Goal: Task Accomplishment & Management: Complete application form

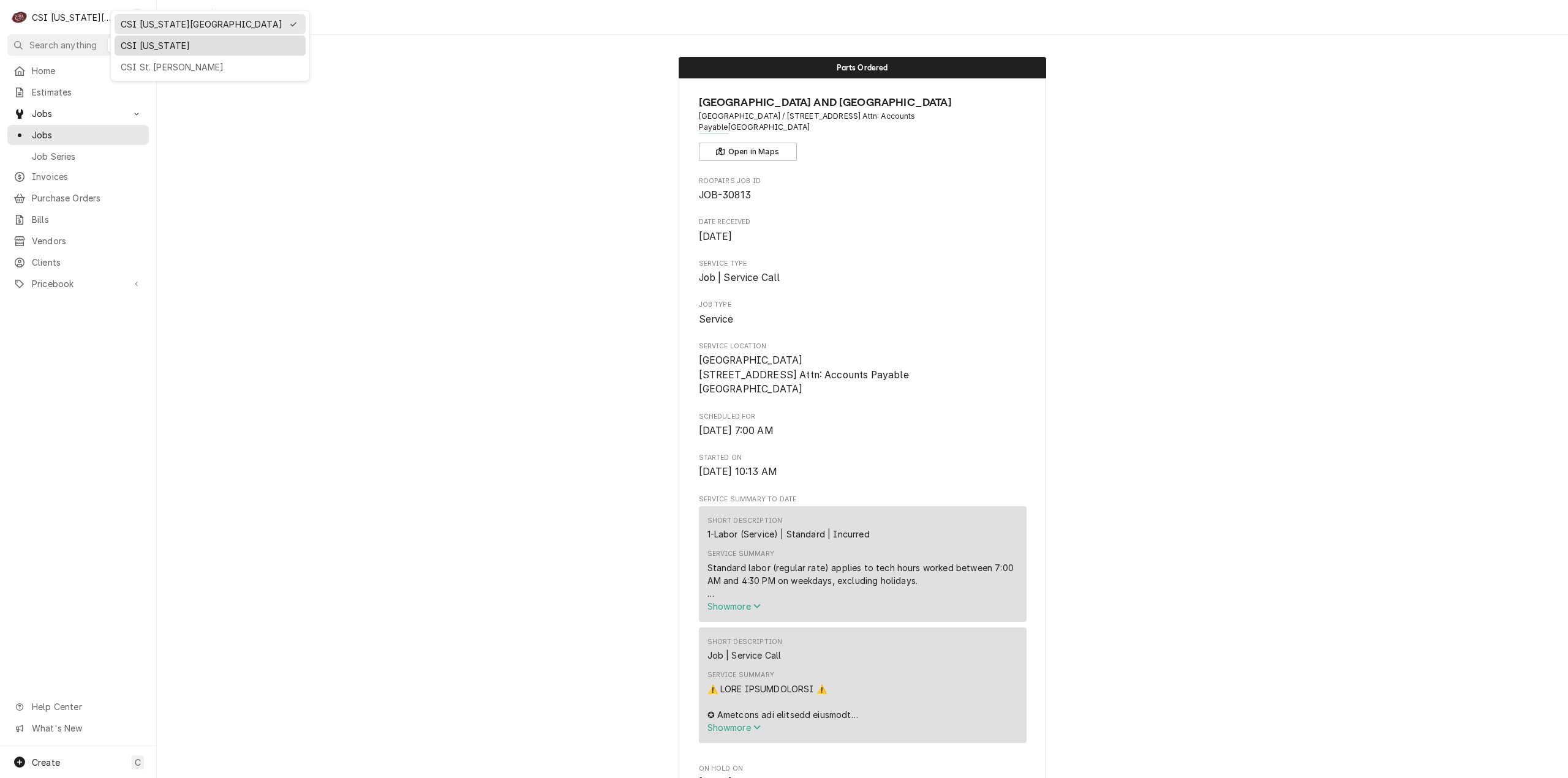
click at [139, 45] on div "CSI [US_STATE]" at bounding box center [210, 45] width 179 height 13
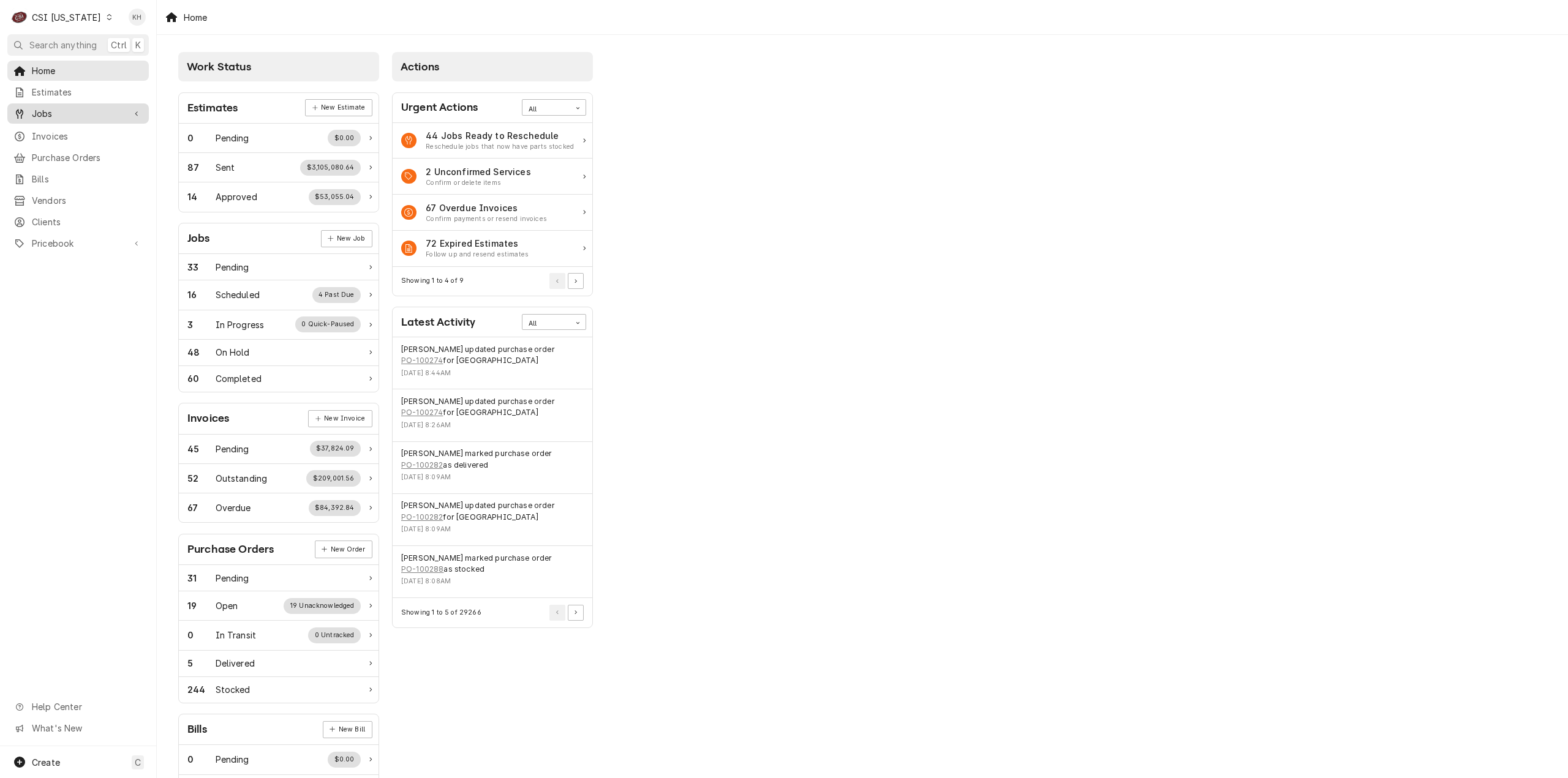
click at [98, 113] on span "Jobs" at bounding box center [78, 114] width 92 height 13
click at [90, 129] on span "Jobs" at bounding box center [87, 135] width 111 height 13
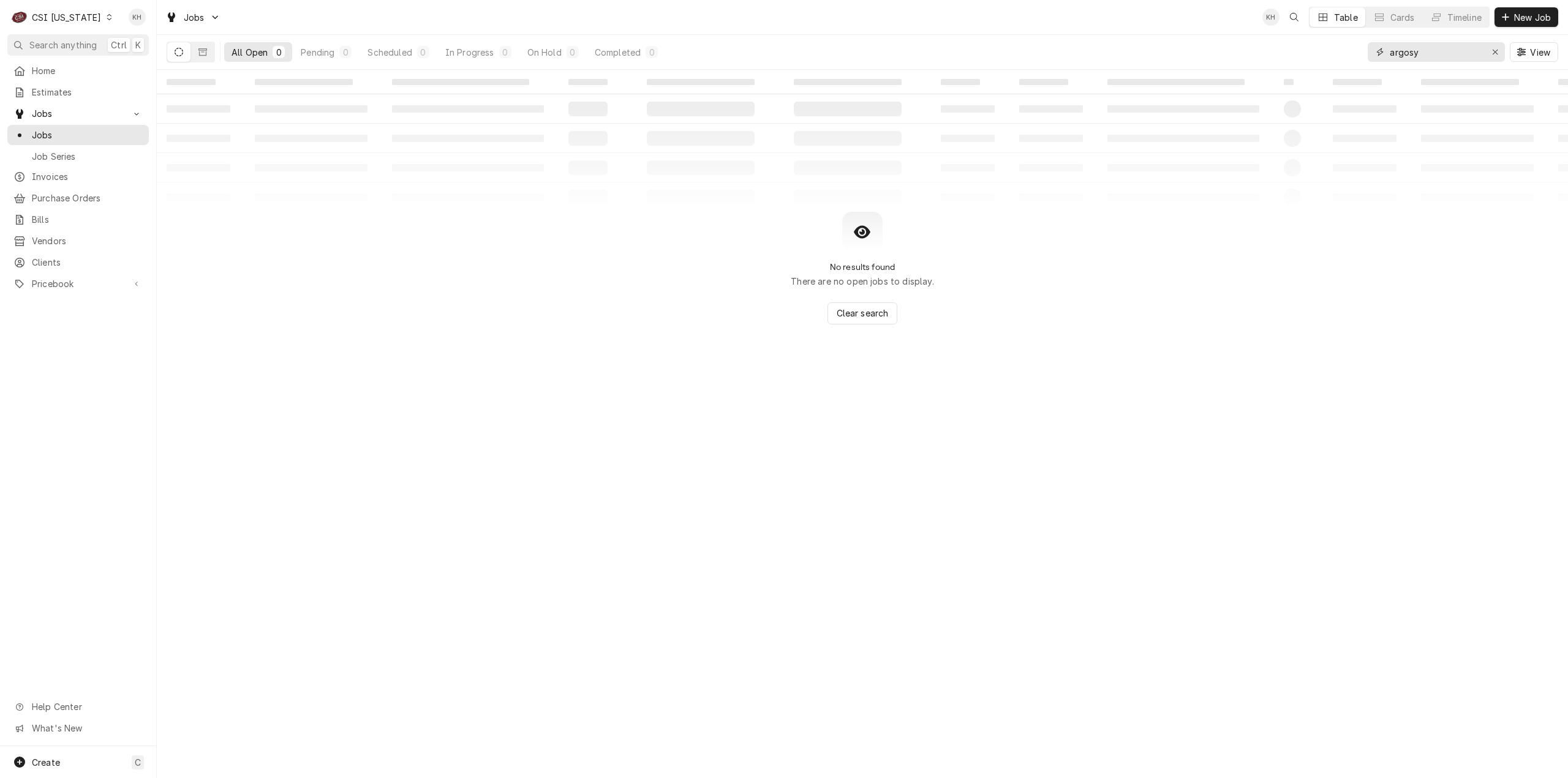
drag, startPoint x: 1433, startPoint y: 56, endPoint x: 151, endPoint y: 128, distance: 1284.0
click at [1214, 44] on div "All Open 0 Pending 0 Scheduled 0 In Progress 0 On Hold 0 Completed 0 argosy View" at bounding box center [862, 52] width 1392 height 34
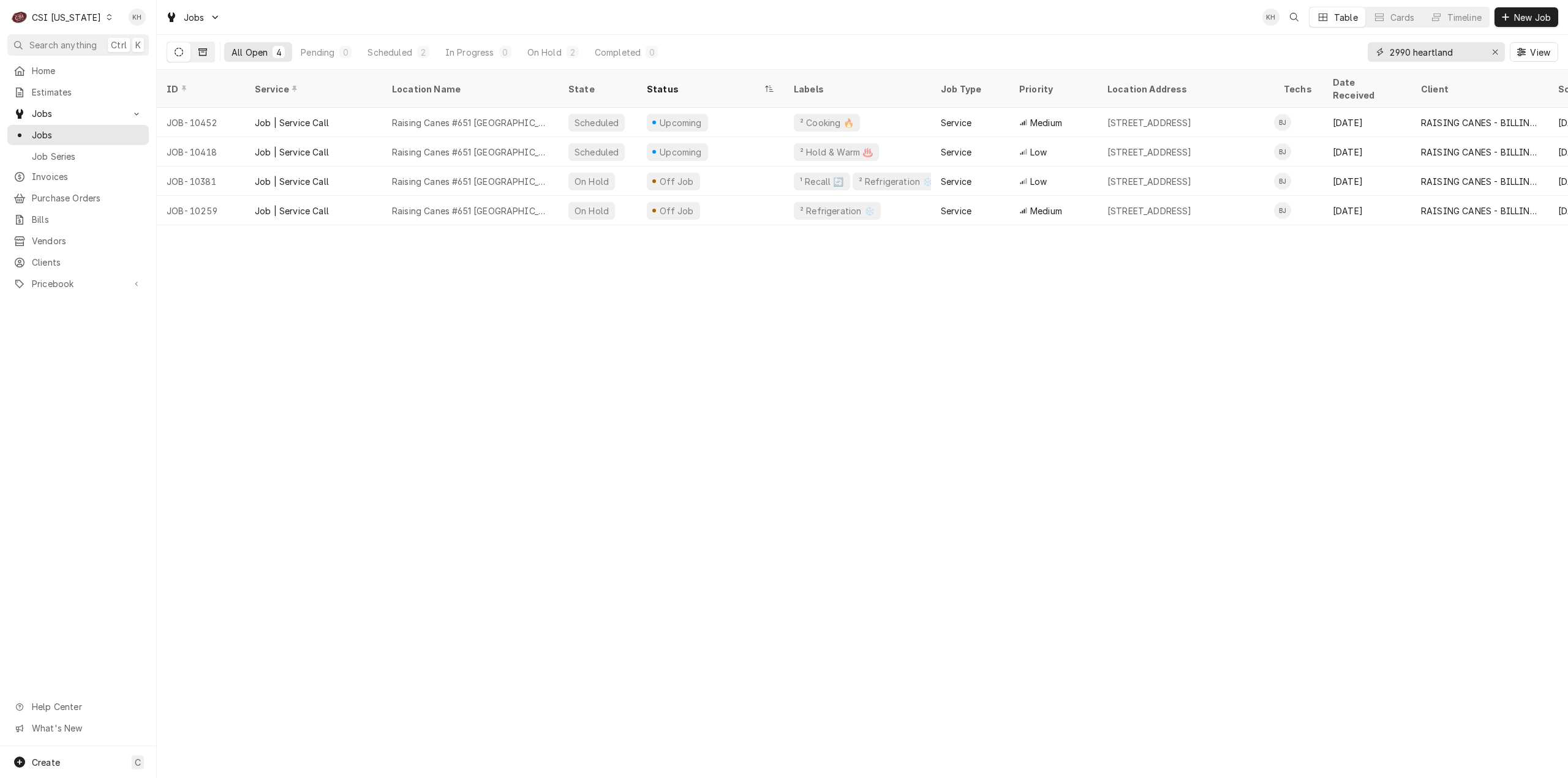
type input "2990 heartland"
click at [200, 49] on icon "Dynamic Content Wrapper" at bounding box center [202, 51] width 8 height 7
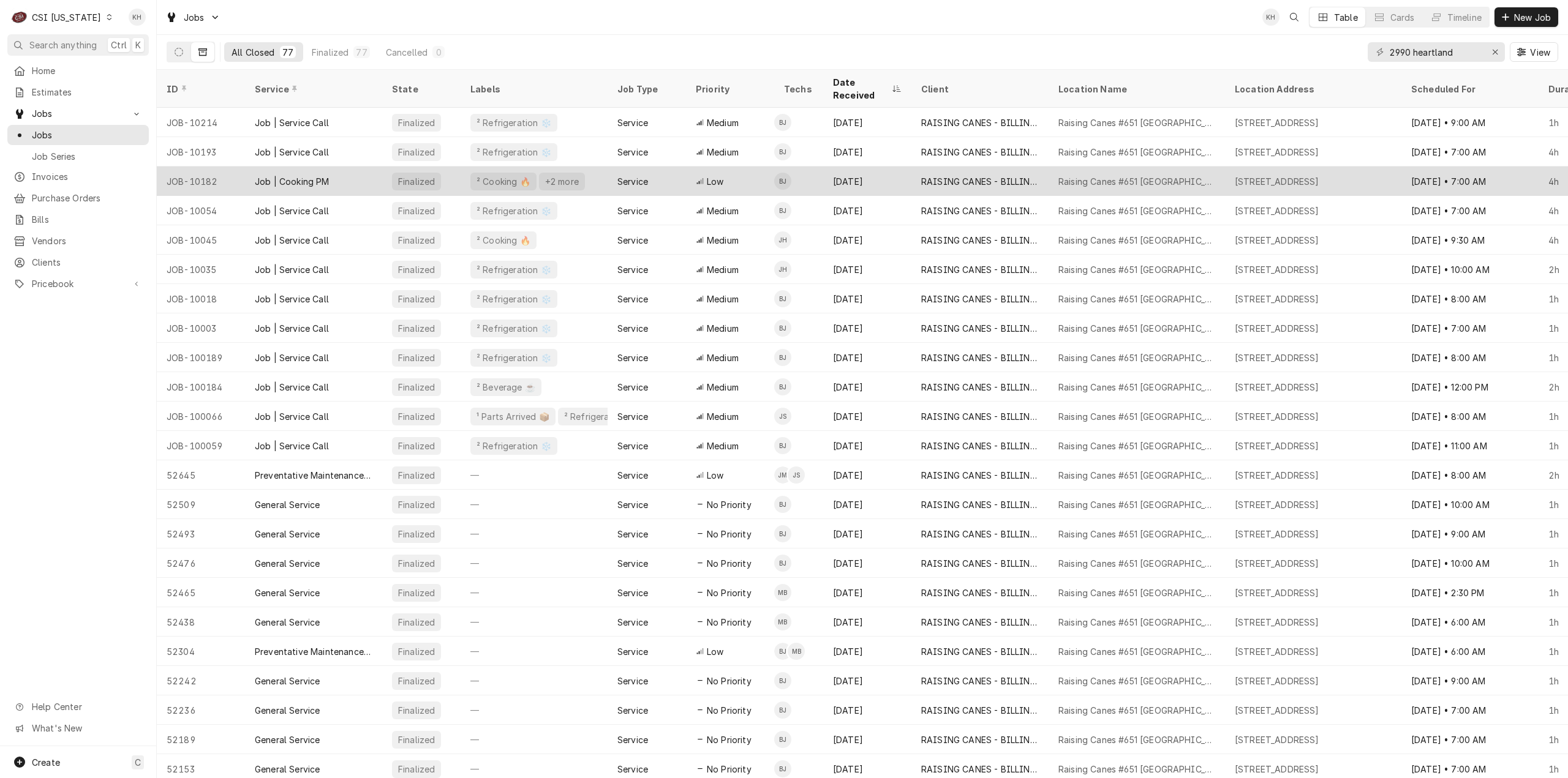
click at [584, 173] on div "² Cooking 🔥 +2 more" at bounding box center [534, 181] width 147 height 29
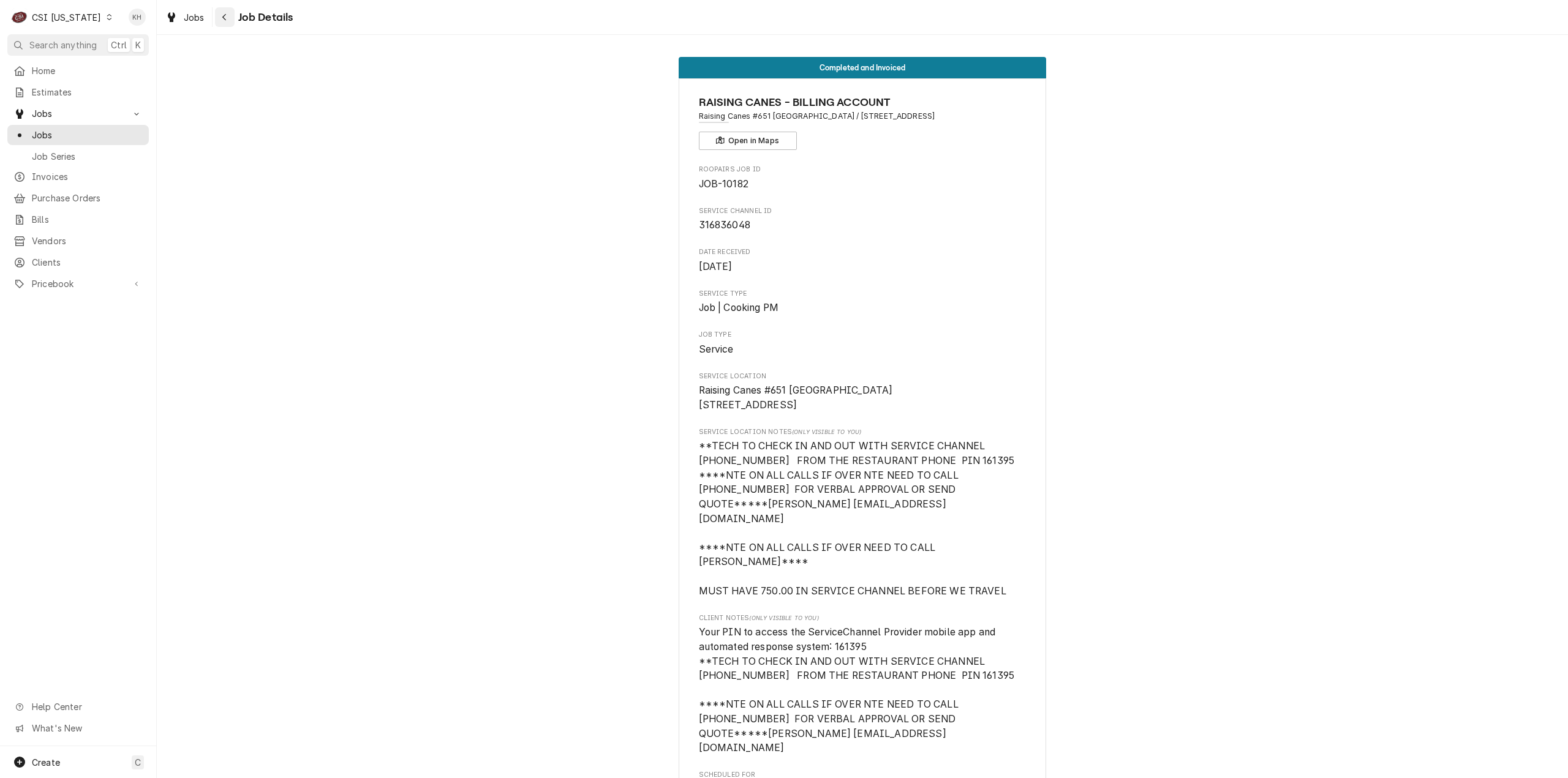
click at [231, 20] on button "Navigate back" at bounding box center [225, 17] width 20 height 19
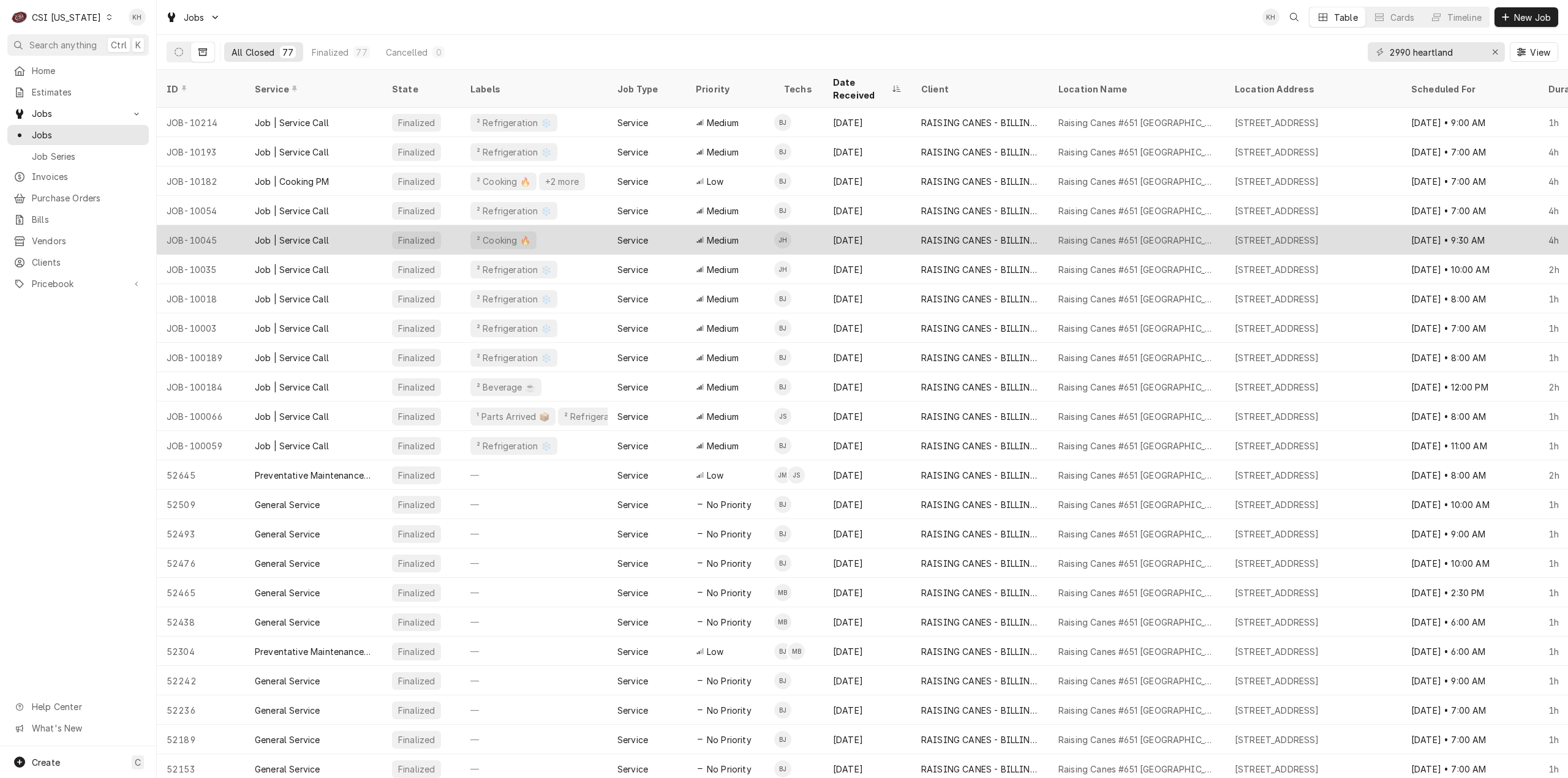
click at [637, 234] on div "Service" at bounding box center [633, 240] width 31 height 13
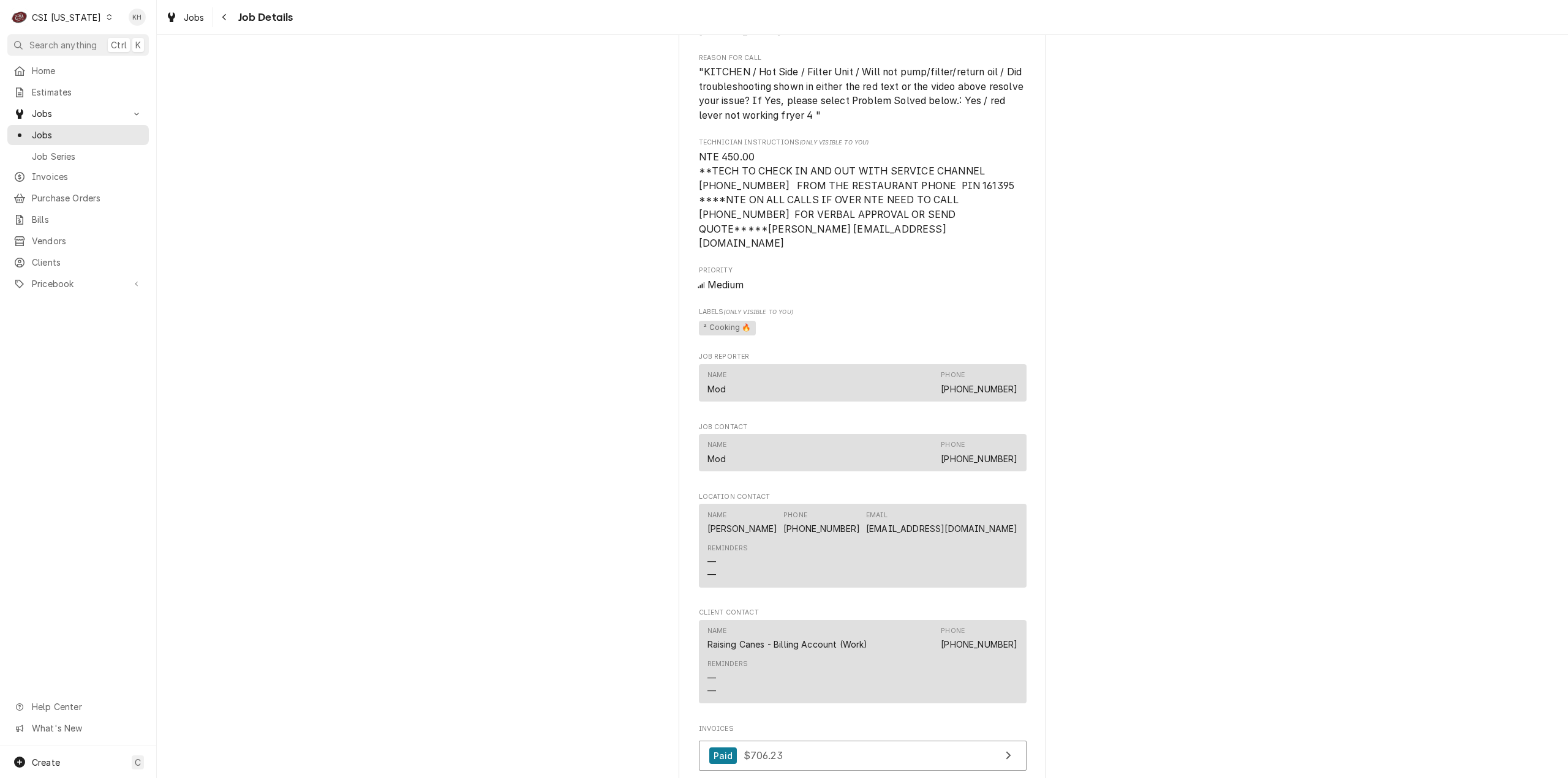
scroll to position [1303, 0]
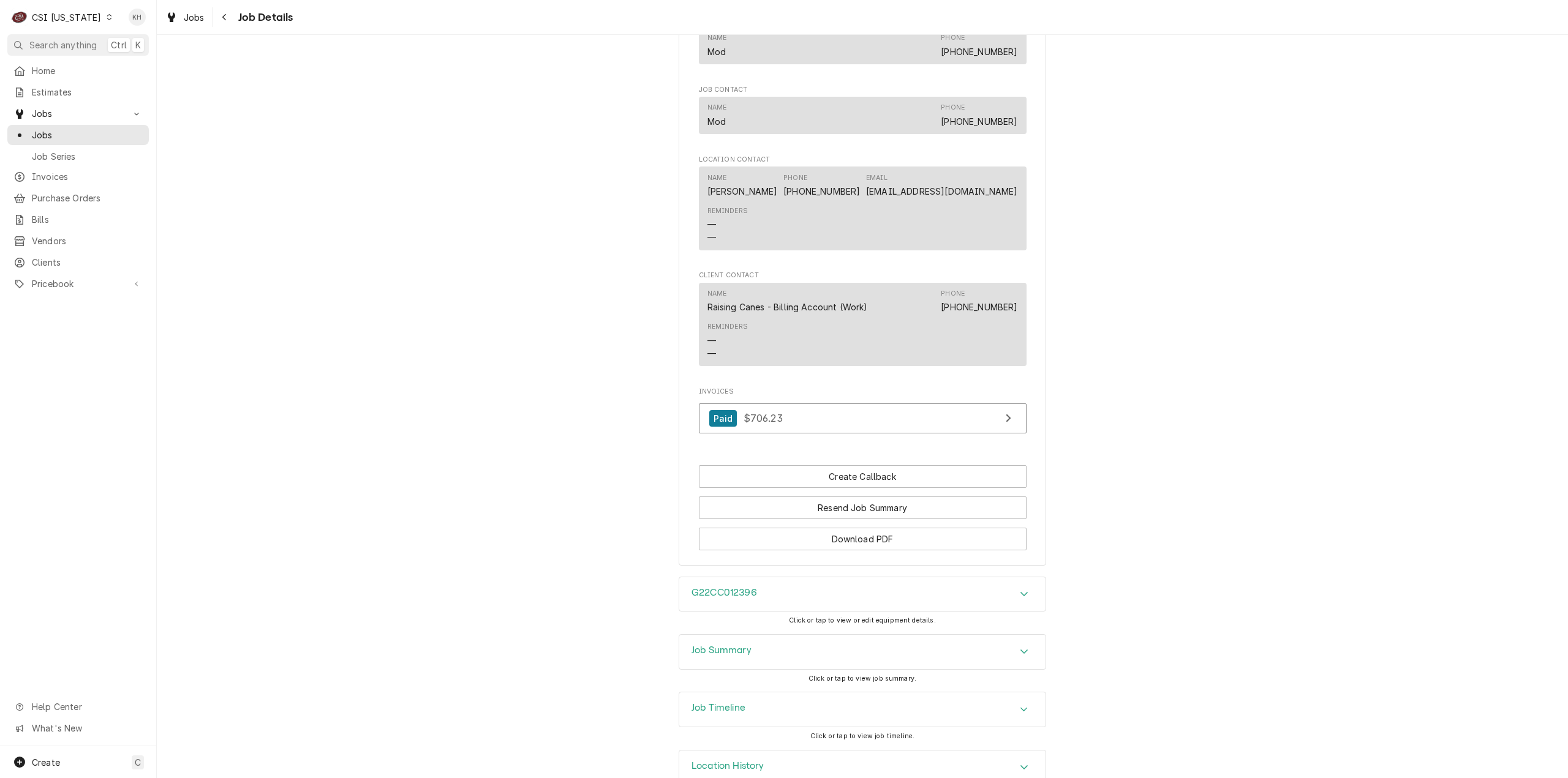
click at [751, 635] on div "Job Summary" at bounding box center [862, 652] width 366 height 34
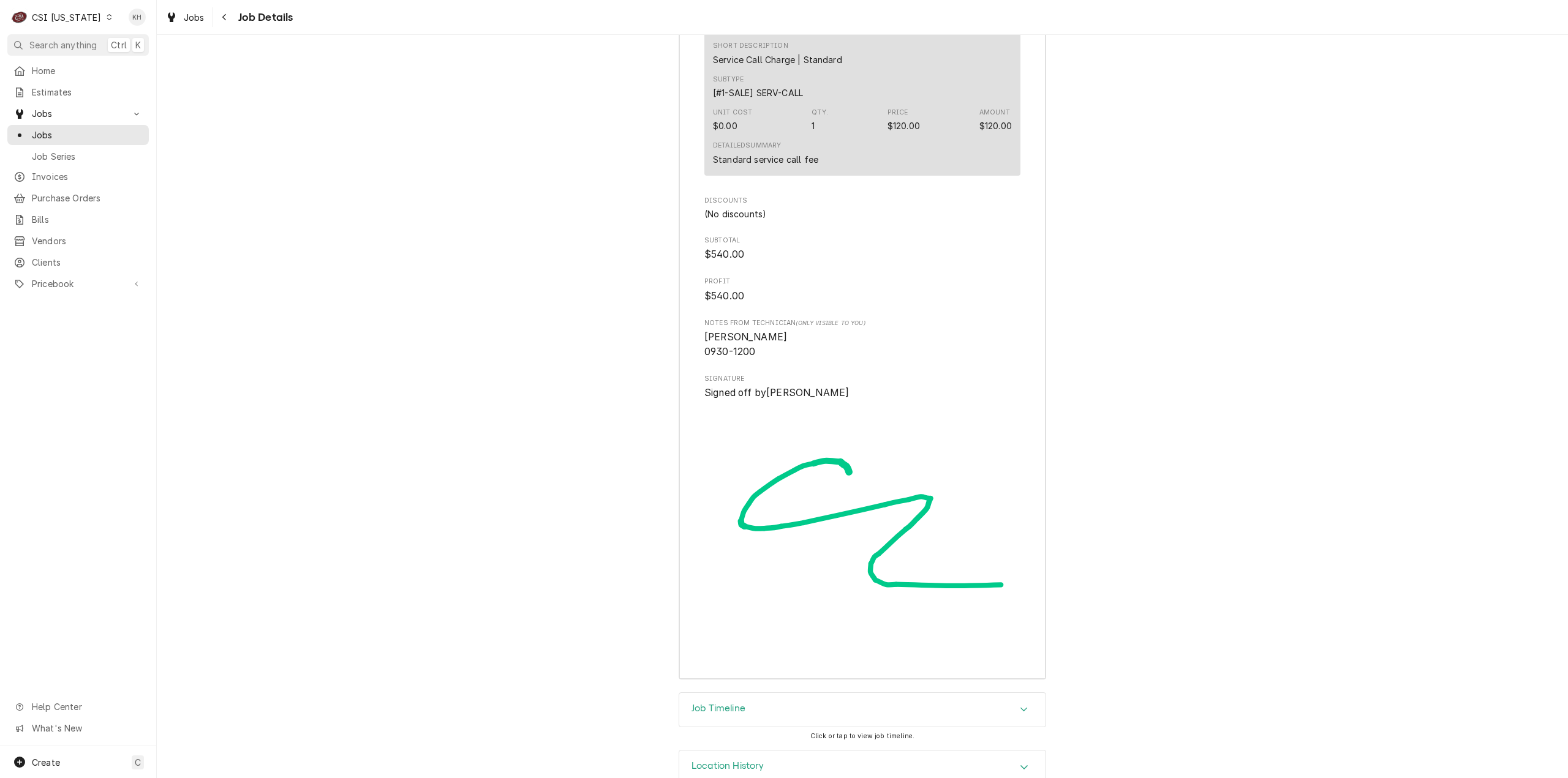
click at [719, 694] on div "Job Timeline" at bounding box center [862, 710] width 366 height 34
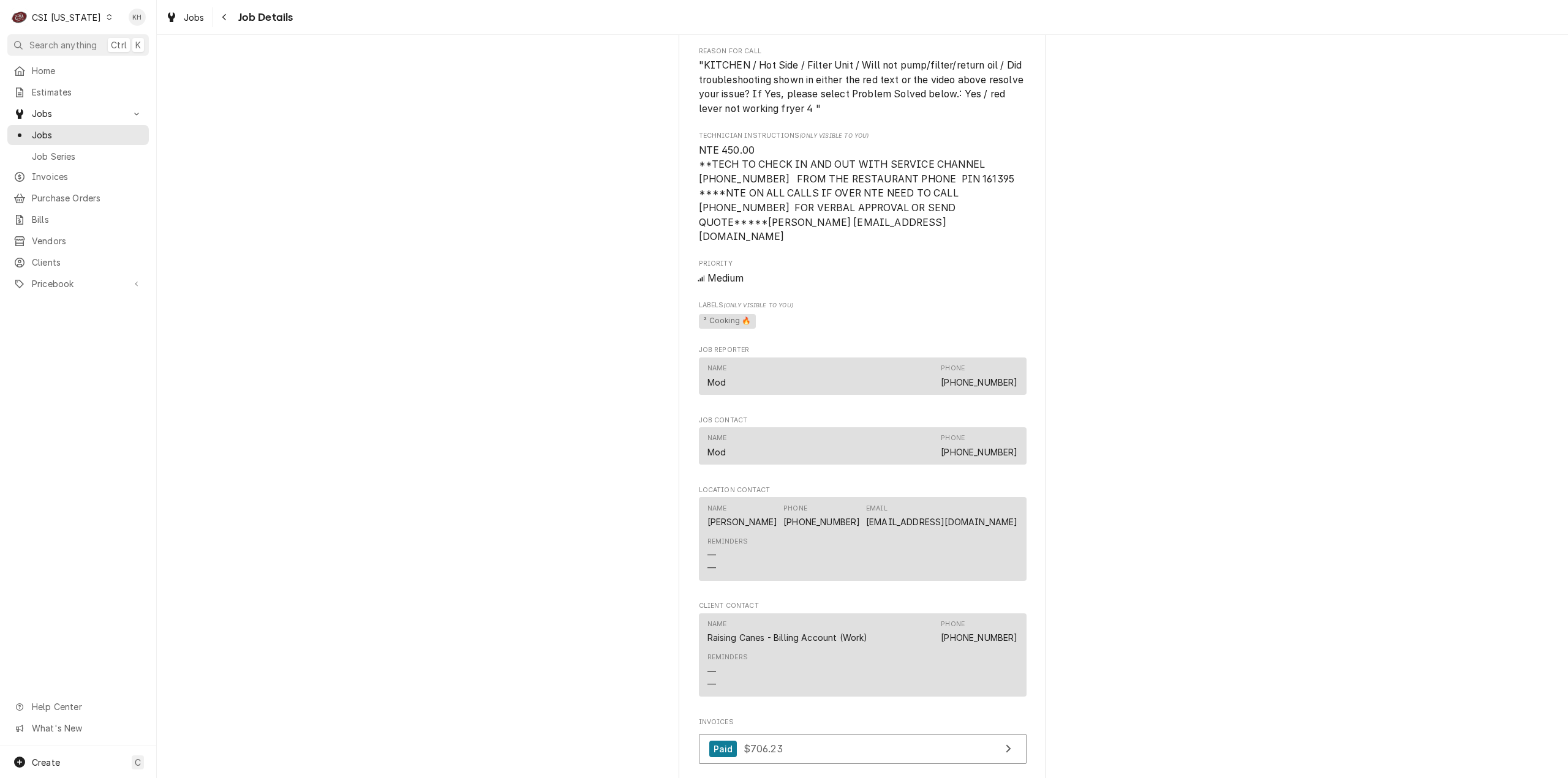
scroll to position [848, 0]
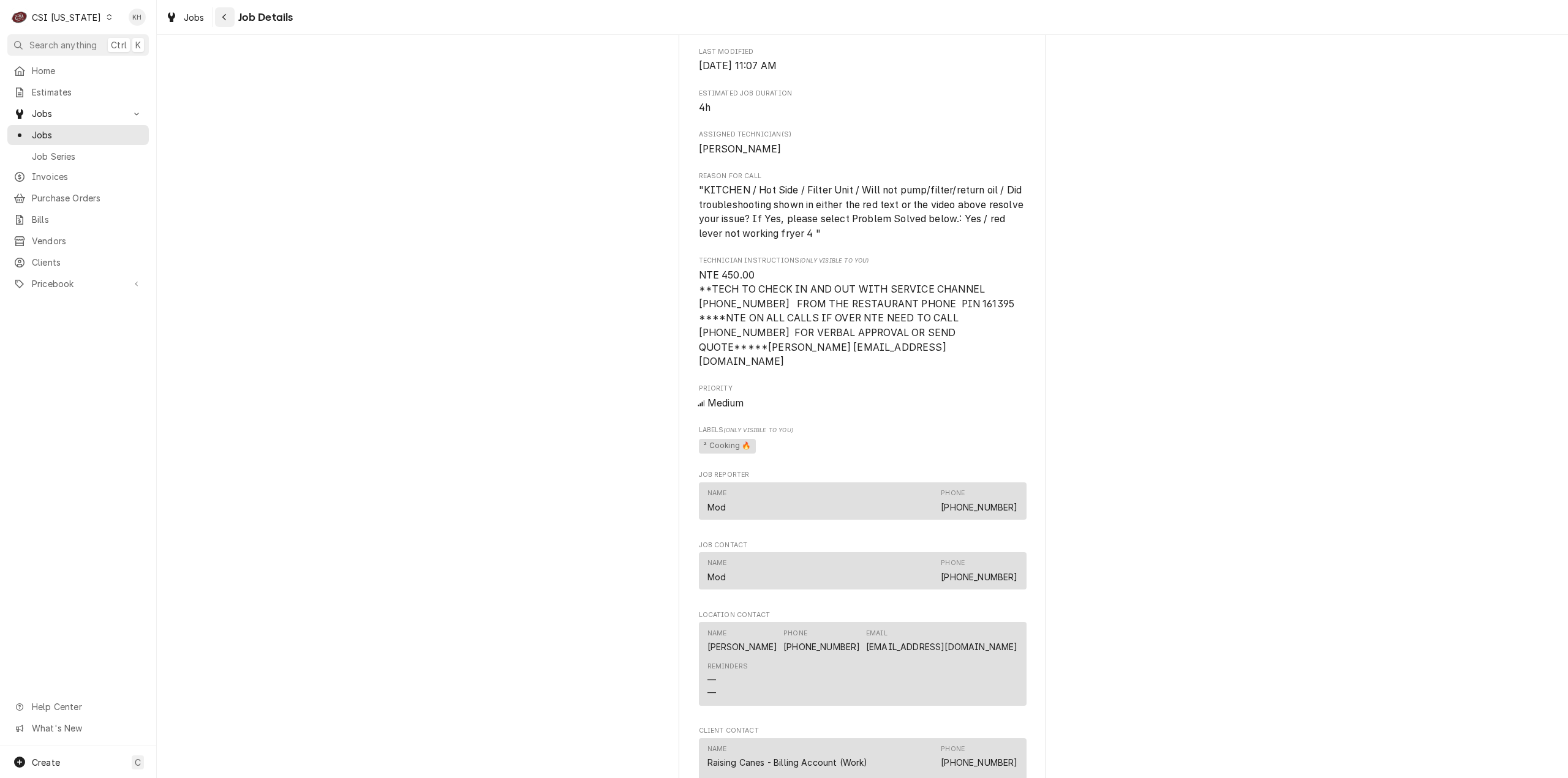
click at [221, 14] on div "Navigate back" at bounding box center [224, 17] width 12 height 12
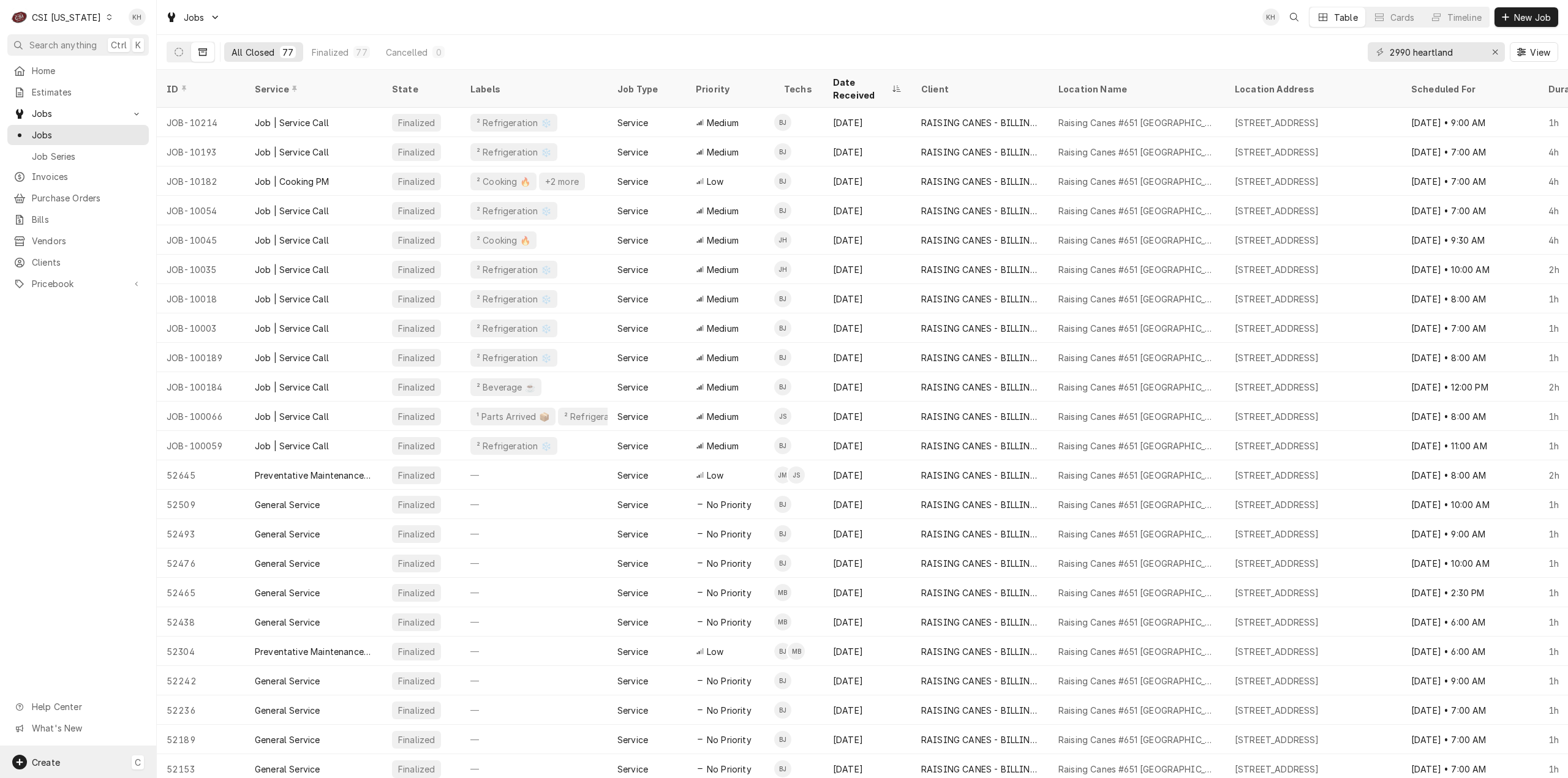
click at [47, 762] on span "Create" at bounding box center [46, 762] width 28 height 10
drag, startPoint x: 92, startPoint y: 607, endPoint x: 140, endPoint y: 174, distance: 435.7
click at [92, 607] on html "C CSI Kentucky KH Search anything Ctrl K Home Estimates Jobs Jobs Job Series In…" at bounding box center [784, 389] width 1568 height 778
drag, startPoint x: 180, startPoint y: 48, endPoint x: 367, endPoint y: 107, distance: 196.1
click at [181, 49] on icon "Dynamic Content Wrapper" at bounding box center [179, 51] width 8 height 8
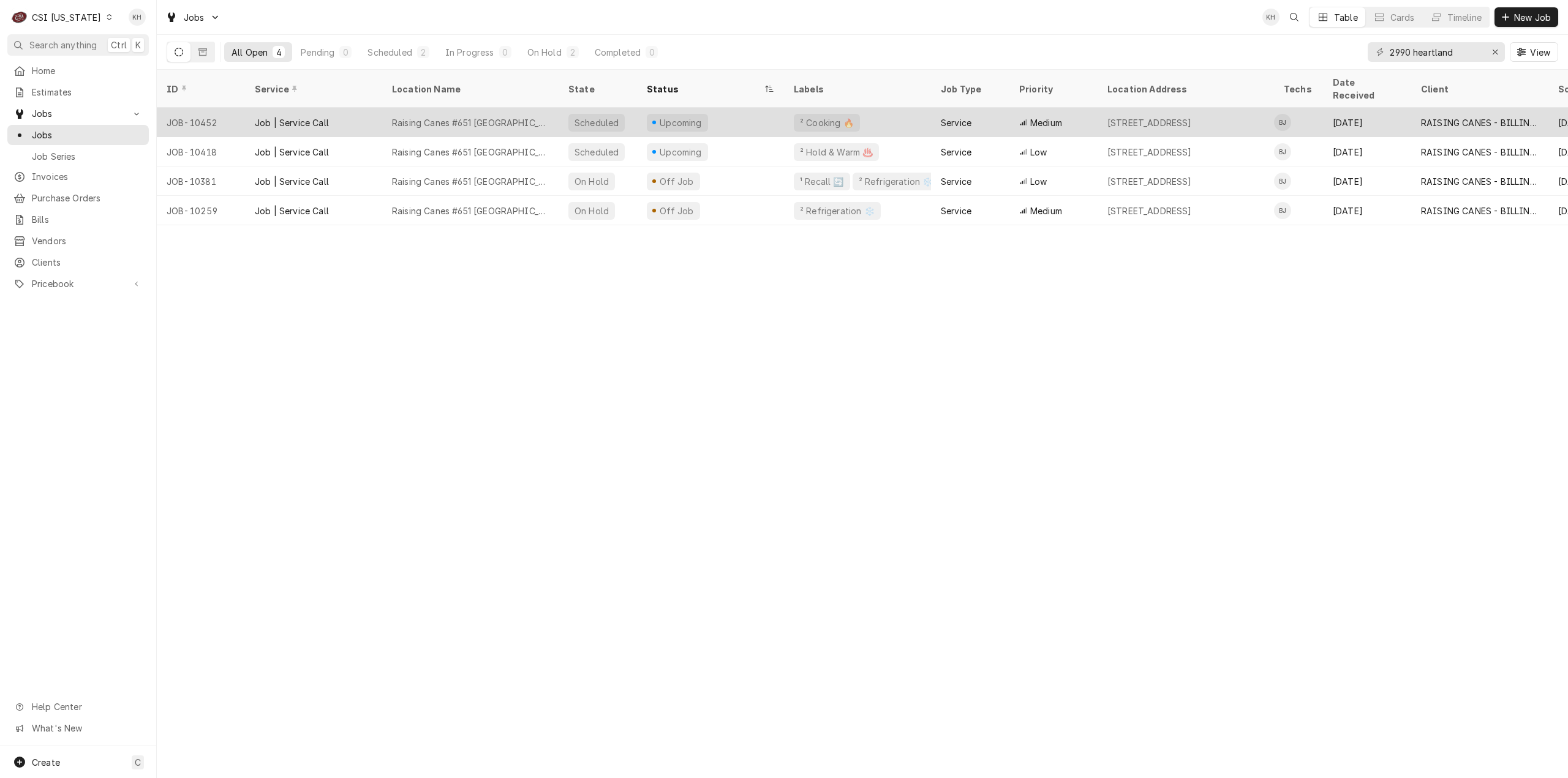
click at [768, 108] on div "Upcoming" at bounding box center [711, 122] width 147 height 29
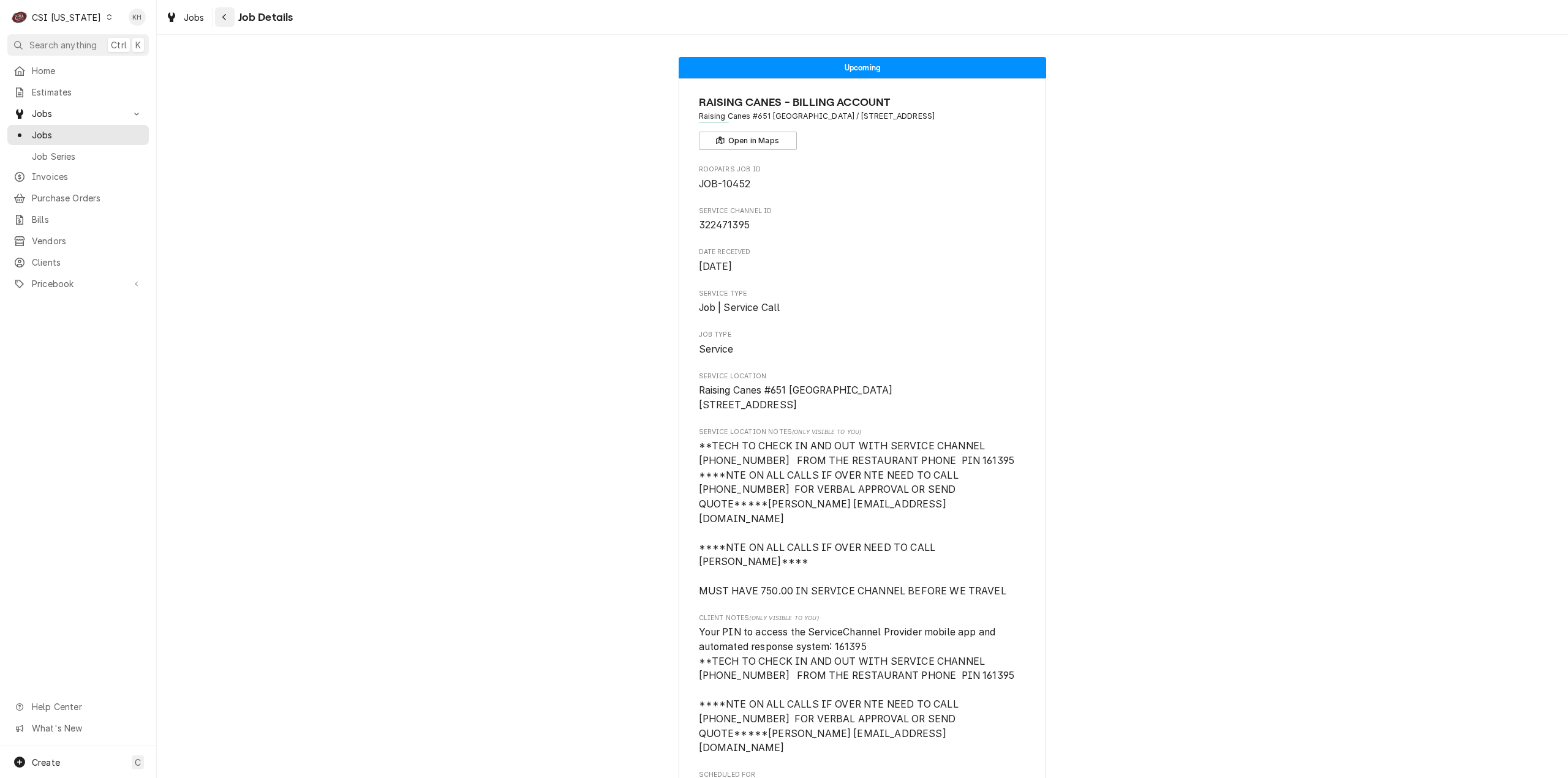
click at [227, 14] on icon "Navigate back" at bounding box center [224, 17] width 5 height 8
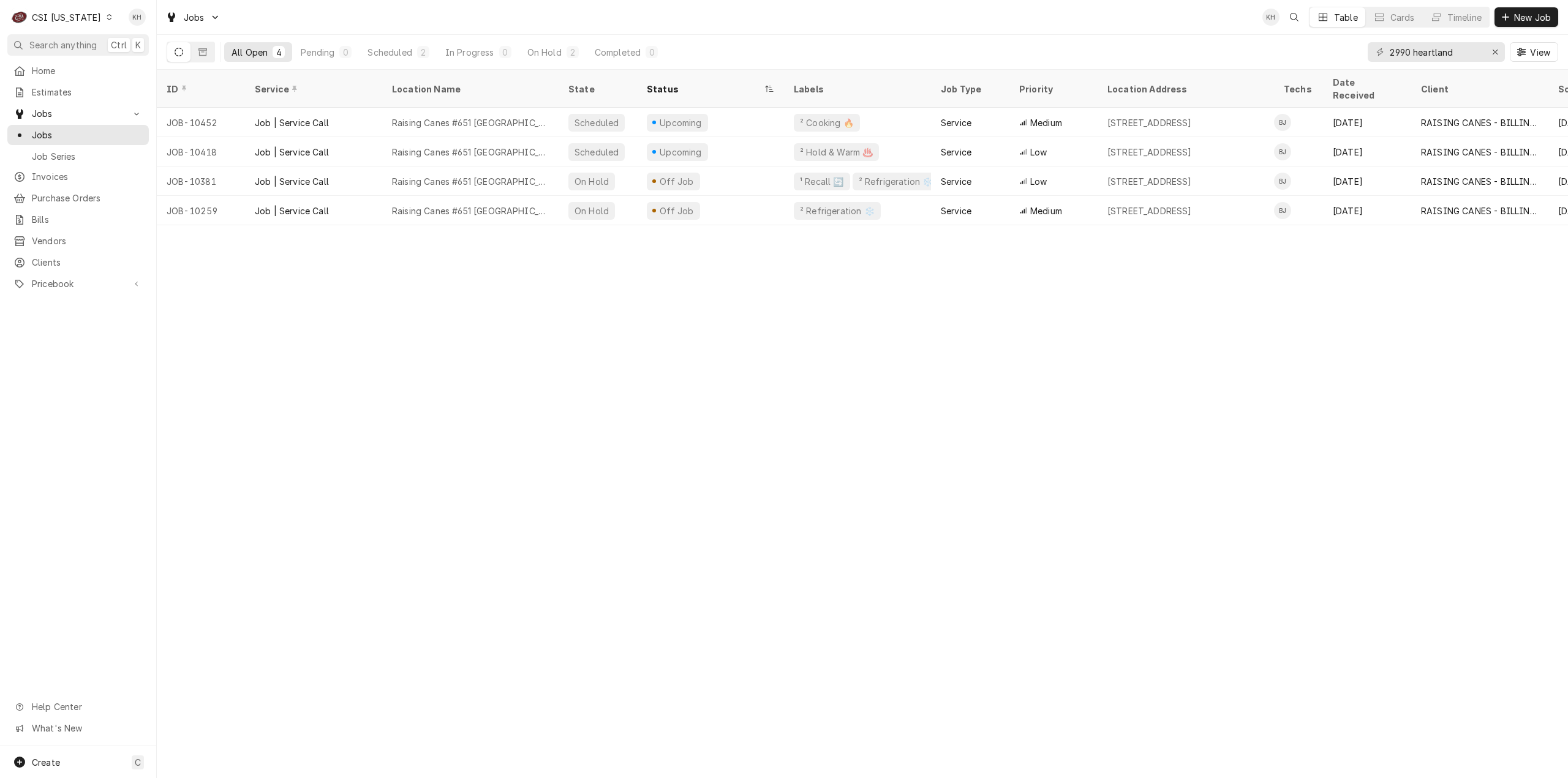
click at [746, 137] on div "Upcoming" at bounding box center [711, 151] width 147 height 29
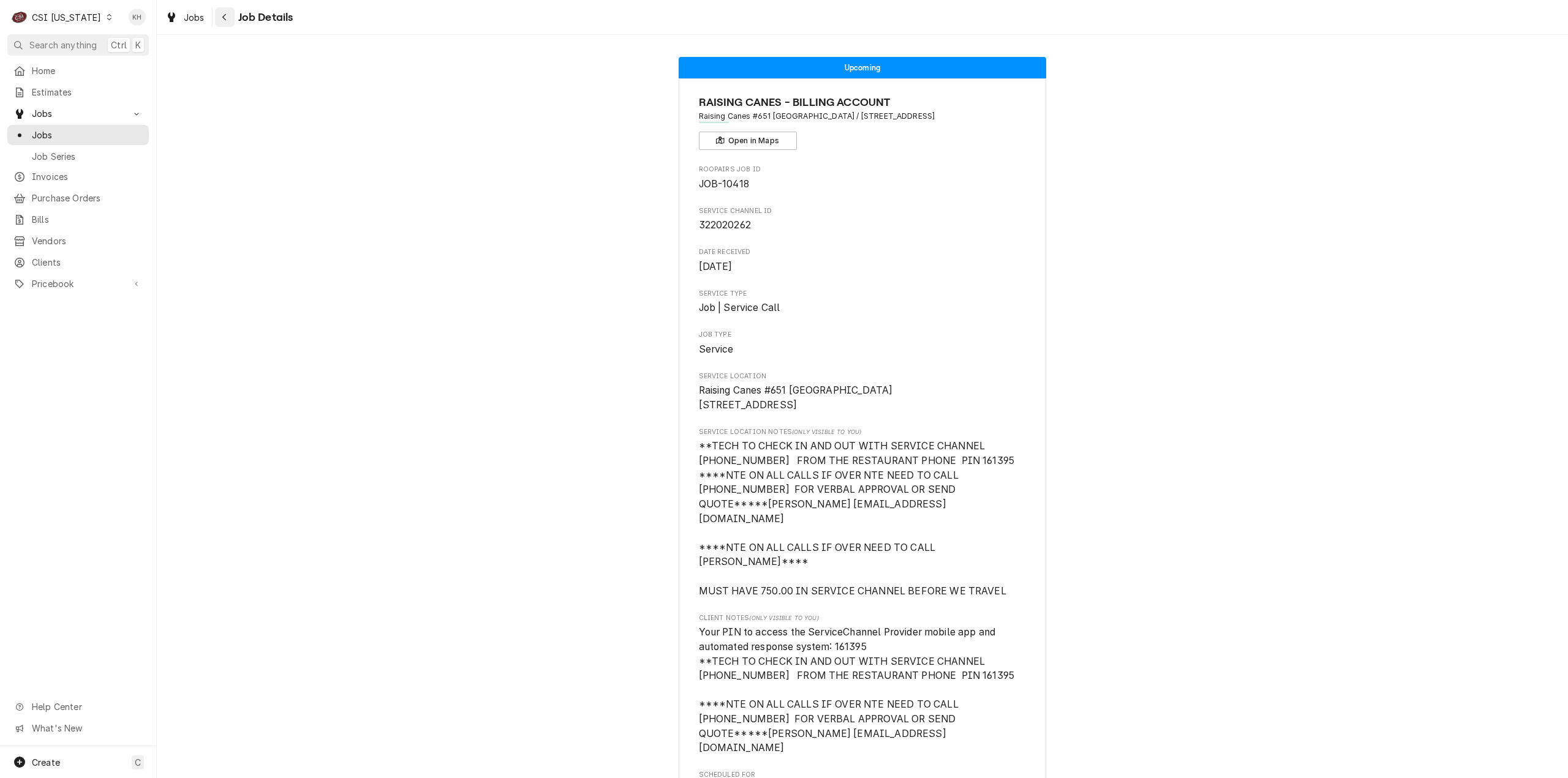
click at [220, 23] on button "Navigate back" at bounding box center [225, 17] width 20 height 19
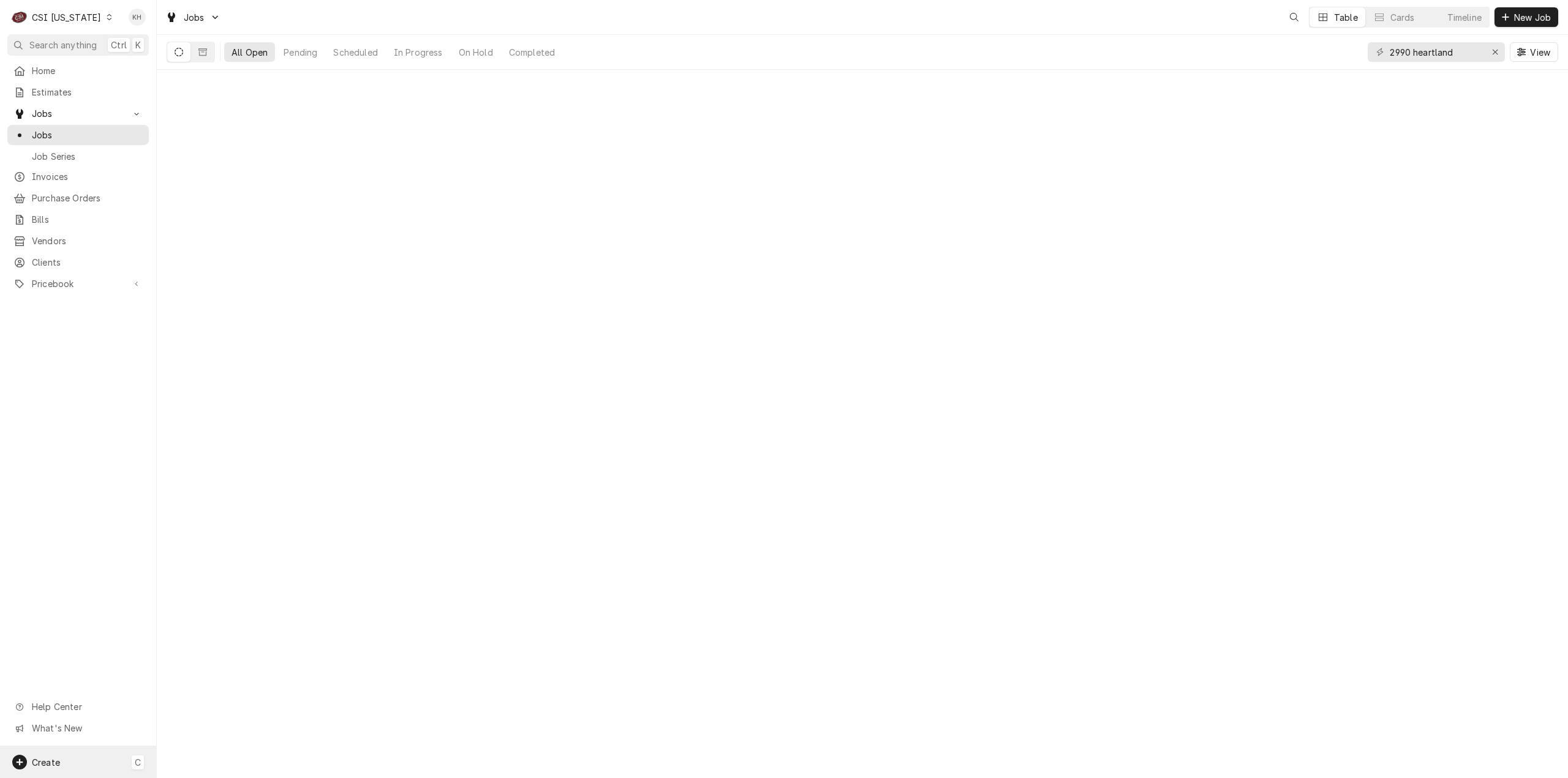
click at [48, 760] on span "Create" at bounding box center [46, 762] width 28 height 10
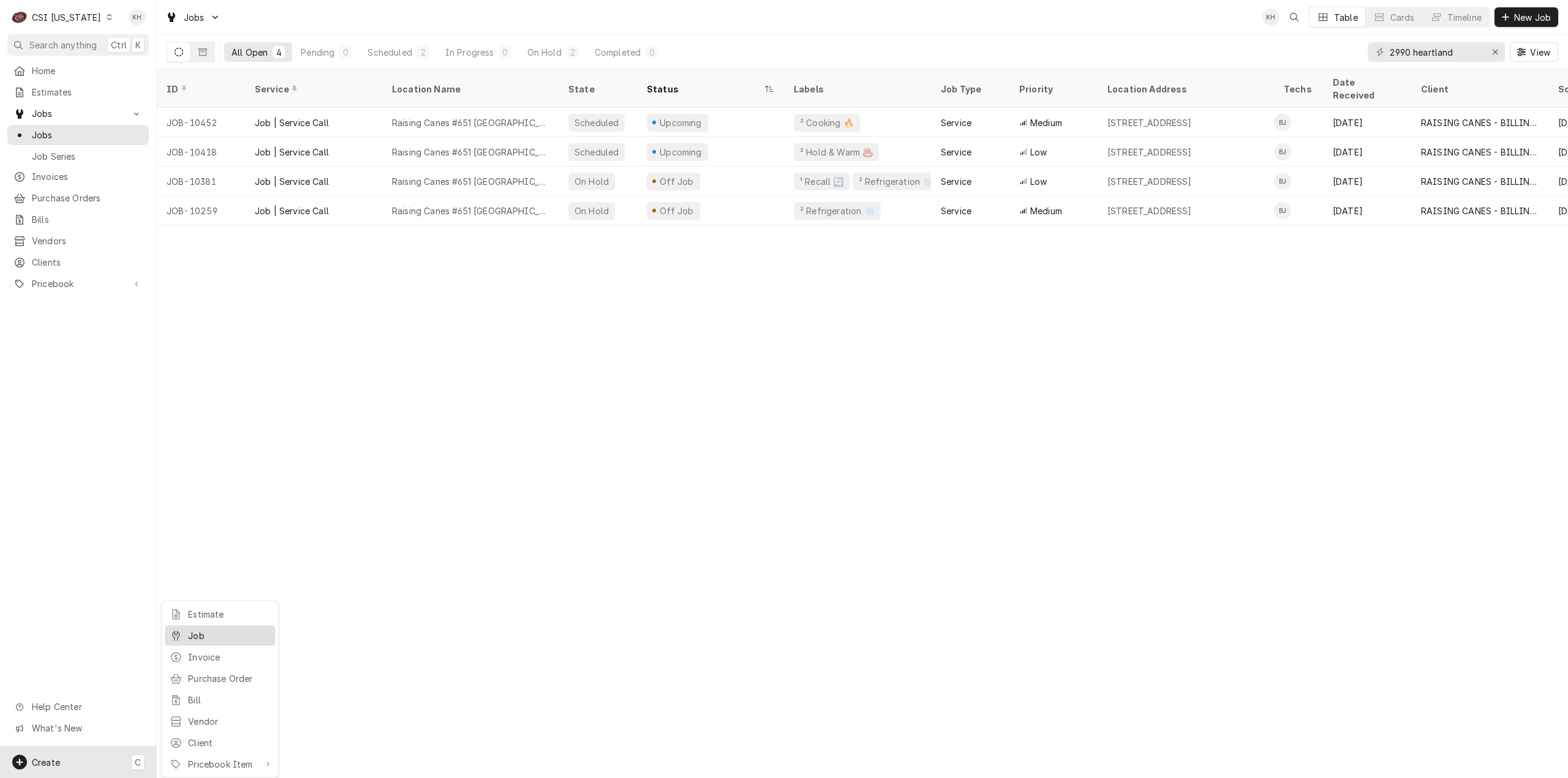
click at [200, 635] on div "Job" at bounding box center [229, 636] width 82 height 13
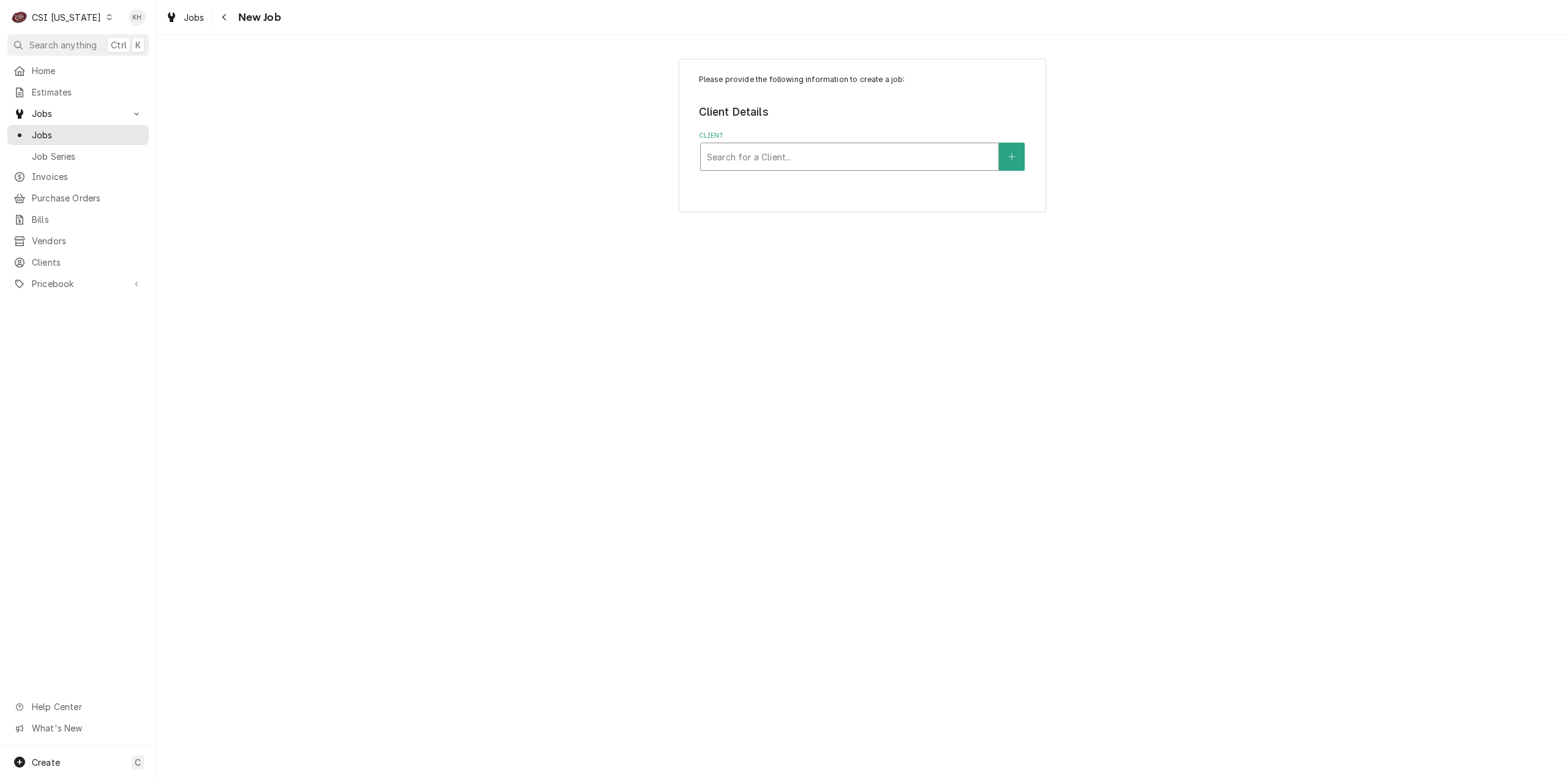
click at [809, 159] on div "Client" at bounding box center [849, 157] width 285 height 22
type input "2990 heart"
click at [812, 203] on strong "RAISING CANES - BILLING ACCOUNT" at bounding box center [792, 201] width 172 height 10
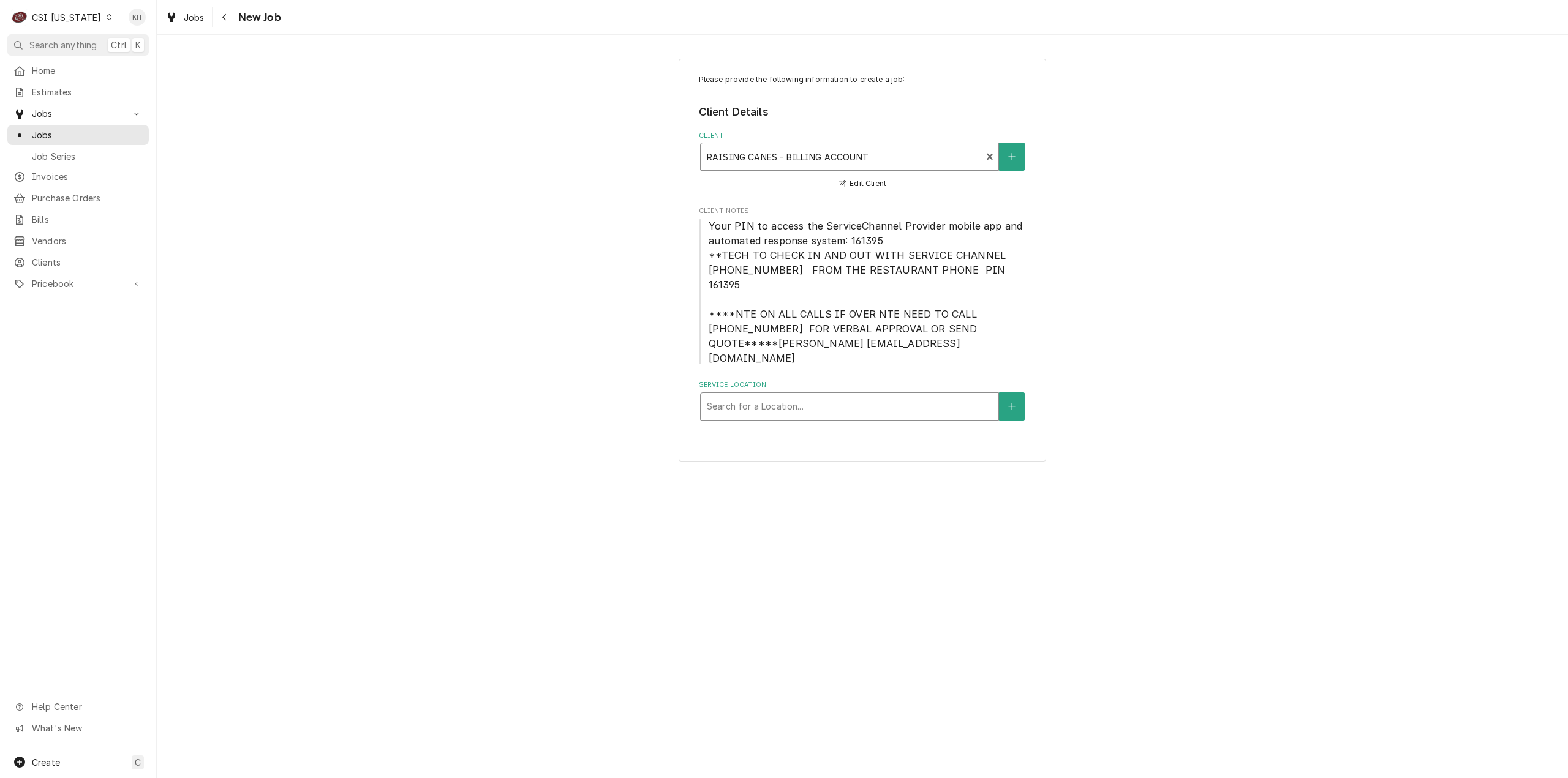
click at [854, 396] on div "Service Location" at bounding box center [849, 407] width 285 height 22
type input "2990"
click at [850, 423] on div "Raising Canes #651 Owensboro / 2990 Heartland Crossing, Owensboro, KY 42303" at bounding box center [850, 432] width 298 height 19
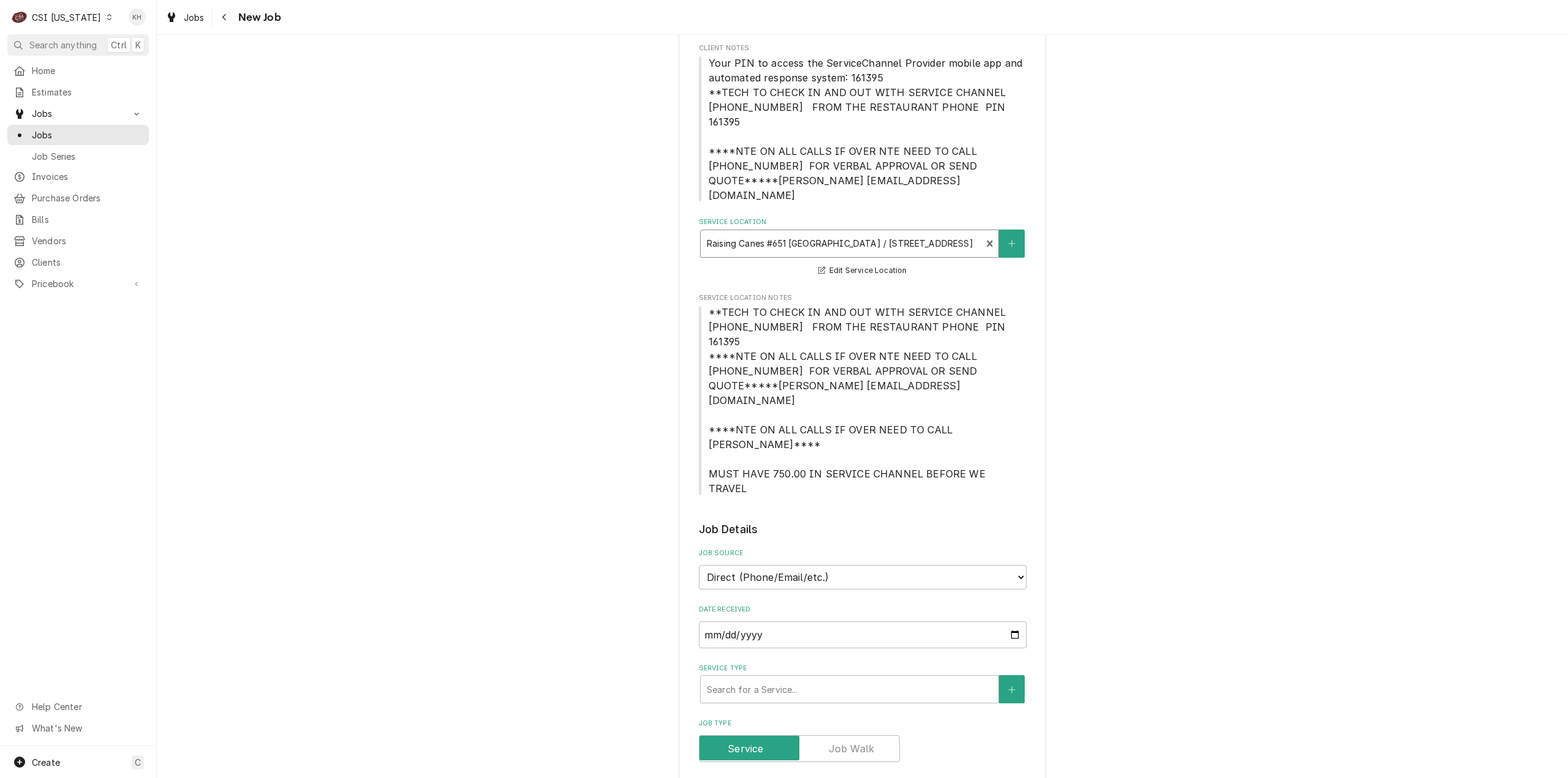
scroll to position [367, 0]
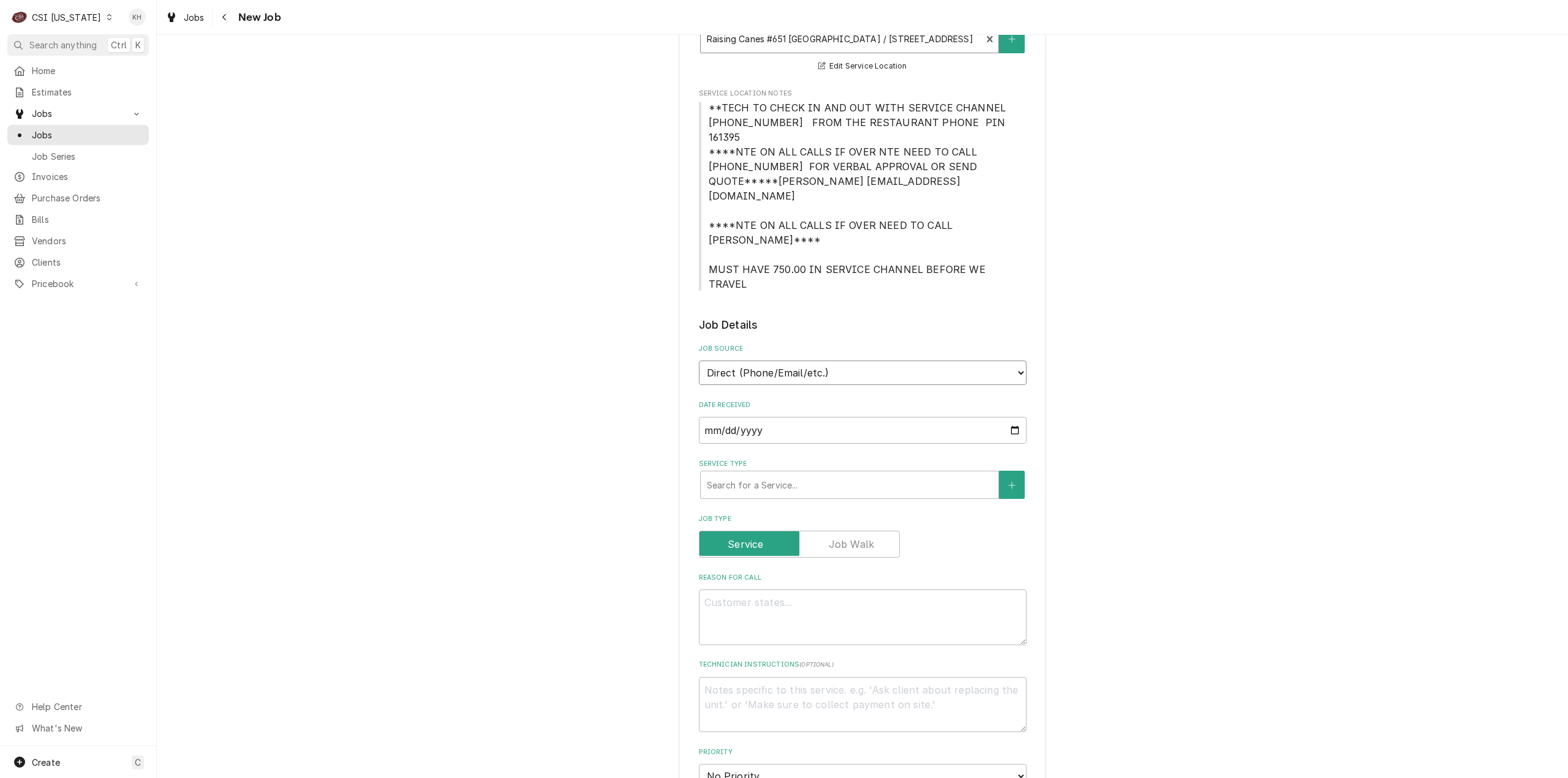
click at [819, 361] on select "Direct (Phone/Email/etc.) Service Channel Corrigo Ecotrak Other" at bounding box center [863, 373] width 328 height 25
click at [699, 361] on select "Direct (Phone/Email/etc.) Service Channel Corrigo Ecotrak Other" at bounding box center [863, 373] width 328 height 25
drag, startPoint x: 804, startPoint y: 295, endPoint x: 806, endPoint y: 309, distance: 14.1
click at [805, 361] on select "Direct (Phone/Email/etc.) Service Channel Corrigo Ecotrak Other" at bounding box center [863, 373] width 328 height 25
select select "1"
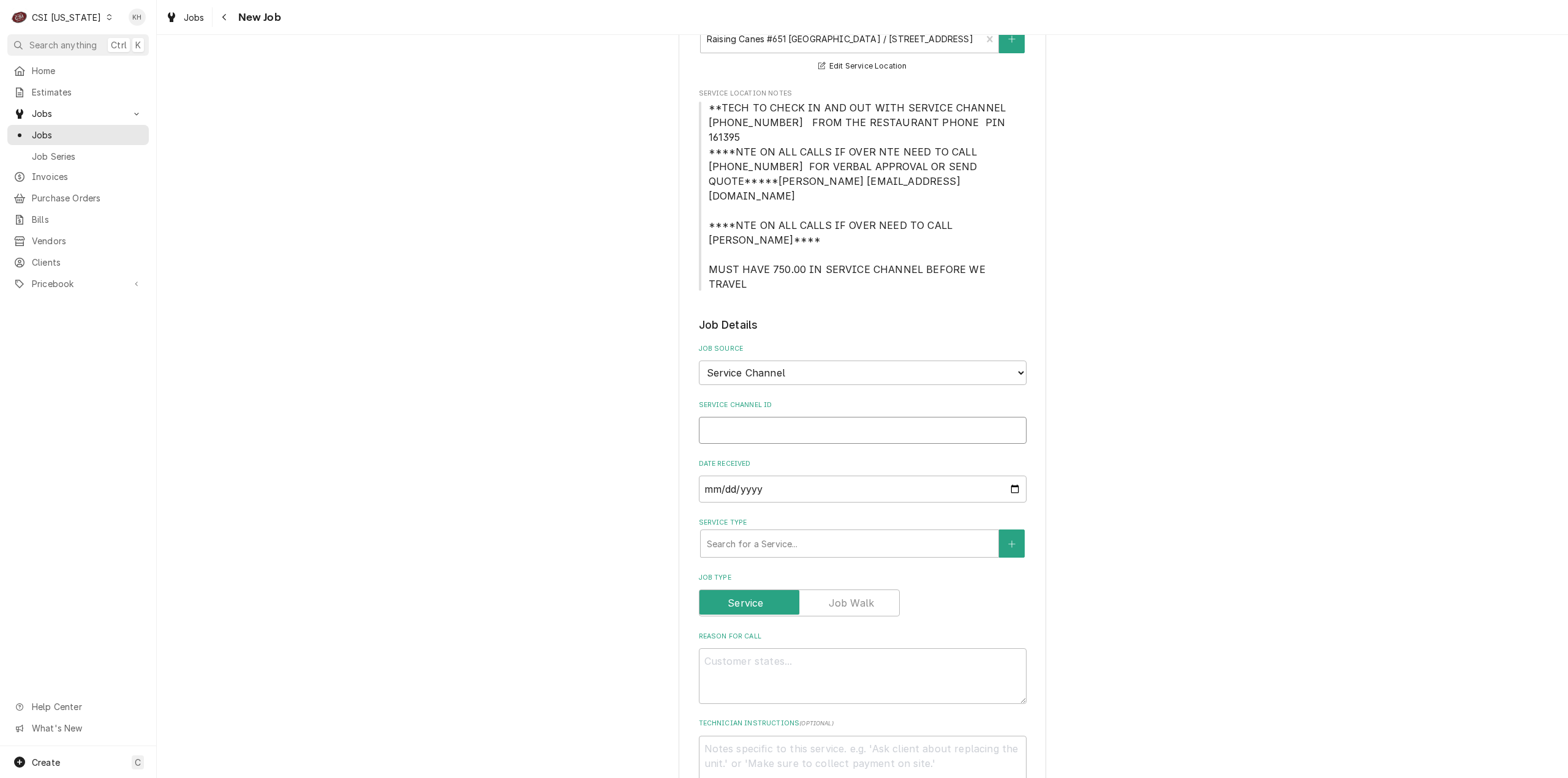
click at [805, 417] on input "Service Channel ID" at bounding box center [863, 430] width 328 height 27
paste input "315132068"
type textarea "x"
type input "315132068"
type textarea "x"
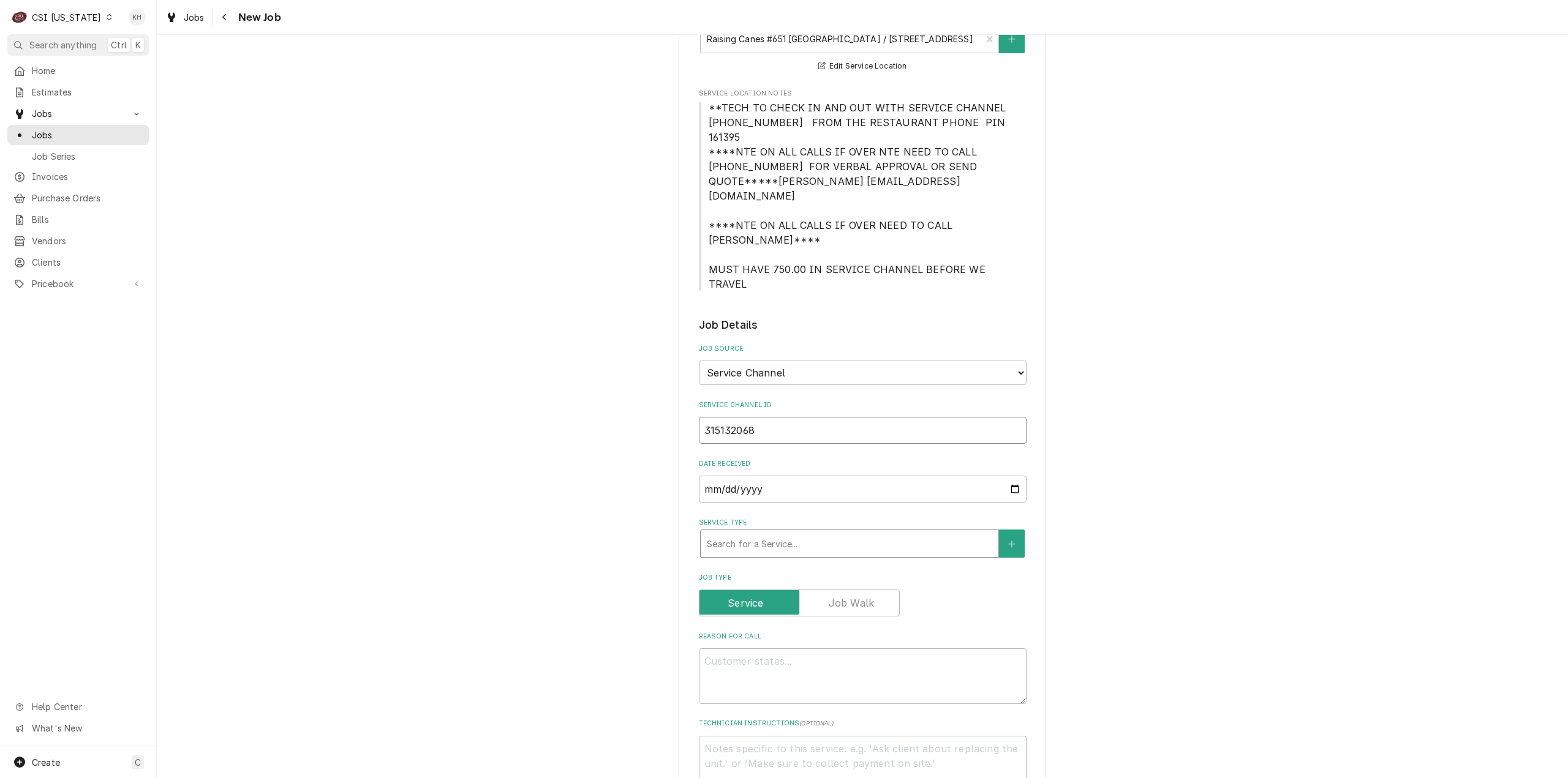
type input "315132068"
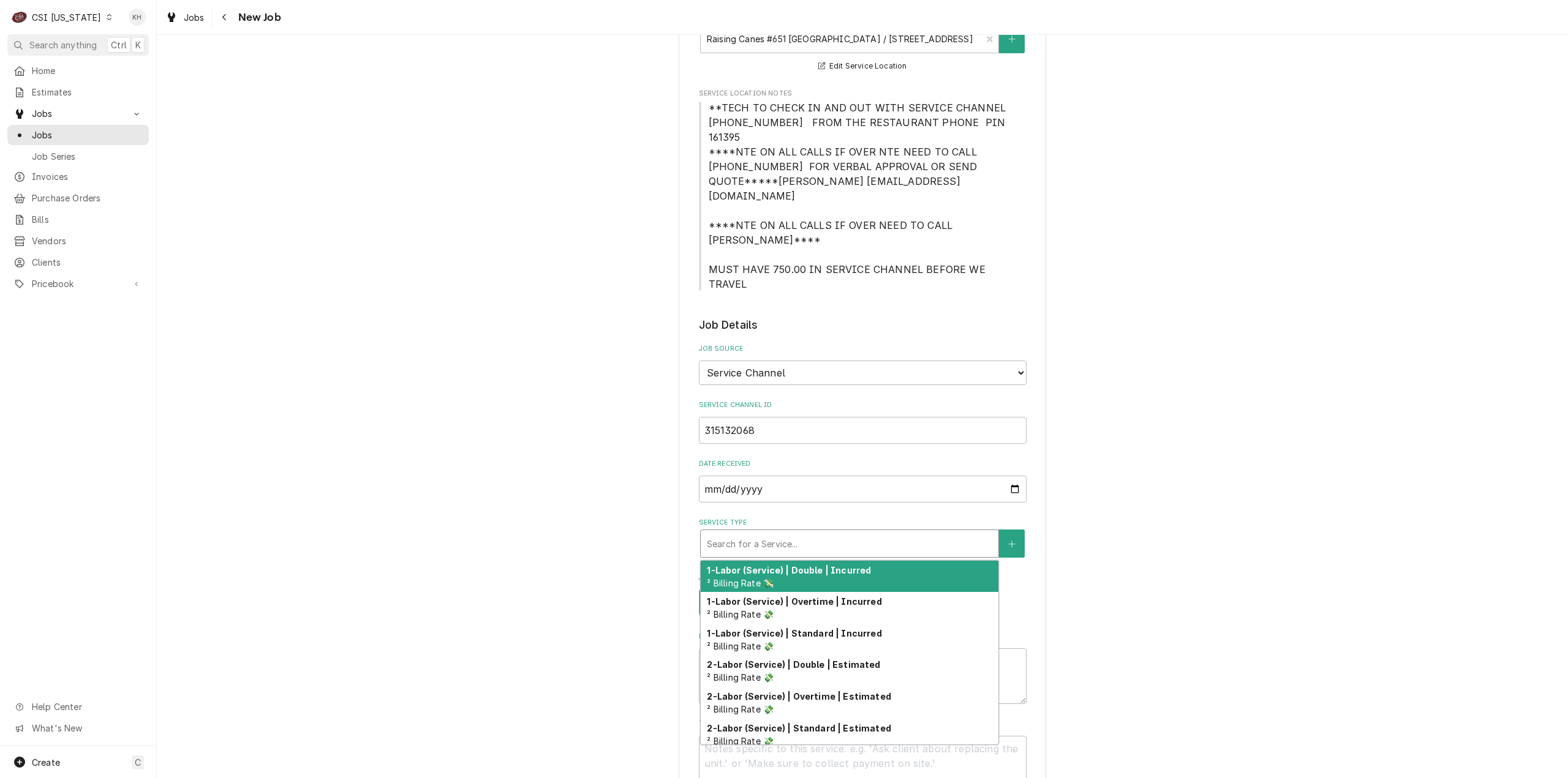
click at [785, 533] on div "Service Type" at bounding box center [849, 544] width 285 height 22
type textarea "x"
type input "s"
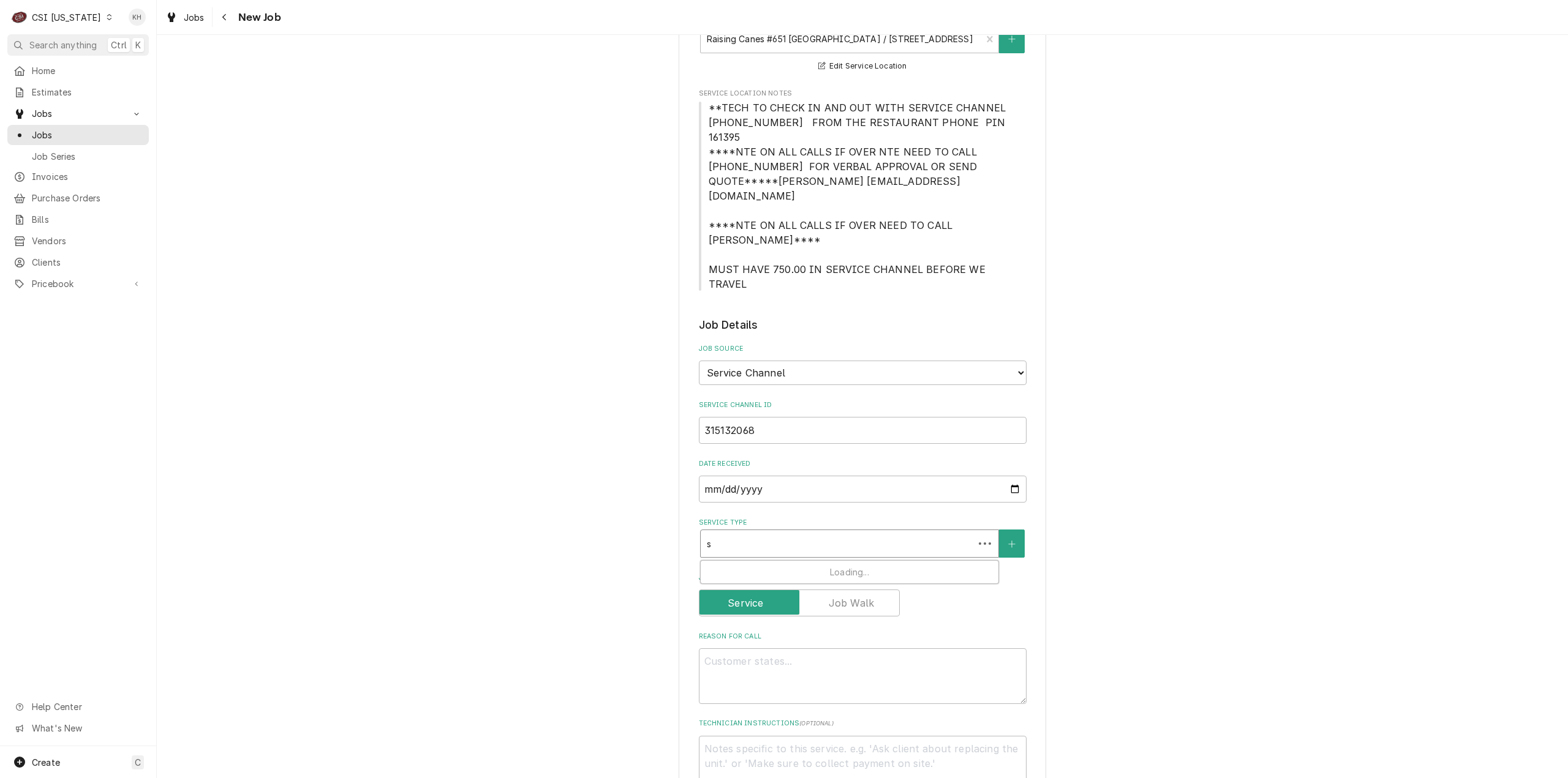
type textarea "x"
type input "se"
type textarea "x"
type input "ser"
type textarea "x"
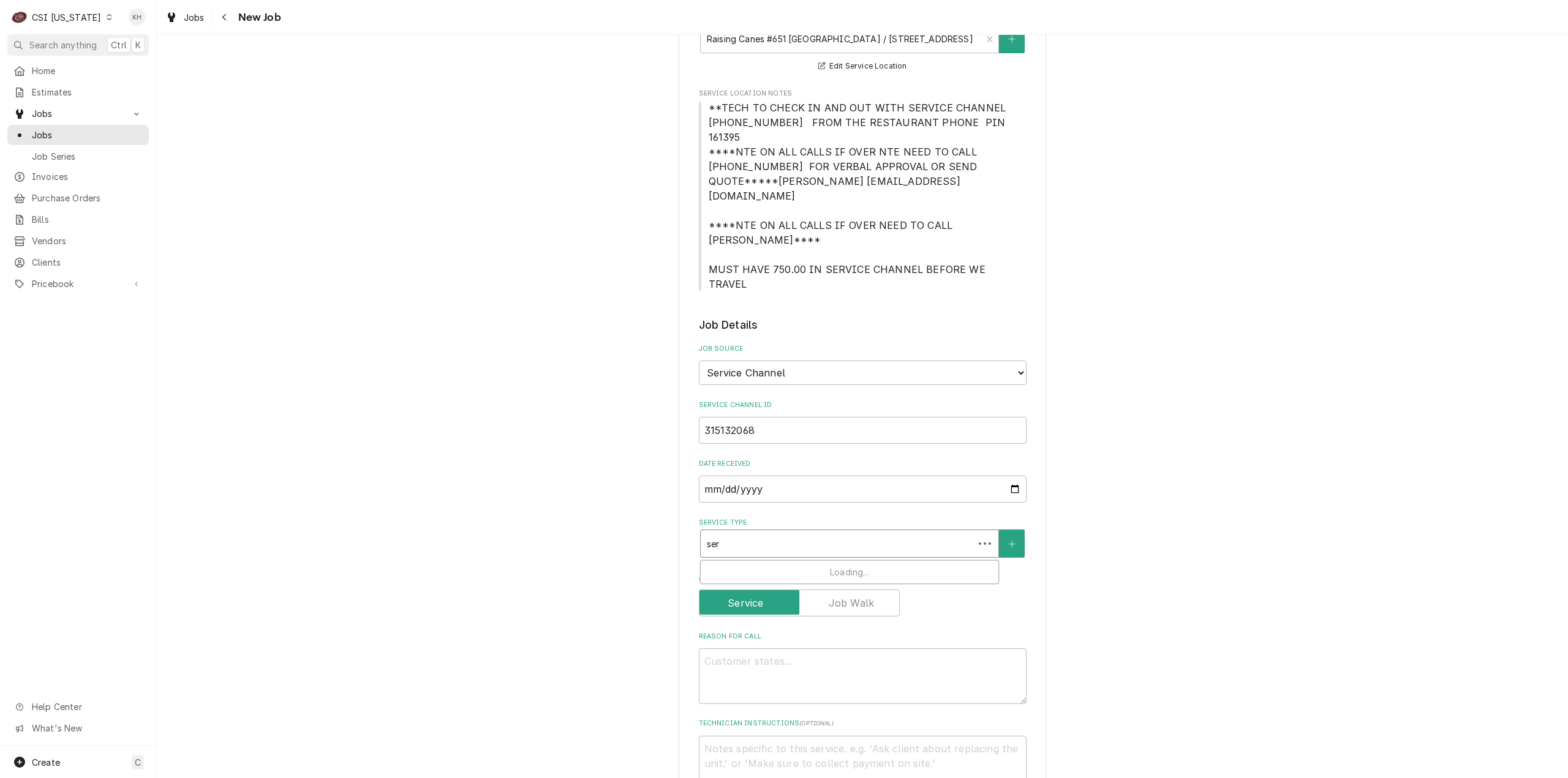
type input "serv"
type textarea "x"
type input "servi"
type textarea "x"
type input "servic"
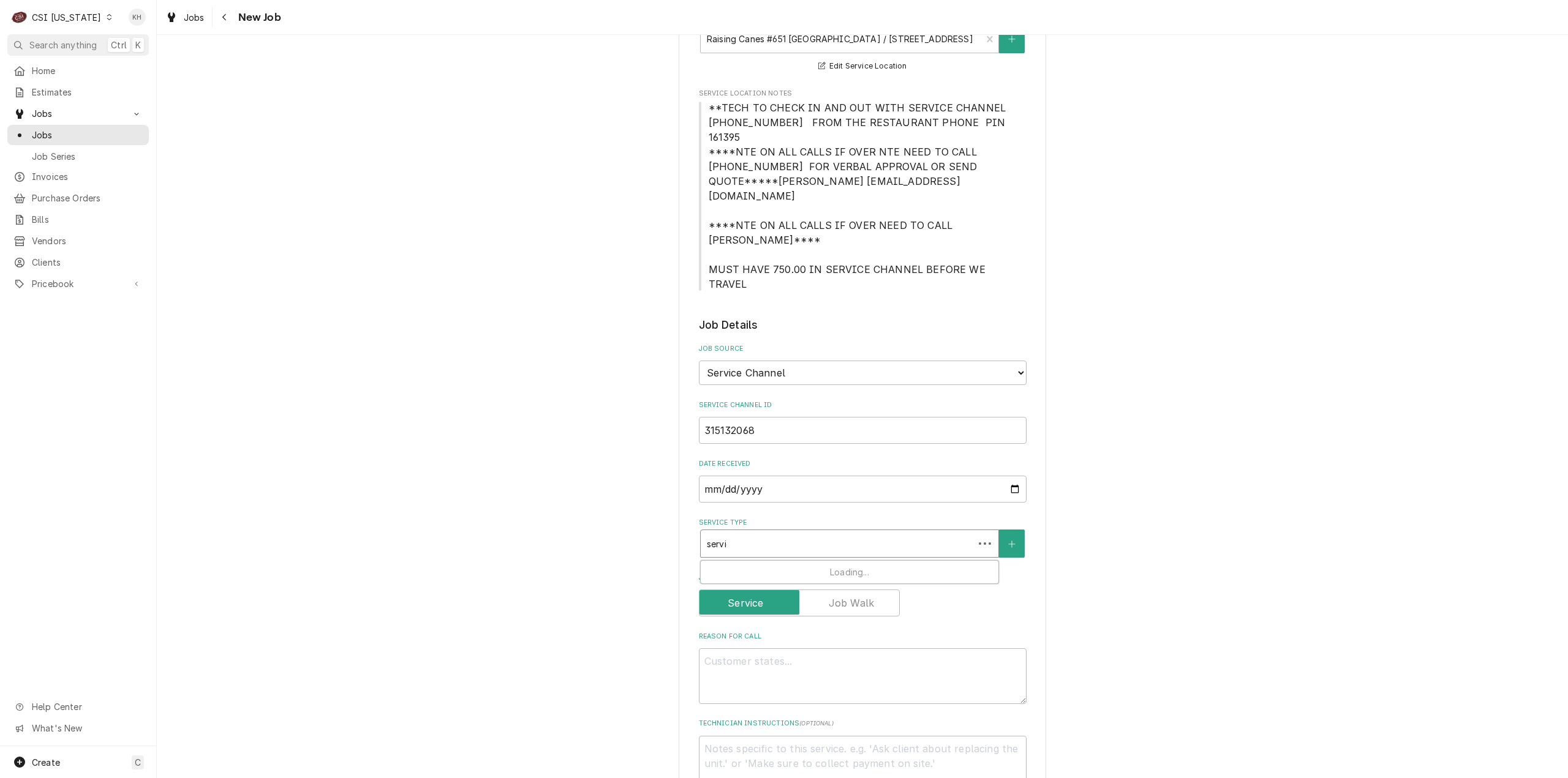
type textarea "x"
type input "service"
type textarea "x"
type input "service c"
type textarea "x"
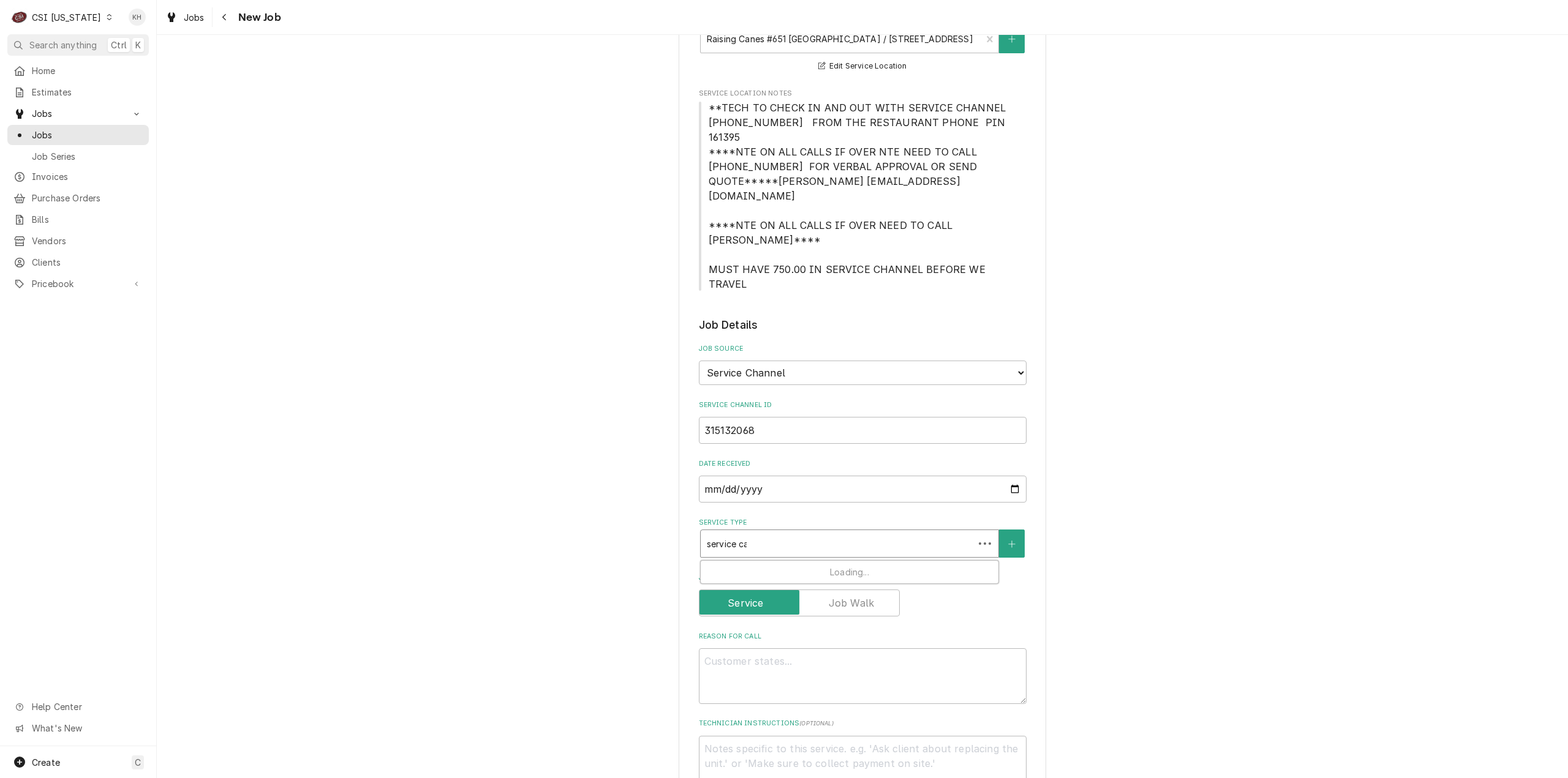
type input "service cal"
type textarea "x"
type input "service call"
click at [796, 561] on div "Job | Service Call ¹ Service Type 🛠️" at bounding box center [850, 577] width 298 height 32
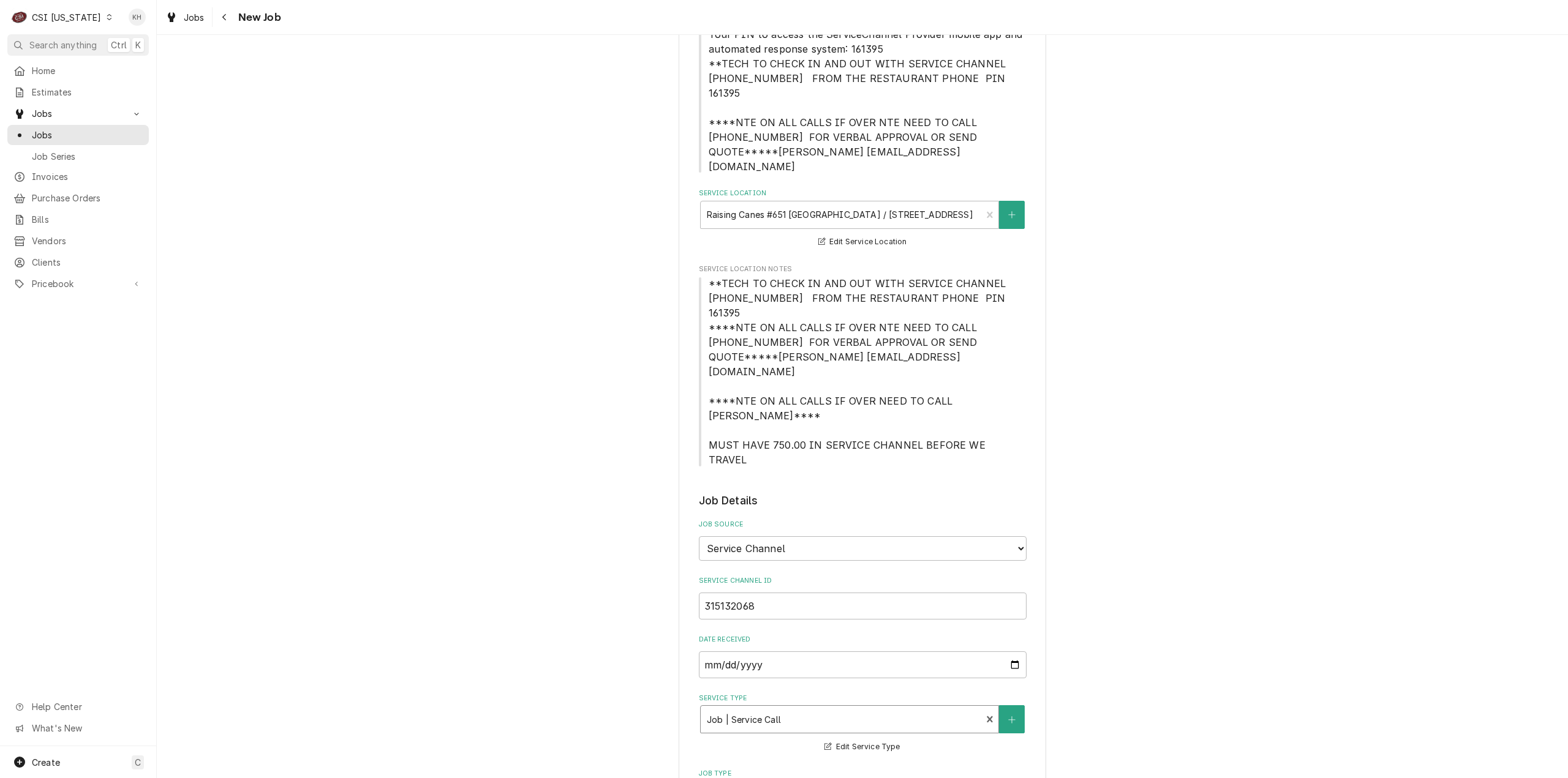
scroll to position [61, 0]
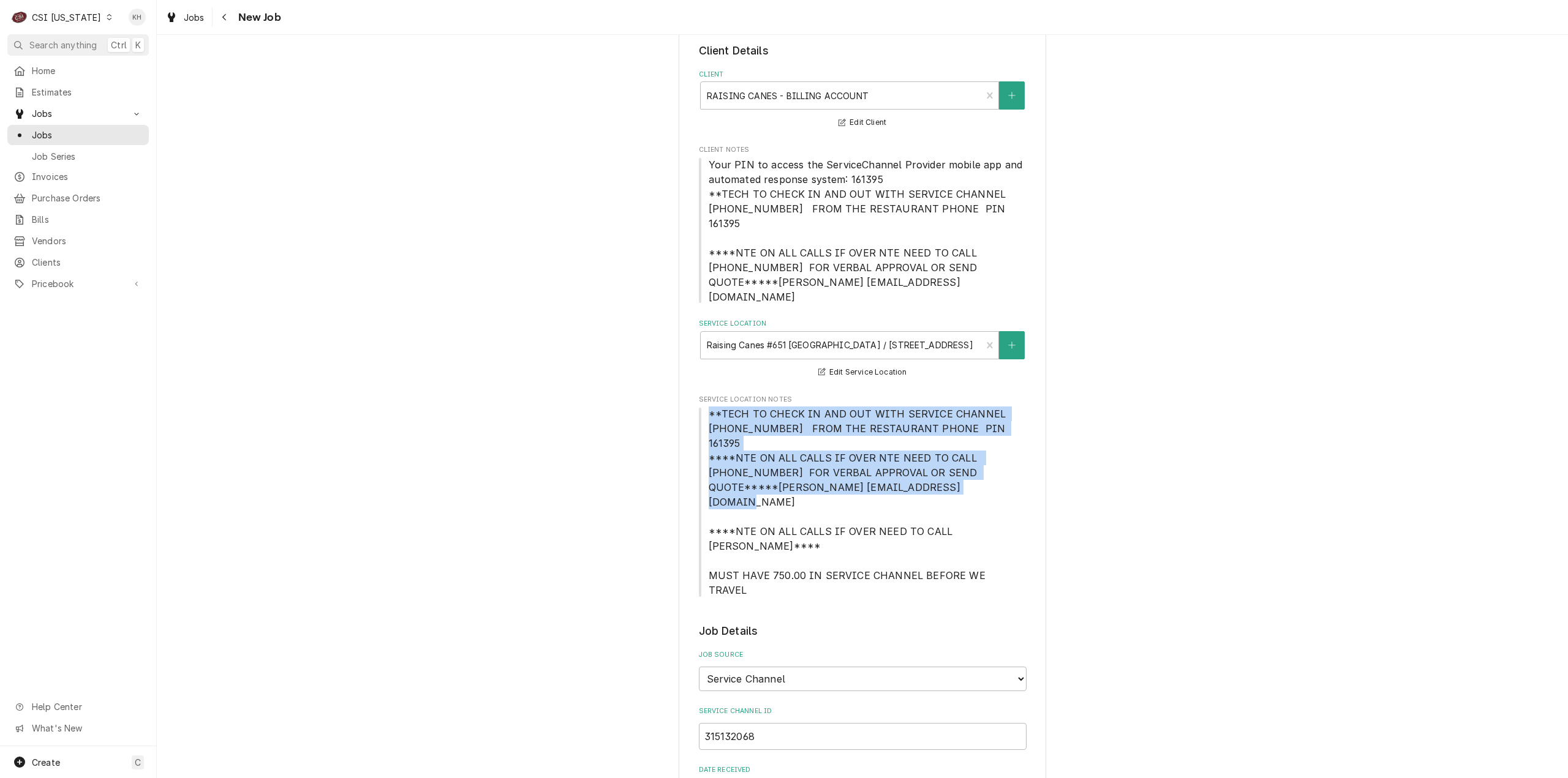
drag, startPoint x: 703, startPoint y: 383, endPoint x: 895, endPoint y: 441, distance: 200.6
click at [895, 441] on span "**TECH TO CHECK IN AND OUT WITH SERVICE CHANNEL 516-500-7776 FROM THE RESTAURAN…" at bounding box center [863, 502] width 328 height 191
copy span "**TECH TO CHECK IN AND OUT WITH SERVICE CHANNEL 516-500-7776 FROM THE RESTAURAN…"
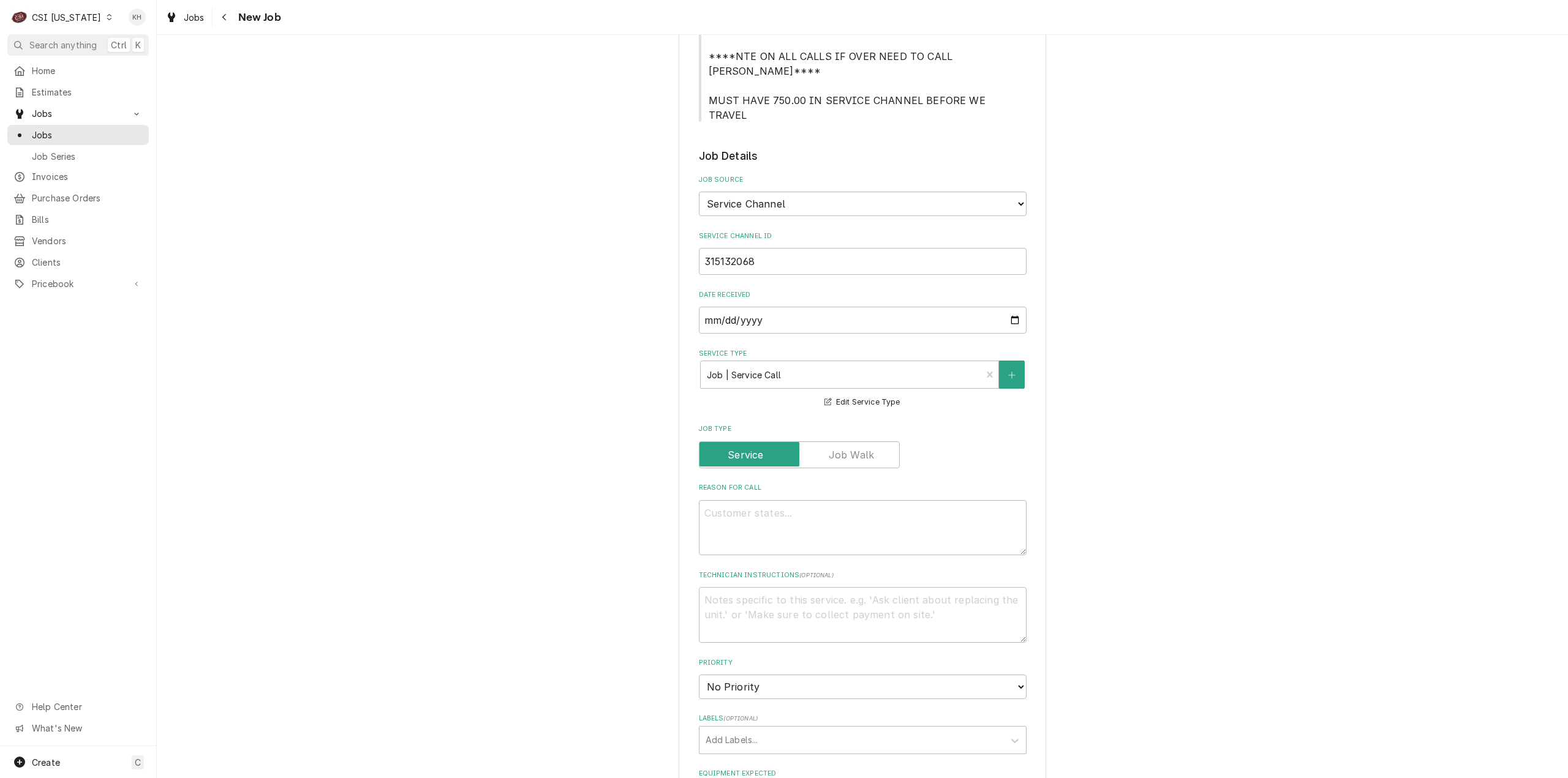
scroll to position [551, 0]
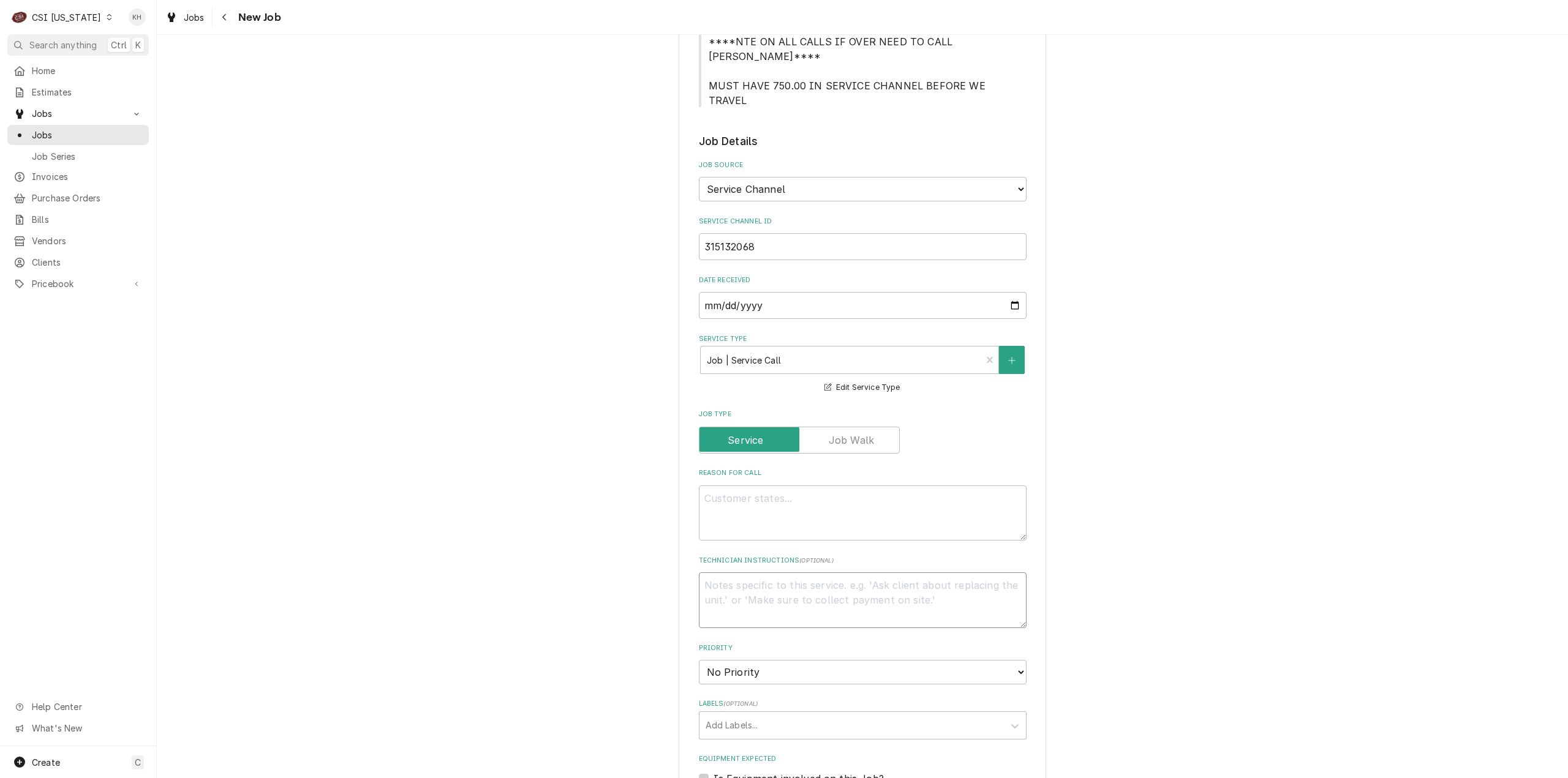
click at [876, 573] on textarea "Technician Instructions ( optional )" at bounding box center [863, 601] width 328 height 56
paste textarea "**TECH TO CHECK IN AND OUT WITH SERVICE CHANNEL 516-500-7776 FROM THE RESTAURAN…"
type textarea "x"
type textarea "**TECH TO CHECK IN AND OUT WITH SERVICE CHANNEL 516-500-7776 FROM THE RESTAURAN…"
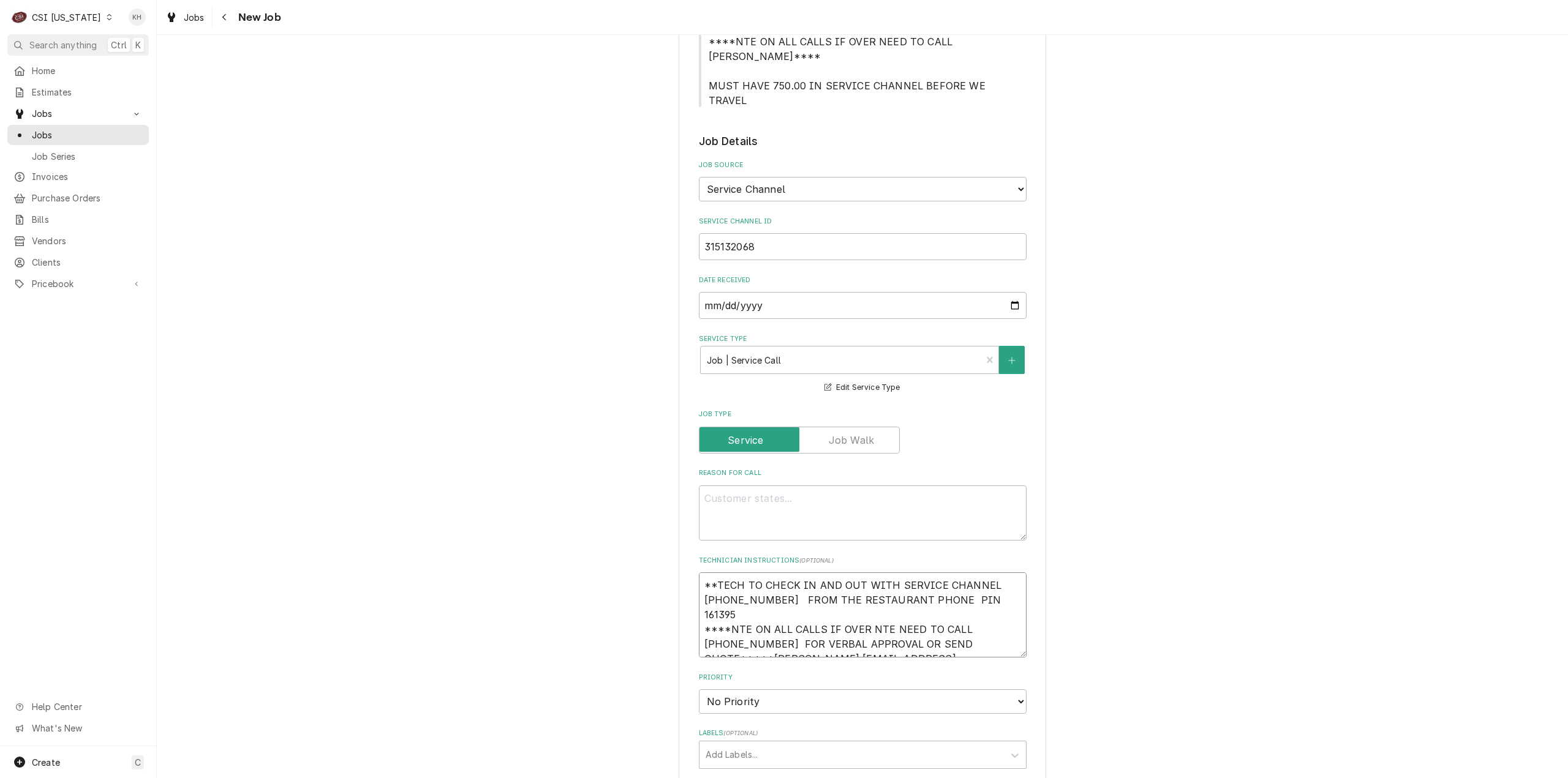
click at [700, 573] on textarea "**TECH TO CHECK IN AND OUT WITH SERVICE CHANNEL 516-500-7776 FROM THE RESTAURAN…" at bounding box center [863, 615] width 328 height 85
type textarea "x"
type textarea "**TECH TO CHECK IN AND OUT WITH SERVICE CHANNEL 516-500-7776 FROM THE RESTAURAN…"
type textarea "x"
type textarea "**TECH TO CHECK IN AND OUT WITH SERVICE CHANNEL 516-500-7776 FROM THE RESTAURAN…"
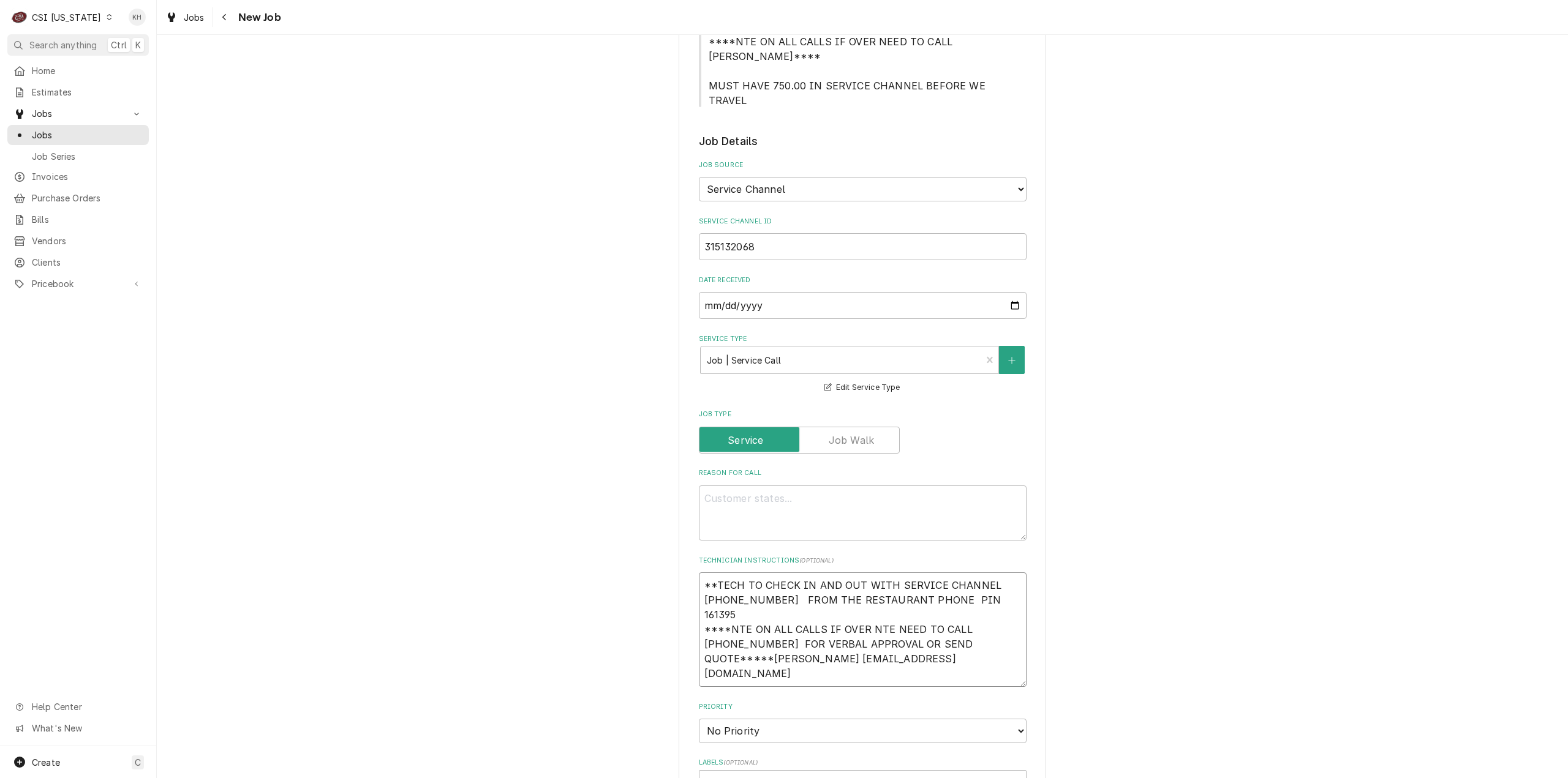
type textarea "x"
type textarea "N **TECH TO CHECK IN AND OUT WITH SERVICE CHANNEL 516-500-7776 FROM THE RESTAUR…"
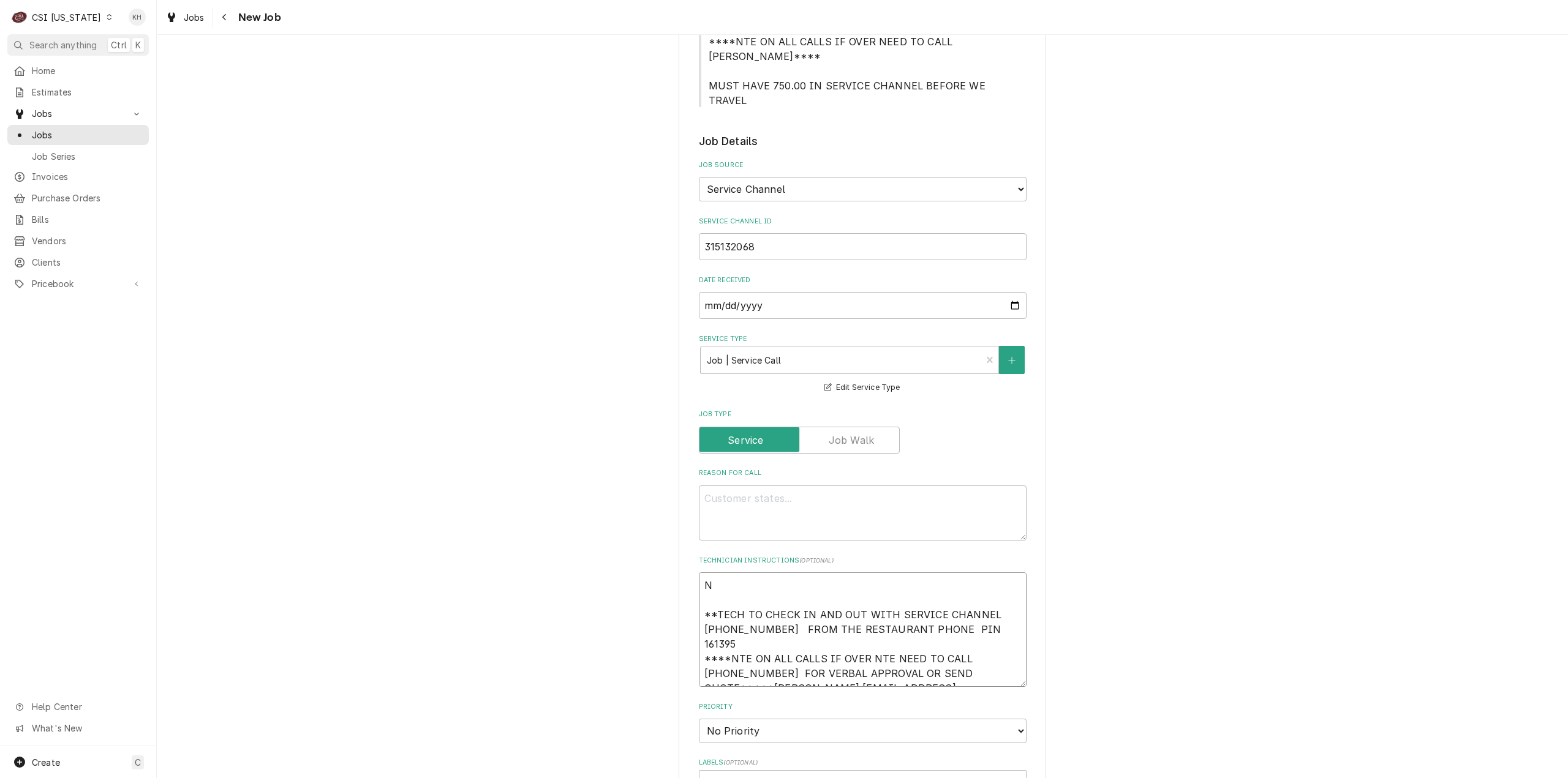
type textarea "x"
type textarea "NTE **TECH TO CHECK IN AND OUT WITH SERVICE CHANNEL 516-500-7776 FROM THE RESTA…"
type textarea "x"
type textarea "NTE **TECH TO CHECK IN AND OUT WITH SERVICE CHANNEL 516-500-7776 FROM THE RESTA…"
type textarea "x"
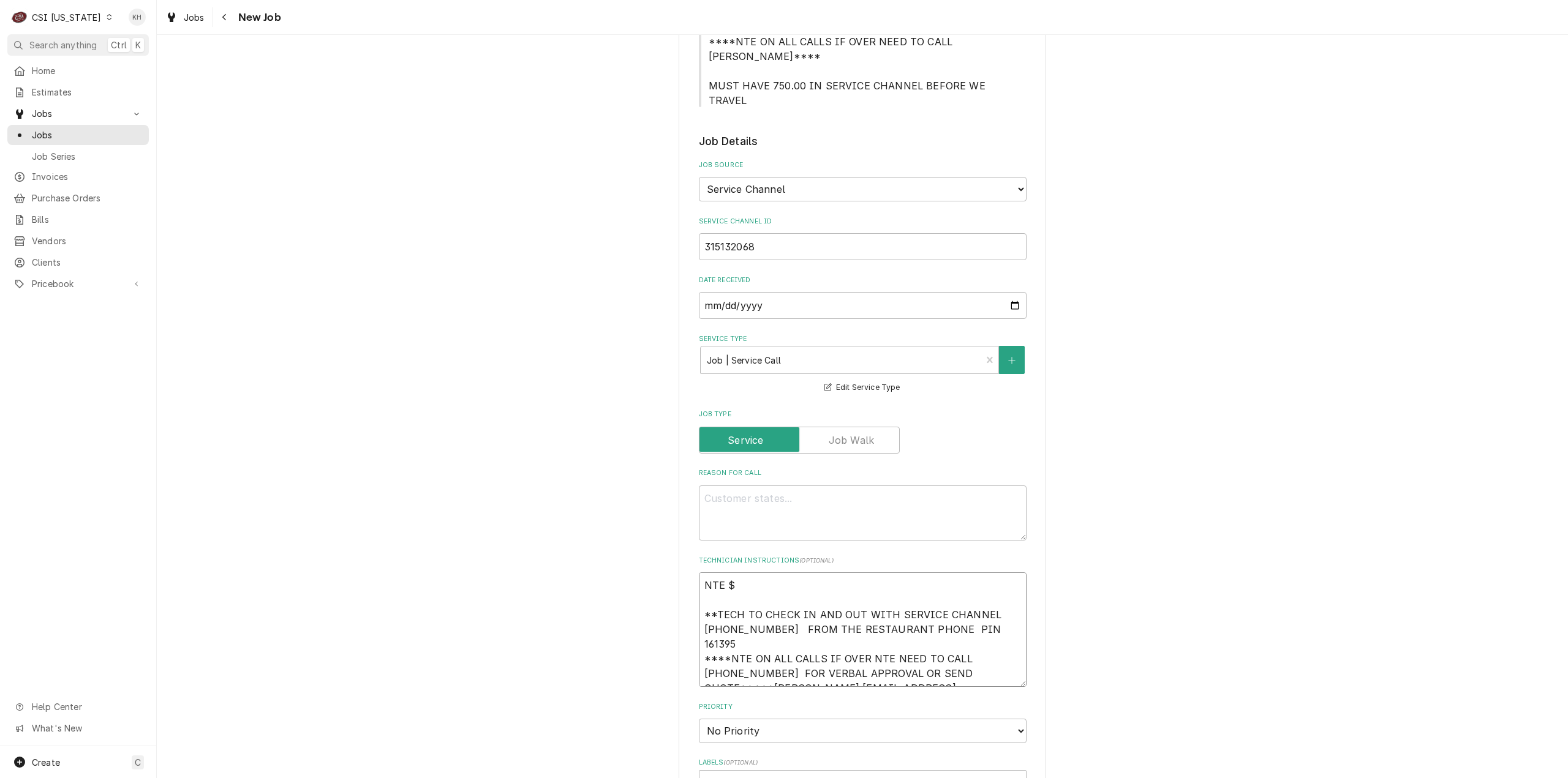
type textarea "NTE $0 **TECH TO CHECK IN AND OUT WITH SERVICE CHANNEL 516-500-7776 FROM THE RE…"
type textarea "x"
type textarea "NTE $02 **TECH TO CHECK IN AND OUT WITH SERVICE CHANNEL 516-500-7776 FROM THE R…"
type textarea "x"
type textarea "NTE $0 **TECH TO CHECK IN AND OUT WITH SERVICE CHANNEL 516-500-7776 FROM THE RE…"
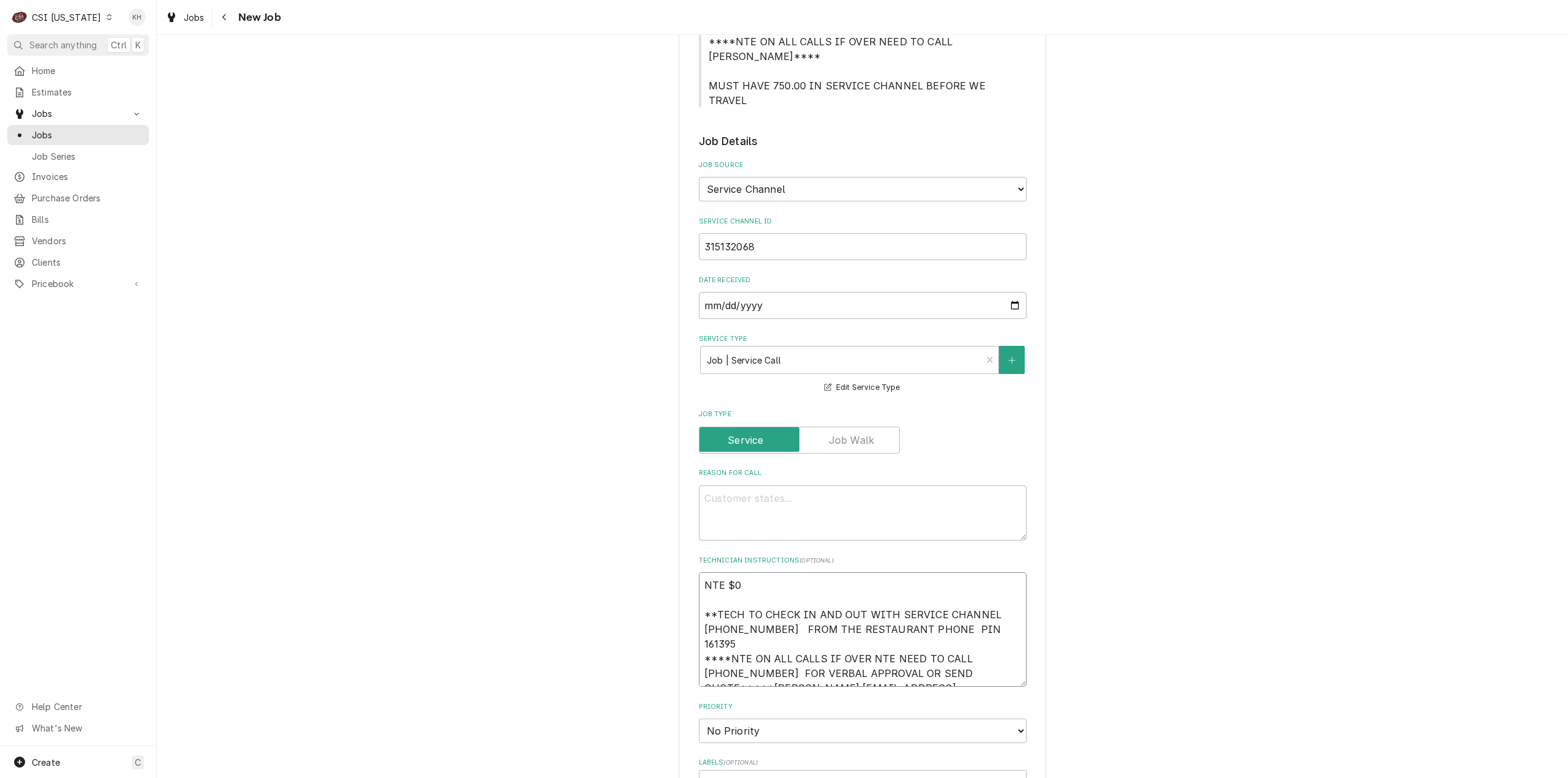
type textarea "x"
type textarea "NTE $0. **TECH TO CHECK IN AND OUT WITH SERVICE CHANNEL 516-500-7776 FROM THE R…"
type textarea "x"
type textarea "NTE $0.0 **TECH TO CHECK IN AND OUT WITH SERVICE CHANNEL 516-500-7776 FROM THE …"
type textarea "x"
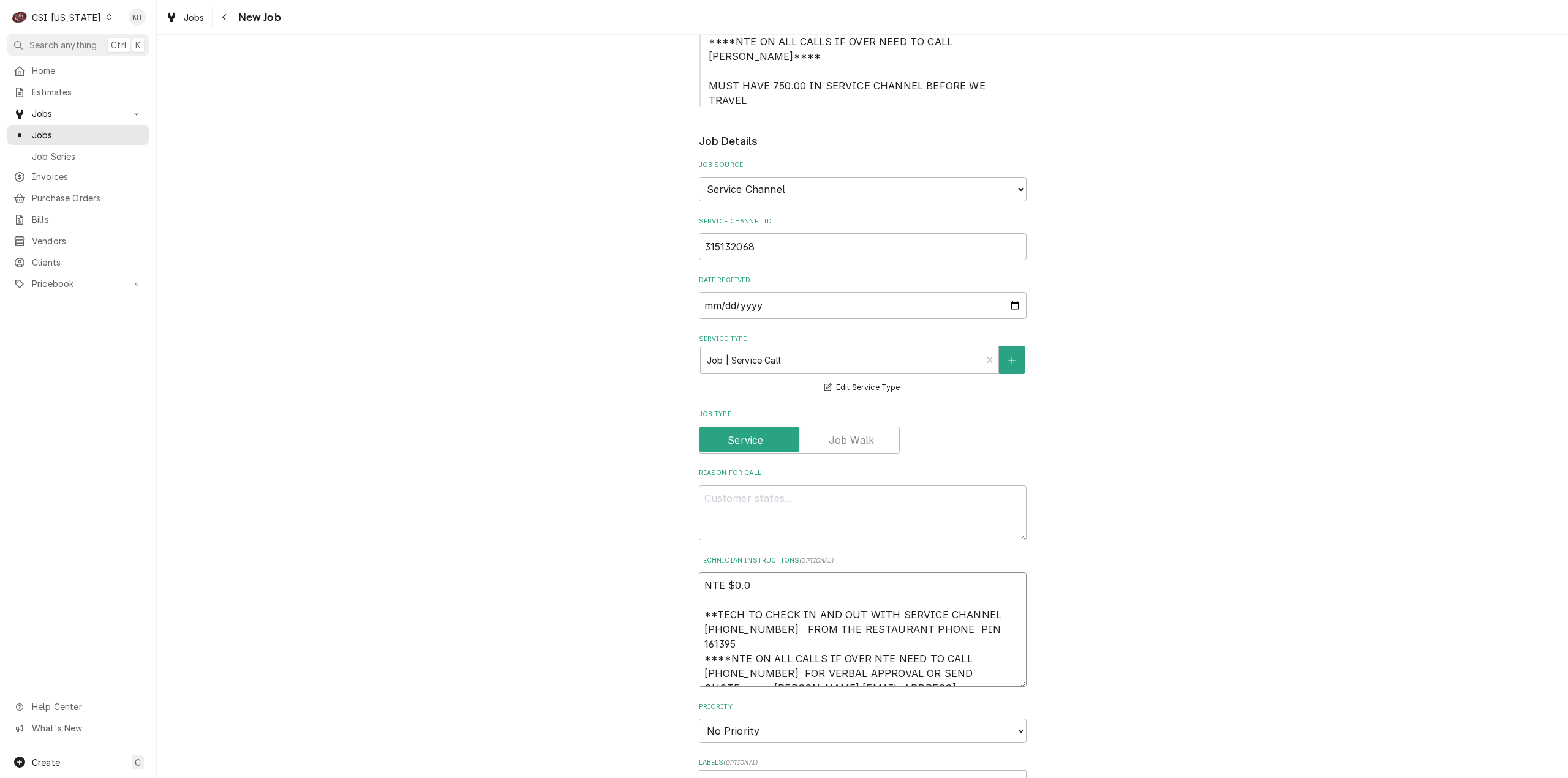
type textarea "NTE $0.00 **TECH TO CHECK IN AND OUT WITH SERVICE CHANNEL 516-500-7776 FROM THE…"
type textarea "x"
type textarea "NTE $0.0 **TECH TO CHECK IN AND OUT WITH SERVICE CHANNEL 516-500-7776 FROM THE …"
type textarea "x"
type textarea "NTE $0. **TECH TO CHECK IN AND OUT WITH SERVICE CHANNEL 516-500-7776 FROM THE R…"
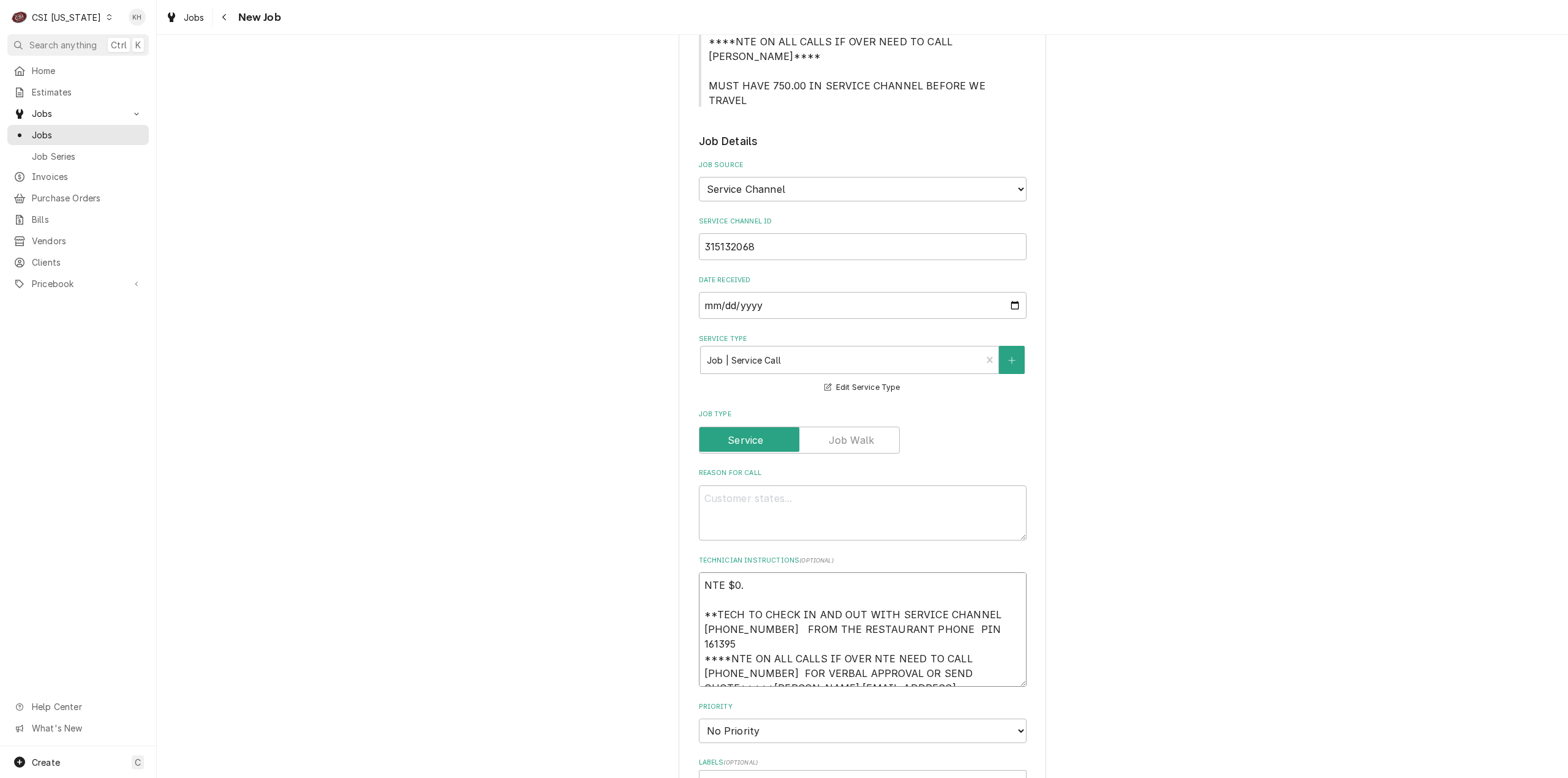
type textarea "x"
type textarea "NTE $0 **TECH TO CHECK IN AND OUT WITH SERVICE CHANNEL 516-500-7776 FROM THE RE…"
type textarea "x"
type textarea "NTE $0 **TECH TO CHECK IN AND OUT WITH SERVICE CHANNEL 516-500-7776 FROM THE RE…"
drag, startPoint x: 887, startPoint y: 443, endPoint x: 883, endPoint y: 457, distance: 14.6
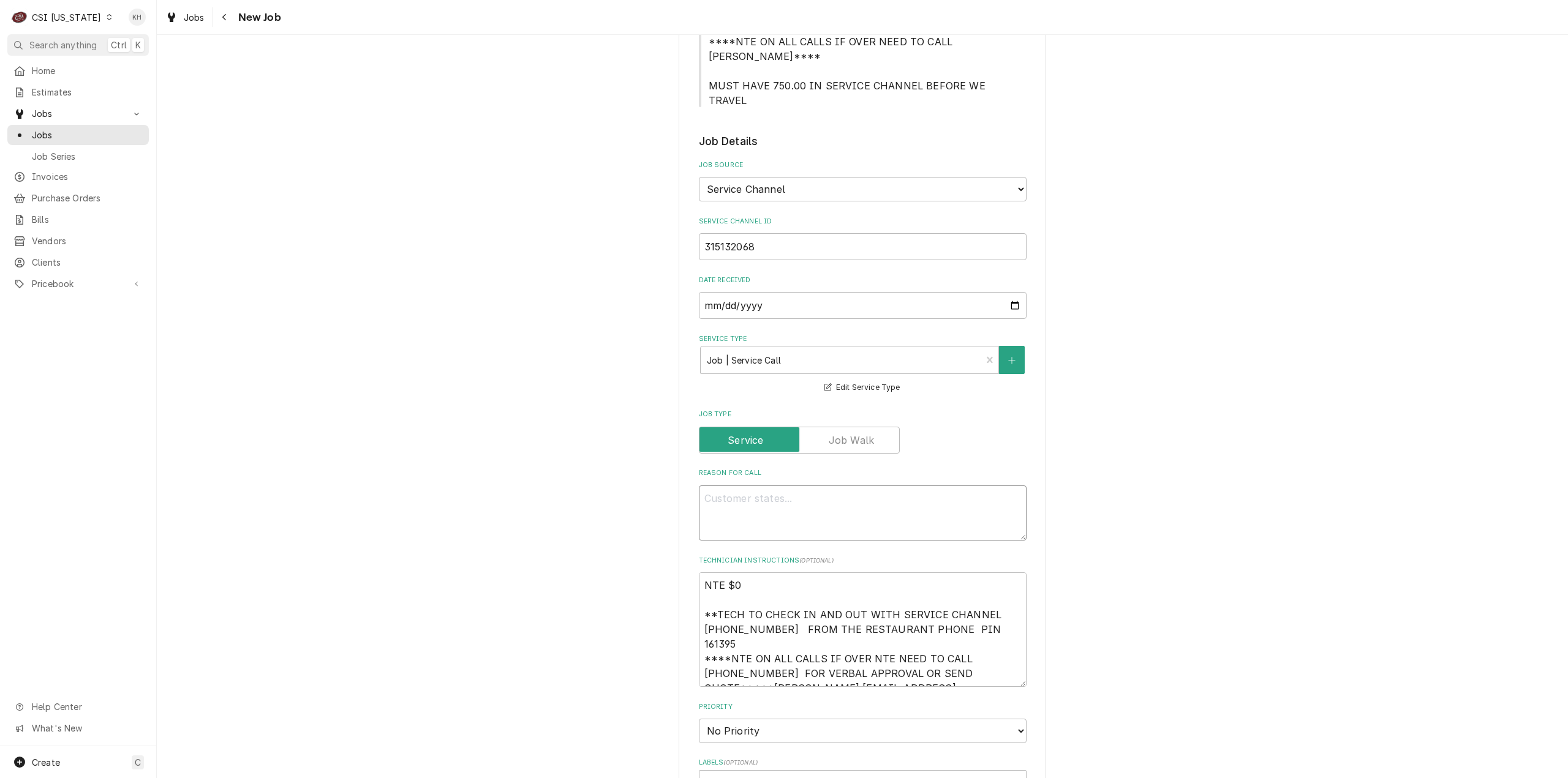
click at [887, 486] on textarea "Reason For Call" at bounding box center [863, 513] width 328 height 56
paste textarea "KITCHEN / Hot Side / Filter Unit / Will not pump/filter/return oil / Did troubl…"
type textarea "x"
type textarea "KITCHEN / Hot Side / Filter Unit / Will not pump/filter/return oil / Did troubl…"
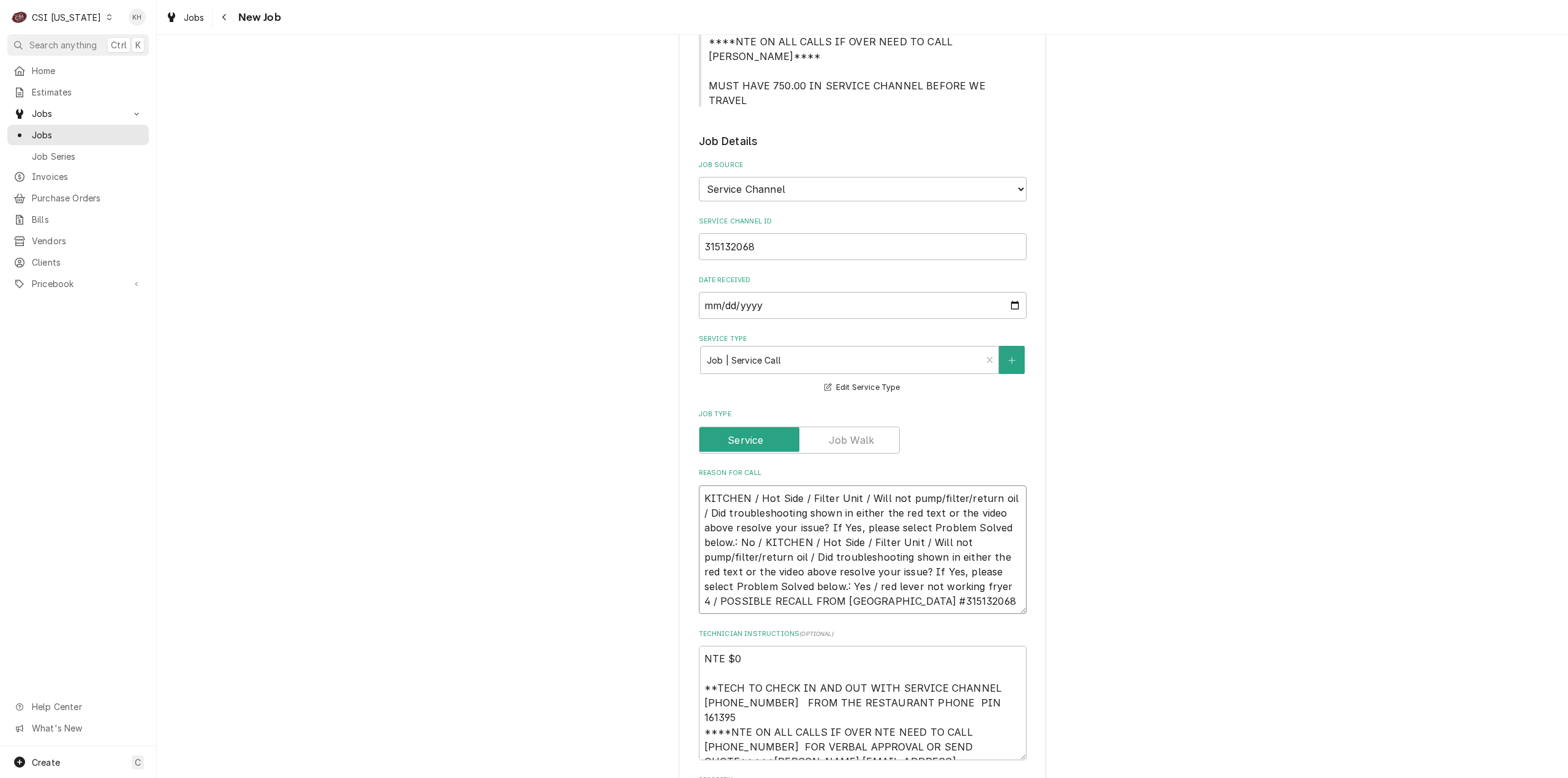
drag, startPoint x: 723, startPoint y: 473, endPoint x: 673, endPoint y: 417, distance: 75.1
click at [673, 417] on div "Please provide the following information to create a job: Client Details Client…" at bounding box center [862, 539] width 1411 height 2086
type textarea "x"
type textarea "KITCHEN / Hot Side / Filter Unit / Will not pump/filter/return oil / Did troubl…"
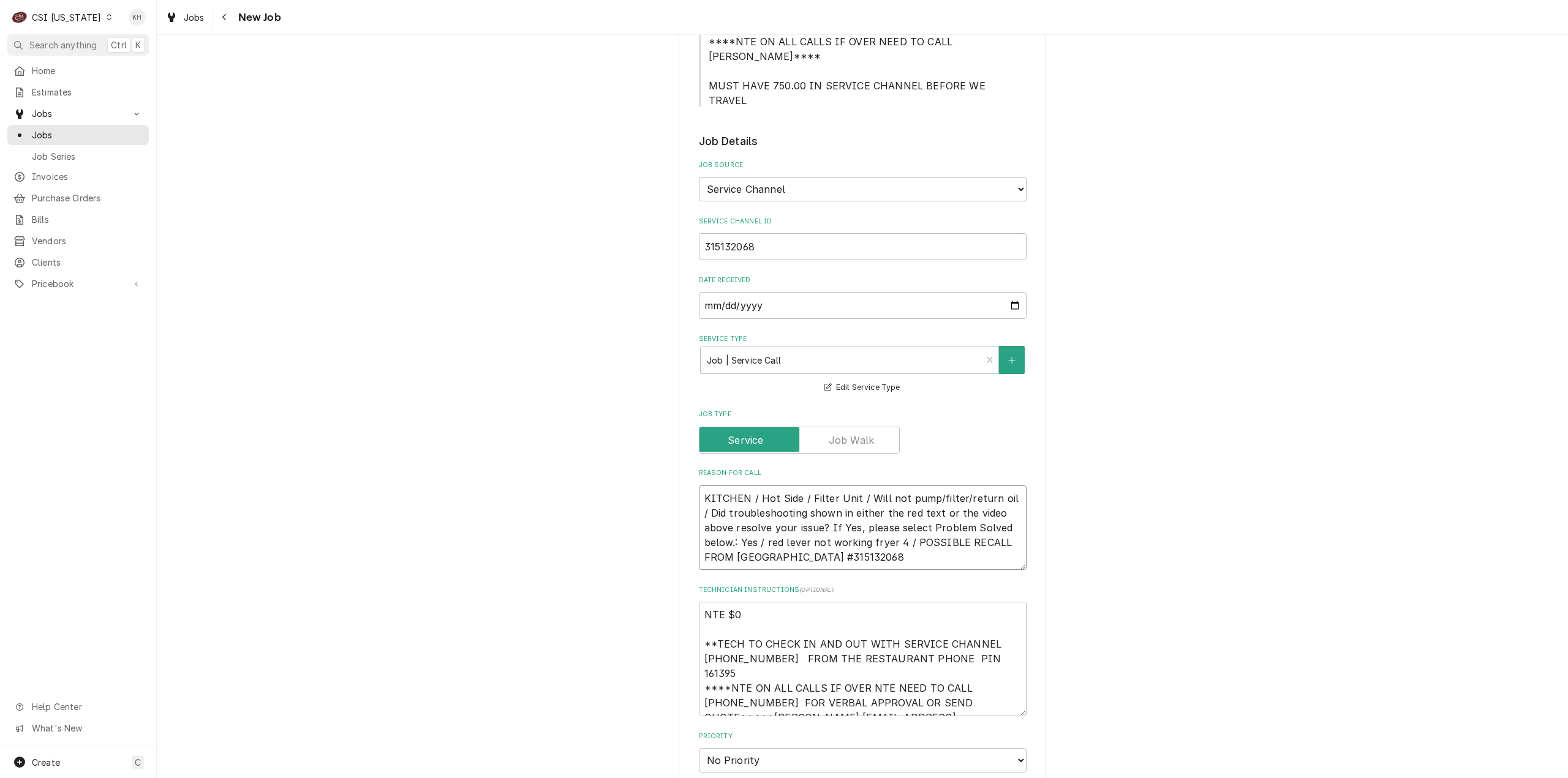
type textarea "x"
type textarea "KITCHEN / Hot Side / Filter Unit / Will not pump/filter/return oil / Did troubl…"
click at [806, 491] on textarea "KITCHEN / Hot Side / Filter Unit / Will not pump/filter/return oil / Did troubl…" at bounding box center [863, 528] width 328 height 85
type textarea "x"
type textarea "KITCHEN / Hot Side / Filter Unit / Will not pump/filter/return oil / Did troubl…"
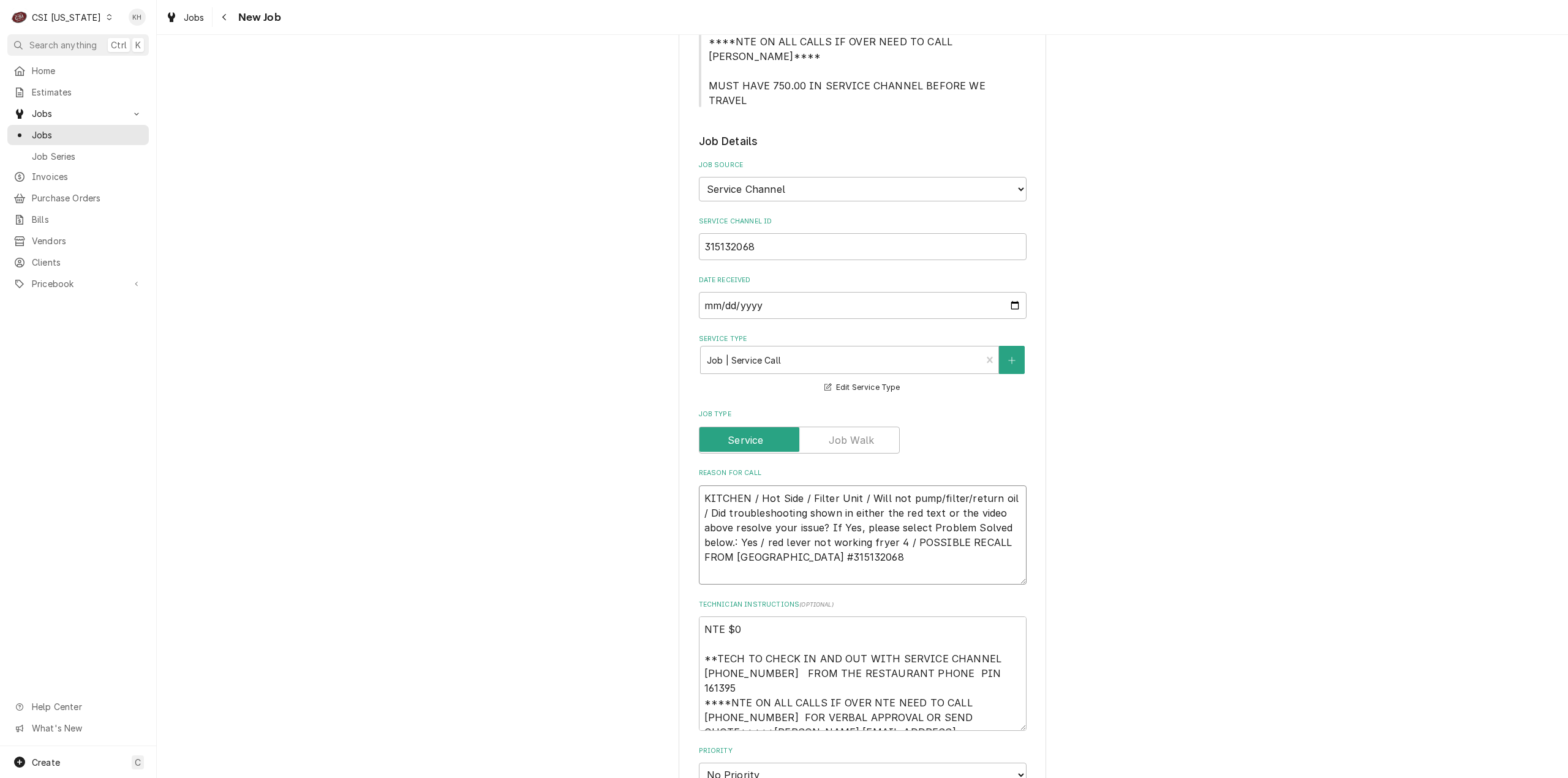
type textarea "x"
type textarea "KITCHEN / Hot Side / Filter Unit / Will not pump/filter/return oil / Did troubl…"
type textarea "x"
type textarea "KITCHEN / Hot Side / Filter Unit / Will not pump/filter/return oil / Did troubl…"
type textarea "x"
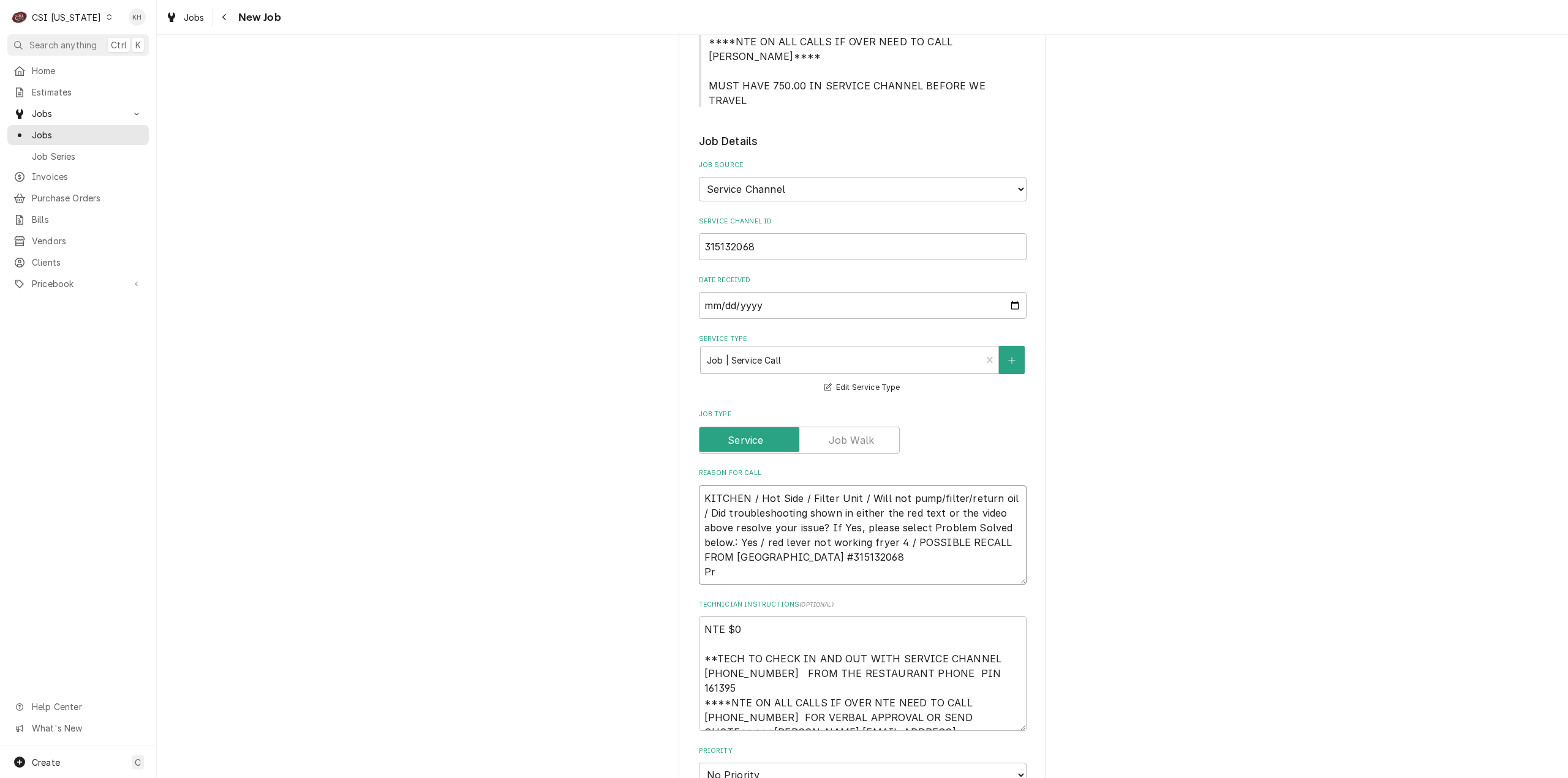
type textarea "KITCHEN / Hot Side / Filter Unit / Will not pump/filter/return oil / Did troubl…"
type textarea "x"
type textarea "KITCHEN / Hot Side / Filter Unit / Will not pump/filter/return oil / Did troubl…"
type textarea "x"
type textarea "KITCHEN / Hot Side / Filter Unit / Will not pump/filter/return oil / Did troubl…"
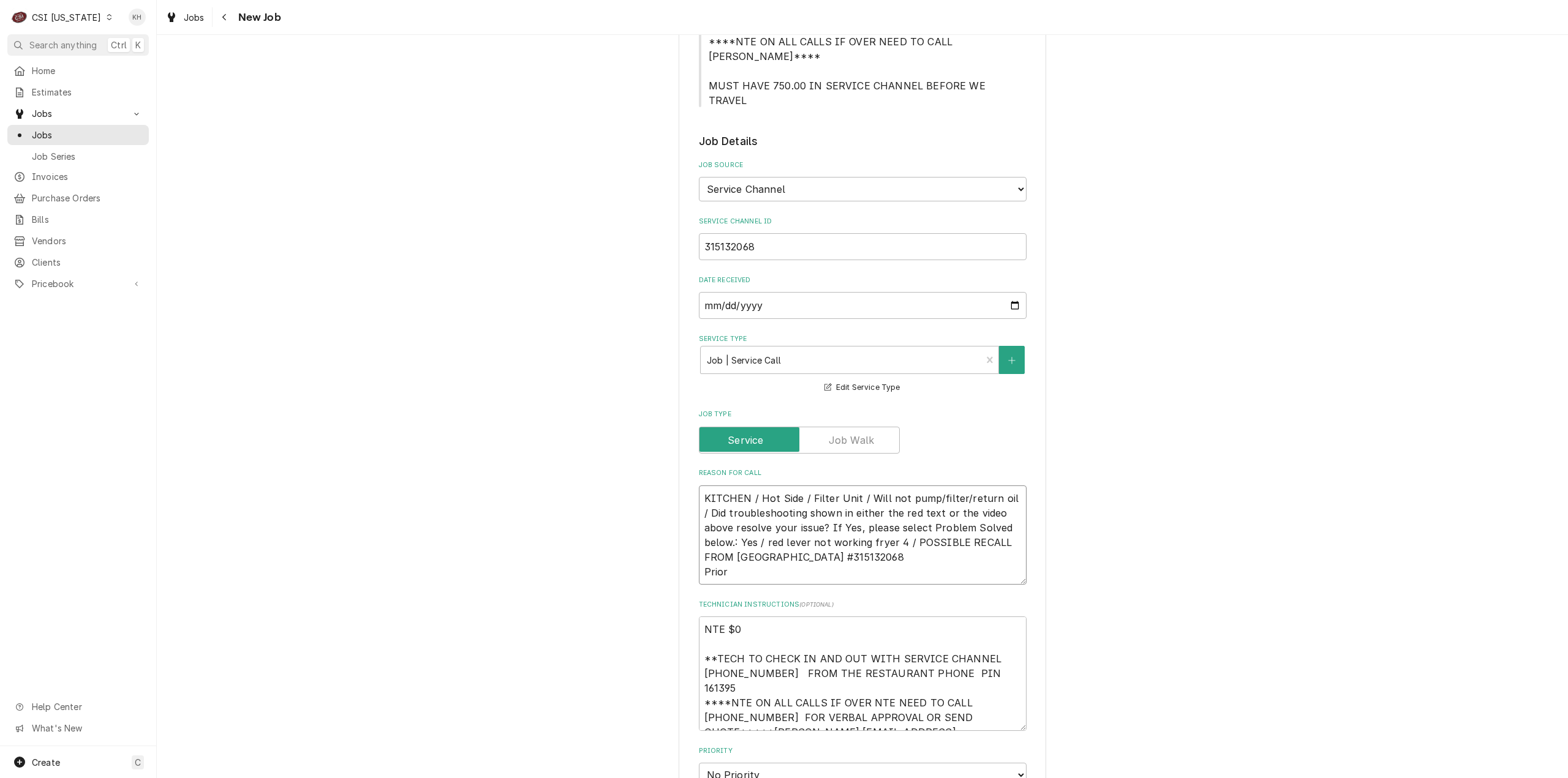
type textarea "x"
type textarea "KITCHEN / Hot Side / Filter Unit / Will not pump/filter/return oil / Did troubl…"
type textarea "x"
type textarea "KITCHEN / Hot Side / Filter Unit / Will not pump/filter/return oil / Did troubl…"
type textarea "x"
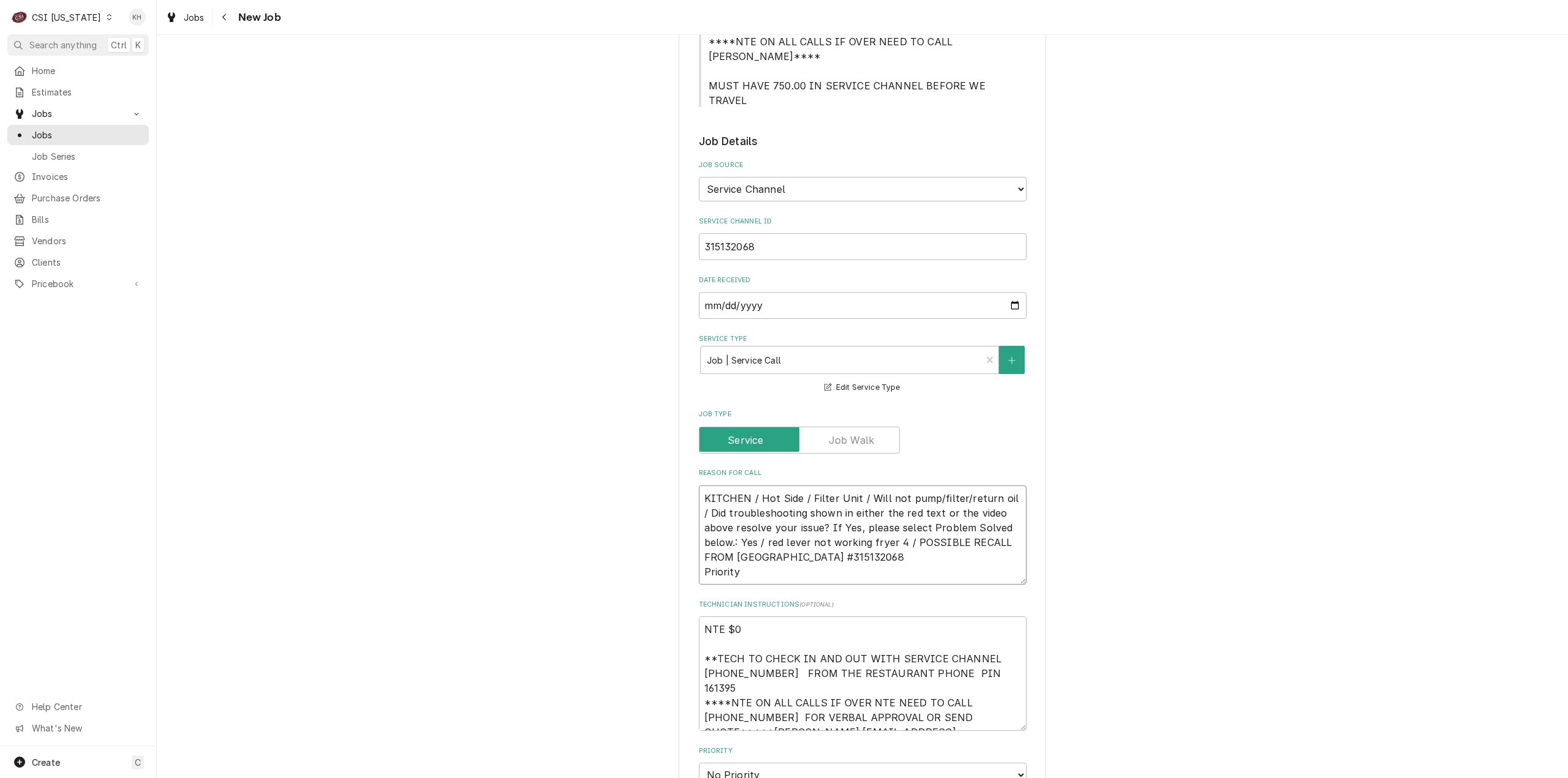
type textarea "KITCHEN / Hot Side / Filter Unit / Will not pump/filter/return oil / Did troubl…"
paste textarea "Urgent - 24 Hours"
type textarea "x"
type textarea "KITCHEN / Hot Side / Filter Unit / Will not pump/filter/return oil / Did troubl…"
type textarea "x"
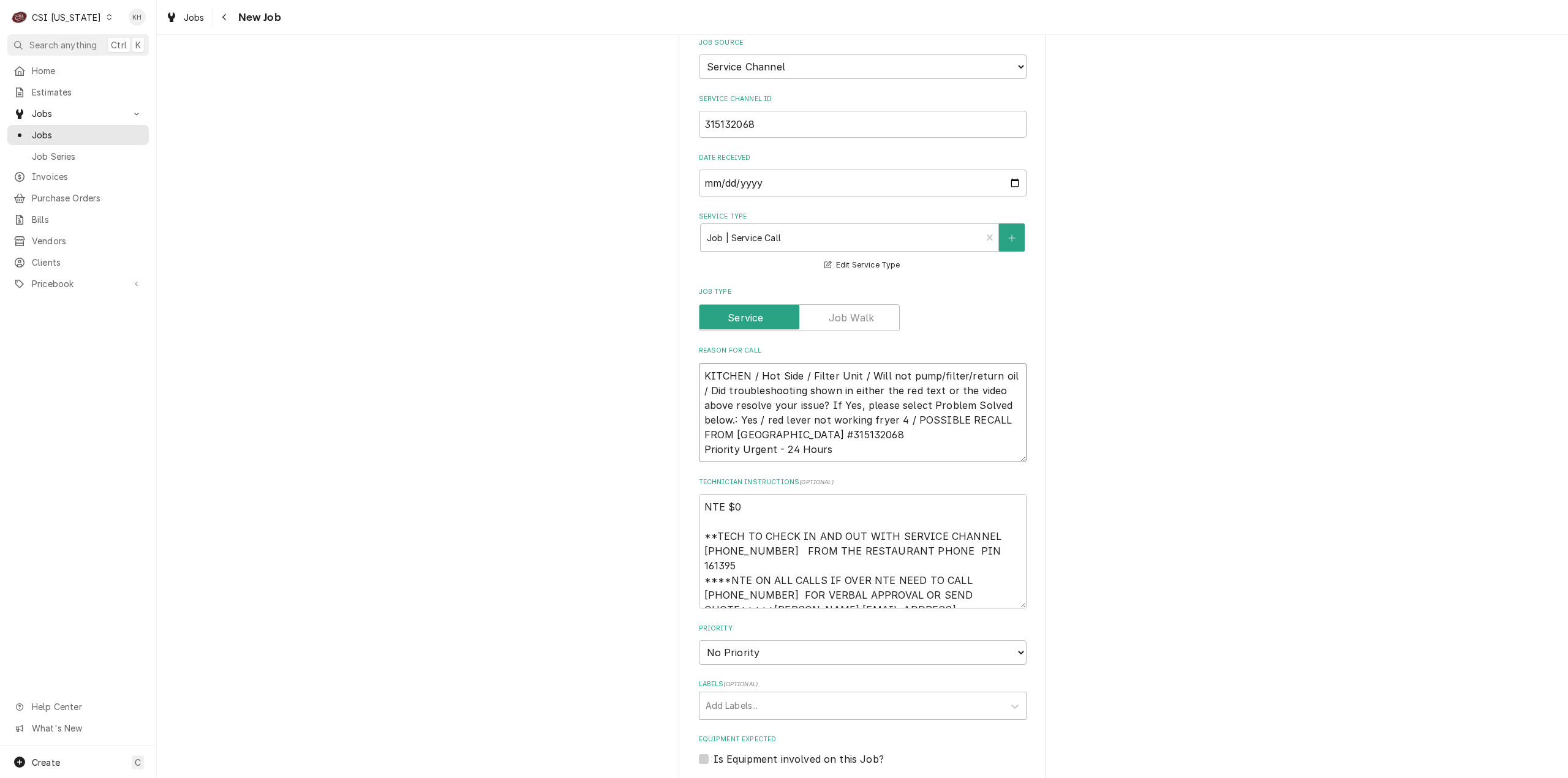
scroll to position [796, 0]
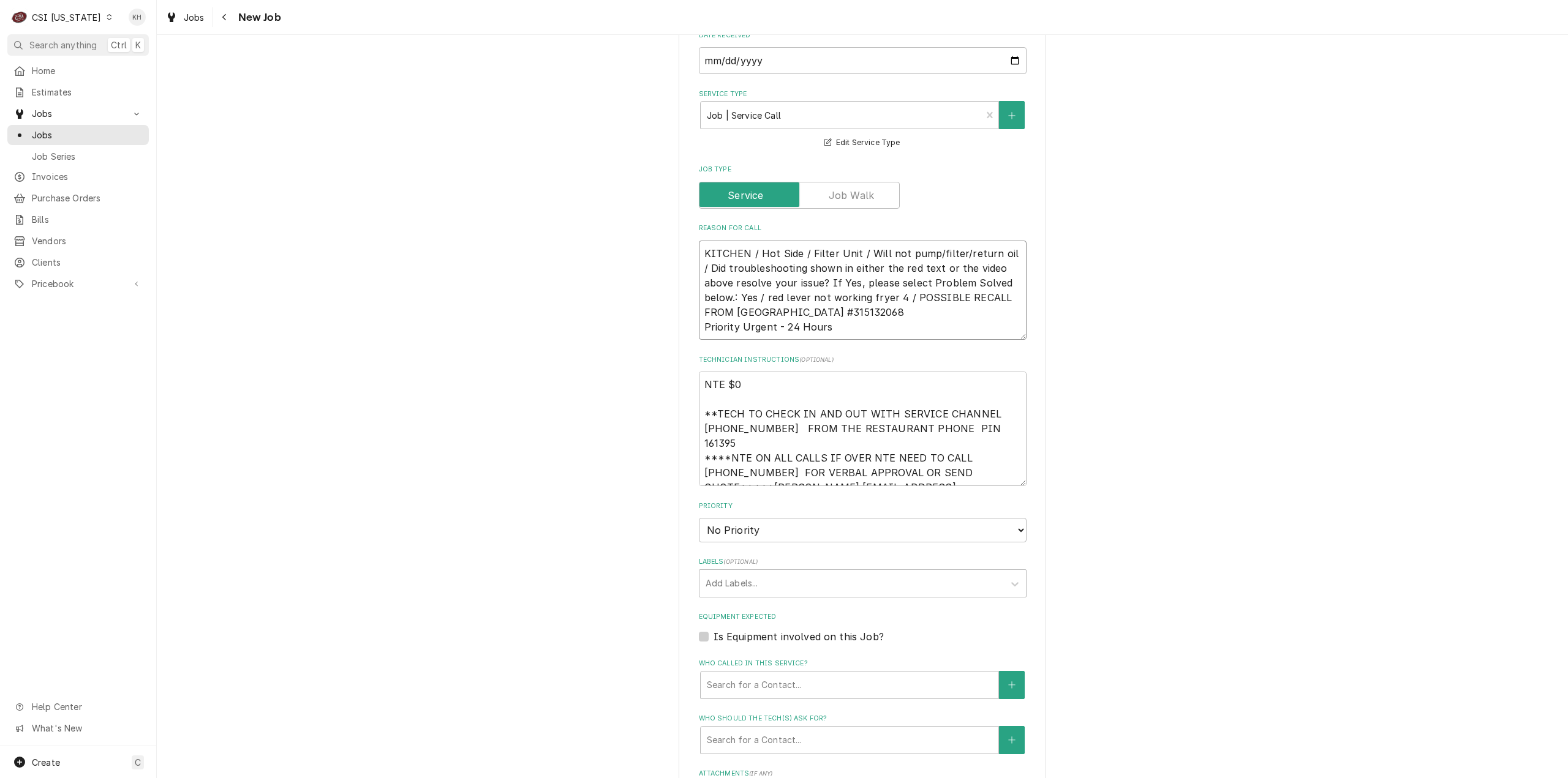
type textarea "KITCHEN / Hot Side / Filter Unit / Will not pump/filter/return oil / Did troubl…"
click at [877, 518] on select "No Priority Urgent High Medium Low" at bounding box center [863, 530] width 328 height 25
select select "3"
click at [699, 518] on select "No Priority Urgent High Medium Low" at bounding box center [863, 530] width 328 height 25
type textarea "x"
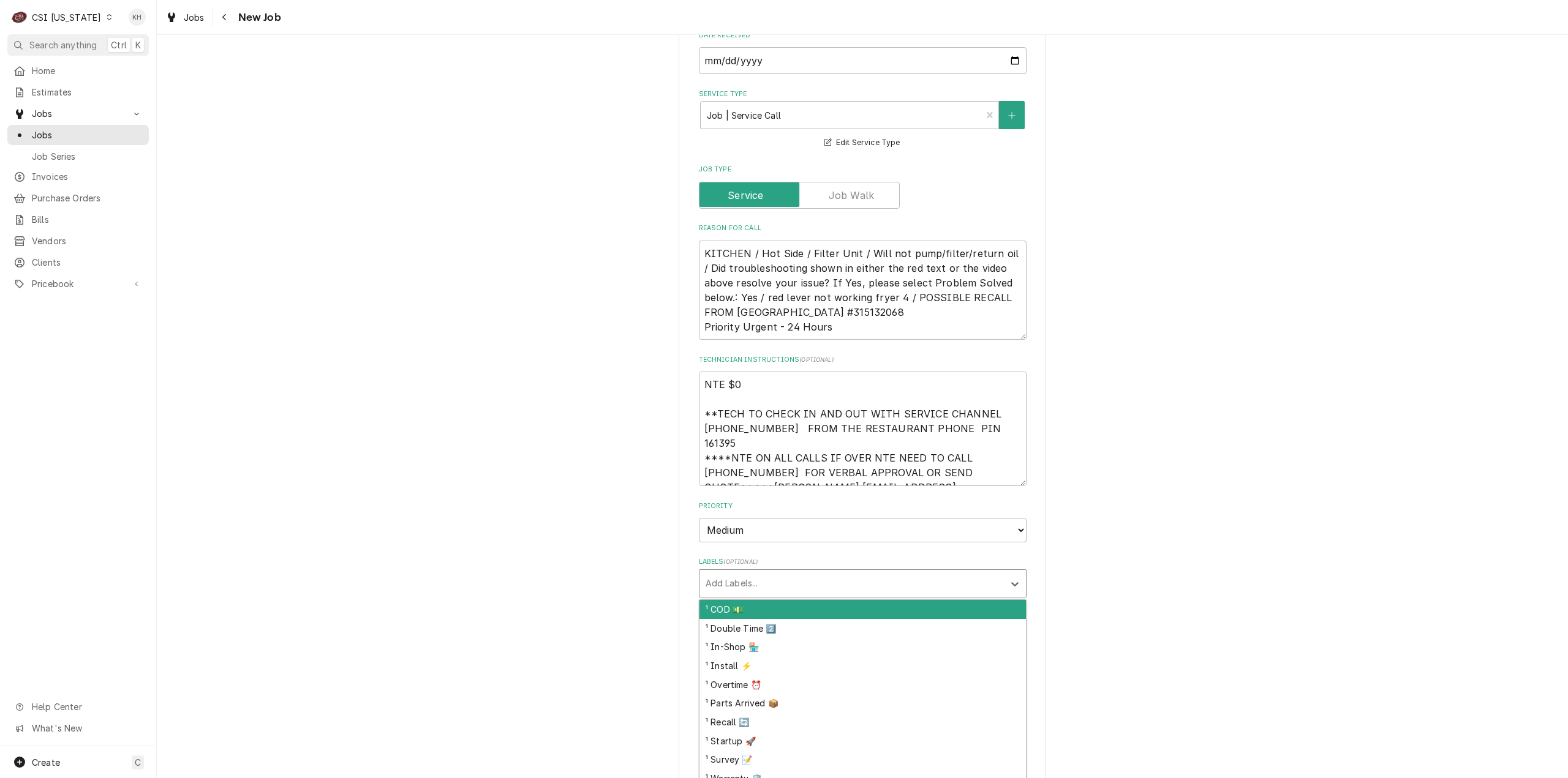
click at [751, 573] on div "Labels" at bounding box center [851, 584] width 292 height 22
type input "cook"
type textarea "x"
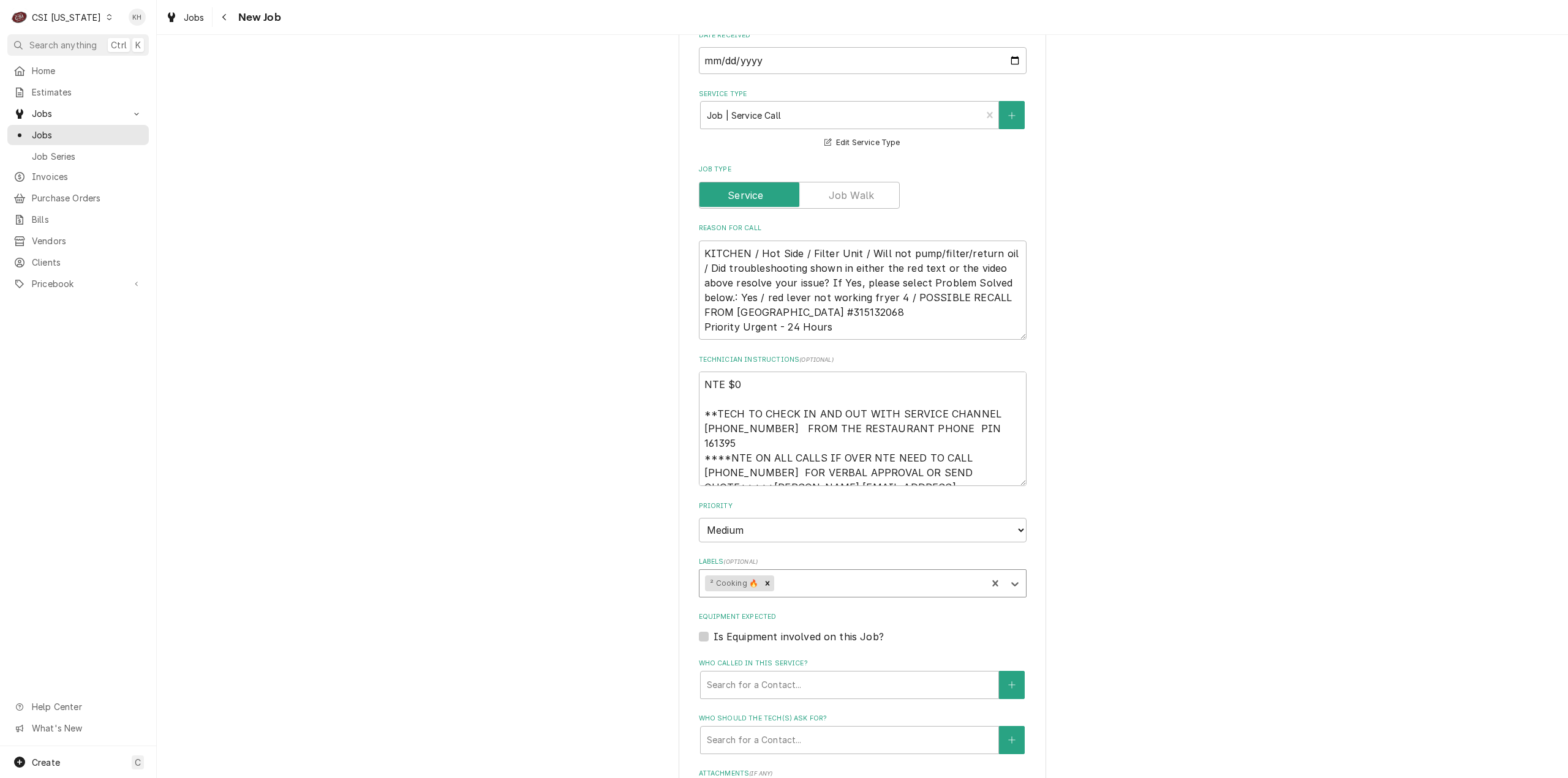
type textarea "x"
click at [714, 630] on label "Is Equipment involved on this Job?" at bounding box center [799, 637] width 170 height 15
click at [714, 630] on input "Equipment Expected" at bounding box center [878, 643] width 328 height 27
checkbox input "true"
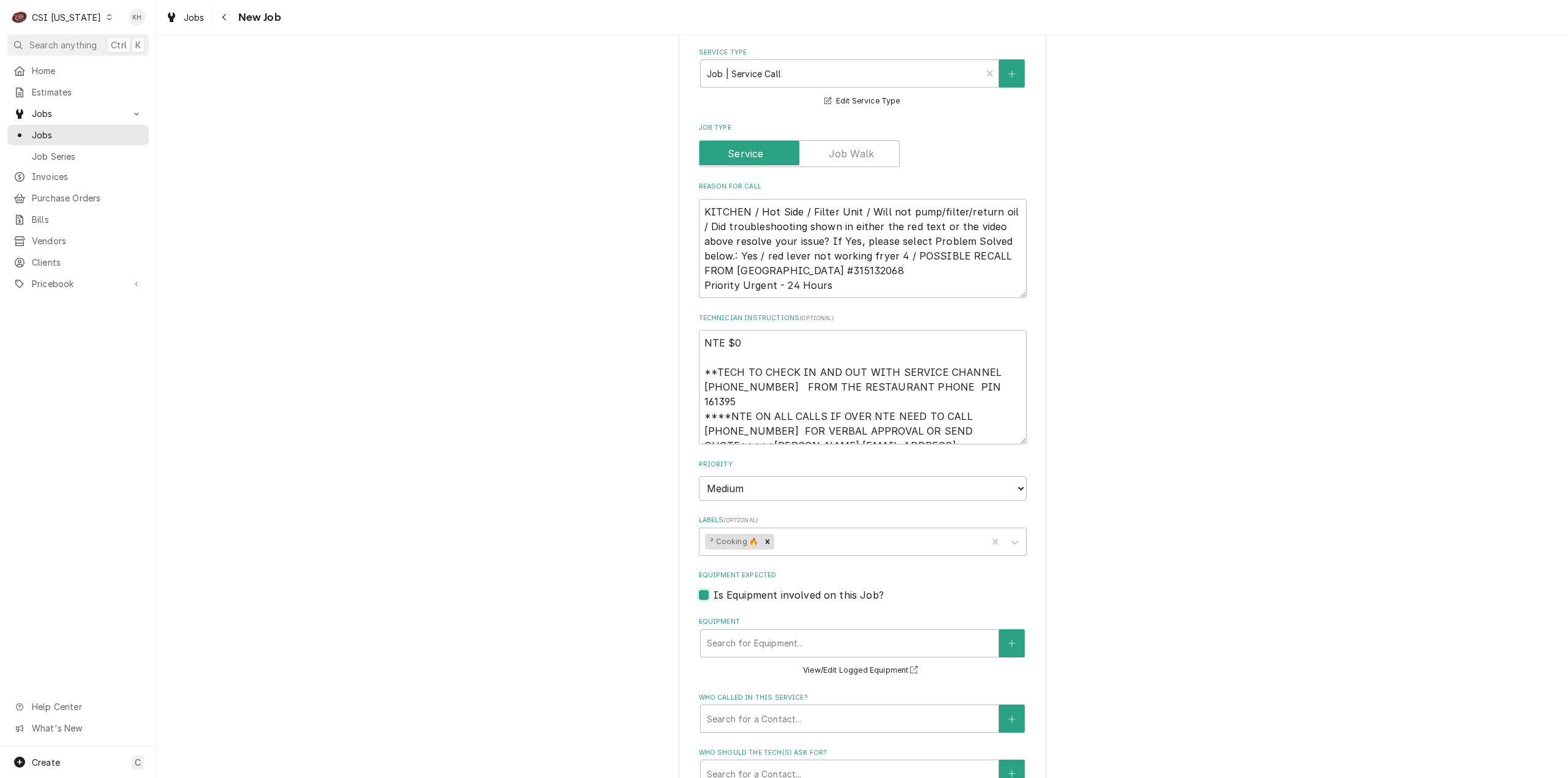
scroll to position [857, 0]
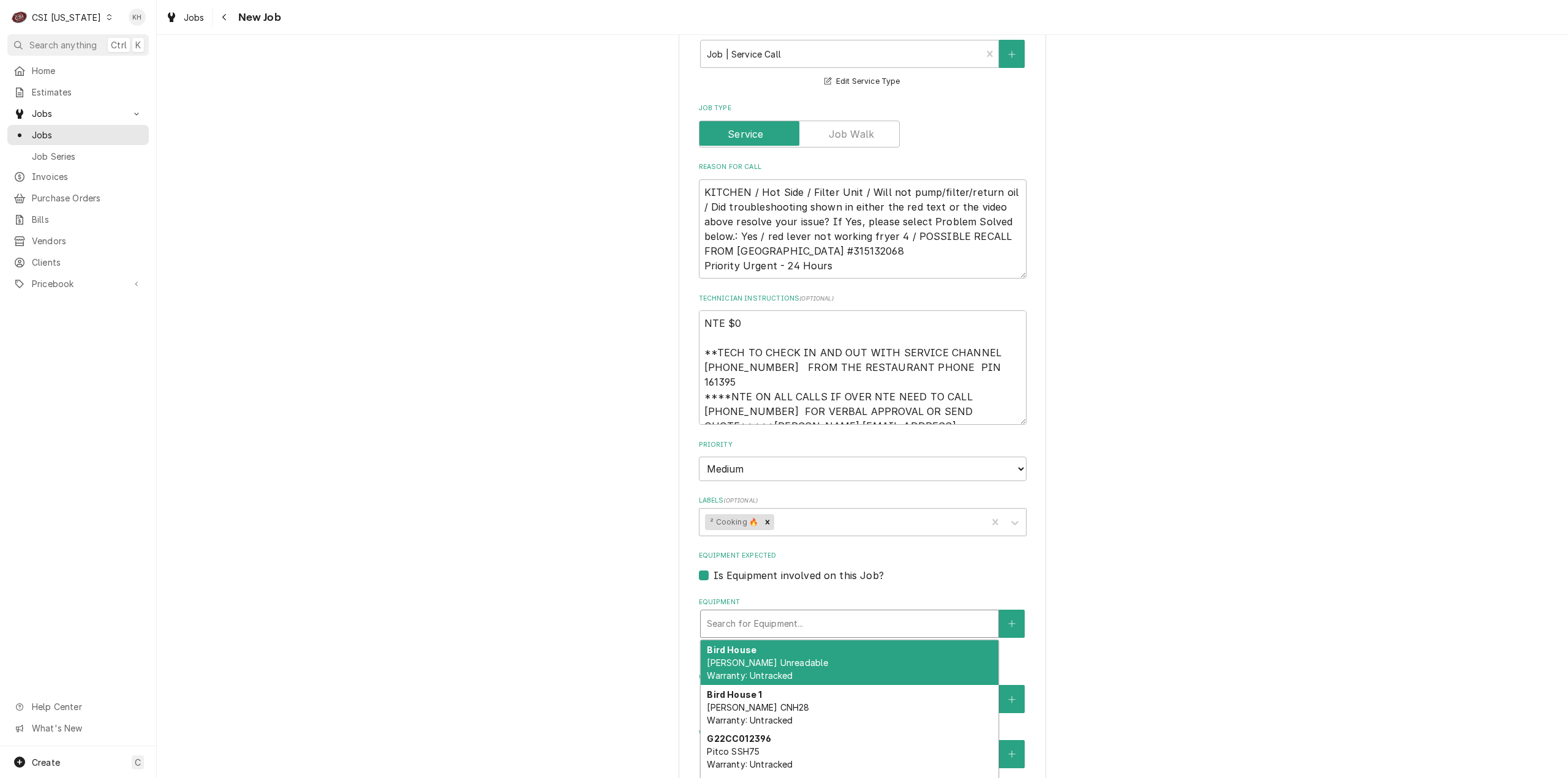
click at [781, 613] on div "Equipment" at bounding box center [849, 624] width 285 height 22
click at [784, 613] on div "Equipment" at bounding box center [849, 624] width 285 height 22
paste input "G22CC012396"
type textarea "x"
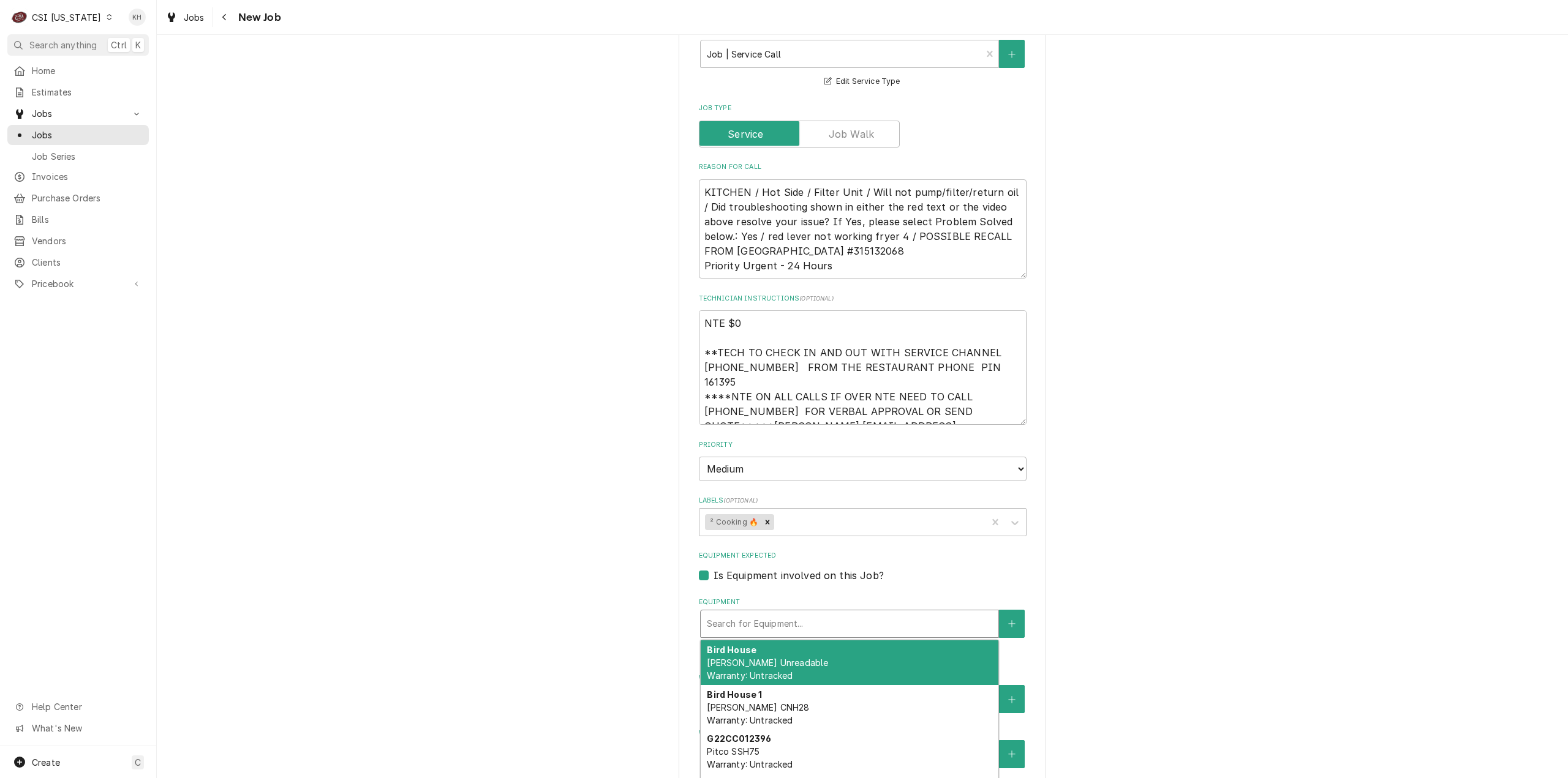
type input "G22CC012396"
click at [785, 640] on div "G22CC012396 Pitco SSH75 Warranty: Untracked" at bounding box center [850, 662] width 298 height 45
type textarea "x"
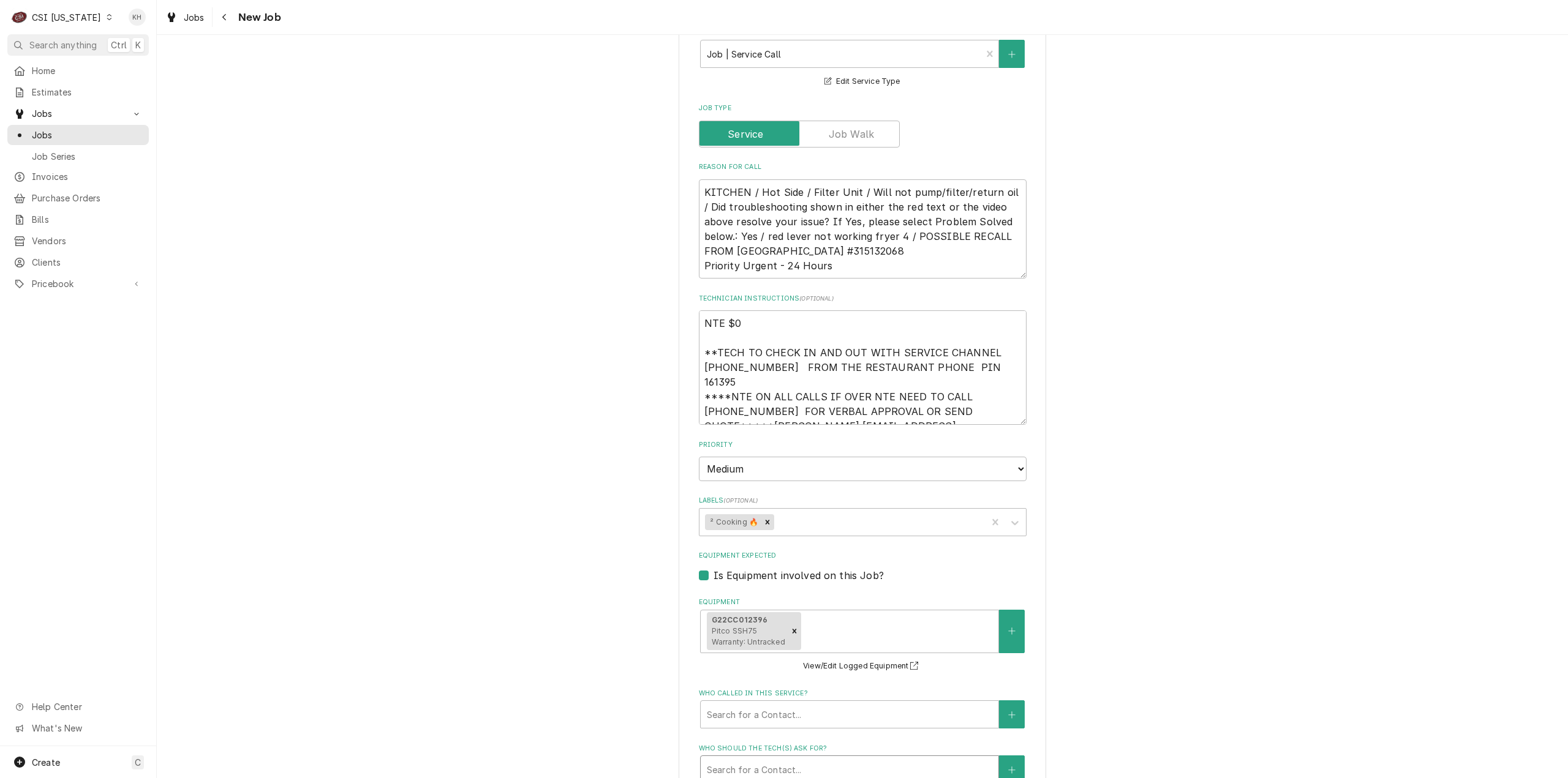
click at [792, 759] on div "Who should the tech(s) ask for?" at bounding box center [849, 770] width 285 height 22
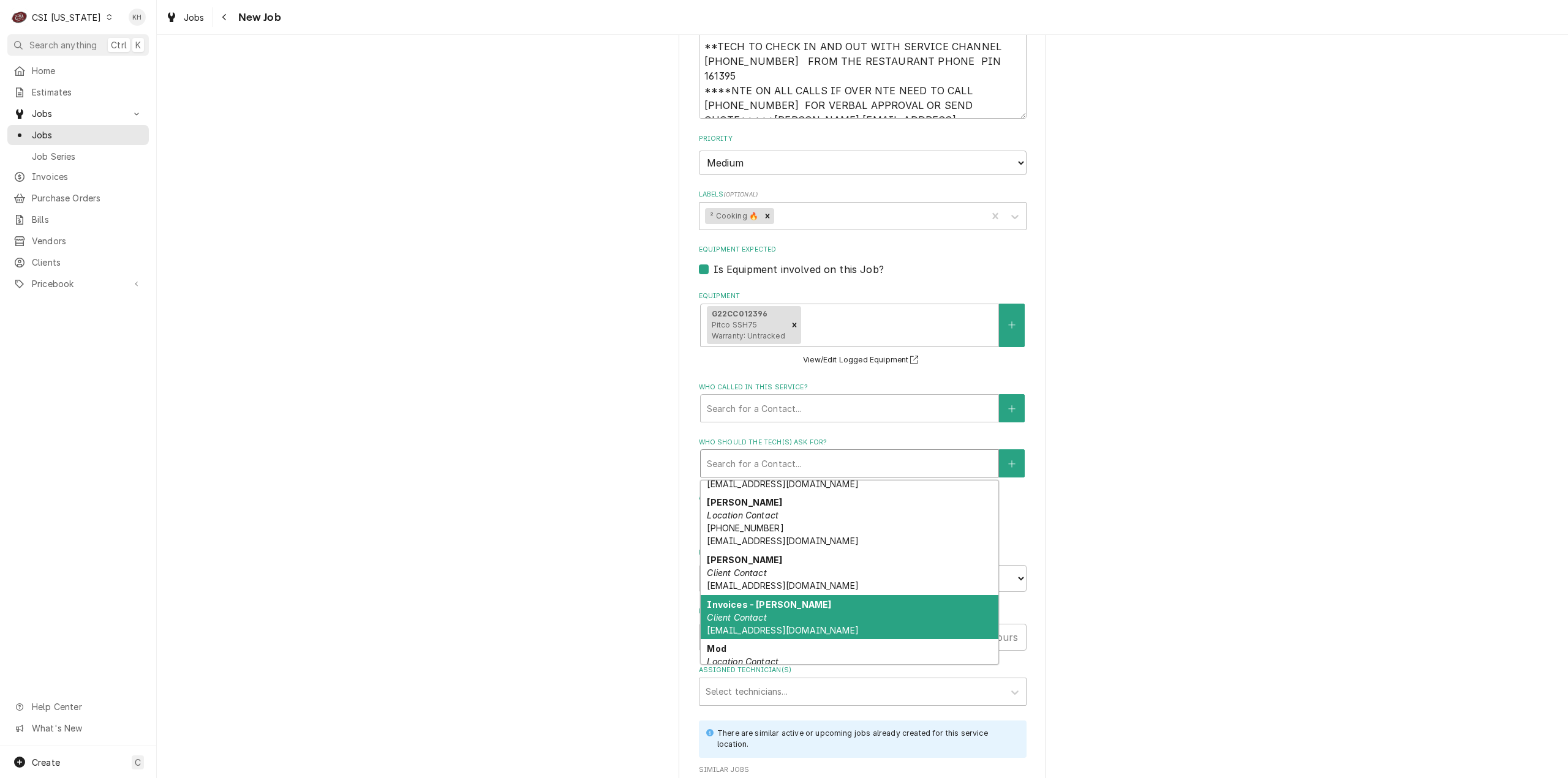
scroll to position [109, 0]
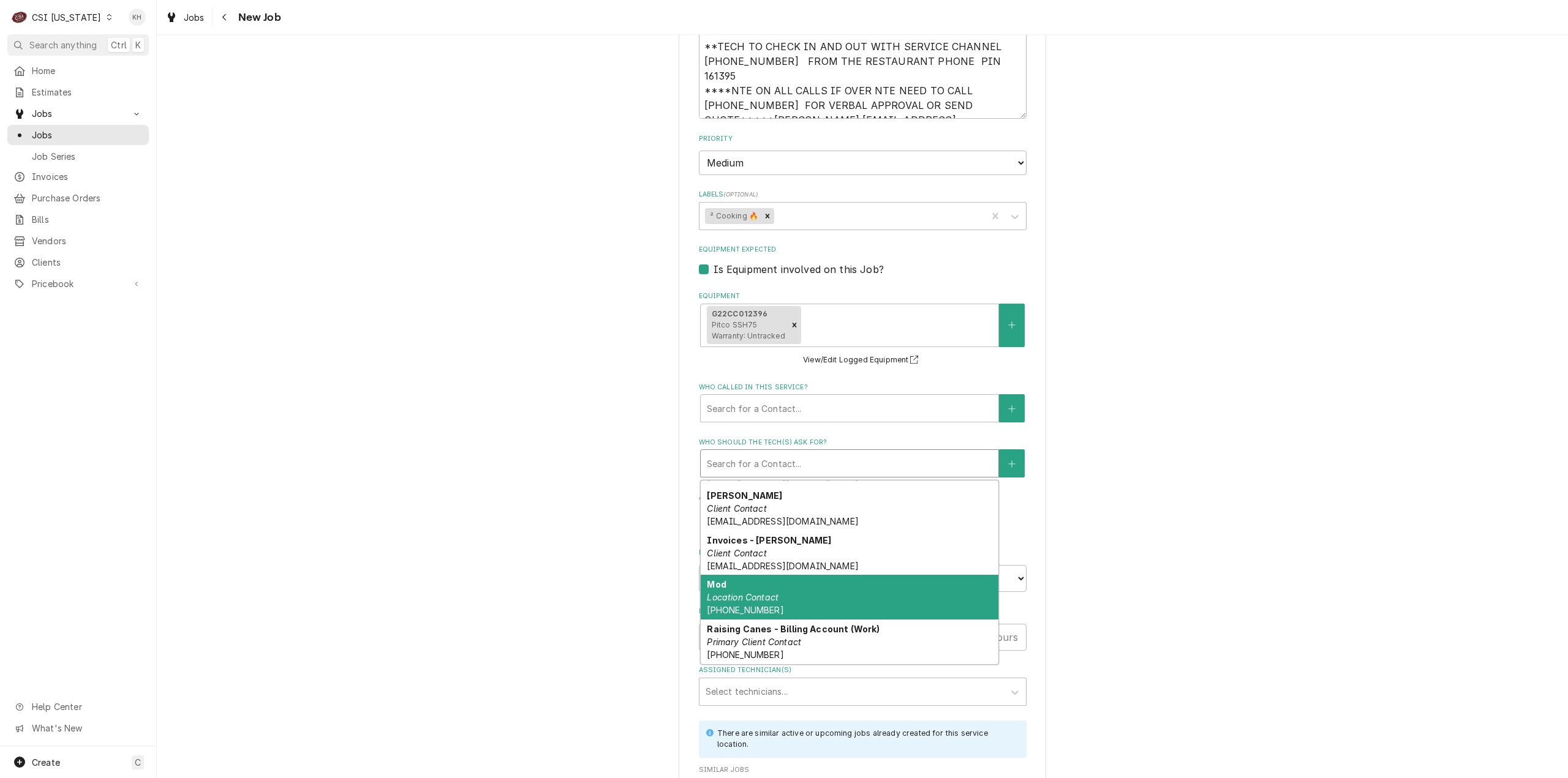
drag, startPoint x: 772, startPoint y: 538, endPoint x: 527, endPoint y: 527, distance: 245.2
click at [770, 575] on div "Mod Location Contact (502) 977-3780" at bounding box center [850, 597] width 298 height 45
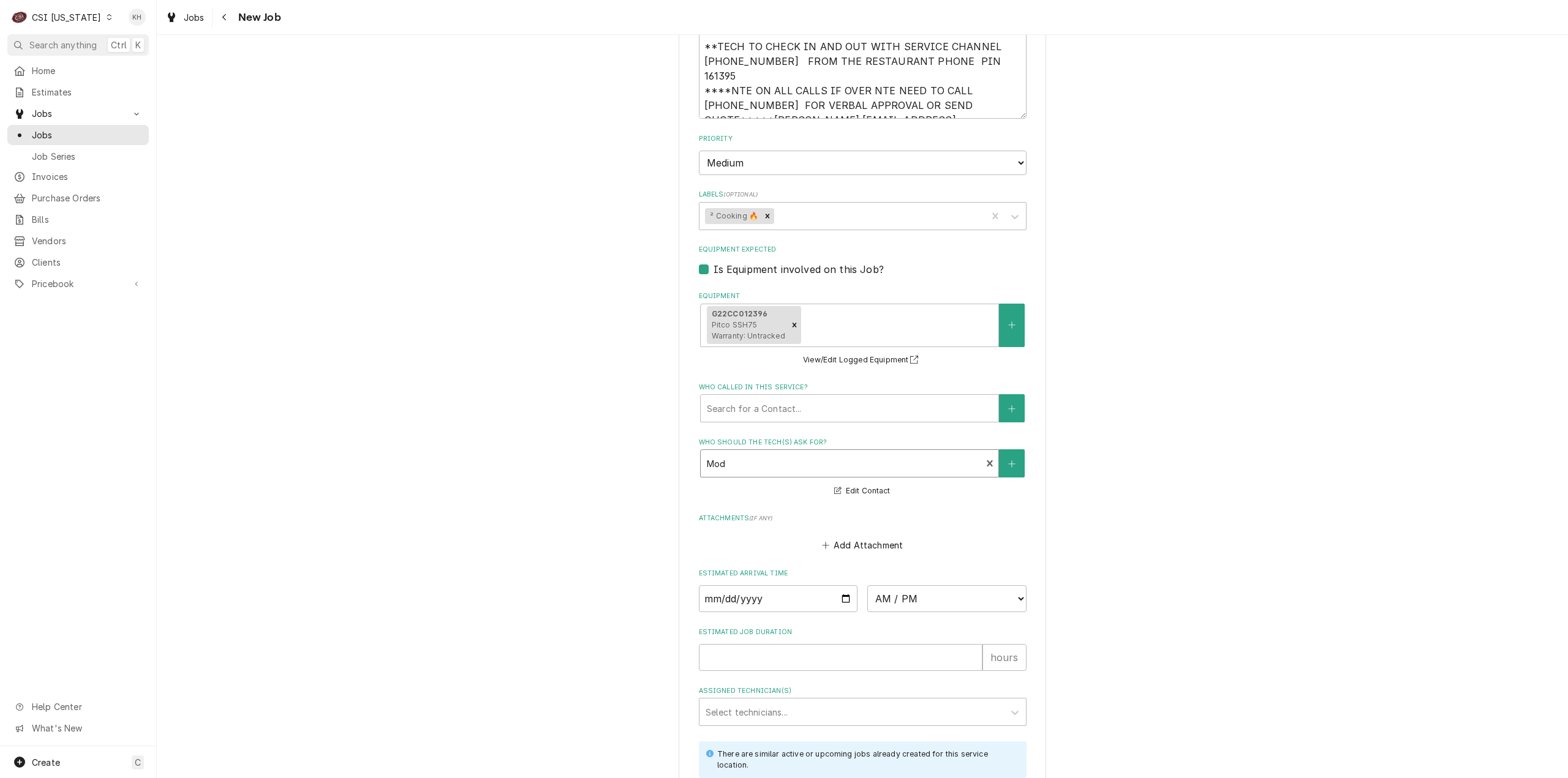
click at [782, 452] on div "Who should the tech(s) ask for?" at bounding box center [841, 463] width 269 height 22
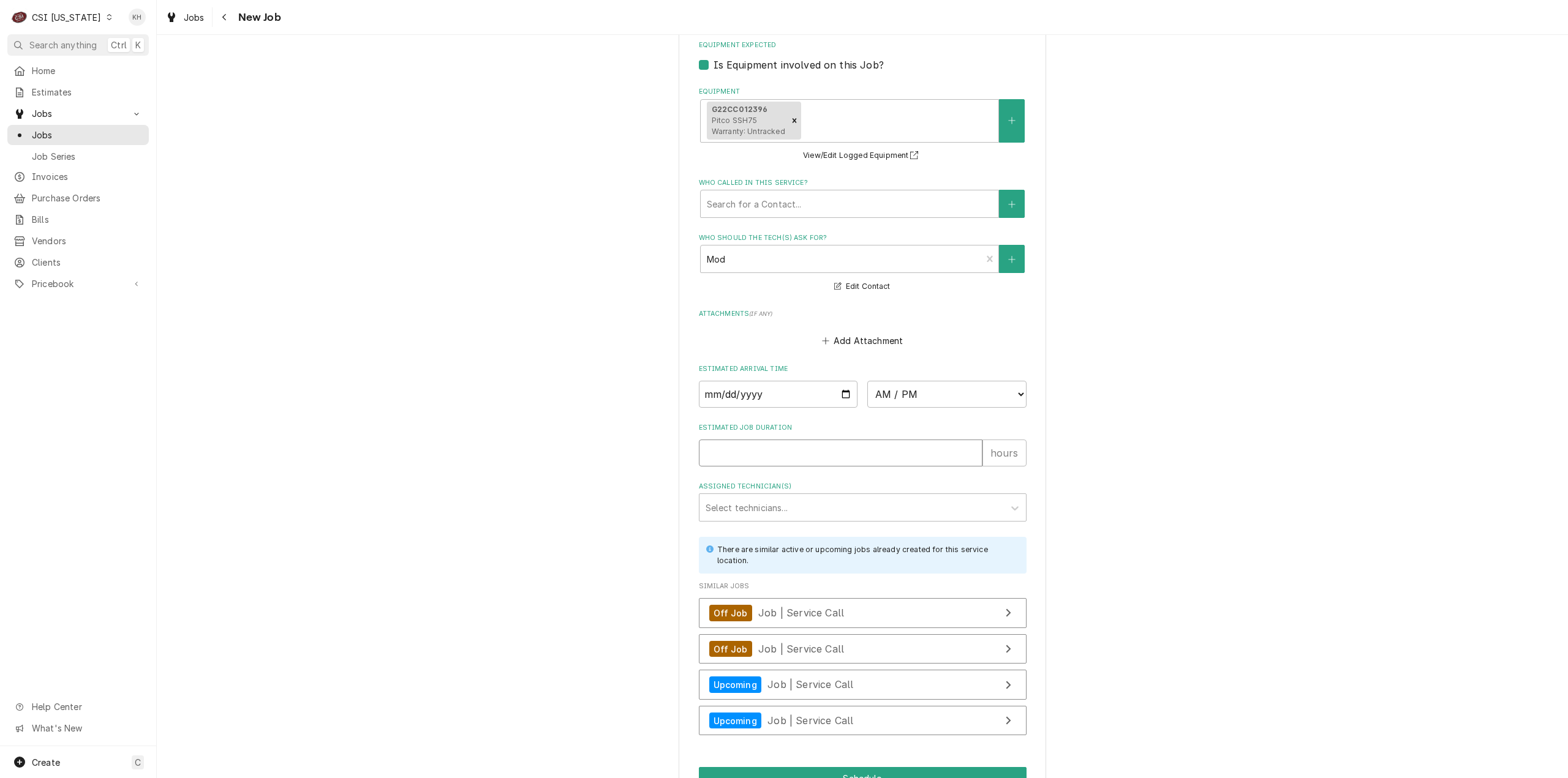
click at [788, 439] on input "Estimated Job Duration" at bounding box center [841, 452] width 283 height 27
type textarea "x"
type input "2"
type textarea "x"
type input "2"
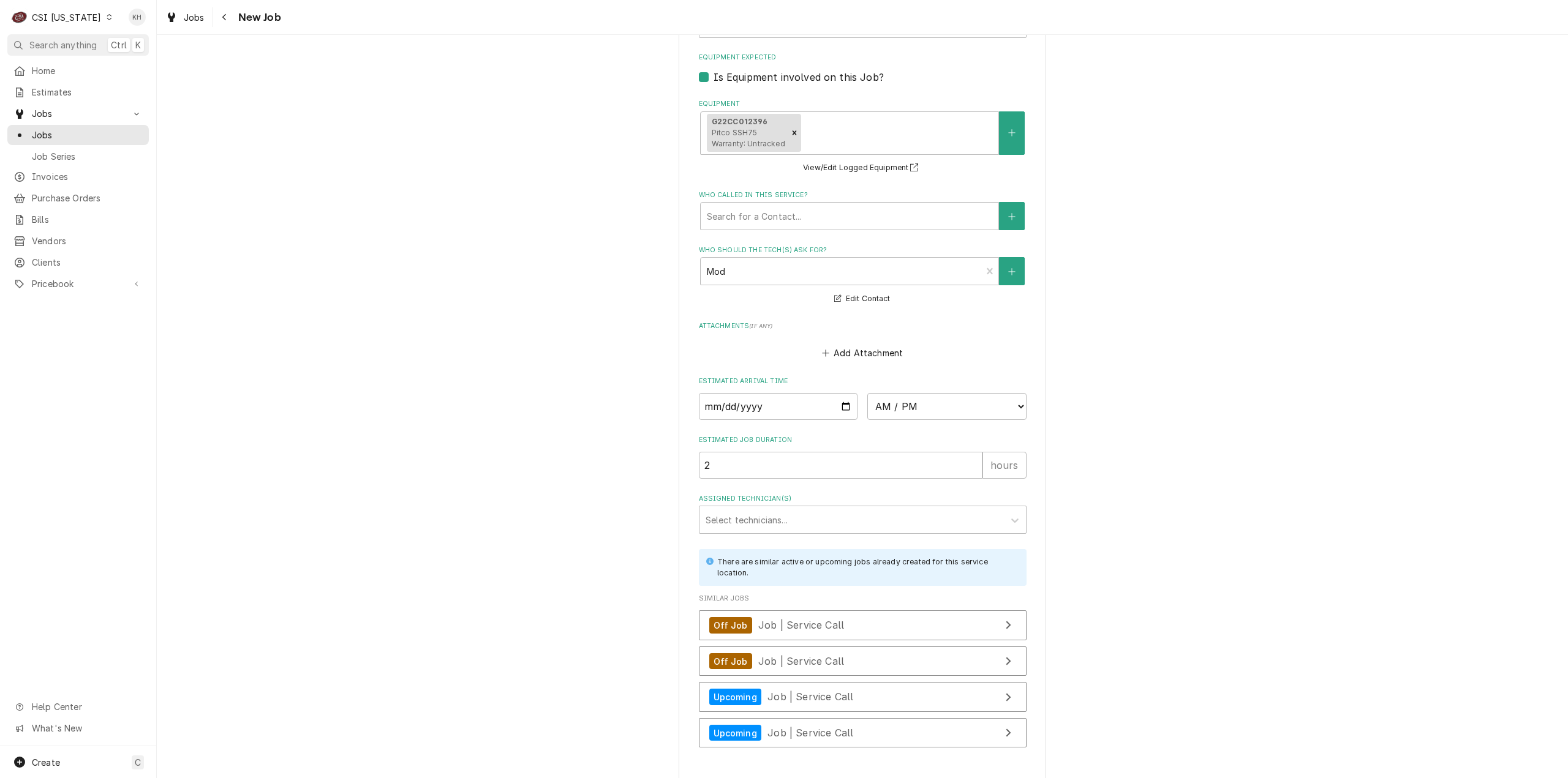
type textarea "x"
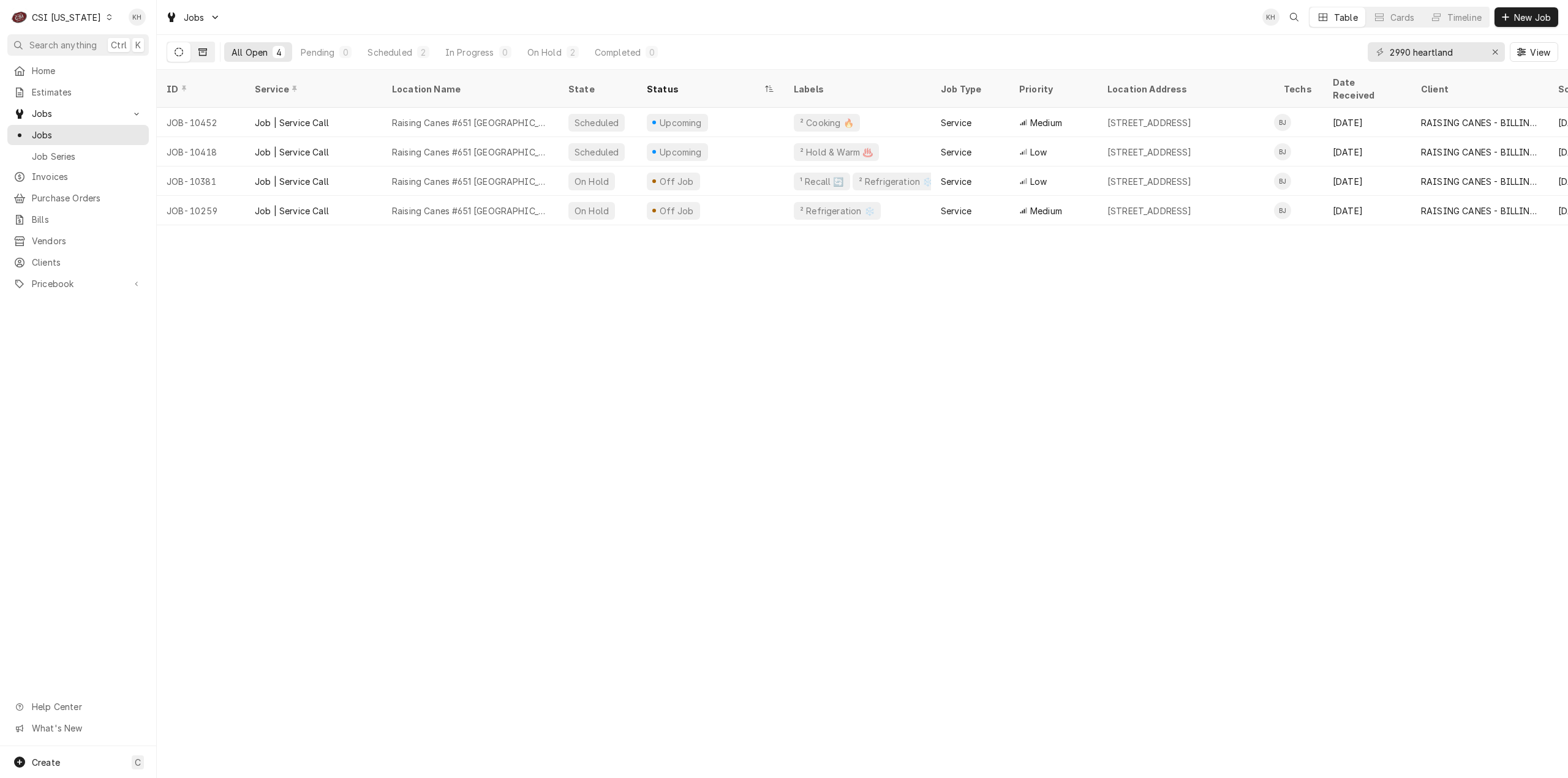
click at [198, 60] on button "Dynamic Content Wrapper" at bounding box center [203, 52] width 23 height 19
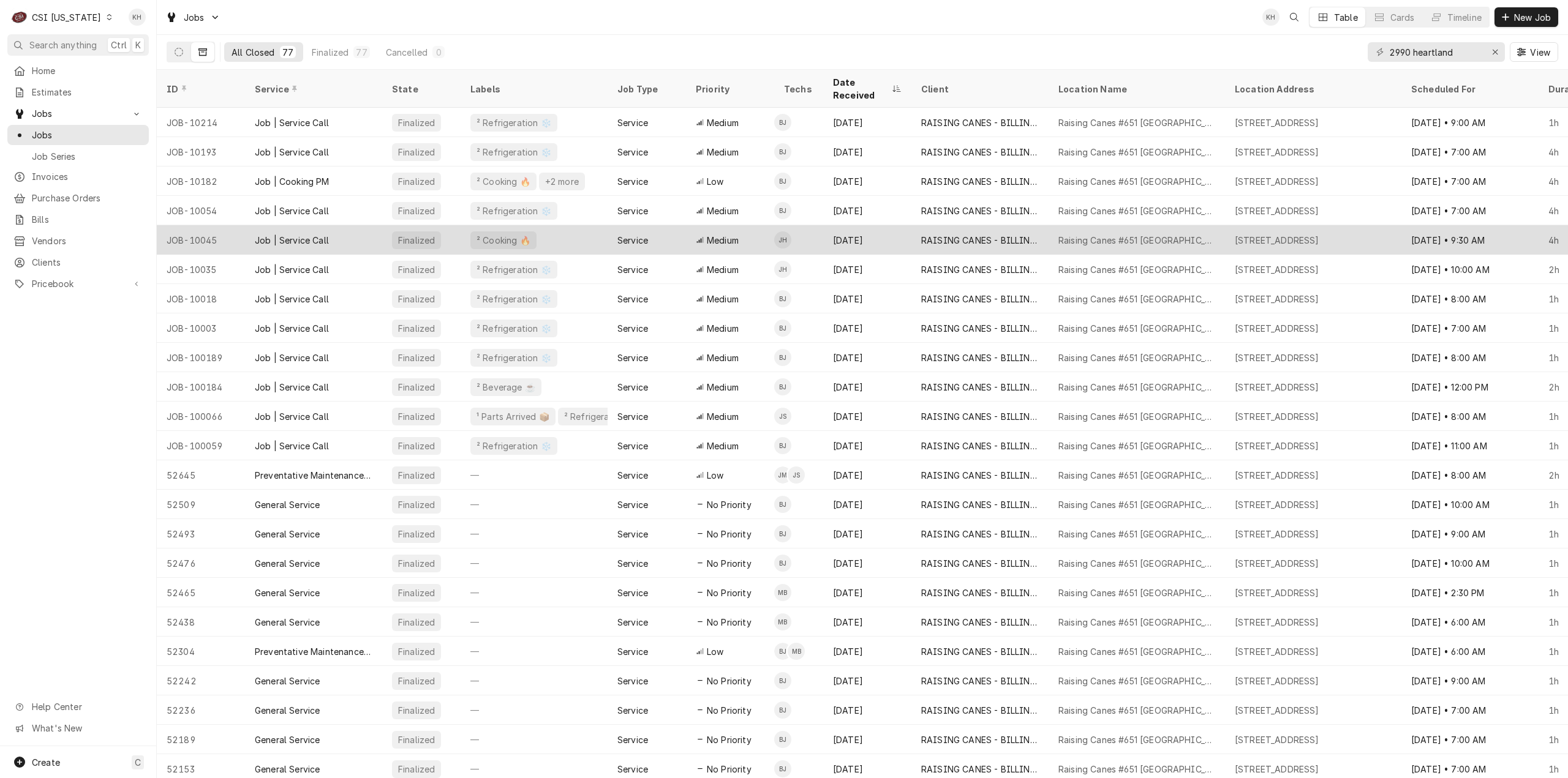
click at [571, 226] on div "² Cooking 🔥" at bounding box center [534, 240] width 147 height 29
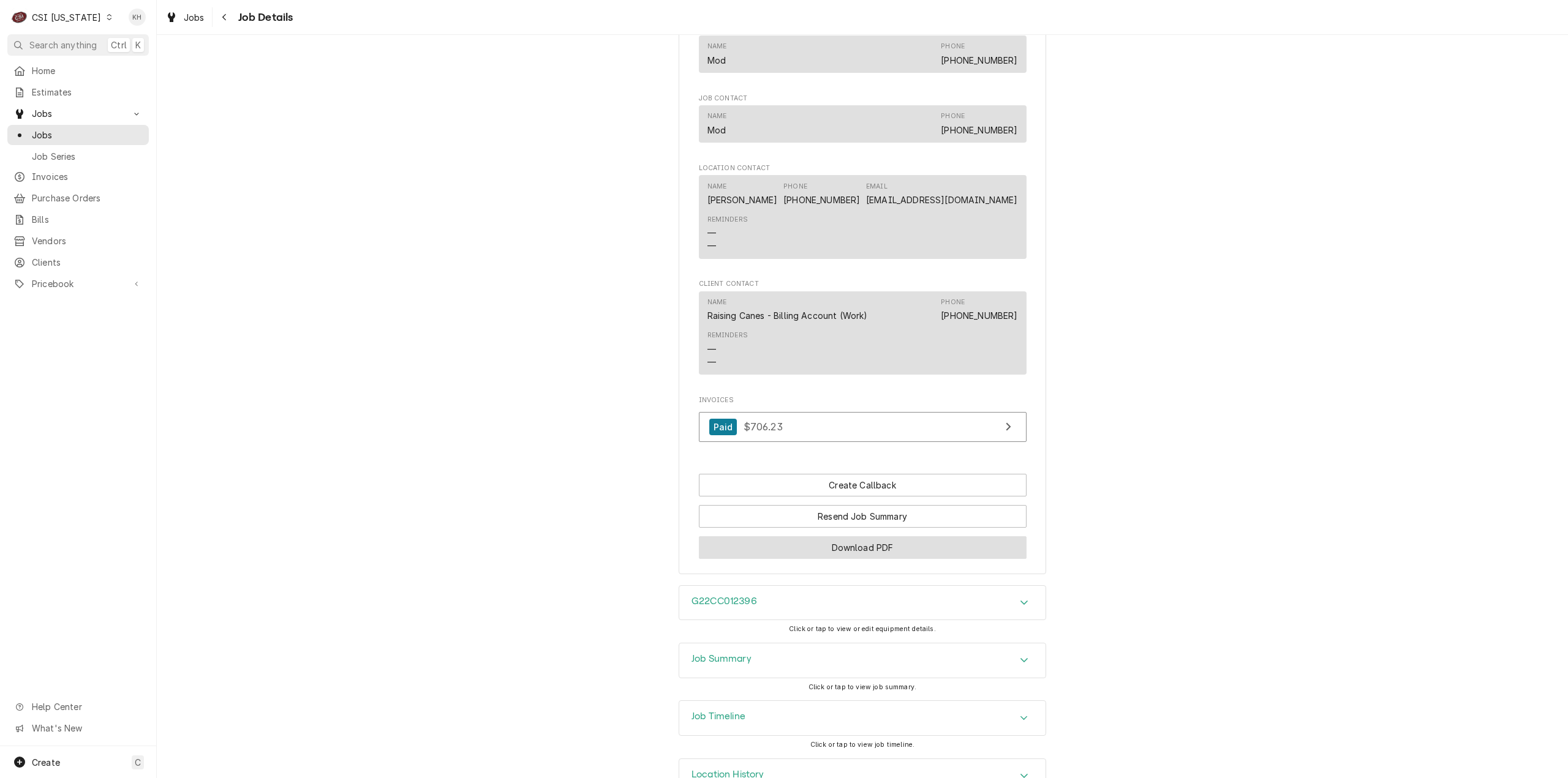
scroll to position [1303, 0]
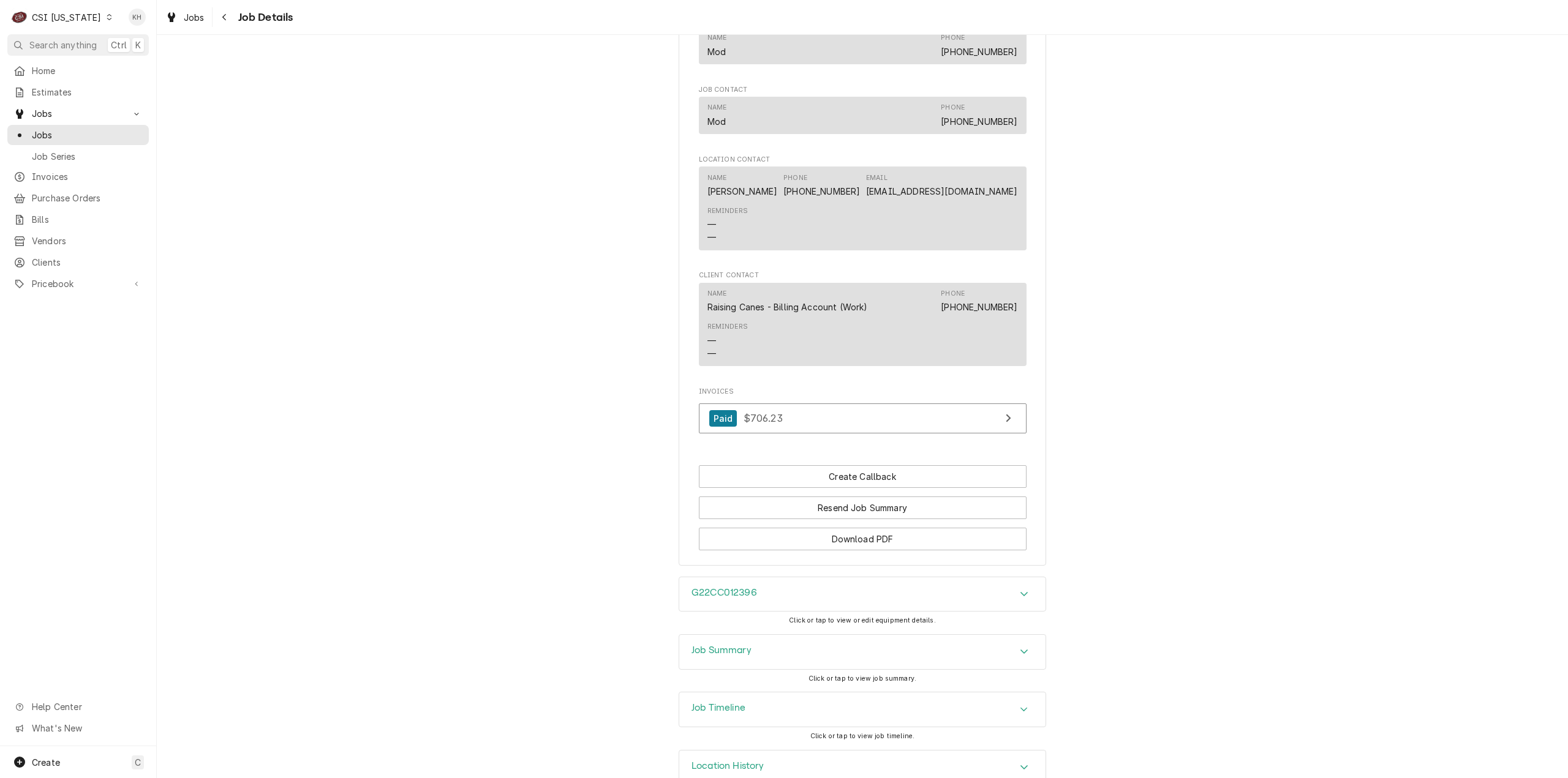
click at [752, 577] on div "G22CC012396" at bounding box center [862, 594] width 366 height 34
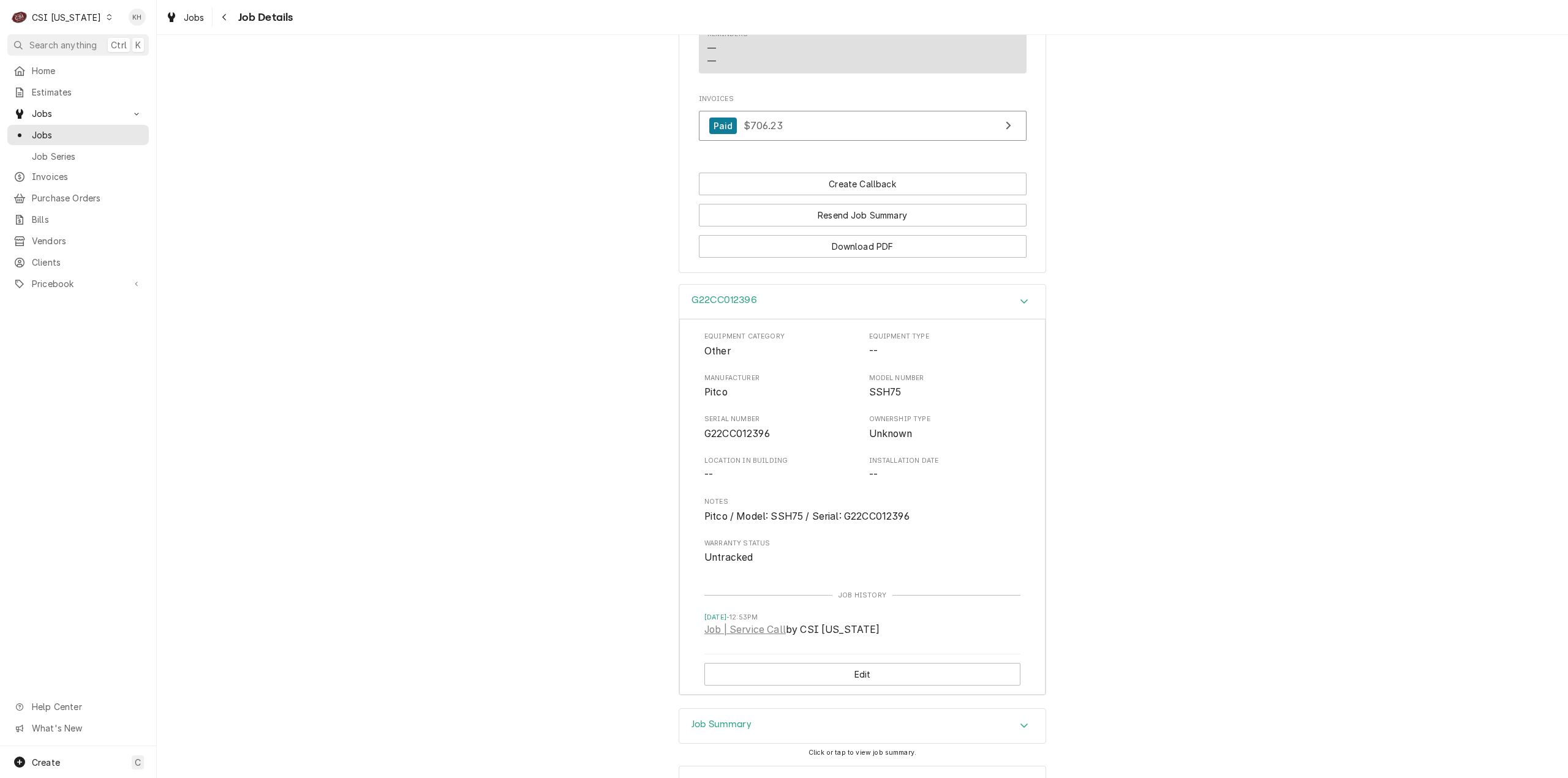
scroll to position [1609, 0]
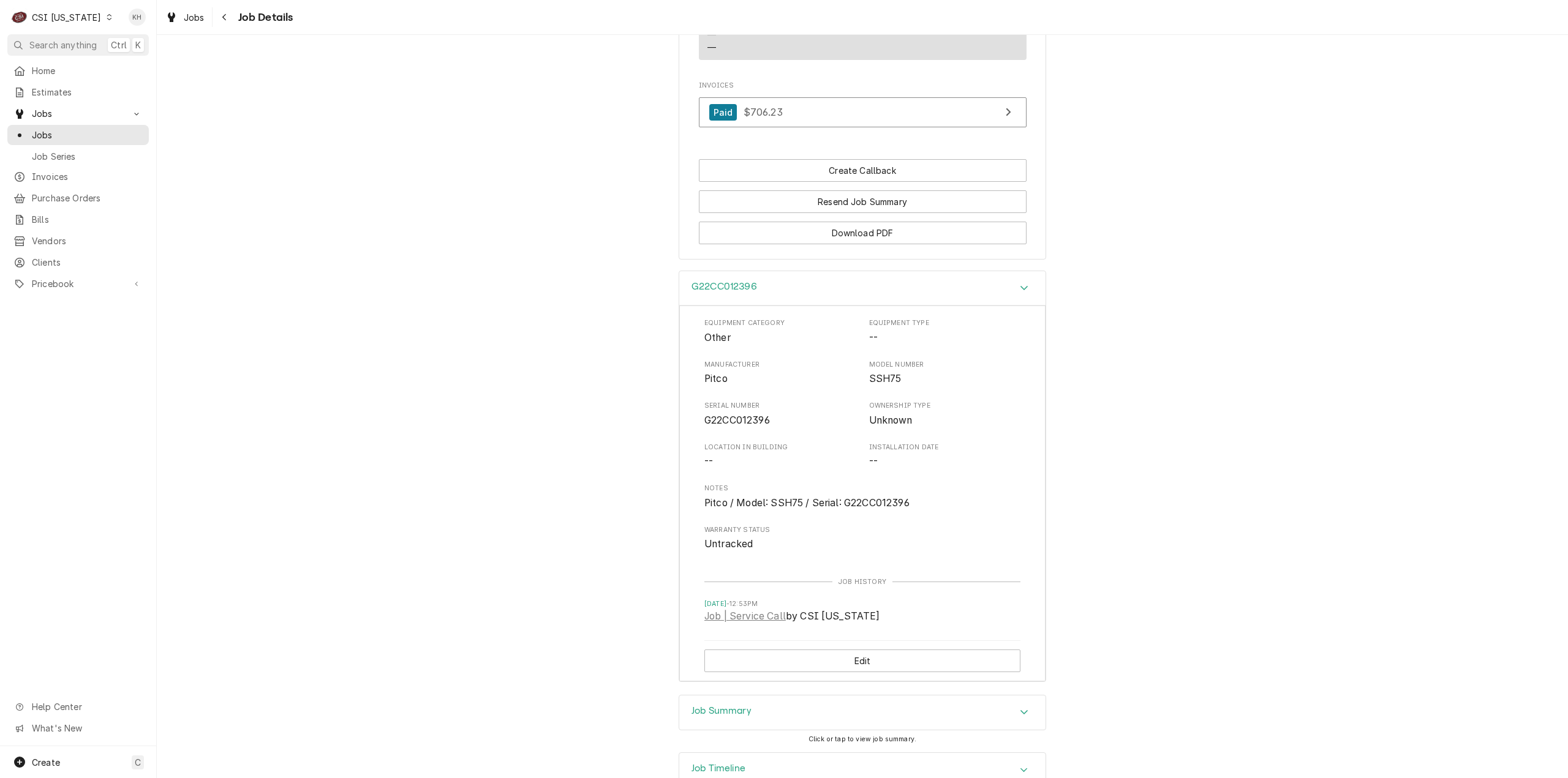
click at [733, 415] on span "G22CC012396" at bounding box center [737, 421] width 66 height 12
click at [734, 415] on span "G22CC012396" at bounding box center [737, 421] width 66 height 12
copy span "G22CC012396"
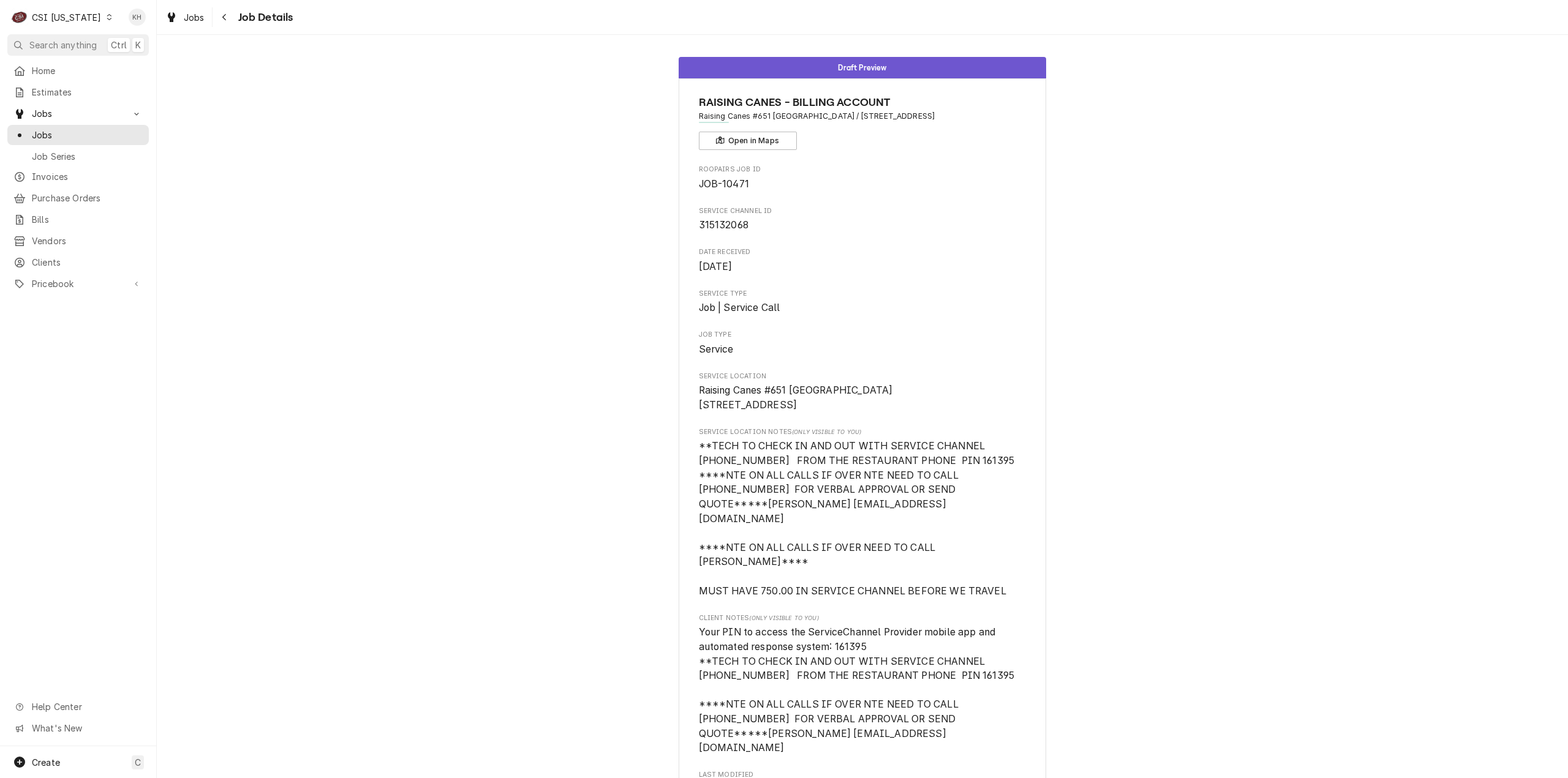
click at [79, 19] on div "CSI Kentucky" at bounding box center [66, 18] width 69 height 13
click at [133, 65] on div "CSI St. [PERSON_NAME]" at bounding box center [191, 67] width 162 height 13
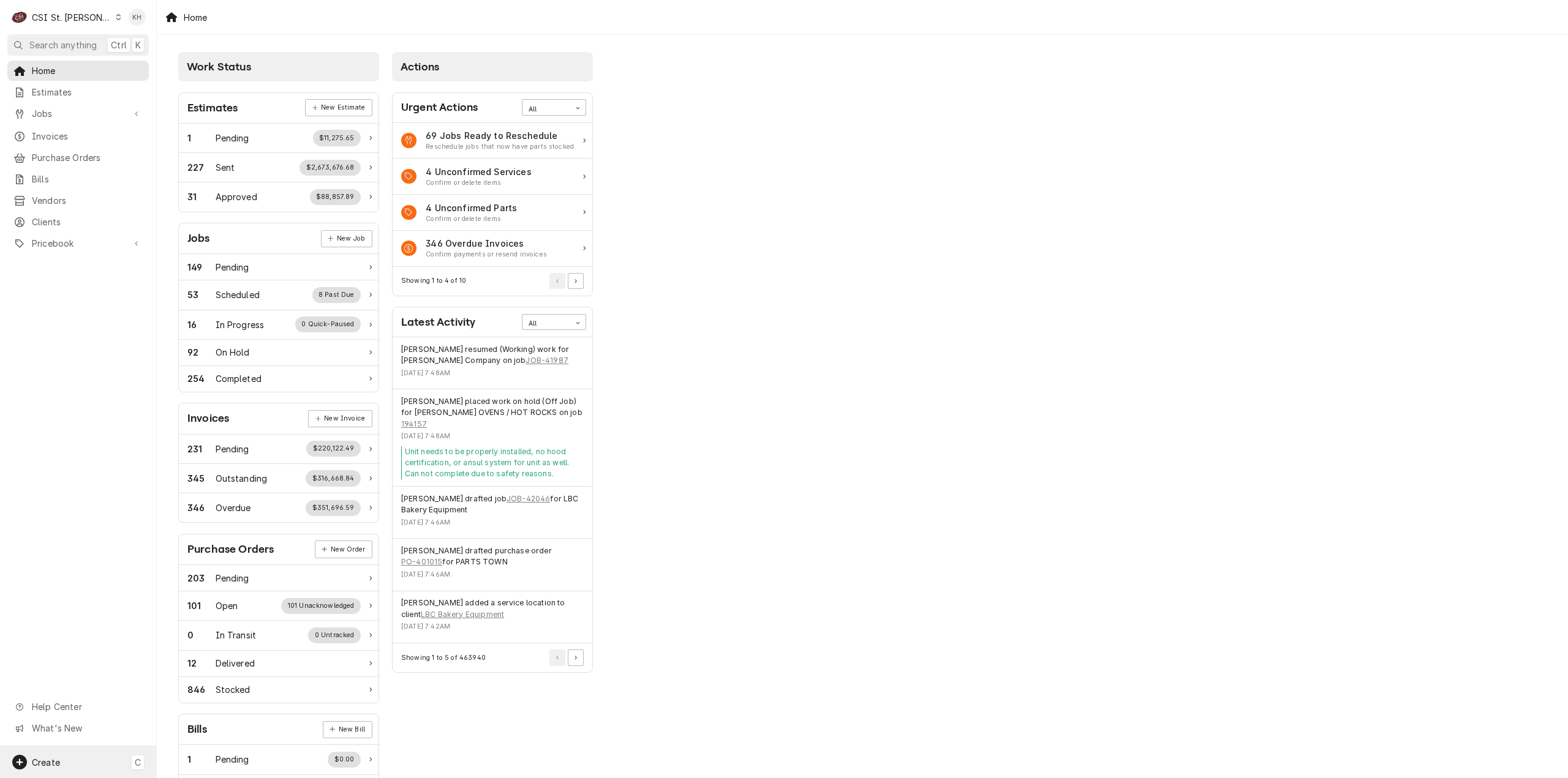
click at [64, 762] on div "Create C" at bounding box center [78, 762] width 156 height 32
drag, startPoint x: 189, startPoint y: 639, endPoint x: 108, endPoint y: 622, distance: 82.8
click at [189, 638] on div "Job" at bounding box center [229, 636] width 82 height 13
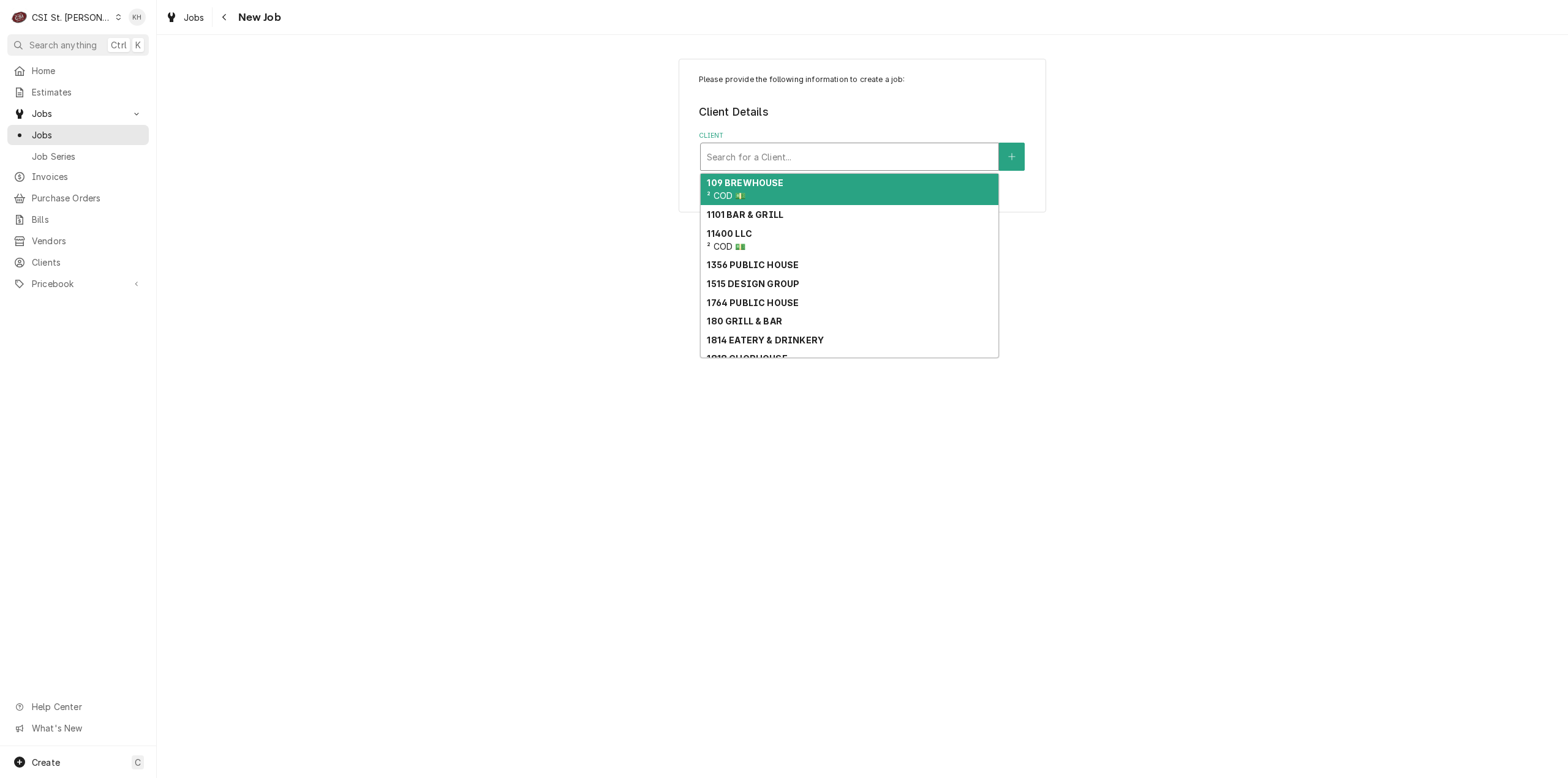
click at [843, 159] on div "Client" at bounding box center [849, 157] width 285 height 22
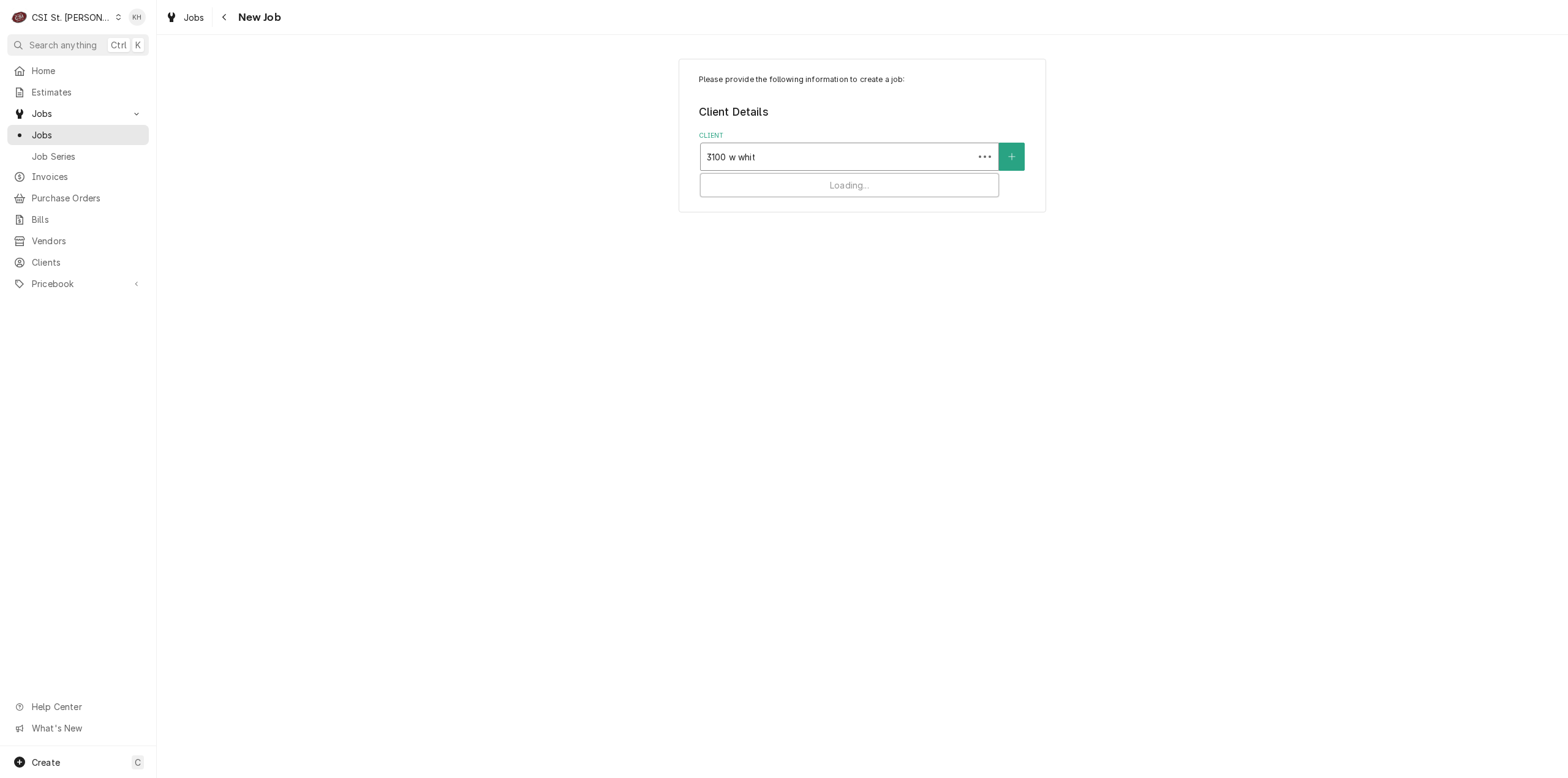
type input "3100 w white"
click at [856, 193] on span "² VIP 🌟, ³ Special Rate 🏷️, ⁴ PM Agmt 🗓️" at bounding box center [794, 196] width 176 height 10
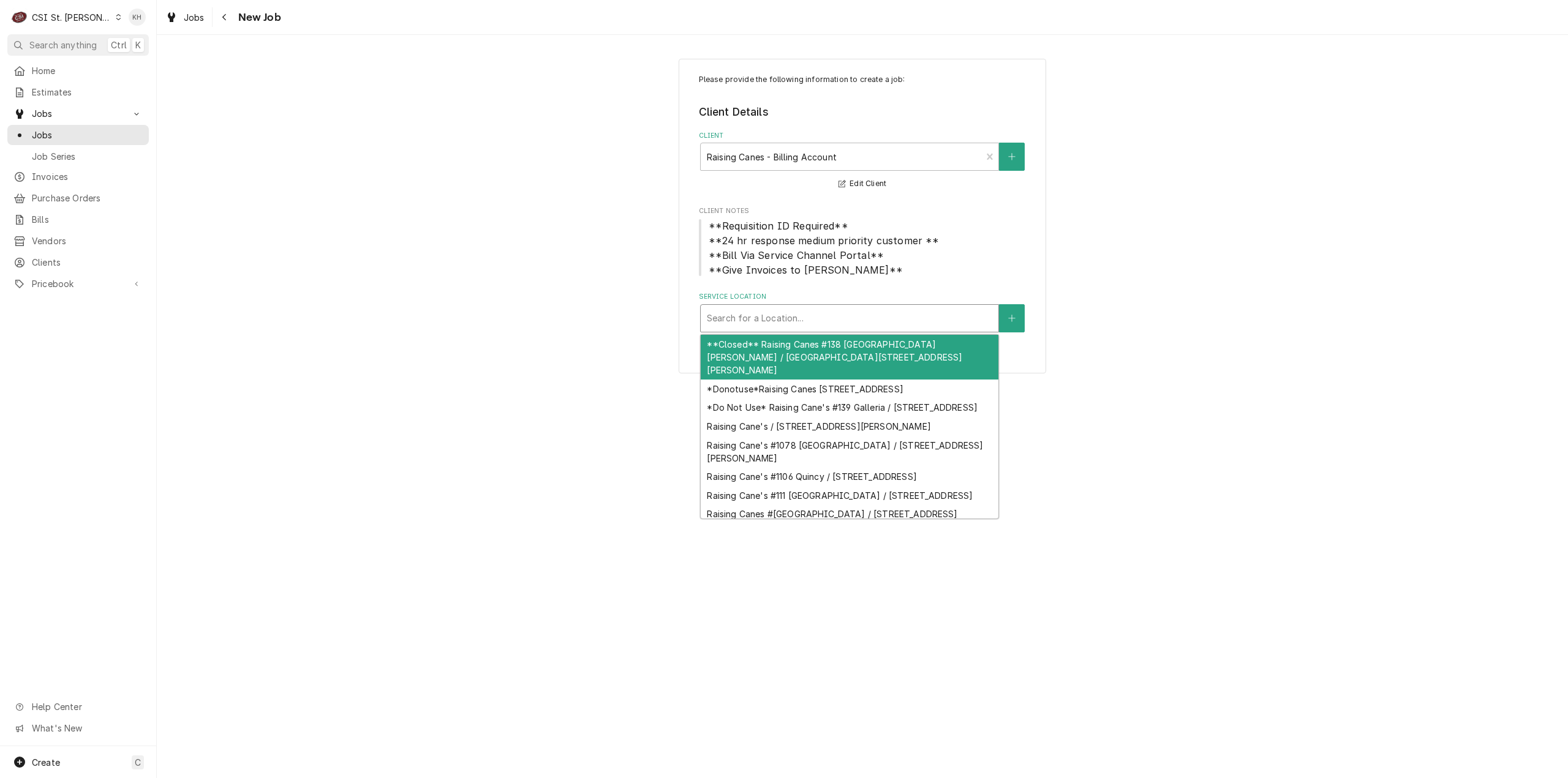
click at [826, 315] on div "Service Location" at bounding box center [849, 318] width 285 height 22
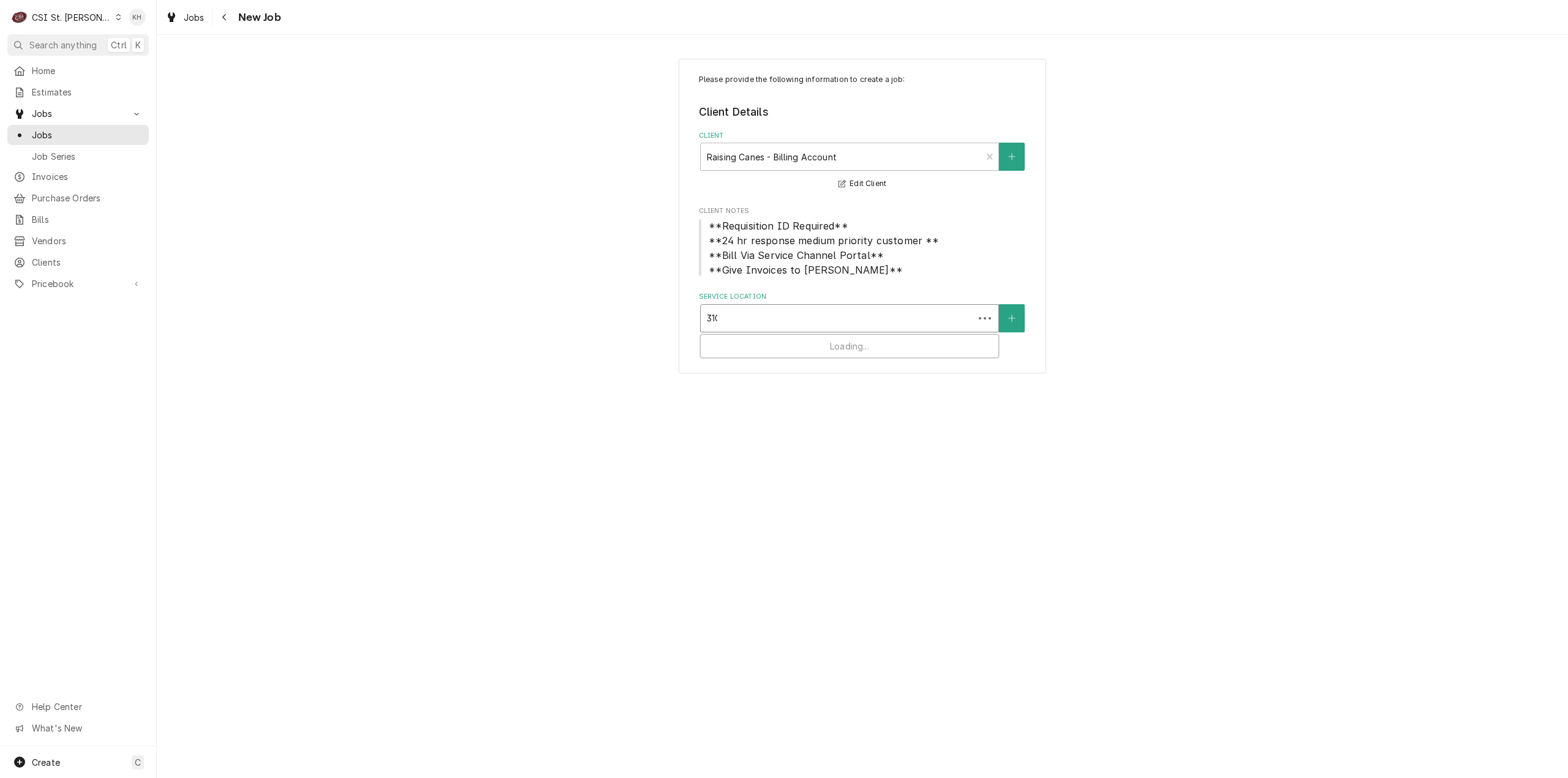
type input "3100"
click at [840, 352] on div "Raising Canes #876 Springfield Il / 3100 W White Oaks Dr, Springfield, IL 62704" at bounding box center [850, 344] width 298 height 19
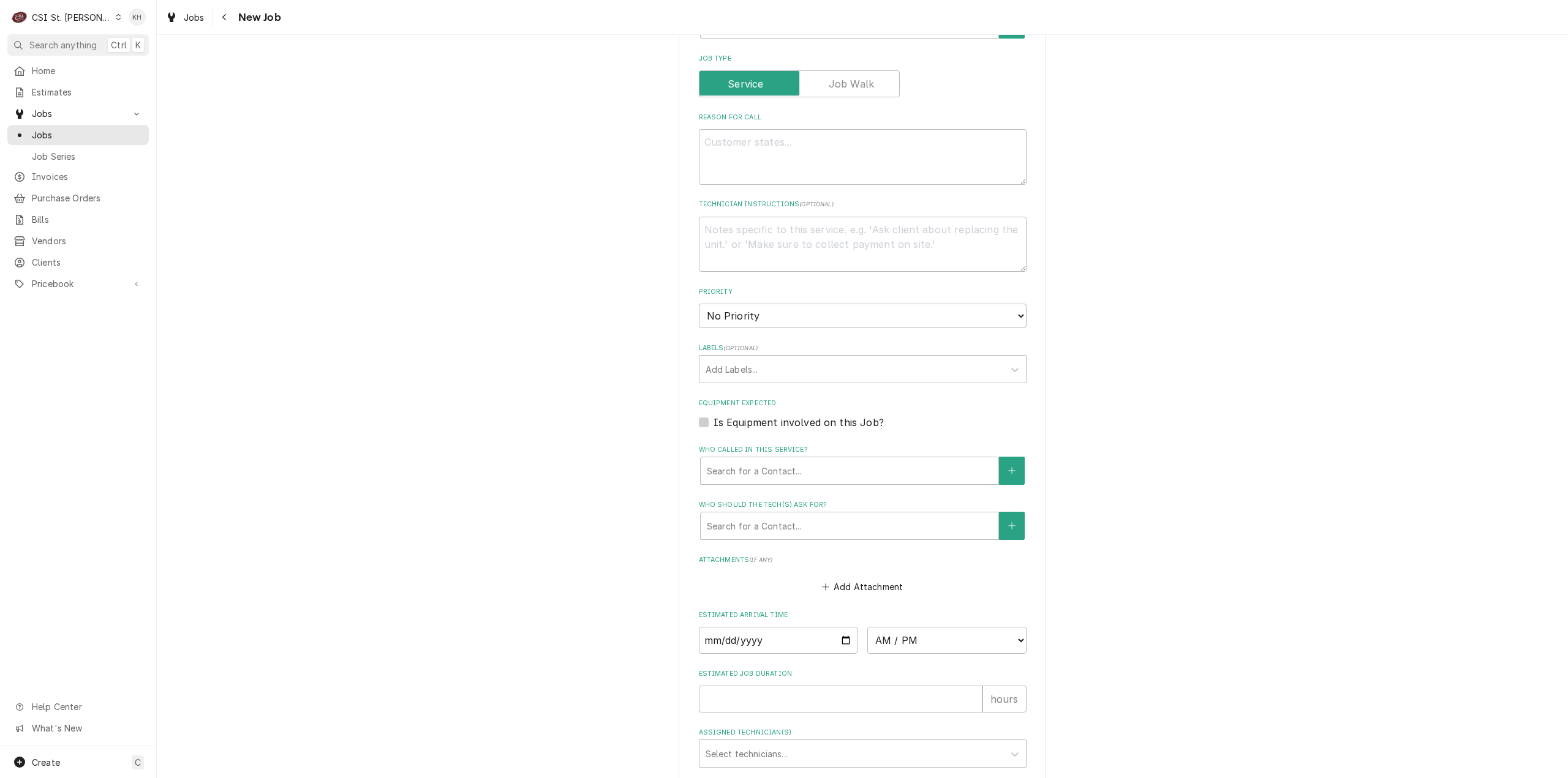
scroll to position [734, 0]
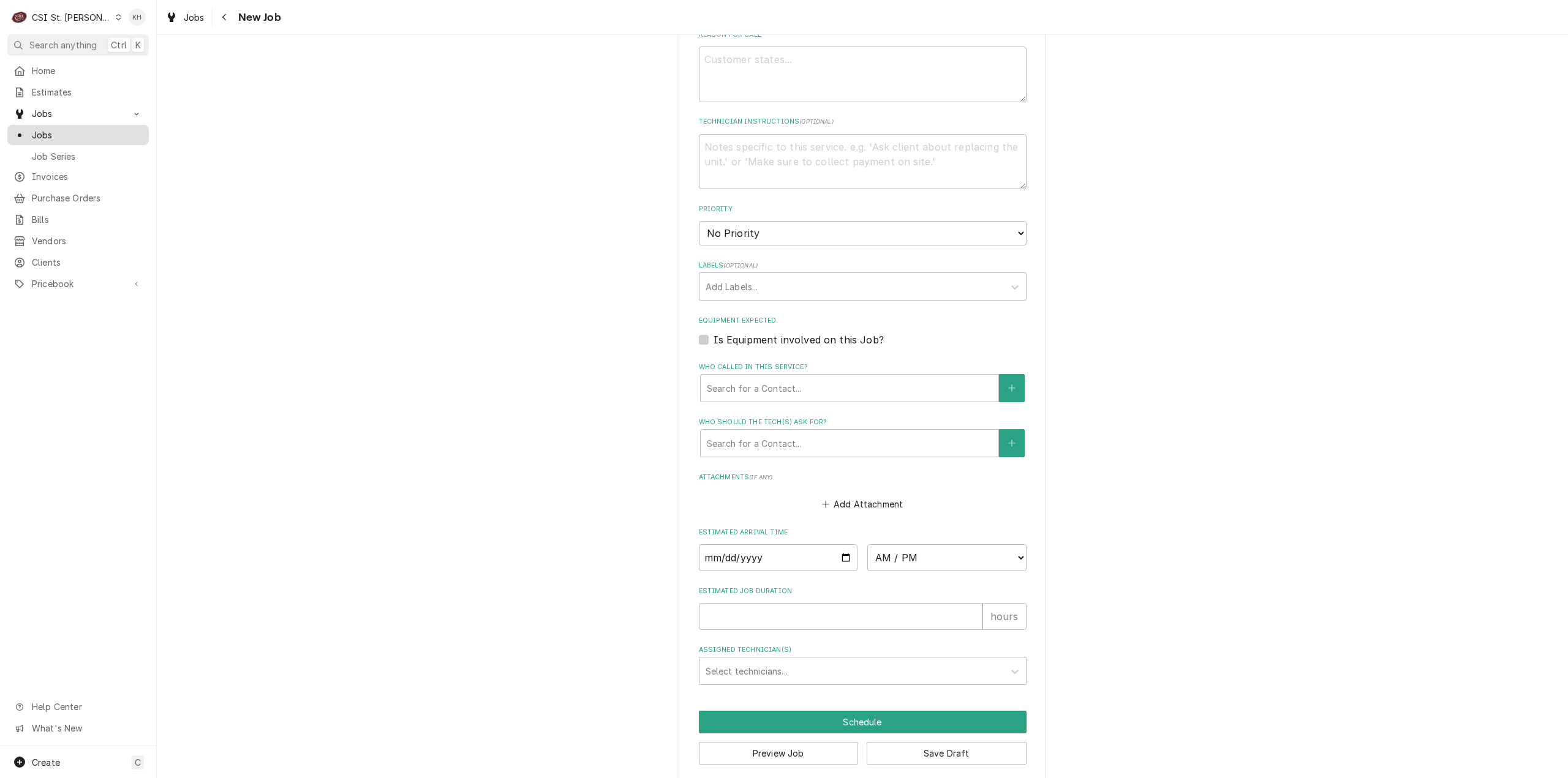
click at [69, 129] on span "Jobs" at bounding box center [87, 135] width 111 height 13
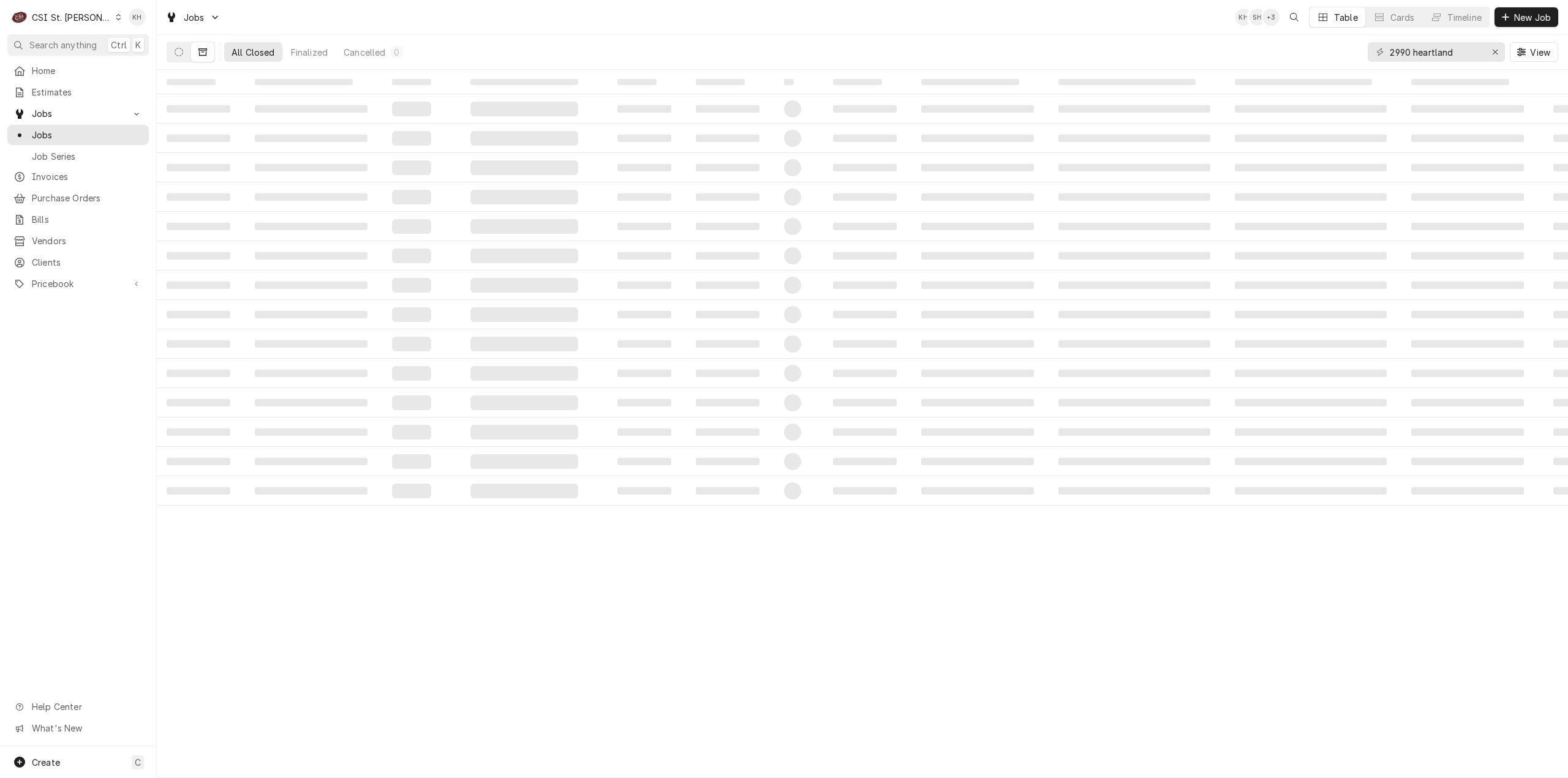
drag, startPoint x: 185, startPoint y: 54, endPoint x: 302, endPoint y: 94, distance: 123.6
click at [198, 58] on div "Dynamic Content Wrapper" at bounding box center [190, 52] width 48 height 21
drag, startPoint x: 1493, startPoint y: 55, endPoint x: 1467, endPoint y: 47, distance: 27.2
click at [1490, 55] on div "Erase input" at bounding box center [1495, 52] width 12 height 12
click at [1463, 52] on input "Dynamic Content Wrapper" at bounding box center [1447, 52] width 115 height 19
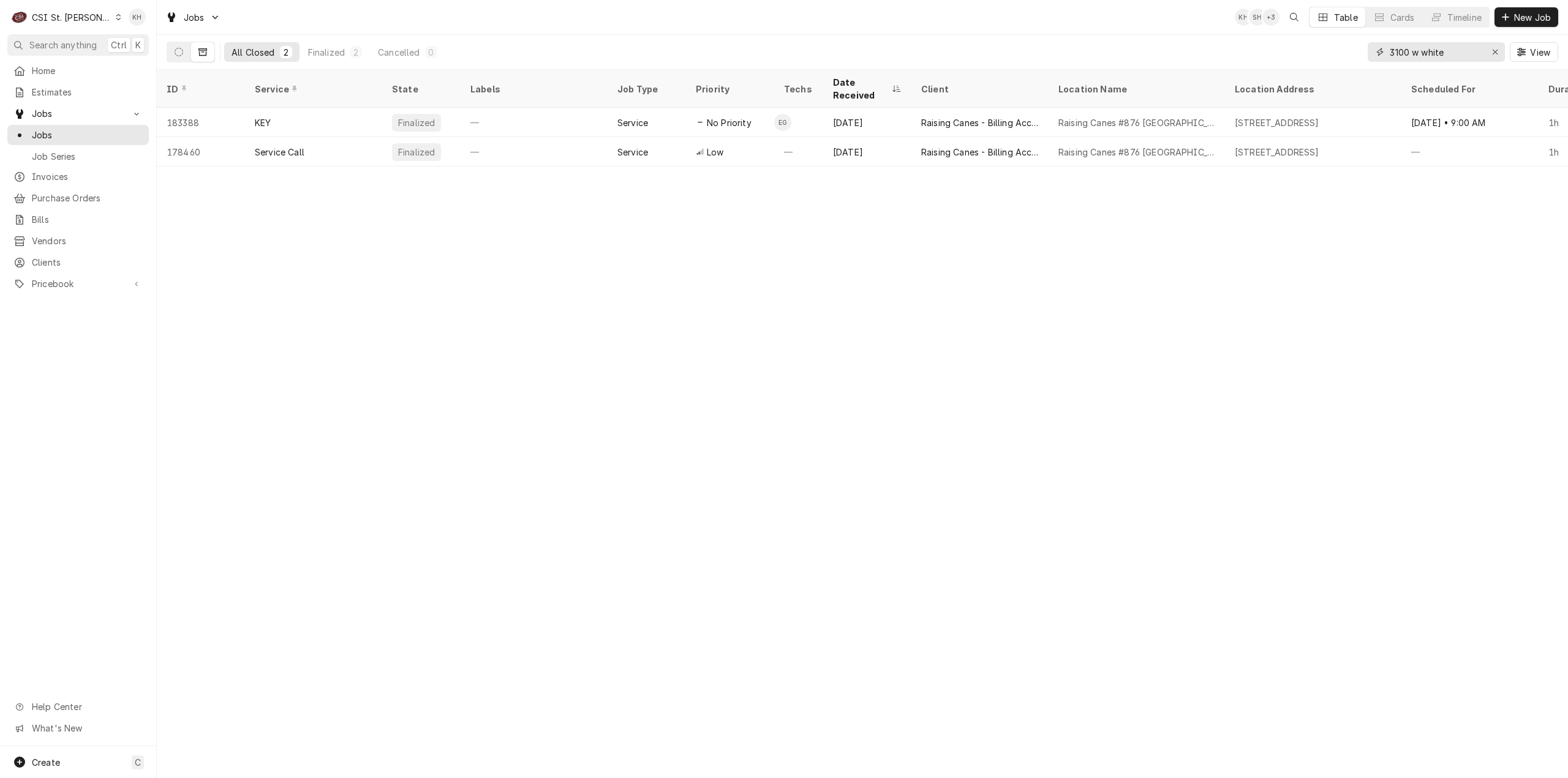
type input "3100 w white"
click at [69, 16] on div "CSI St. [PERSON_NAME]" at bounding box center [72, 18] width 79 height 13
click at [172, 27] on div "CSI [US_STATE][GEOGRAPHIC_DATA]" at bounding box center [188, 24] width 162 height 13
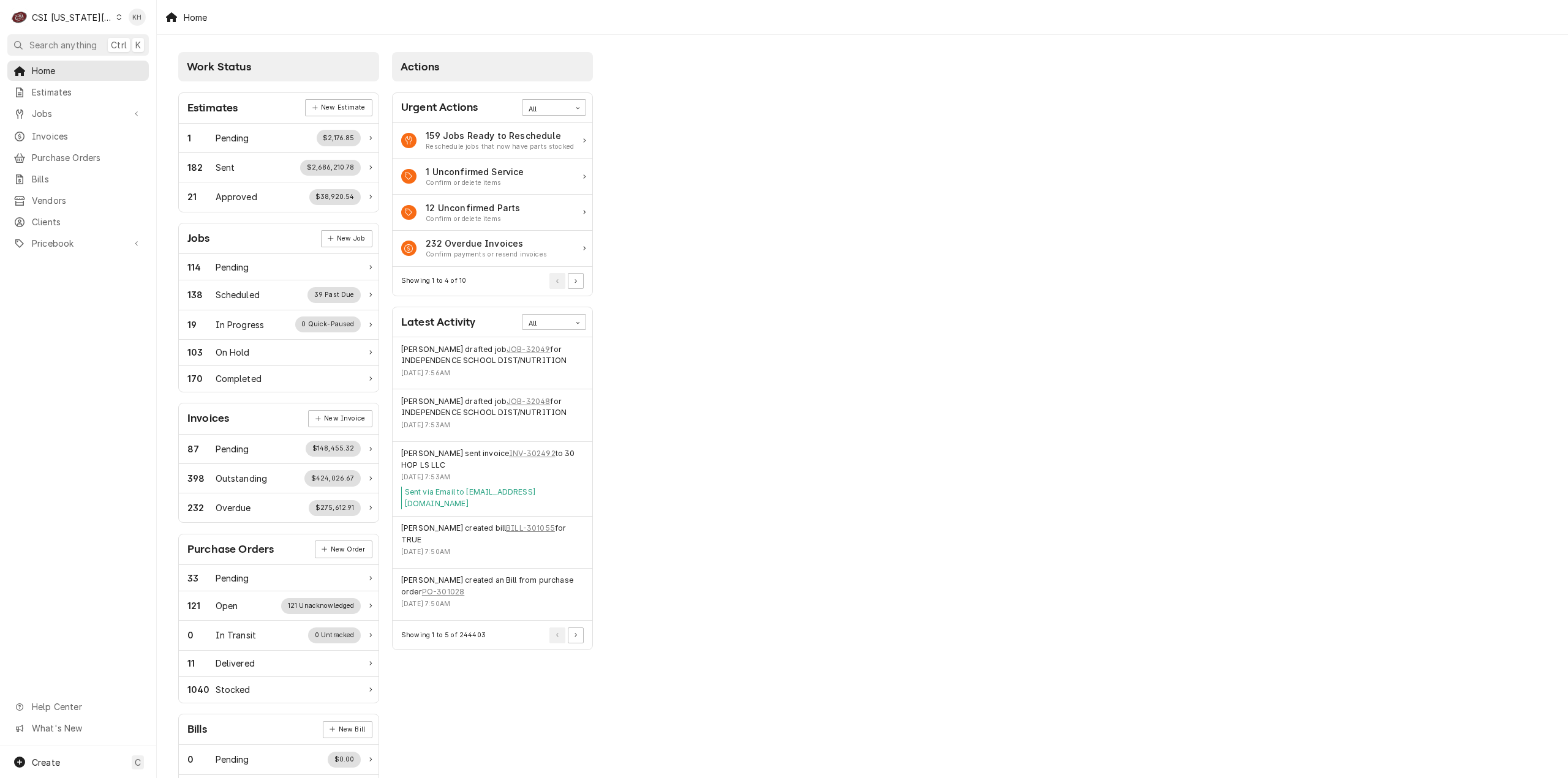
click at [79, 121] on div "Jobs Jobs Job Series" at bounding box center [78, 114] width 142 height 21
click at [77, 113] on span "Jobs" at bounding box center [78, 114] width 92 height 13
click at [76, 130] on span "Jobs" at bounding box center [87, 135] width 111 height 13
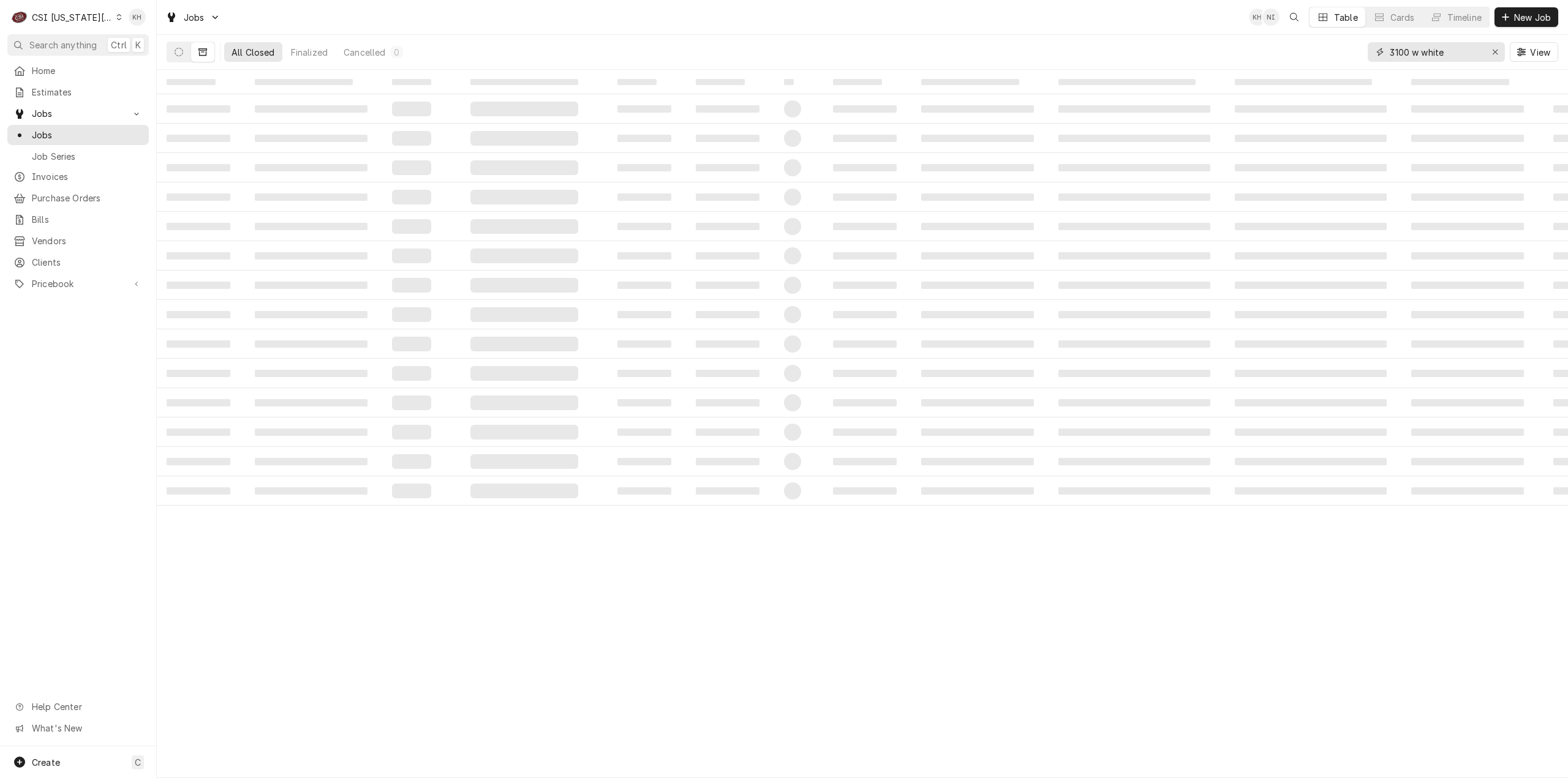
click at [1487, 55] on button "Erase input" at bounding box center [1495, 52] width 20 height 19
drag, startPoint x: 1450, startPoint y: 45, endPoint x: 1451, endPoint y: 53, distance: 8.1
click at [1450, 45] on input "Dynamic Content Wrapper" at bounding box center [1447, 52] width 115 height 19
paste input "14955"
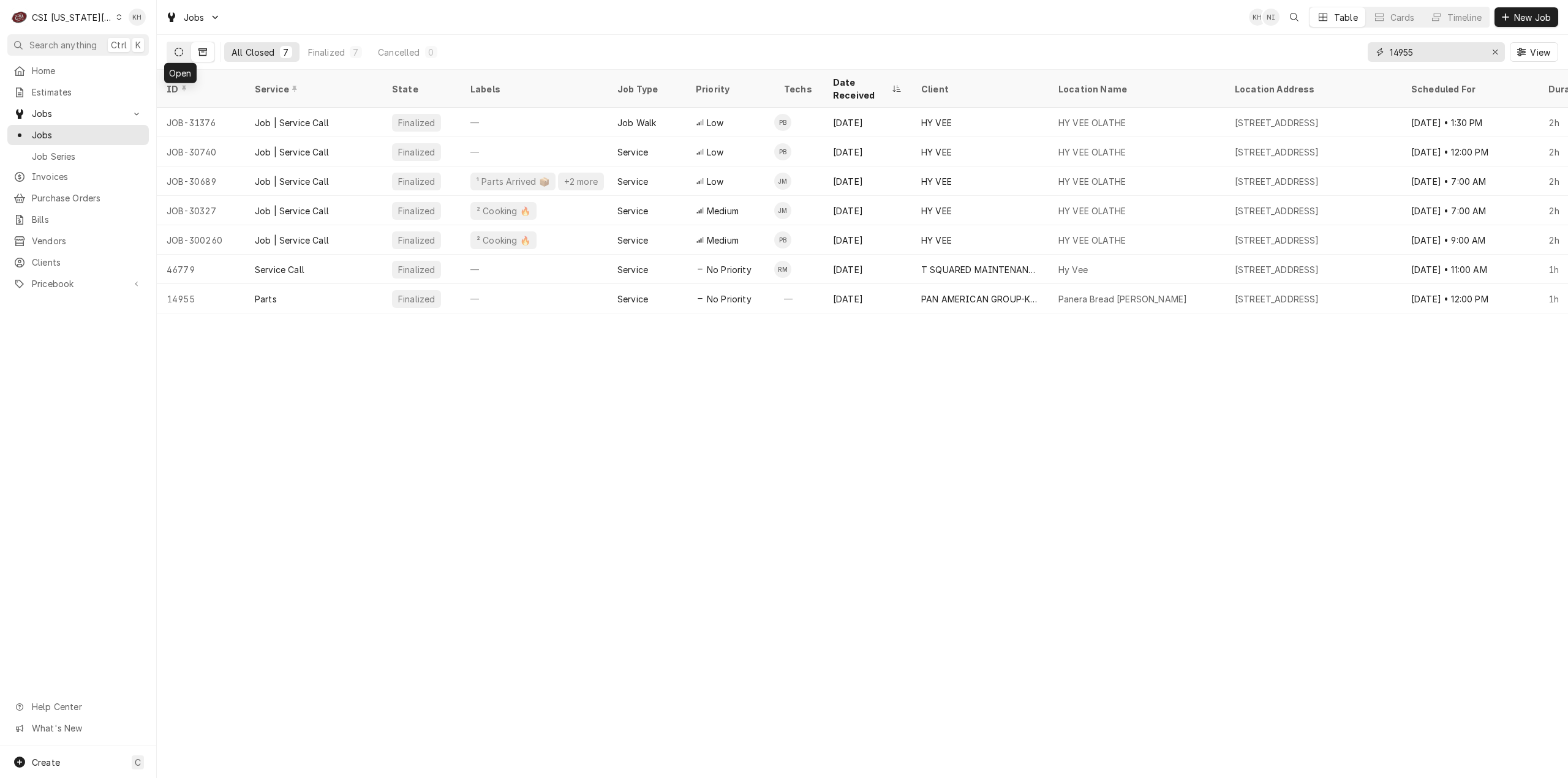
type input "14955"
click at [186, 49] on button "Dynamic Content Wrapper" at bounding box center [179, 52] width 23 height 19
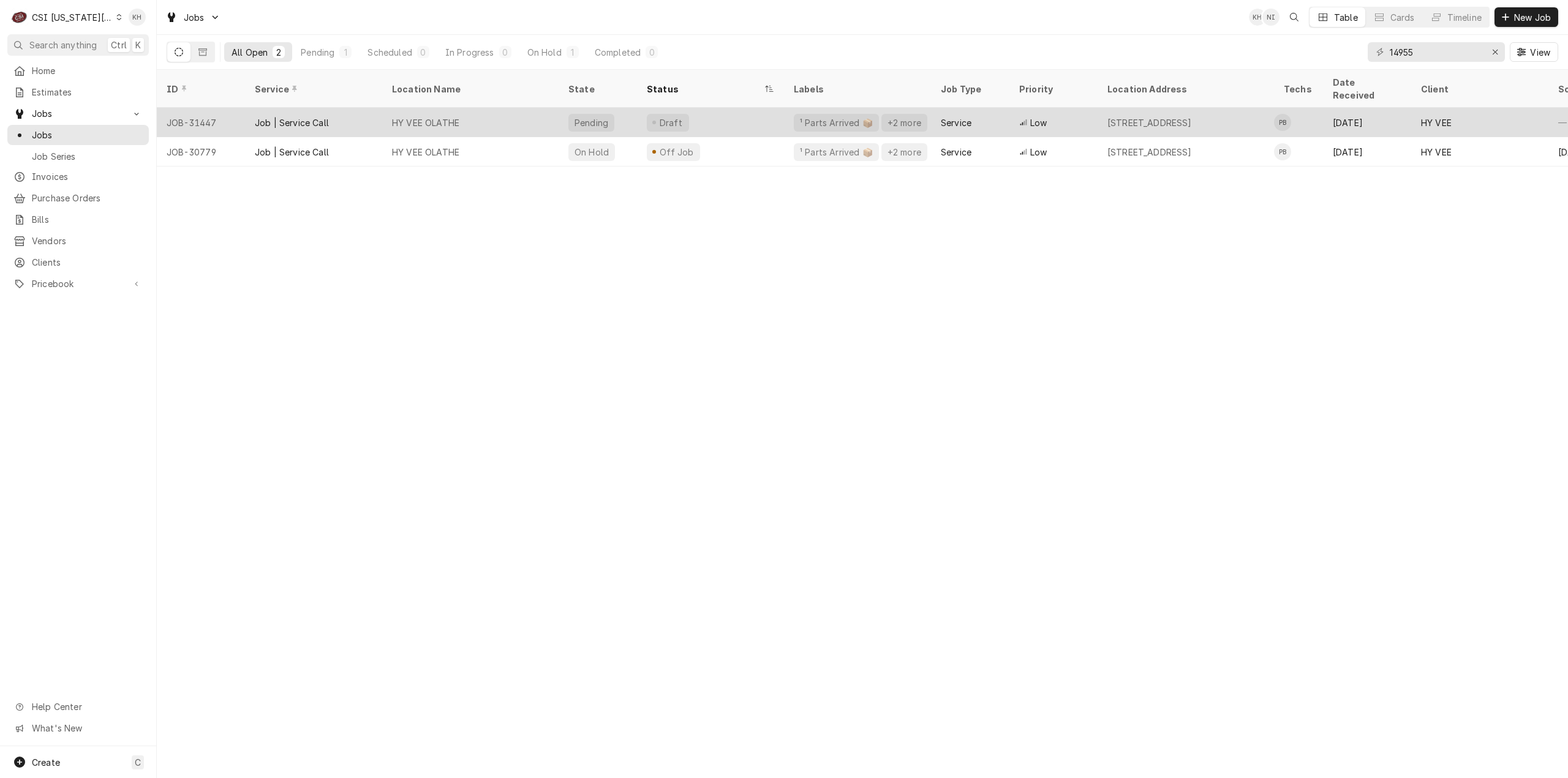
click at [501, 108] on div "HY VEE OLATHE" at bounding box center [470, 122] width 176 height 29
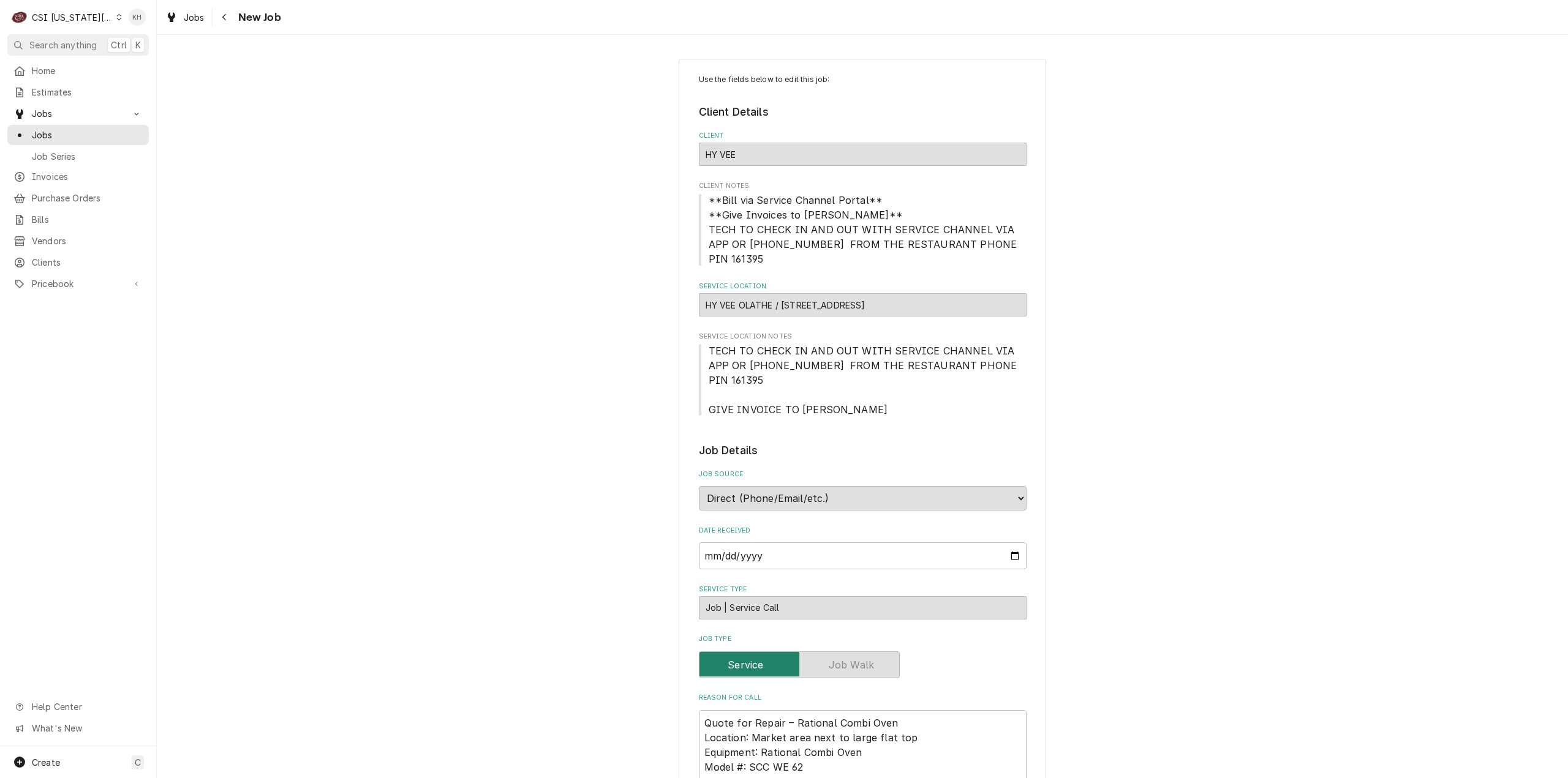
type textarea "x"
click at [226, 19] on icon "Navigate back" at bounding box center [224, 17] width 5 height 8
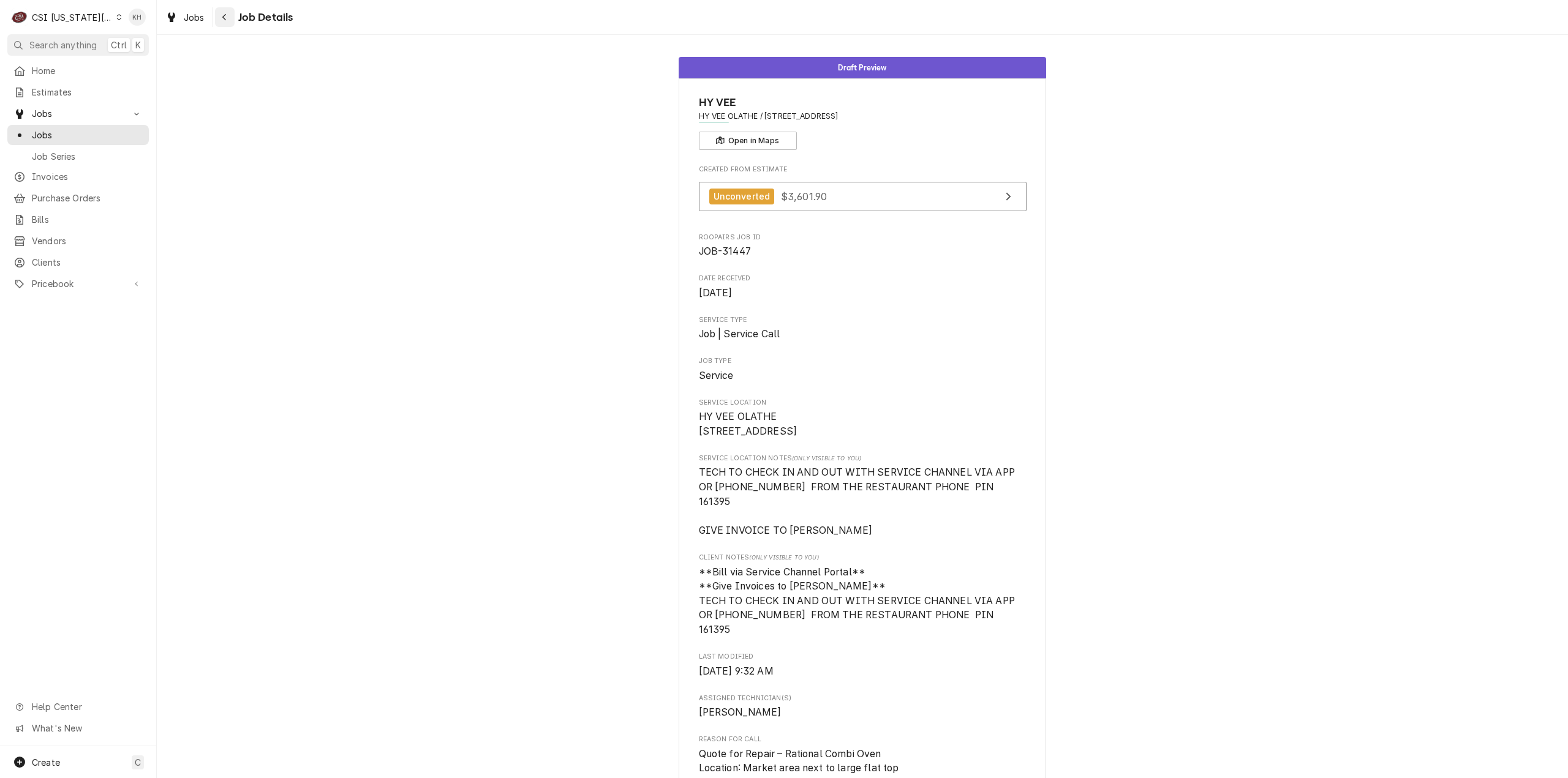
click at [225, 16] on icon "Navigate back" at bounding box center [224, 18] width 4 height 6
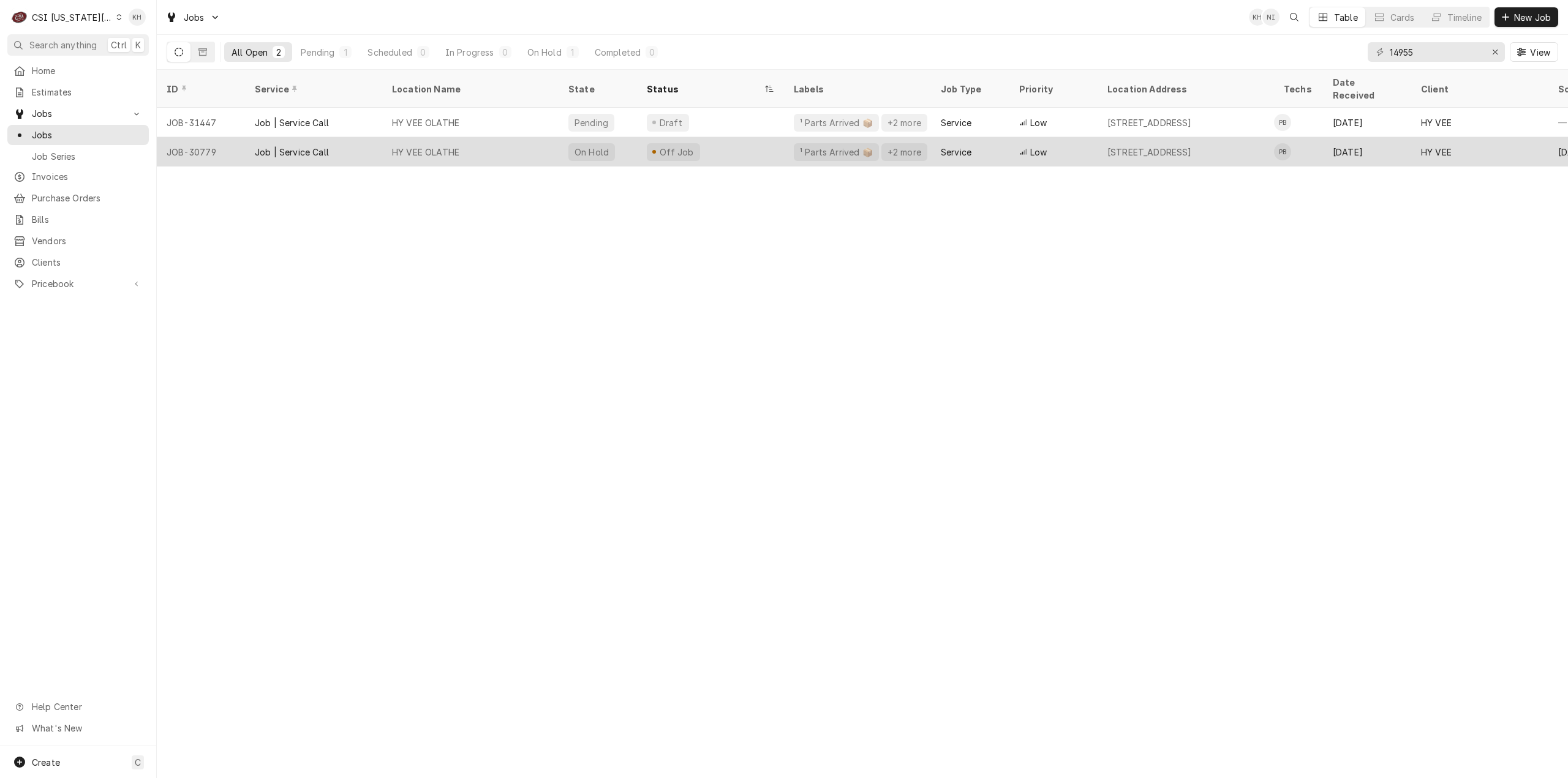
click at [745, 149] on div "Off Job" at bounding box center [711, 151] width 147 height 29
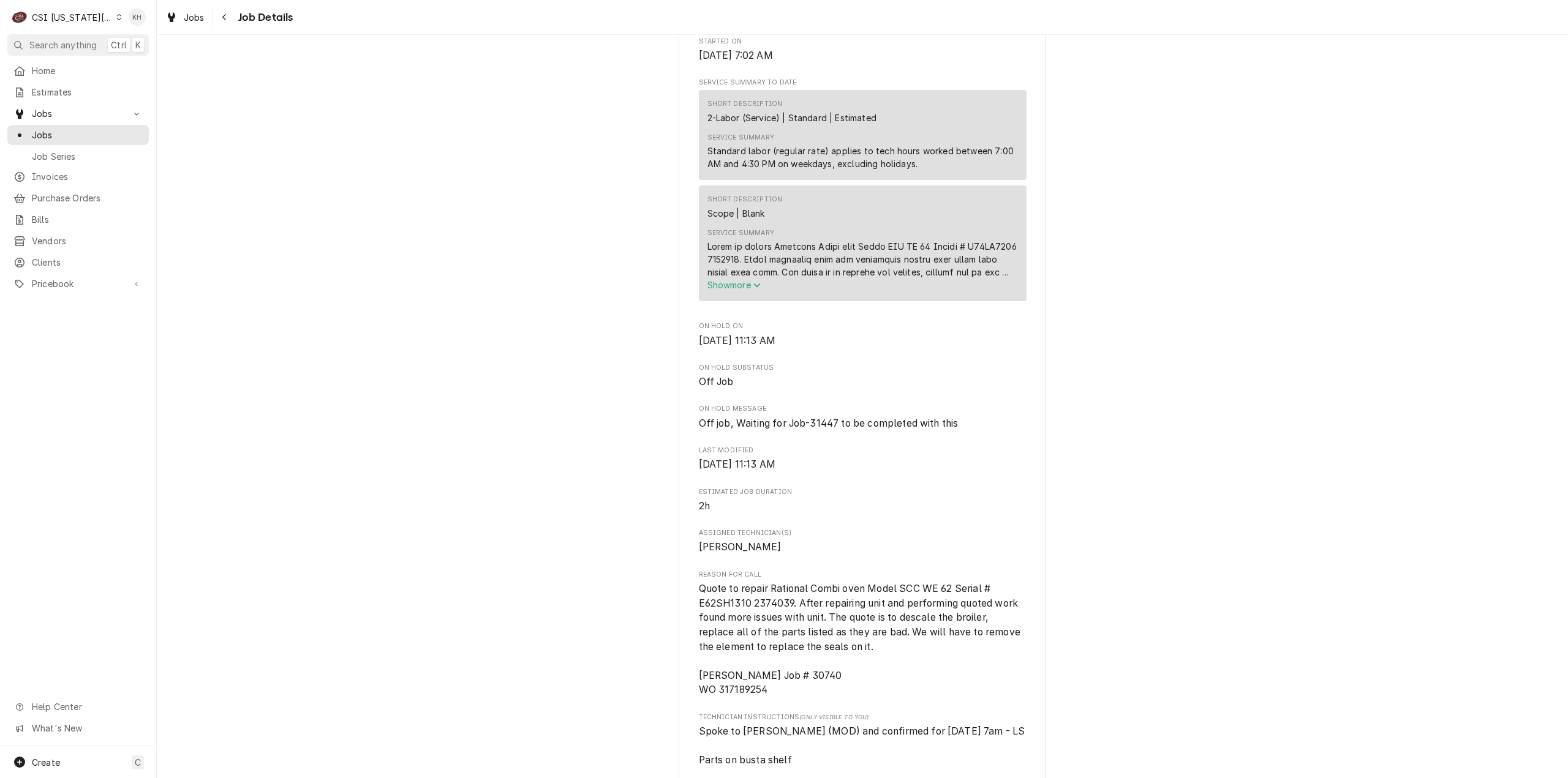
scroll to position [673, 0]
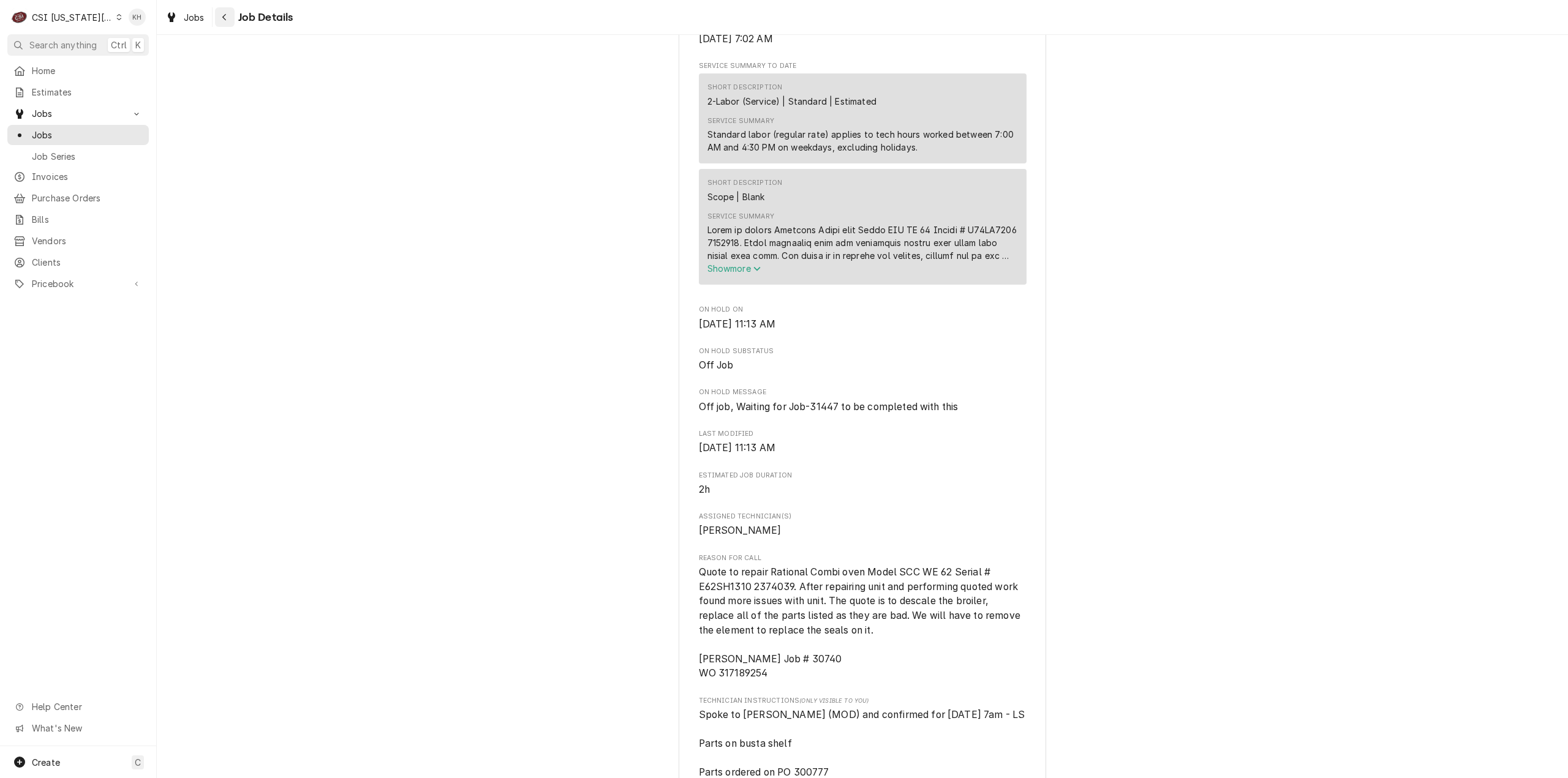
click at [218, 18] on div "Navigate back" at bounding box center [224, 17] width 12 height 12
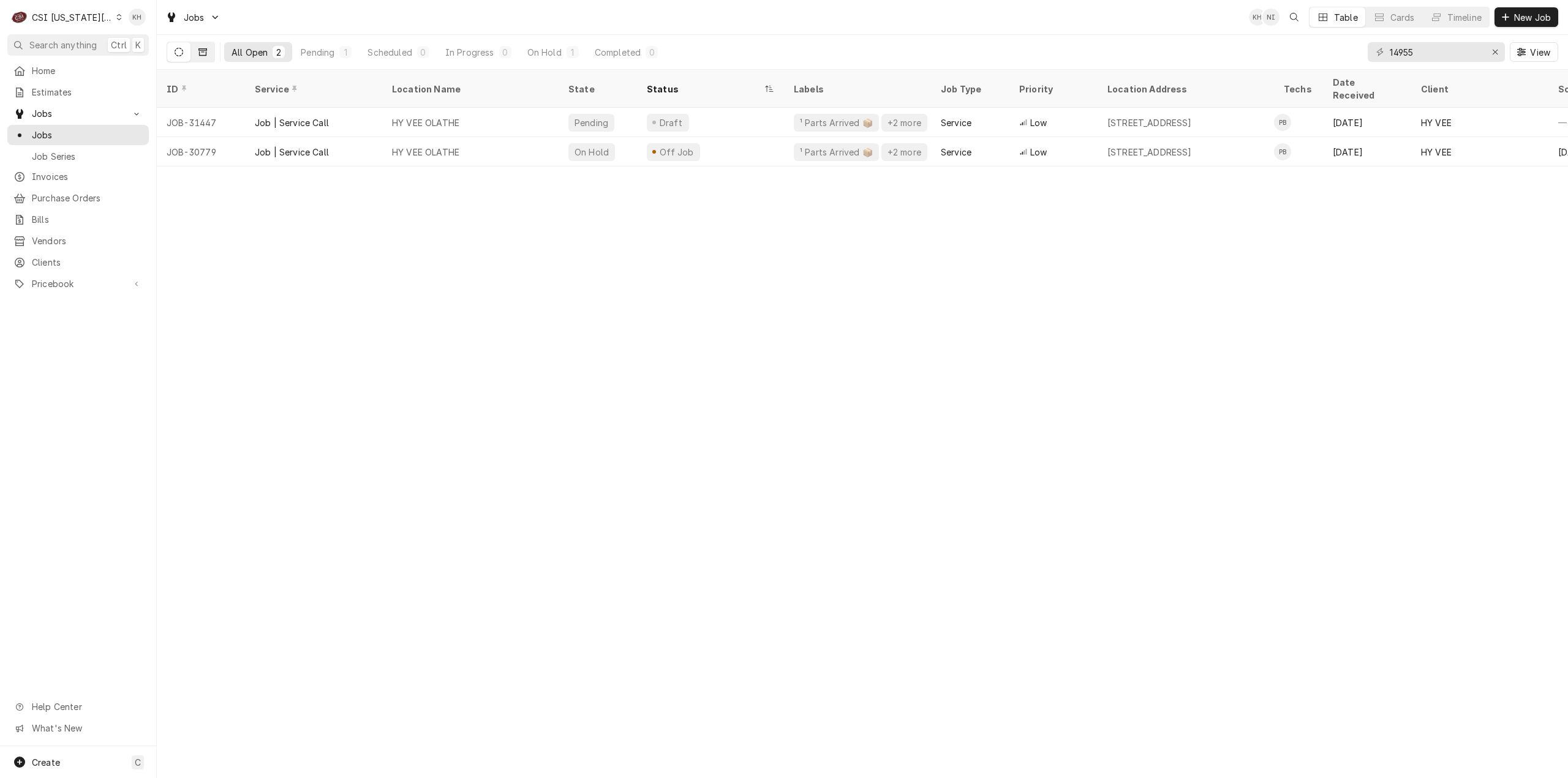
click at [209, 54] on button "Dynamic Content Wrapper" at bounding box center [203, 52] width 23 height 19
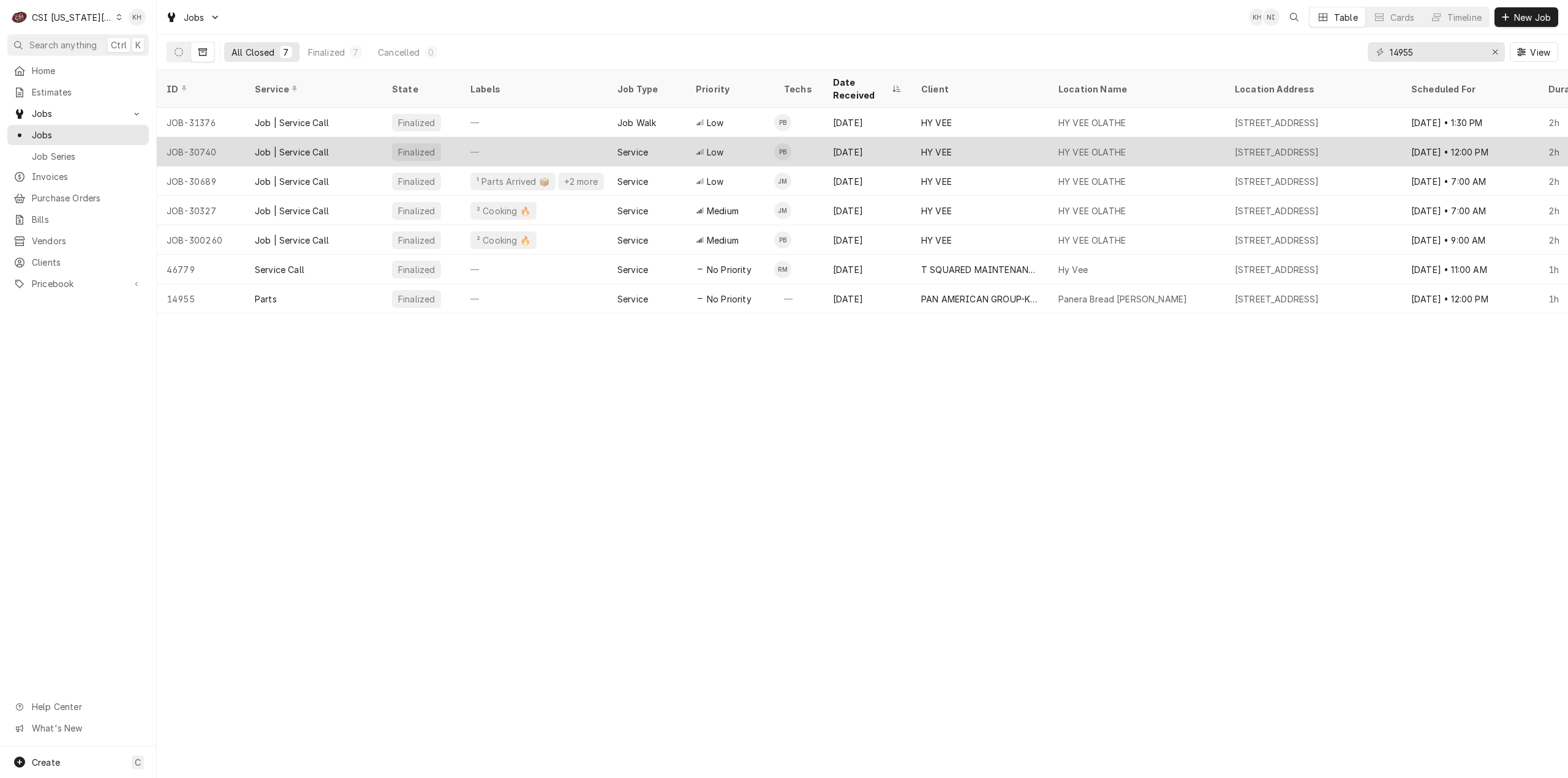
click at [527, 137] on div "—" at bounding box center [534, 151] width 147 height 29
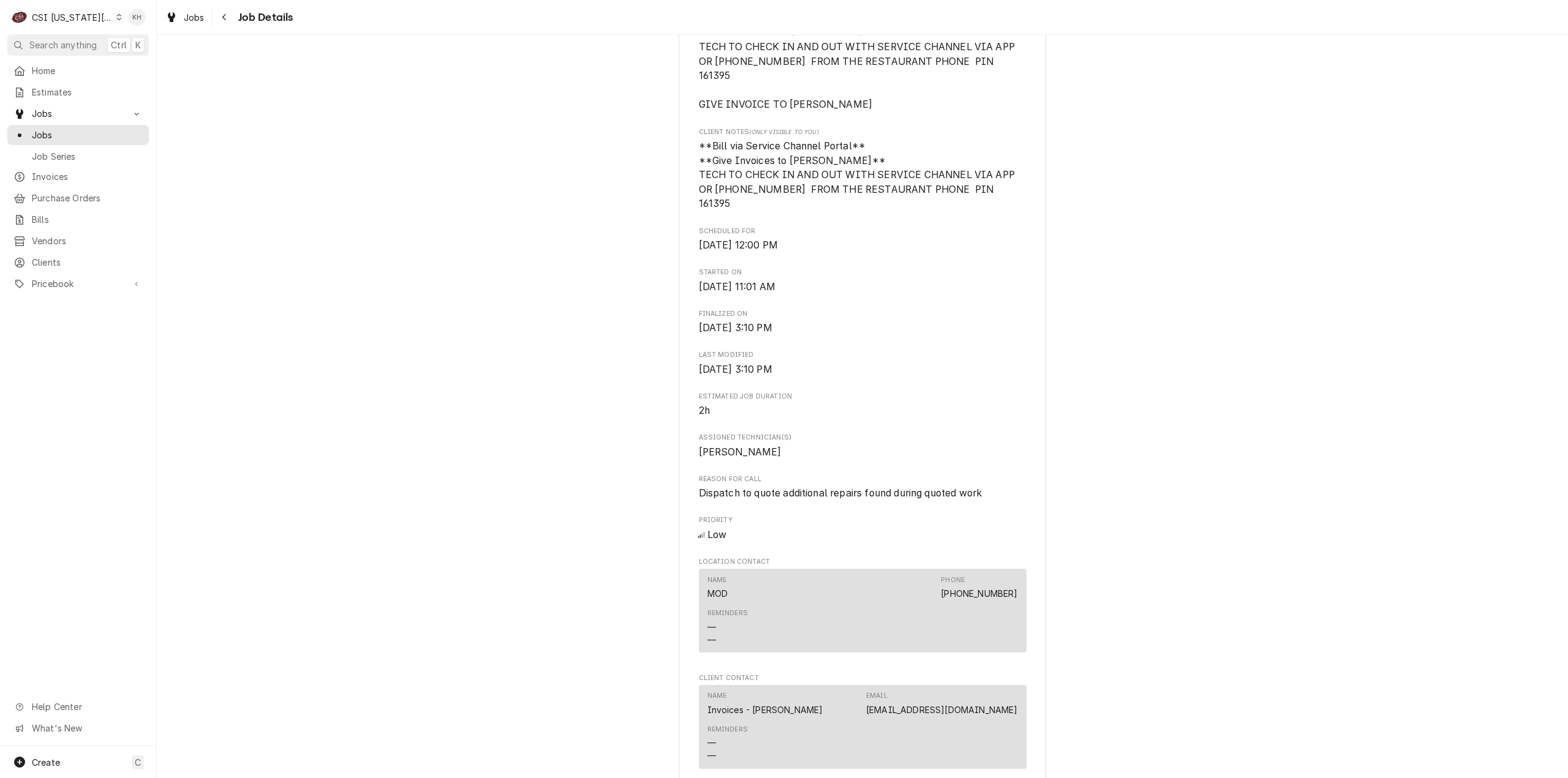
scroll to position [306, 0]
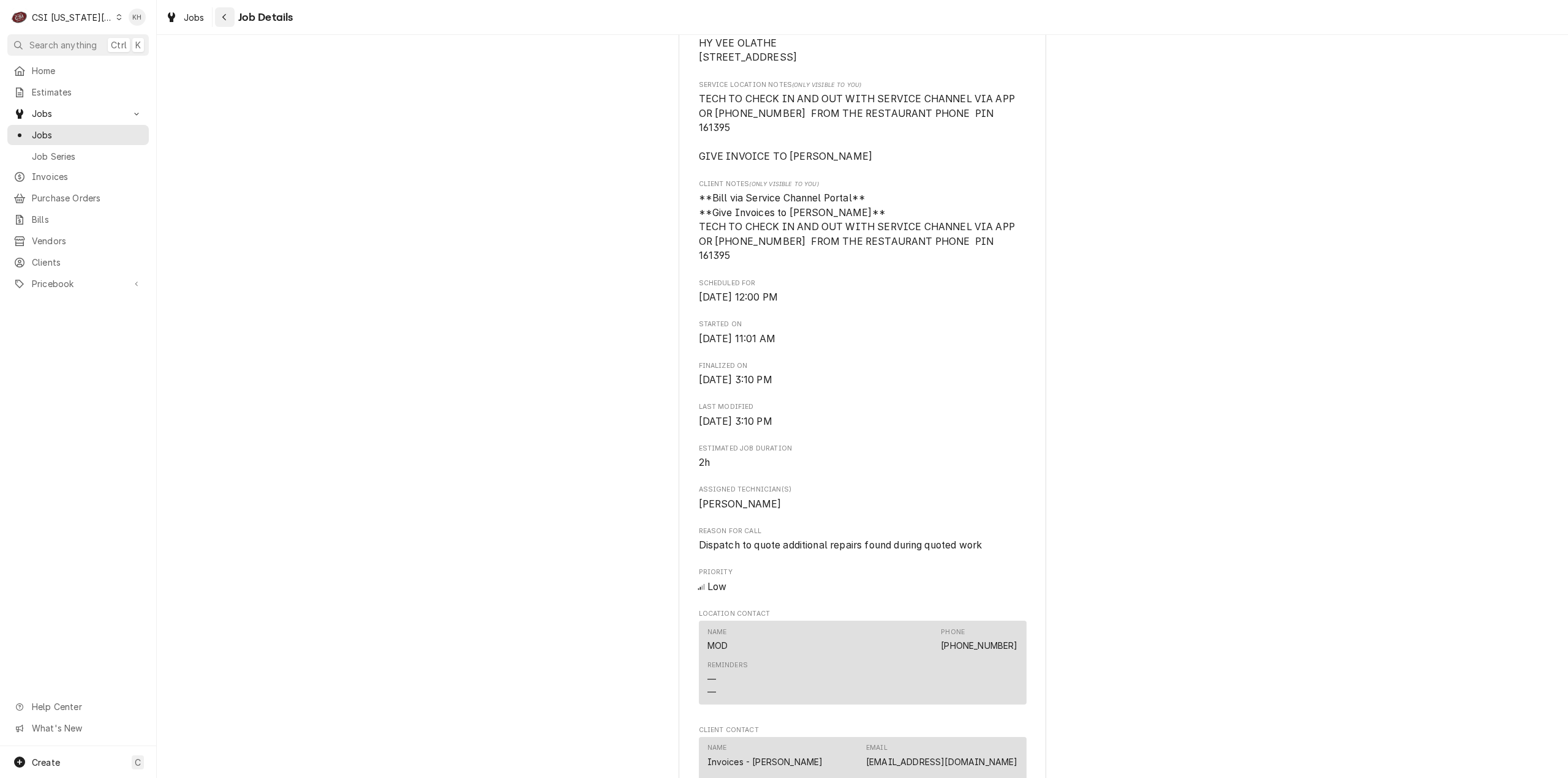
click at [219, 13] on div "Navigate back" at bounding box center [224, 17] width 12 height 12
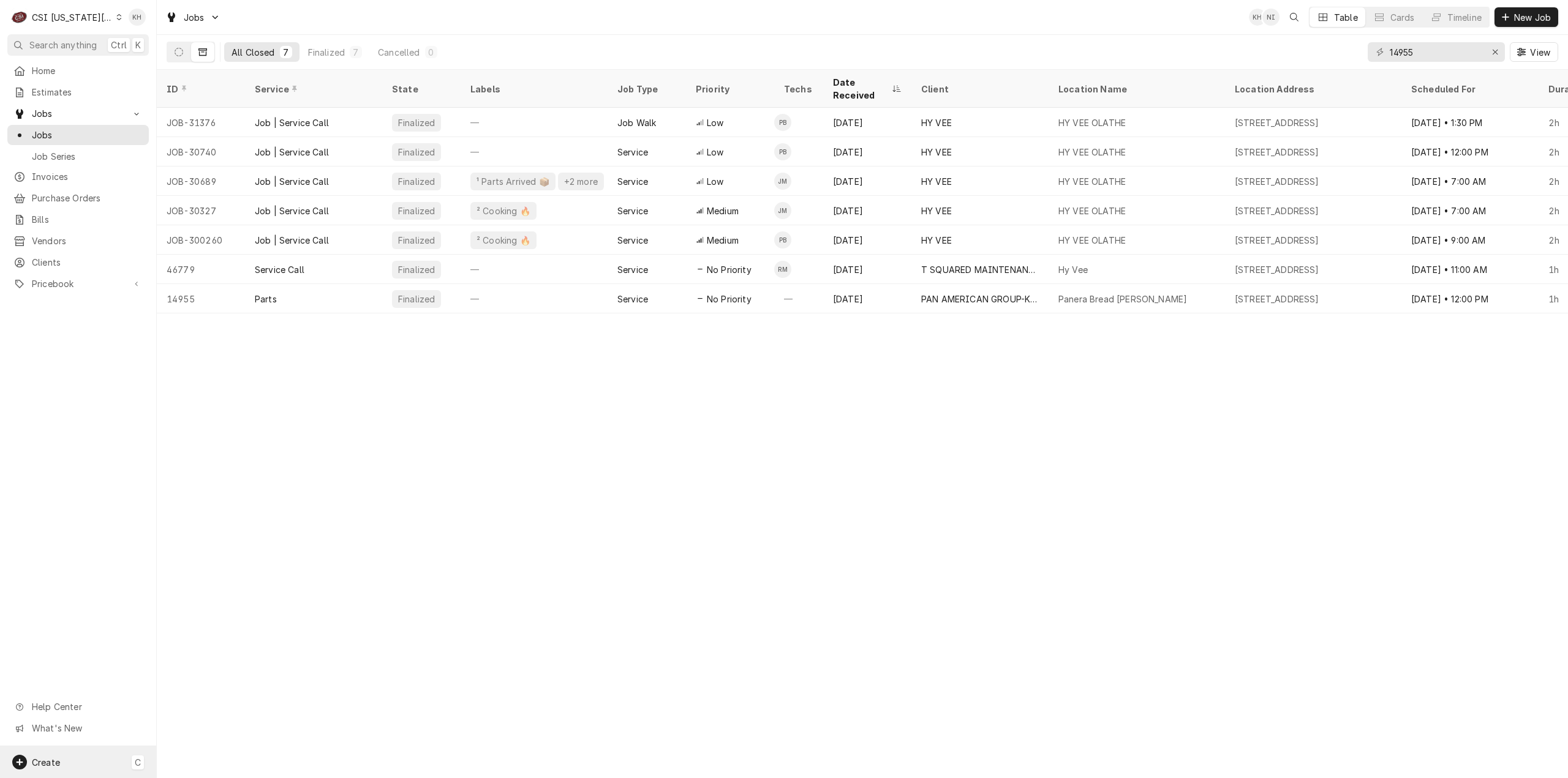
click at [36, 765] on span "Create" at bounding box center [46, 762] width 28 height 10
click at [216, 637] on div "Job" at bounding box center [229, 636] width 82 height 13
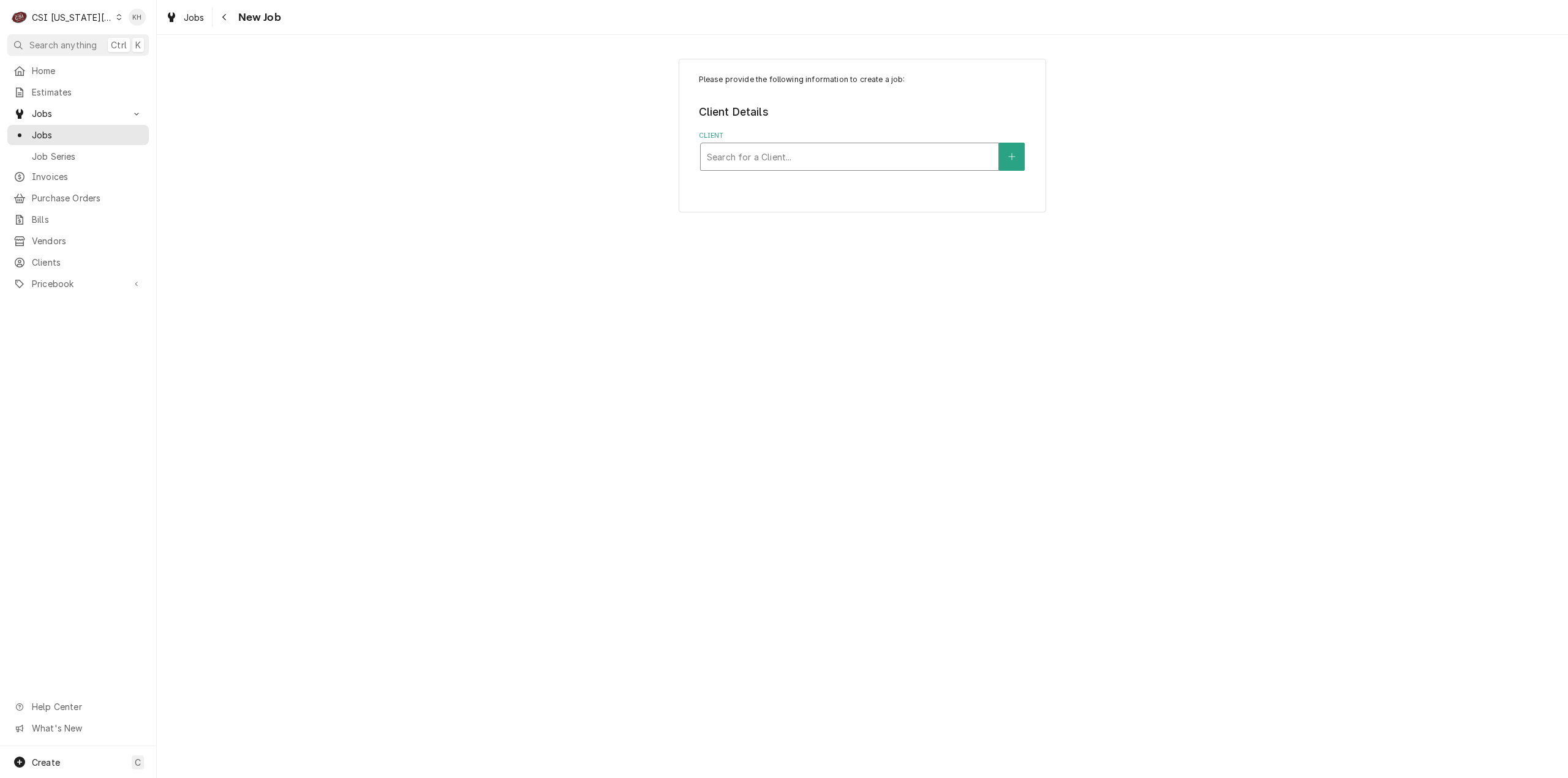
click at [889, 156] on div "Client" at bounding box center [849, 157] width 285 height 22
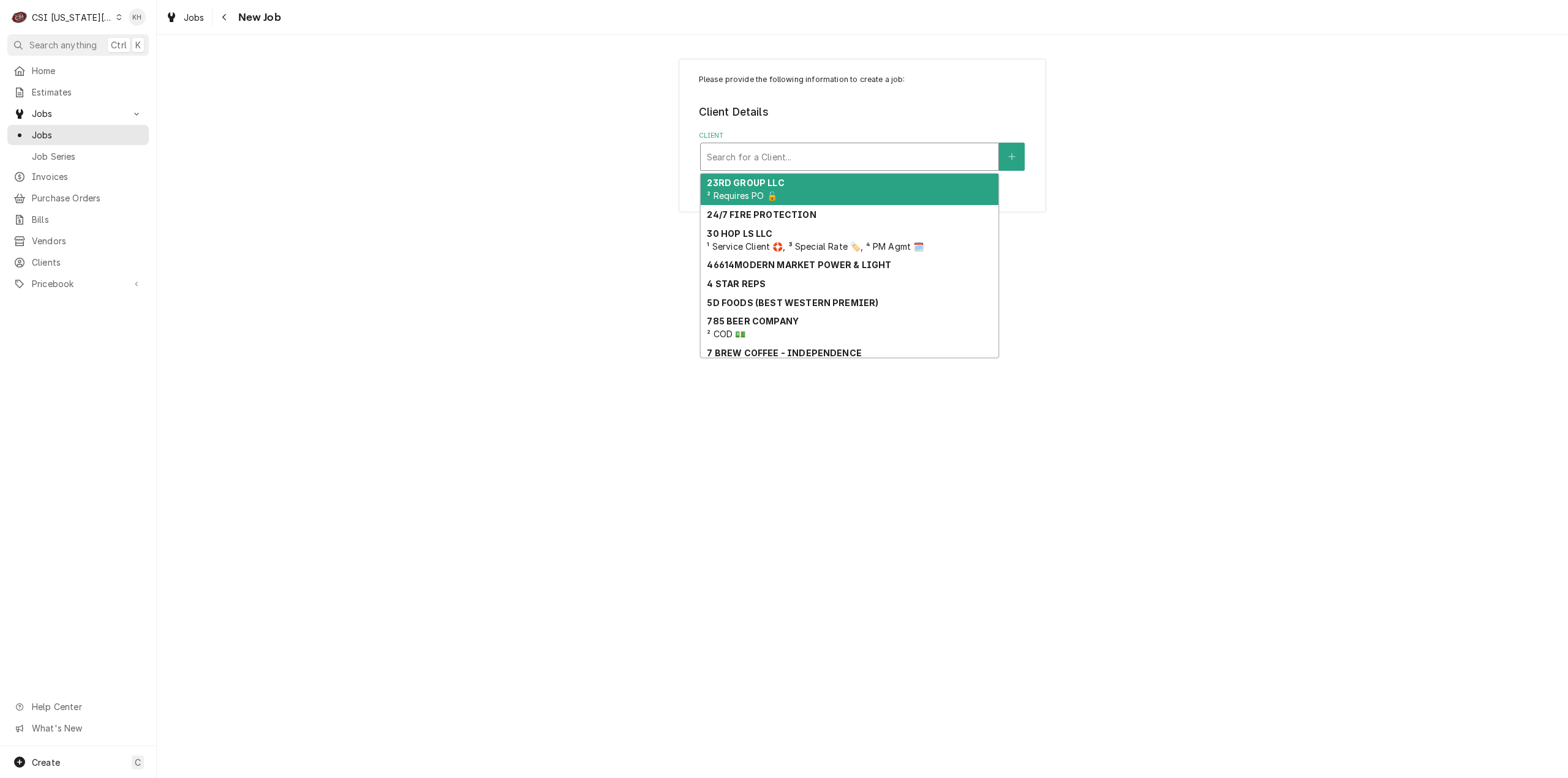
paste input "14955"
type input "14955"
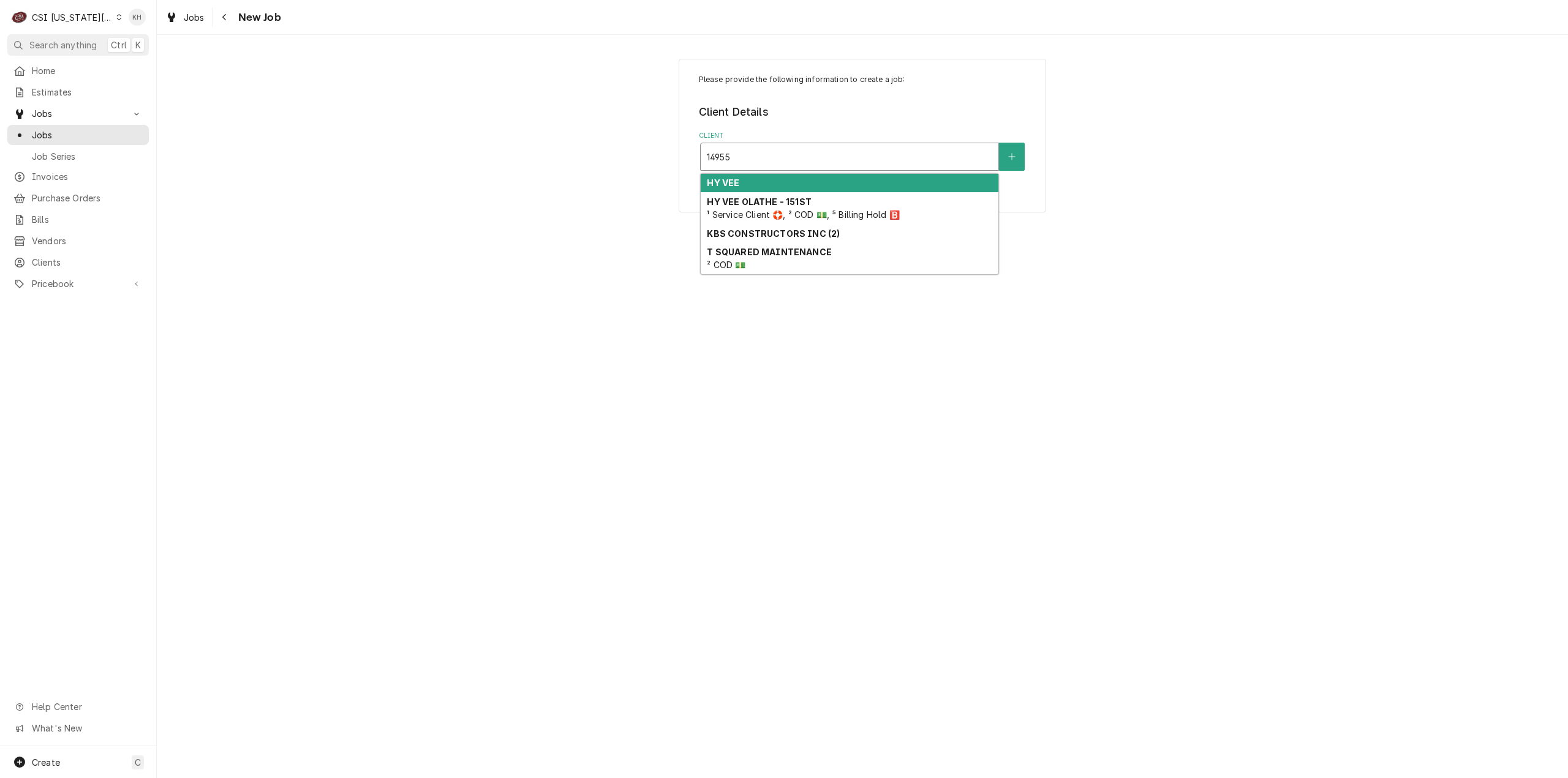
click at [800, 185] on div "HY VEE" at bounding box center [850, 183] width 298 height 19
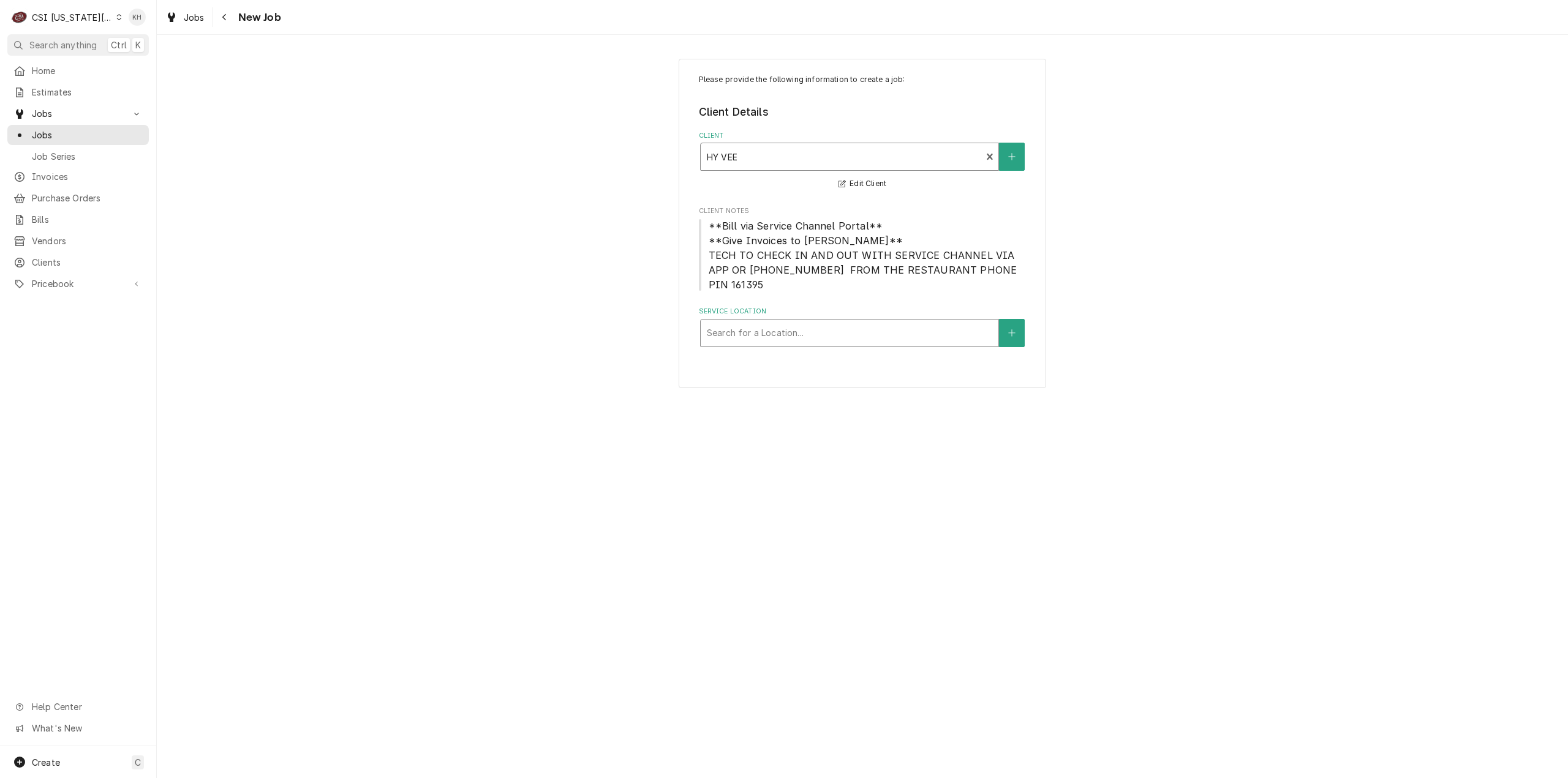
click at [835, 324] on div "Service Location" at bounding box center [849, 333] width 285 height 22
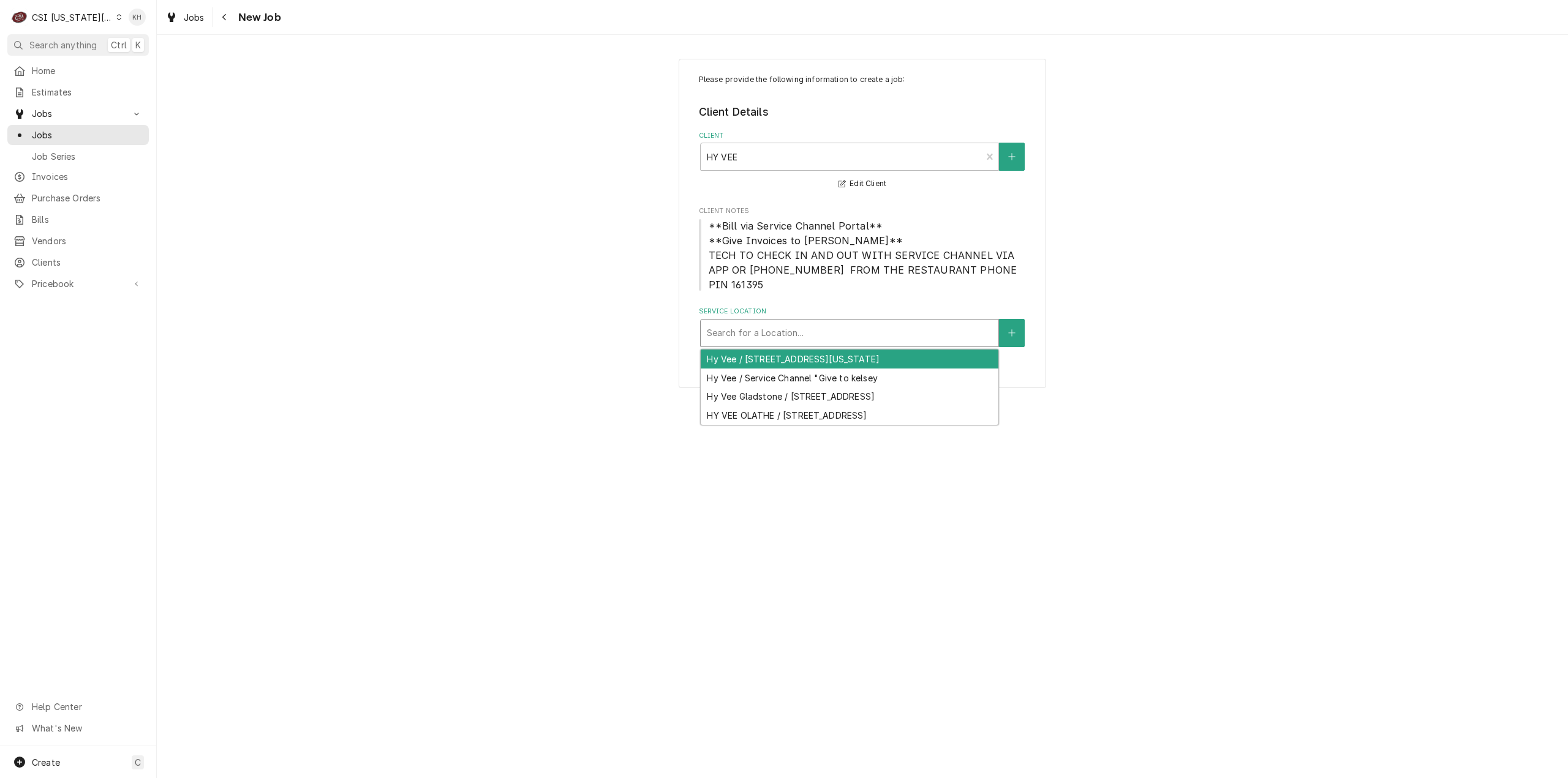
paste input "14955"
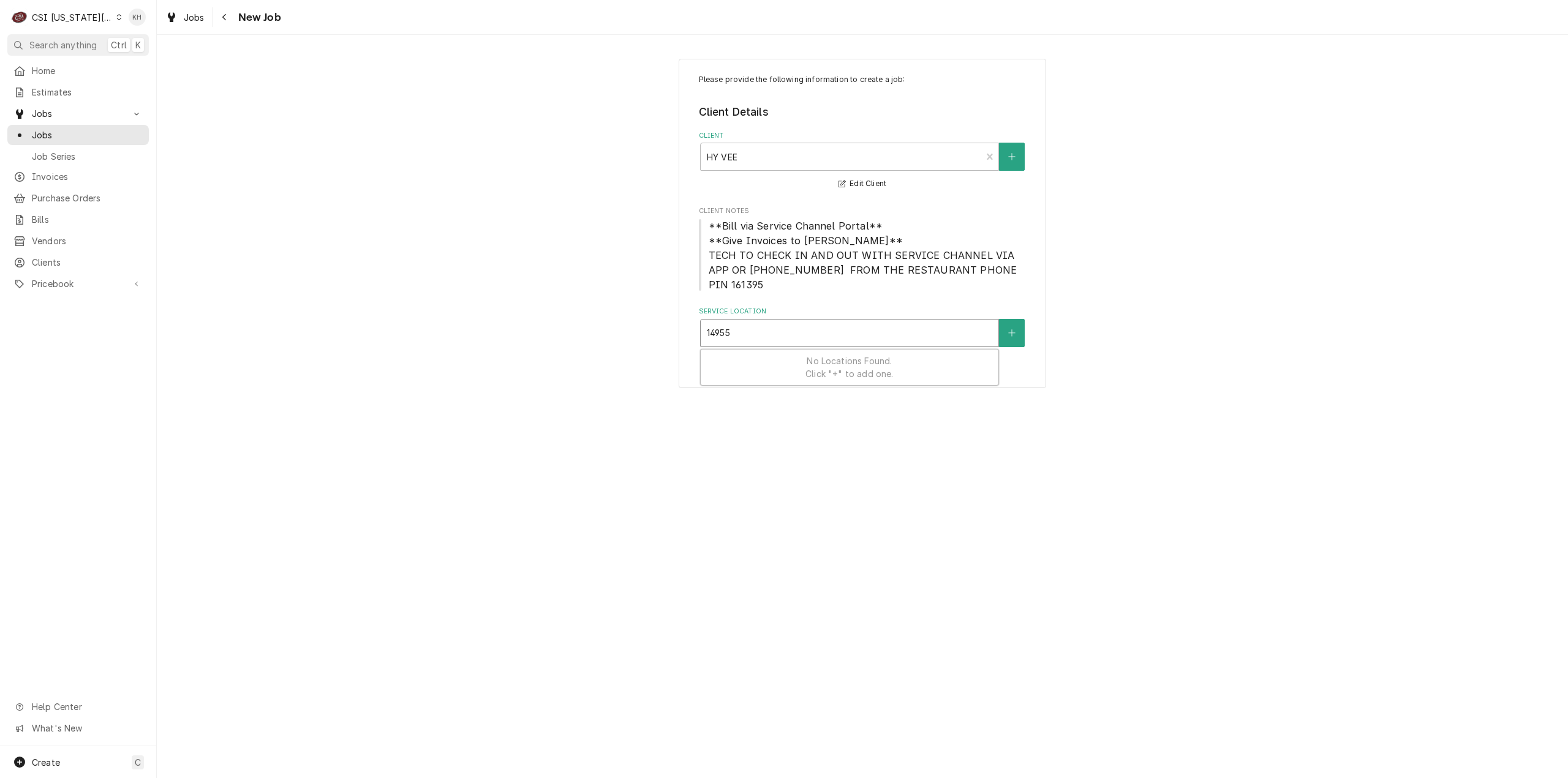
type input "14955"
click at [848, 350] on div "HY VEE OLATHE / [STREET_ADDRESS]" at bounding box center [850, 359] width 298 height 19
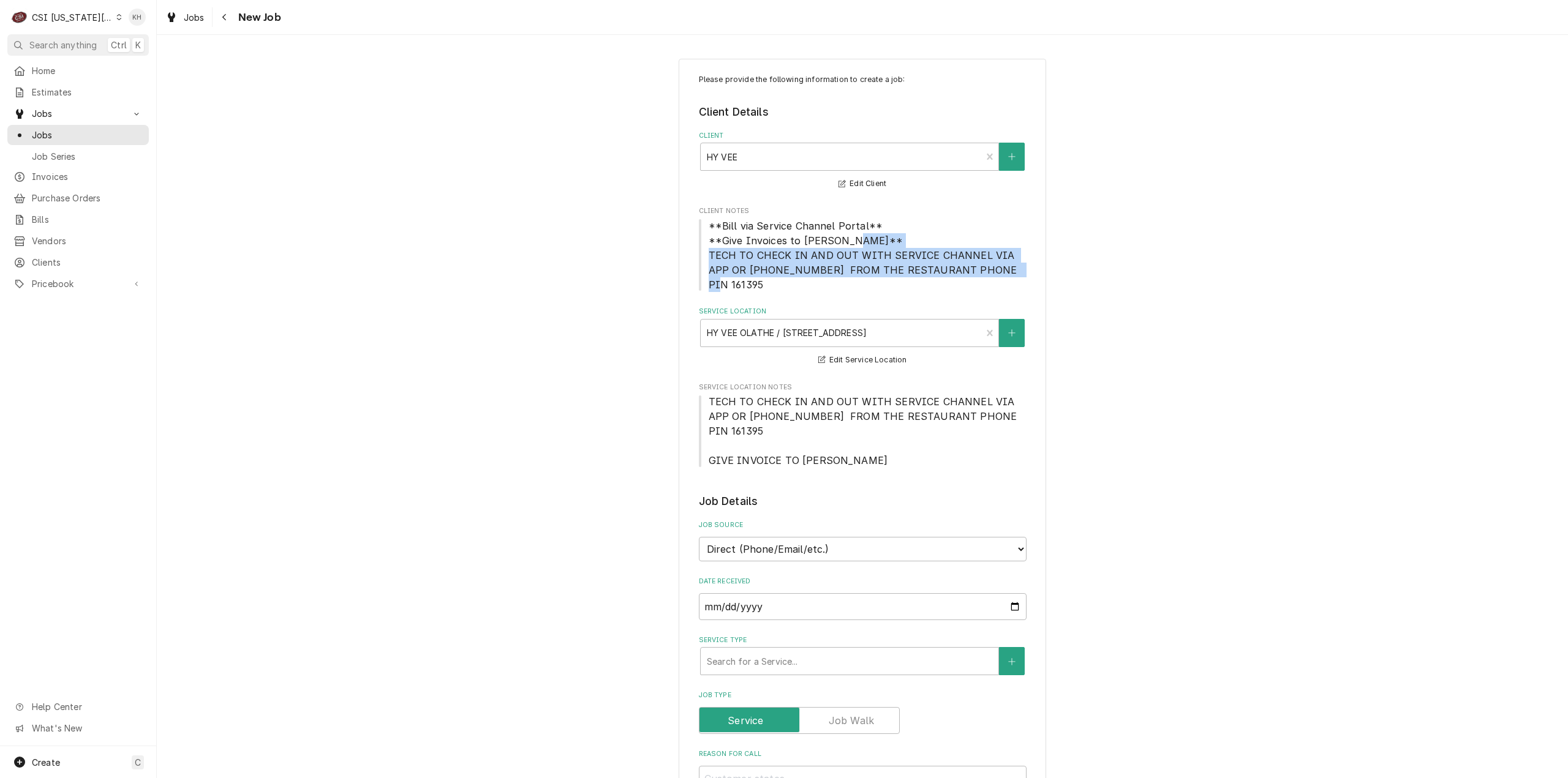
drag, startPoint x: 702, startPoint y: 254, endPoint x: 1011, endPoint y: 268, distance: 309.3
click at [1011, 268] on span "**Bill via Service Channel Portal** **Give Invoices to [PERSON_NAME]** TECH TO …" at bounding box center [863, 255] width 328 height 73
copy span "TECH TO CHECK IN AND OUT WITH SERVICE CHANNEL VIA APP OR 516- 500-7776 FROM THE…"
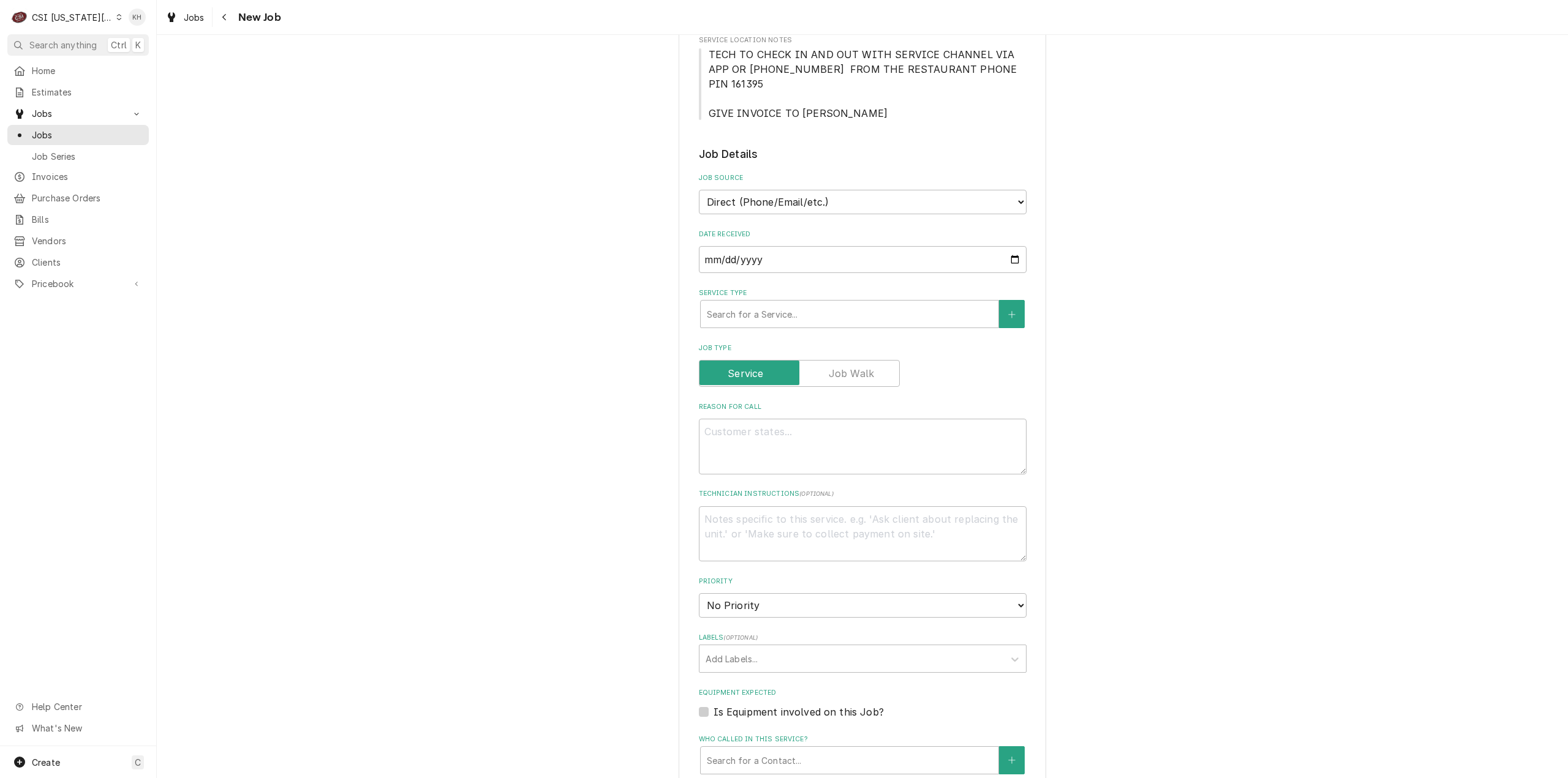
scroll to position [367, 0]
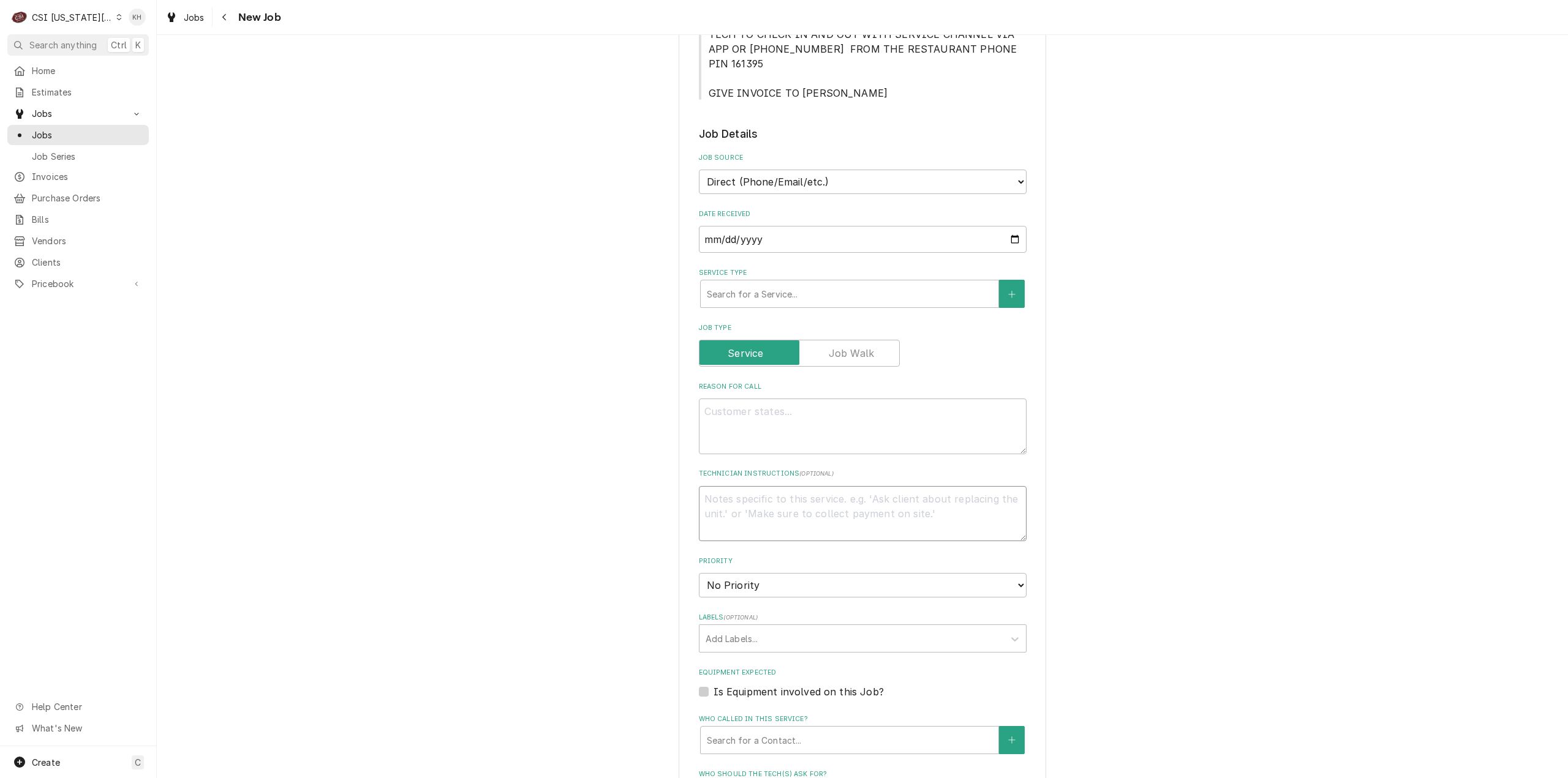
click at [826, 486] on textarea "Technician Instructions ( optional )" at bounding box center [863, 514] width 328 height 56
paste textarea "TECH TO CHECK IN AND OUT WITH SERVICE CHANNEL VIA APP OR 516- 500-7776 FROM THE…"
type textarea "x"
type textarea "TECH TO CHECK IN AND OUT WITH SERVICE CHANNEL VIA APP OR 516- 500-7776 FROM THE…"
type textarea "x"
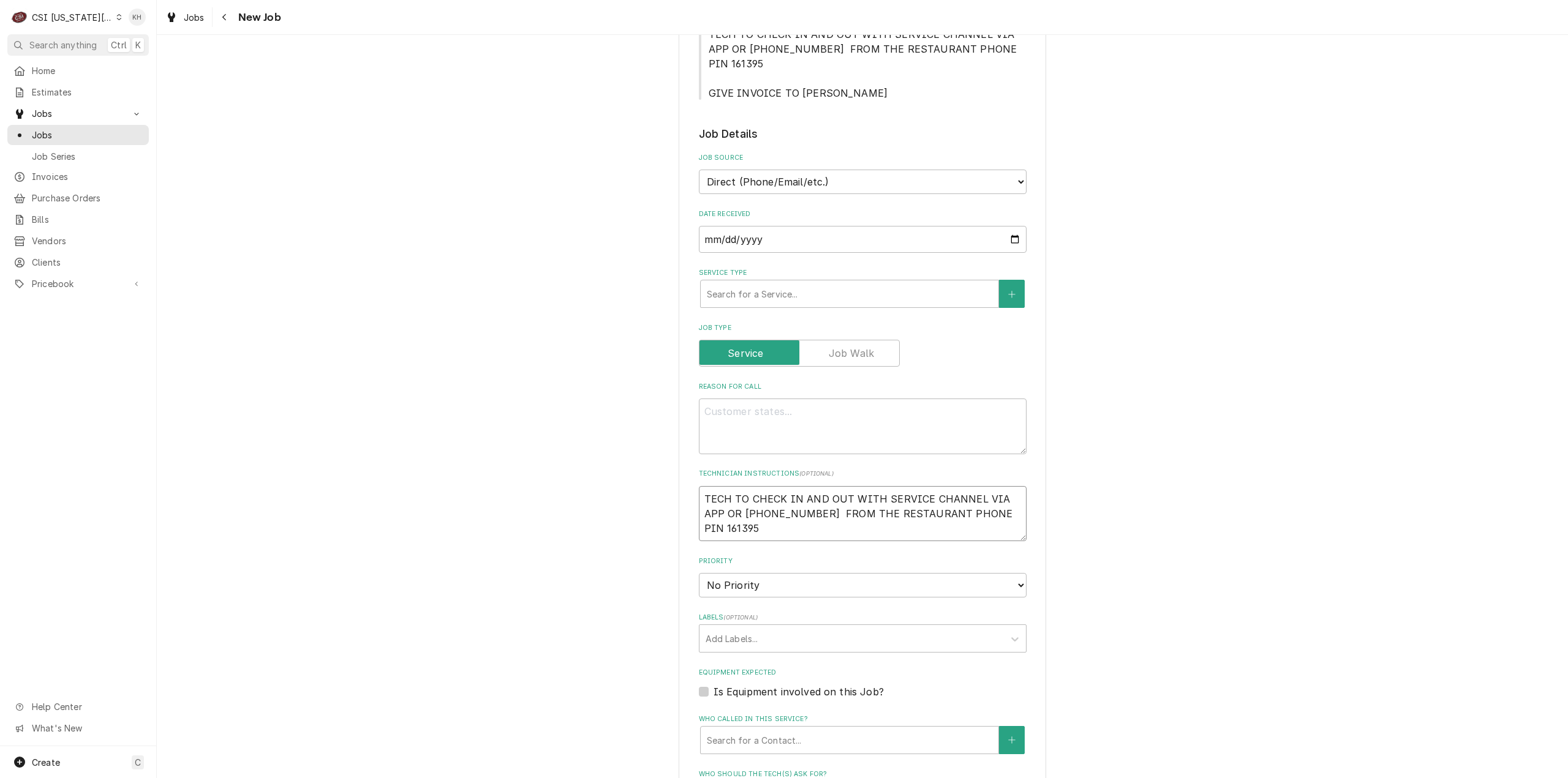
type textarea "TECH TO CHECK IN AND OUT WITH SERVICE CHANNEL VIA APP OR 516- 500-7776 FROM THE…"
drag, startPoint x: 789, startPoint y: 151, endPoint x: 787, endPoint y: 160, distance: 9.2
click at [789, 170] on select "Direct (Phone/Email/etc.) Service Channel Corrigo Ecotrak Other" at bounding box center [863, 182] width 328 height 25
select select "1"
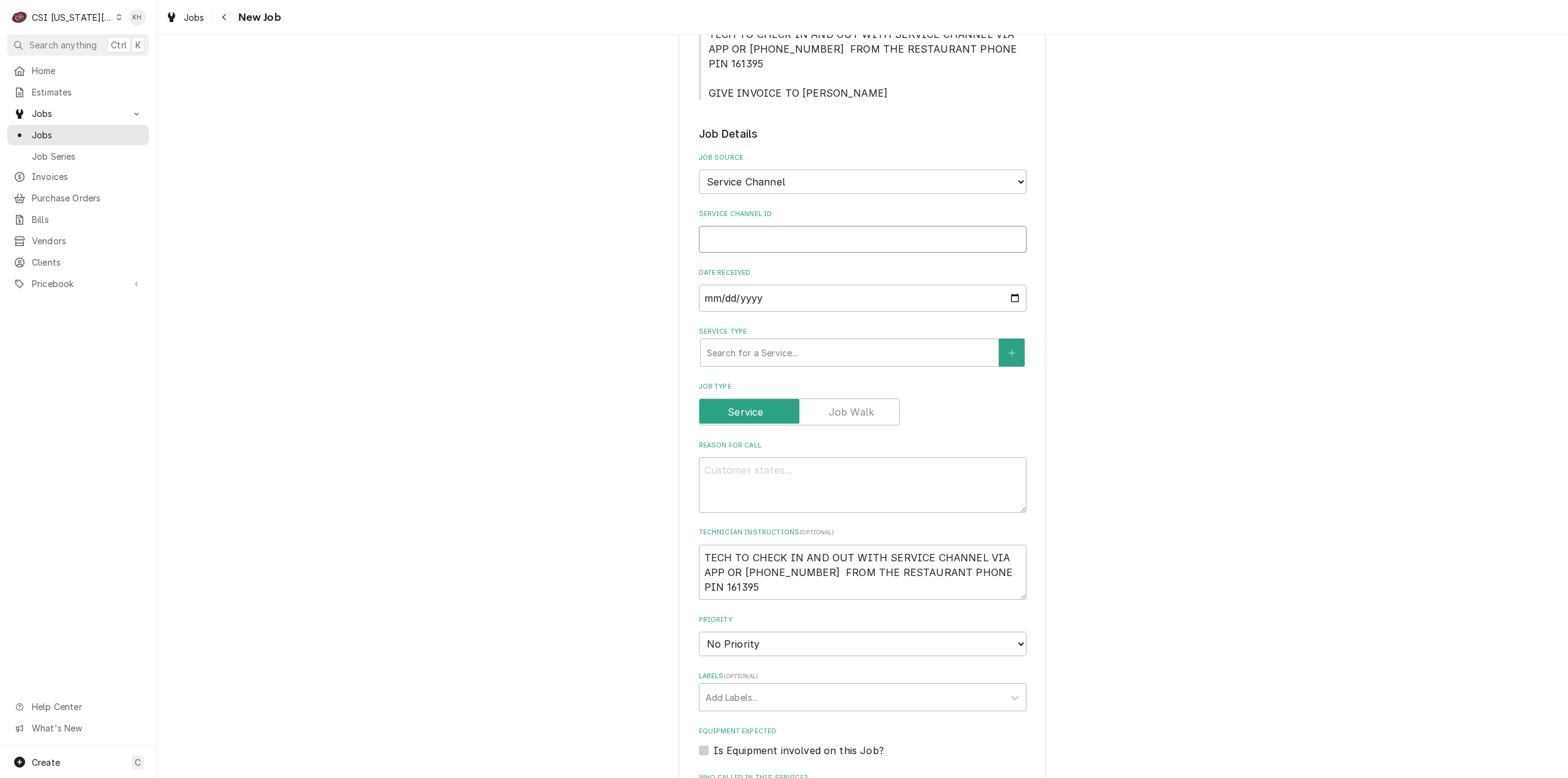
click at [784, 226] on input "Service Channel ID" at bounding box center [863, 239] width 328 height 27
paste input "321812238"
type textarea "x"
type input "321812238"
type textarea "x"
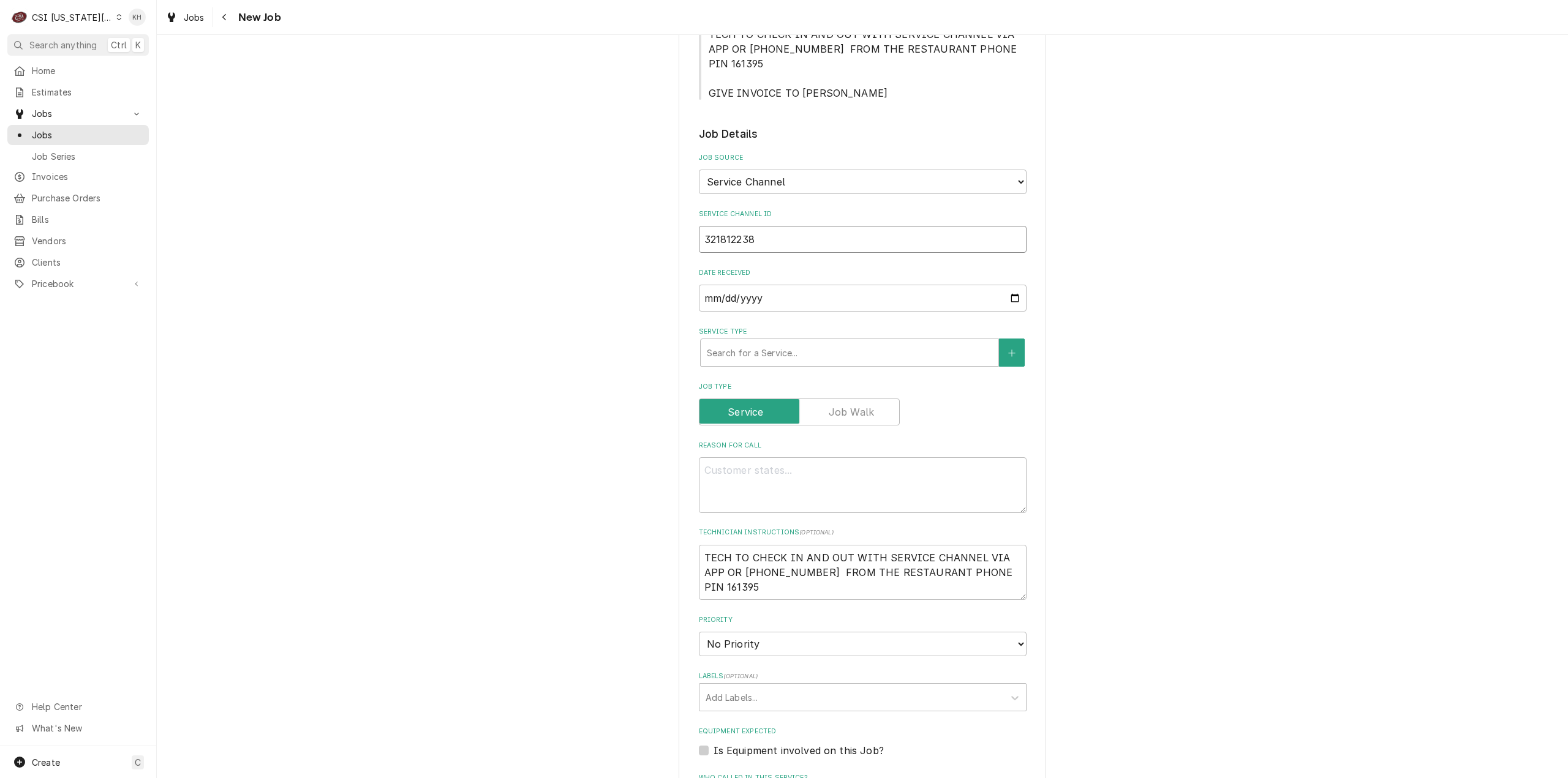
type input "321812238"
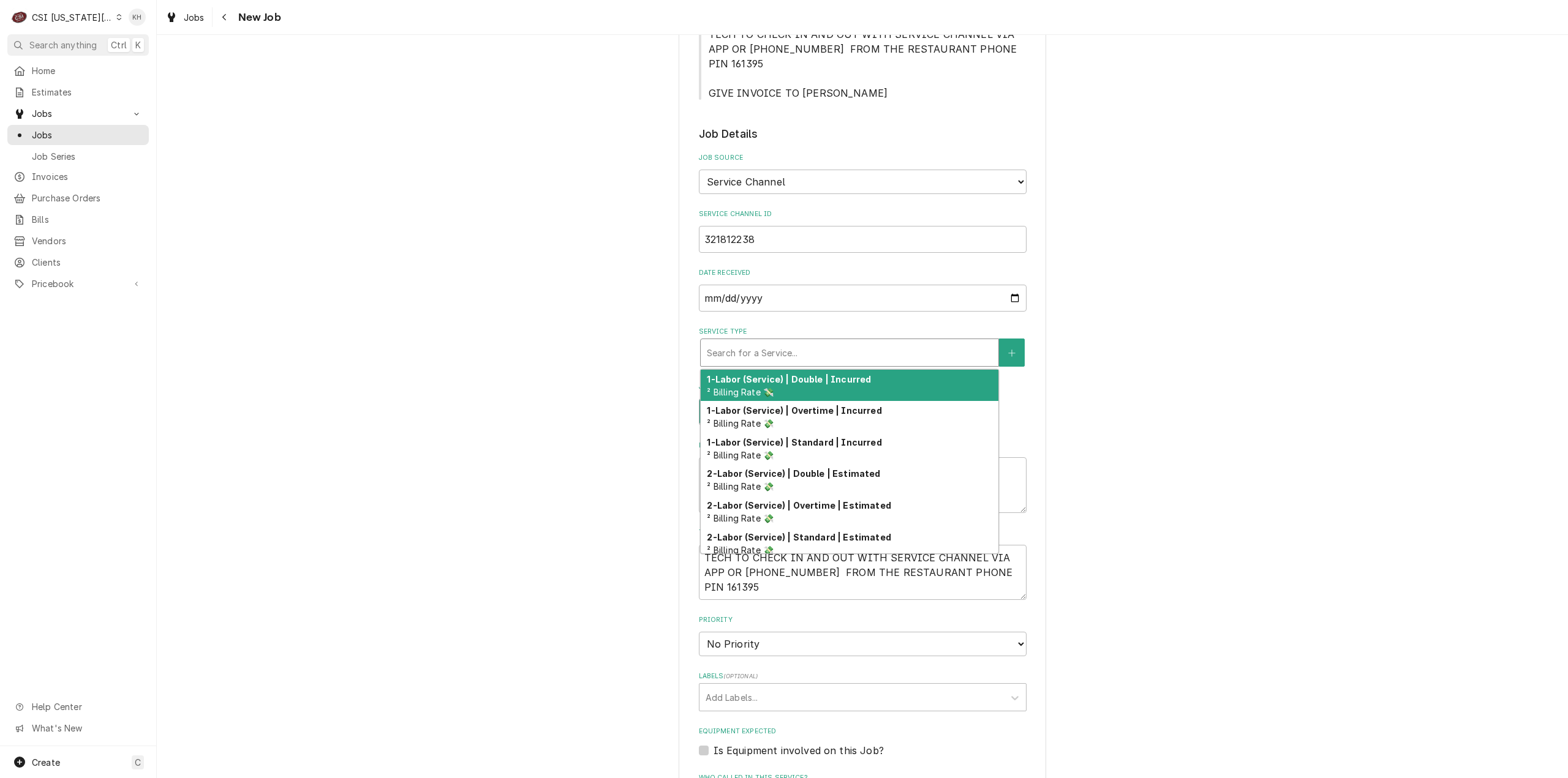
click at [943, 342] on div "Service Type" at bounding box center [849, 353] width 285 height 22
type textarea "x"
type input "s"
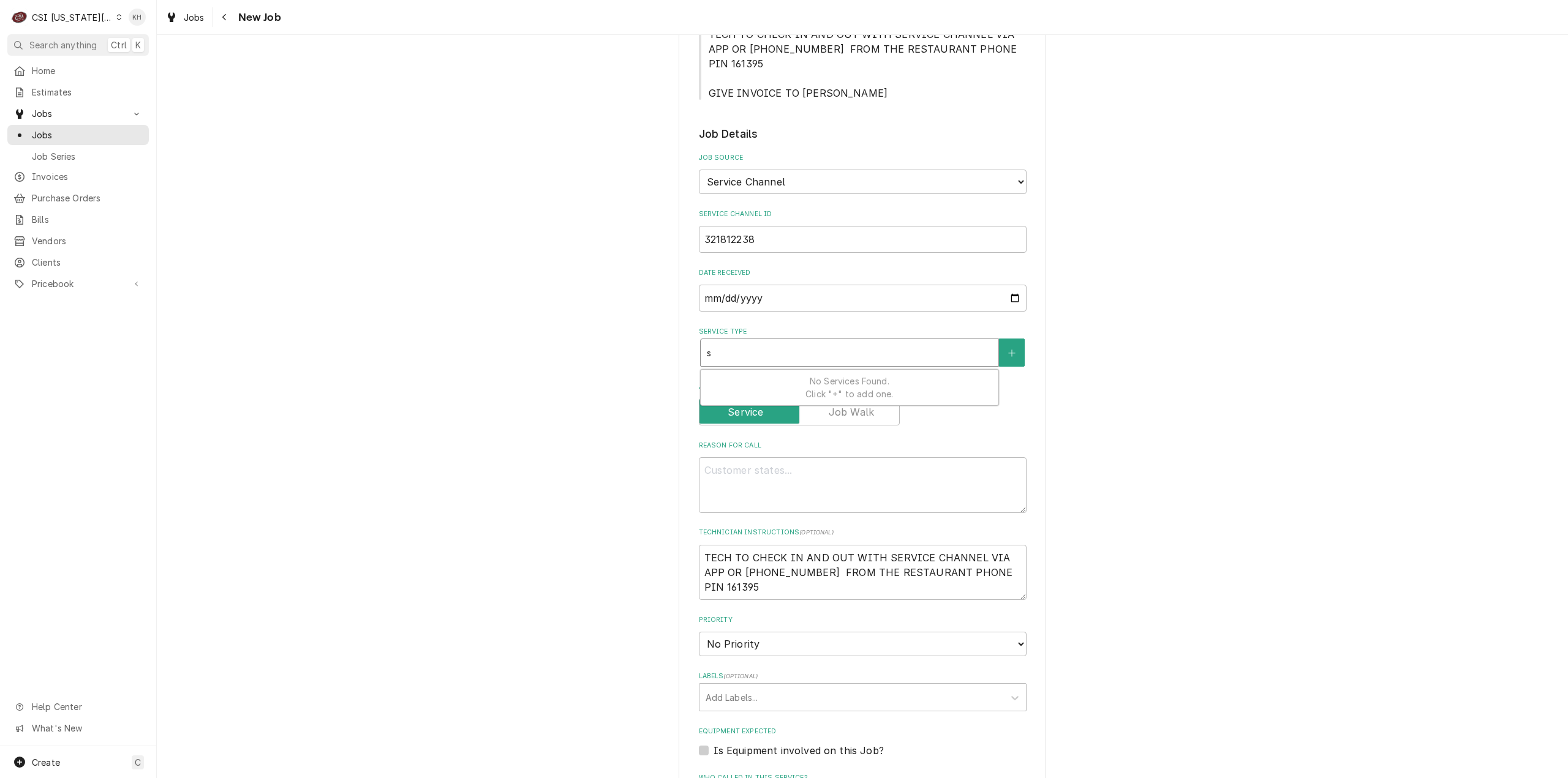
type textarea "x"
type input "se"
type textarea "x"
type input "ser"
type textarea "x"
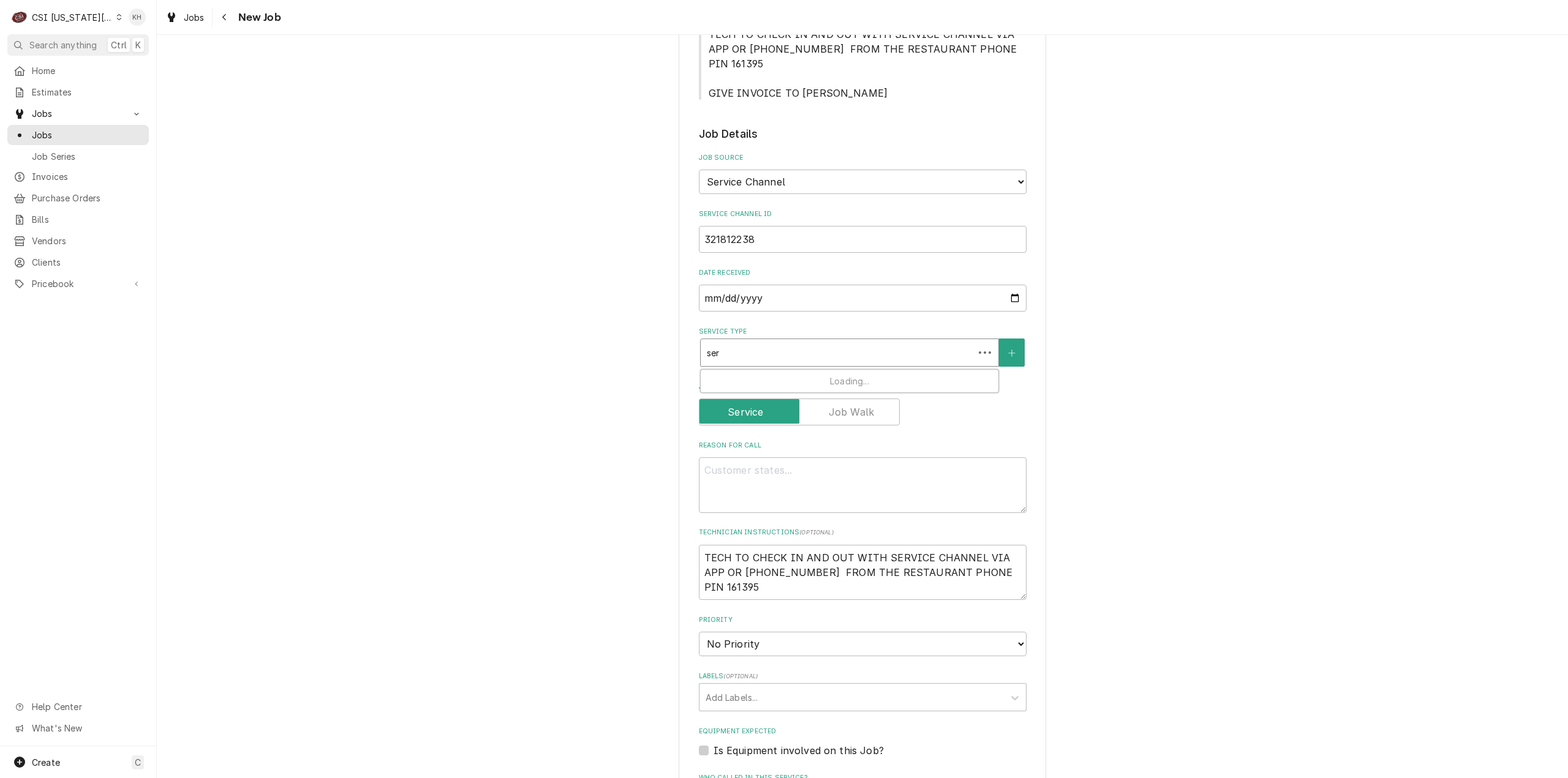
type input "serv"
type textarea "x"
type input "servi"
type textarea "x"
type input "servic"
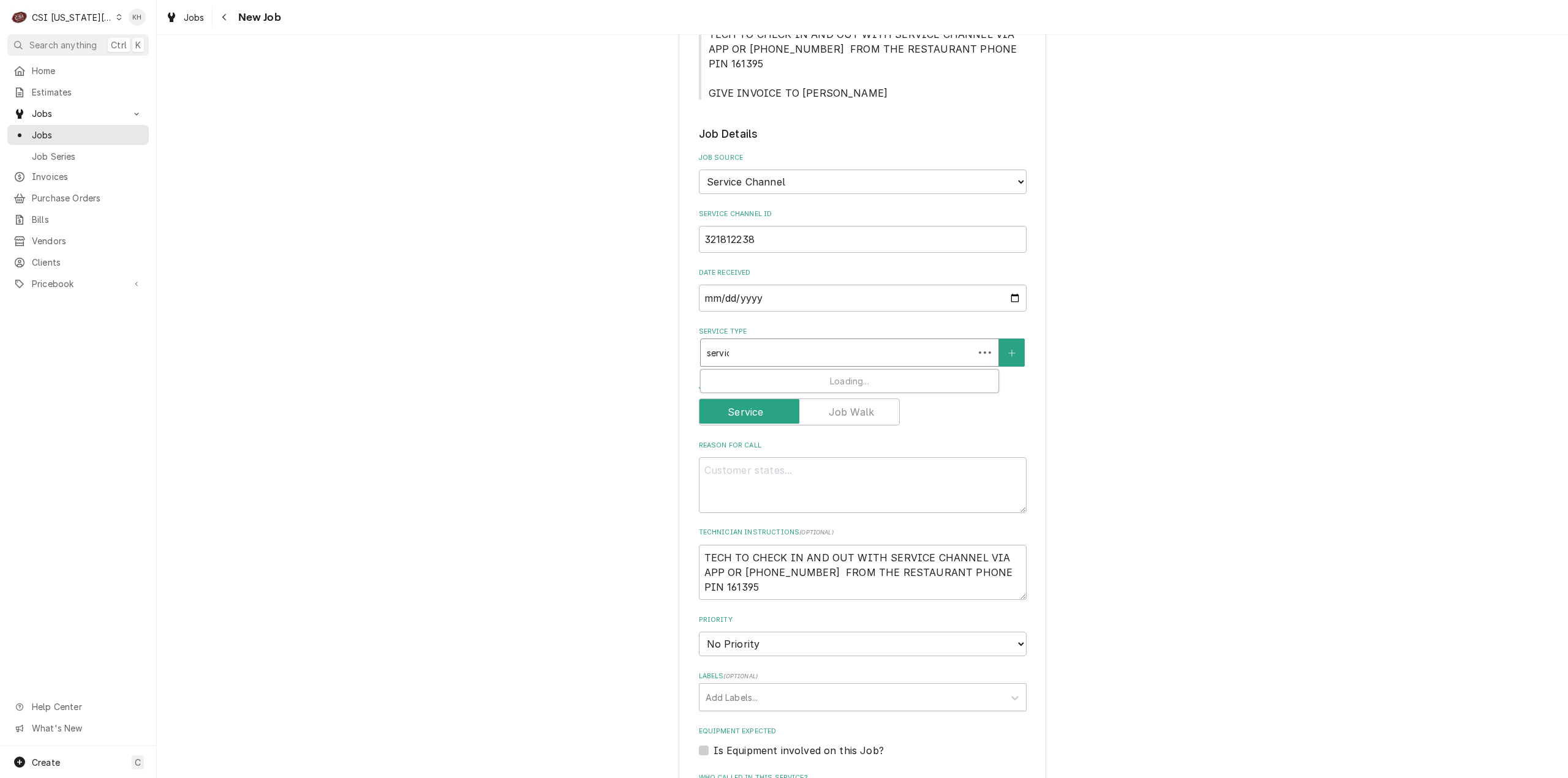
type textarea "x"
type input "service"
type textarea "x"
type input "service"
type textarea "x"
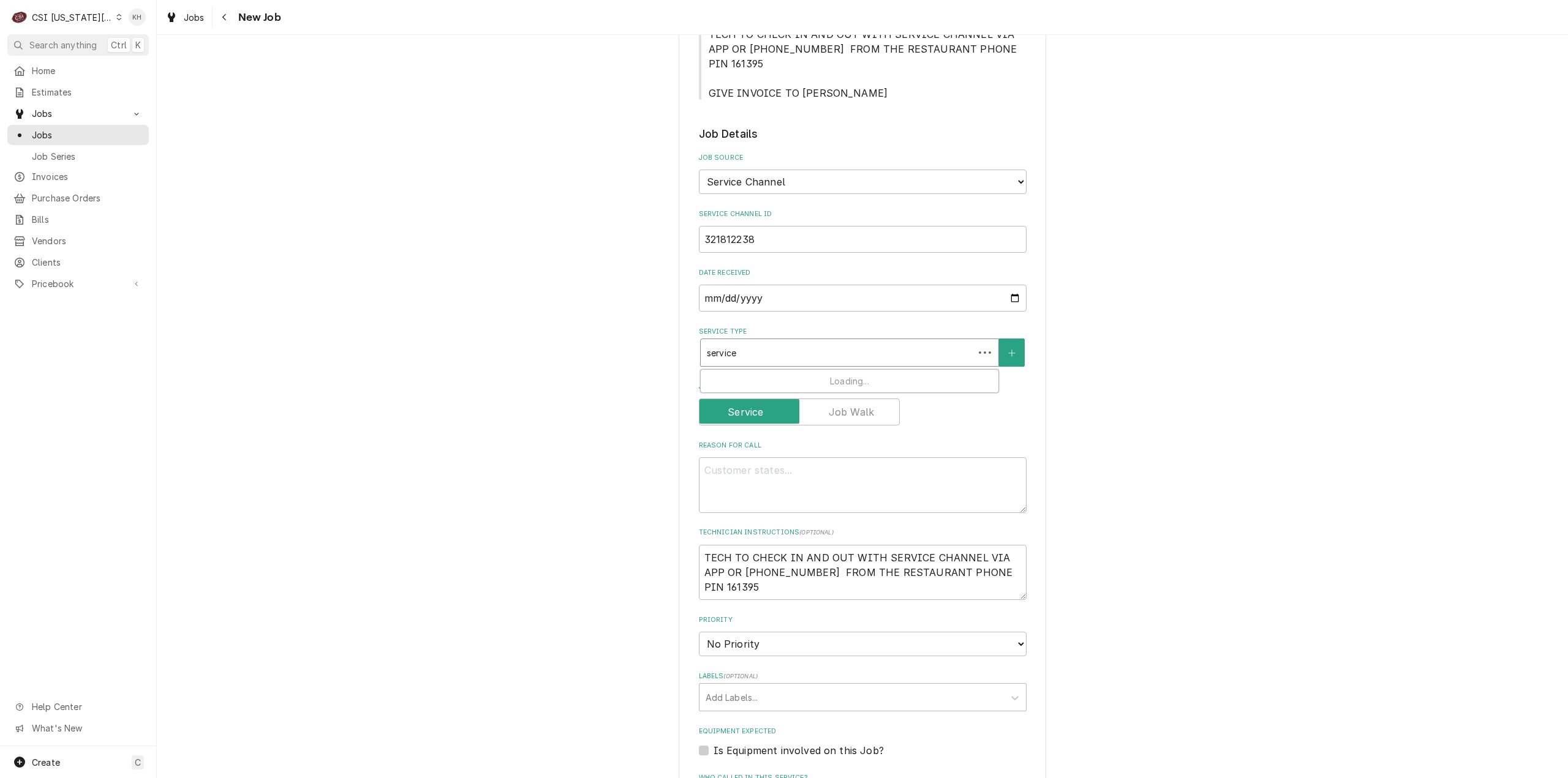
type input "service c"
type textarea "x"
type input "service ca"
type textarea "x"
type input "service cal"
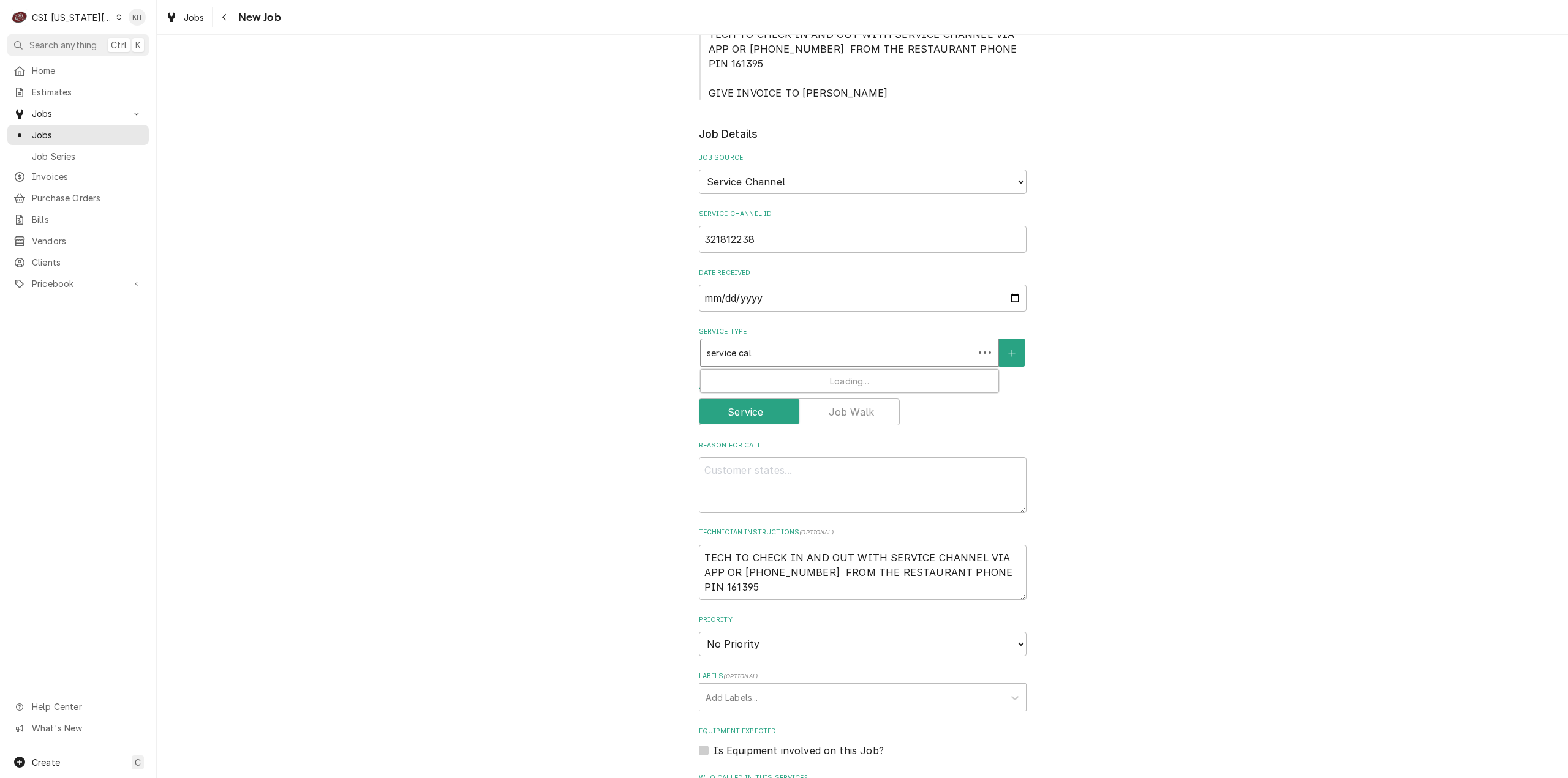
type textarea "x"
type input "service call"
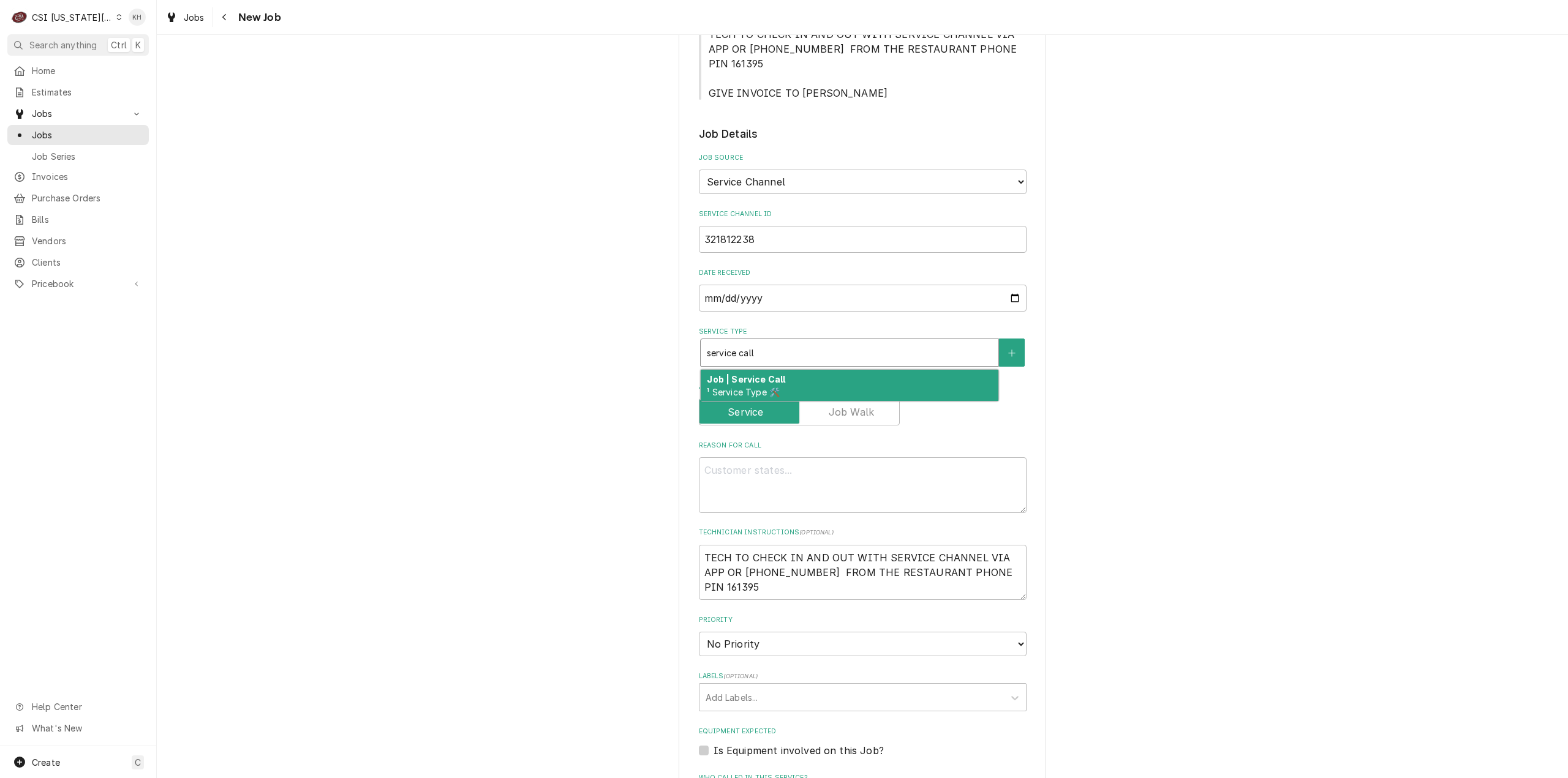
click at [861, 370] on div "Job | Service Call ¹ Service Type 🛠️" at bounding box center [850, 385] width 298 height 32
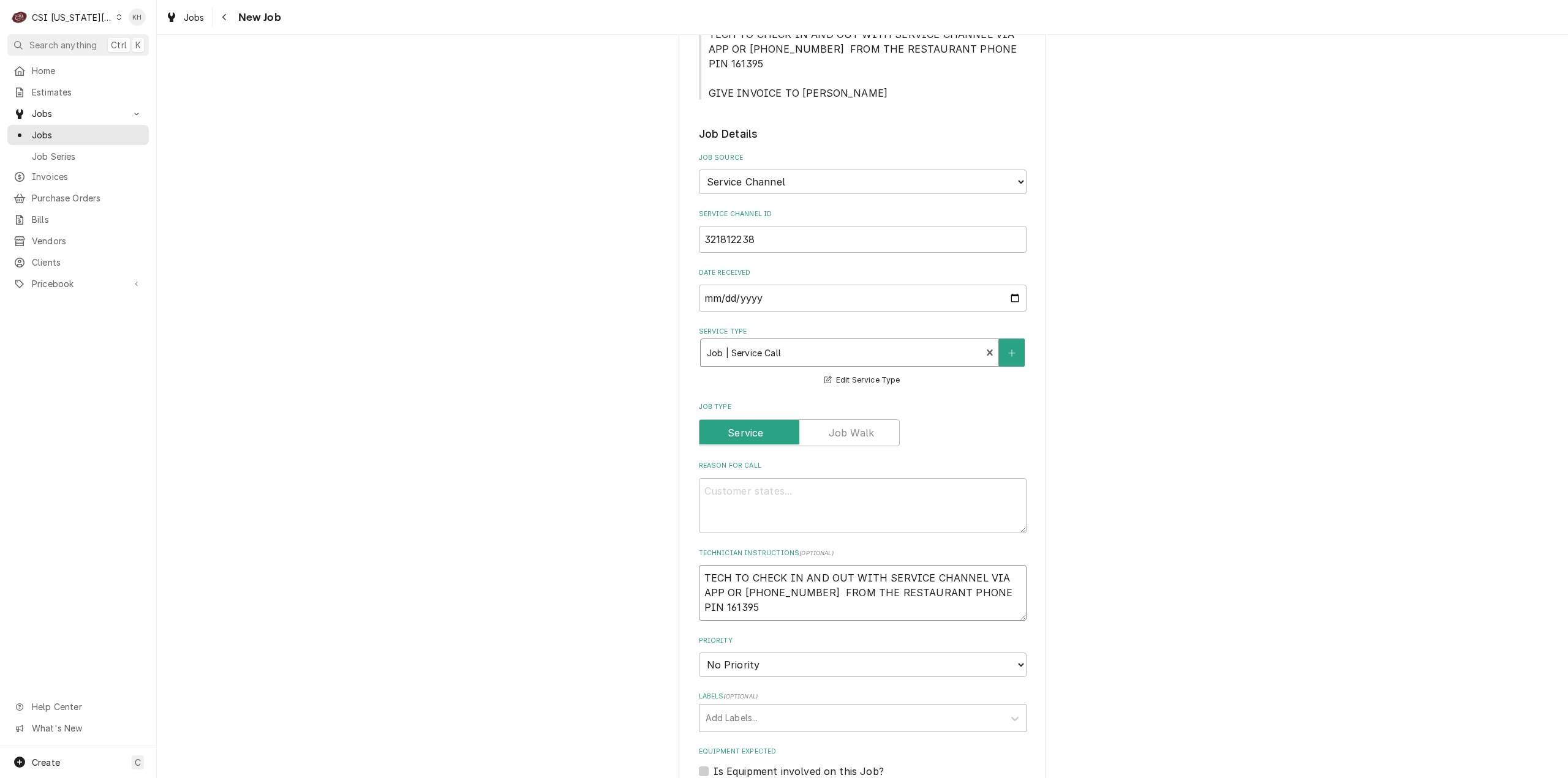
click at [701, 565] on textarea "TECH TO CHECK IN AND OUT WITH SERVICE CHANNEL VIA APP OR 516- 500-7776 FROM THE…" at bounding box center [863, 593] width 328 height 56
type textarea "x"
type textarea "TECH TO CHECK IN AND OUT WITH SERVICE CHANNEL VIA APP OR 516- 500-7776 FROM THE…"
type textarea "x"
type textarea "TECH TO CHECK IN AND OUT WITH SERVICE CHANNEL VIA APP OR 516- 500-7776 FROM THE…"
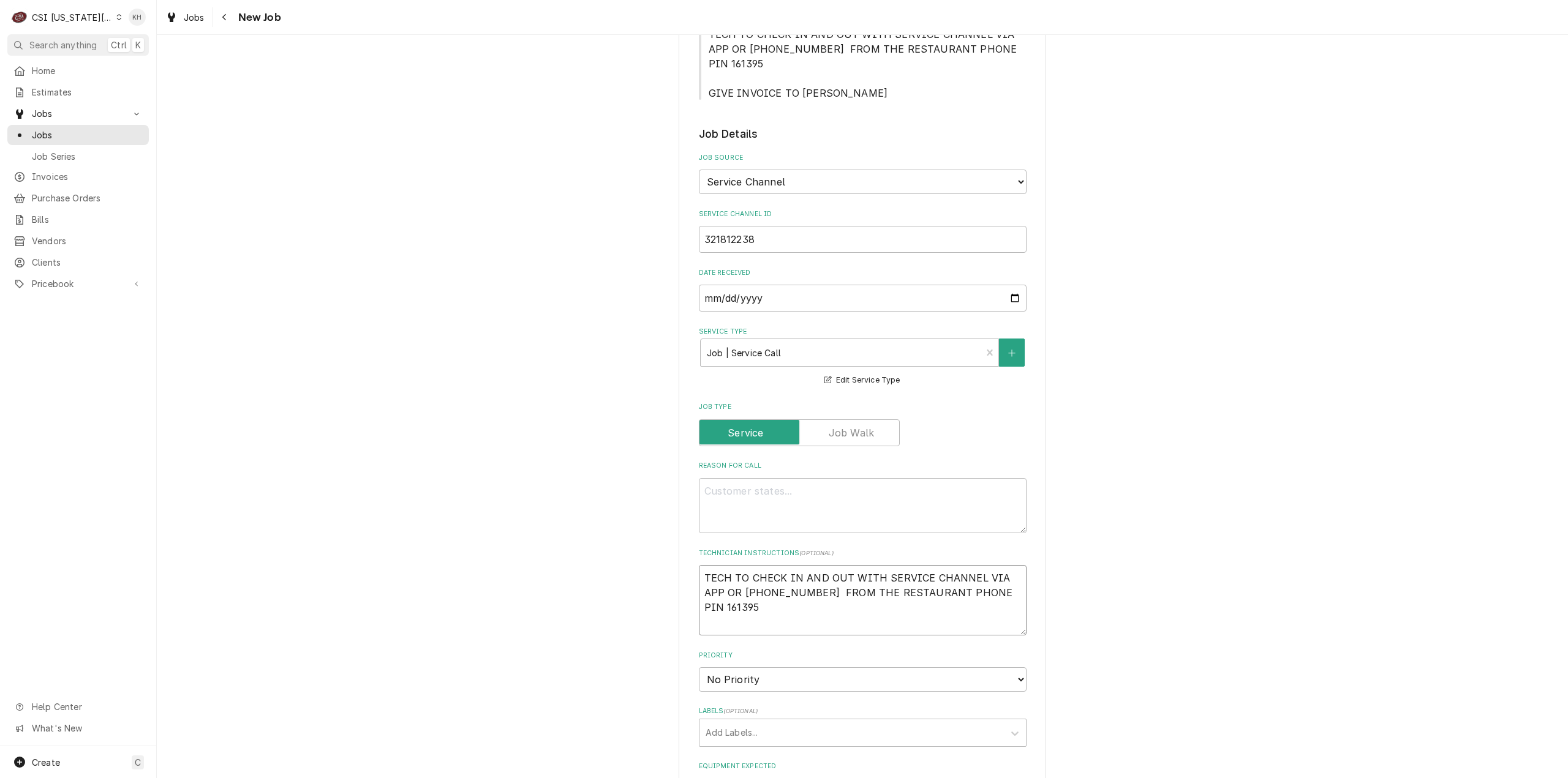
type textarea "x"
type textarea "N TECH TO CHECK IN AND OUT WITH SERVICE CHANNEL VIA APP OR 516- 500-7776 FROM T…"
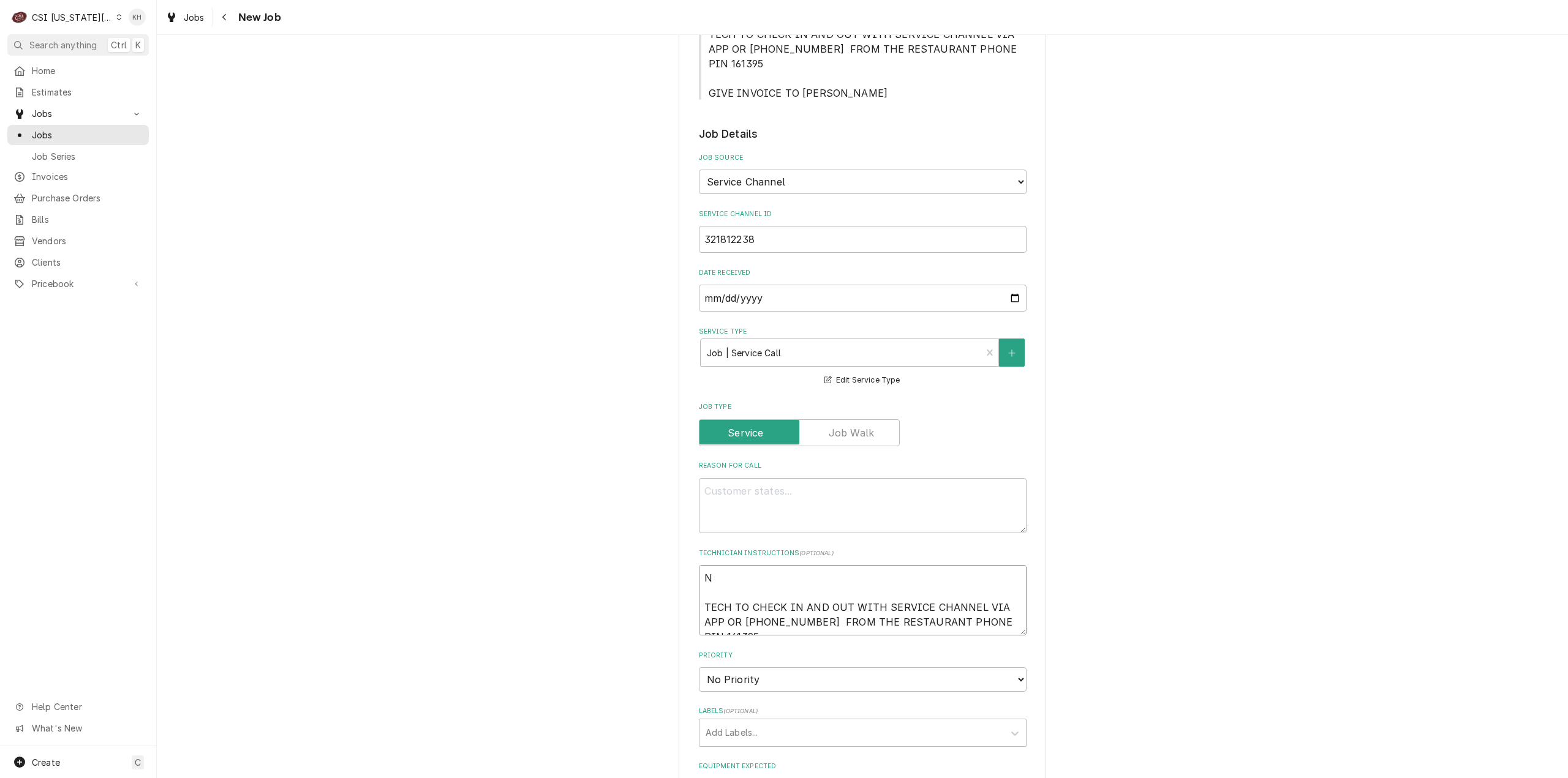
type textarea "x"
type textarea "NT TECH TO CHECK IN AND OUT WITH SERVICE CHANNEL VIA APP OR 516- 500-7776 FROM …"
type textarea "x"
type textarea "NTE TECH TO CHECK IN AND OUT WITH SERVICE CHANNEL VIA APP OR 516- 500-7776 FROM…"
type textarea "x"
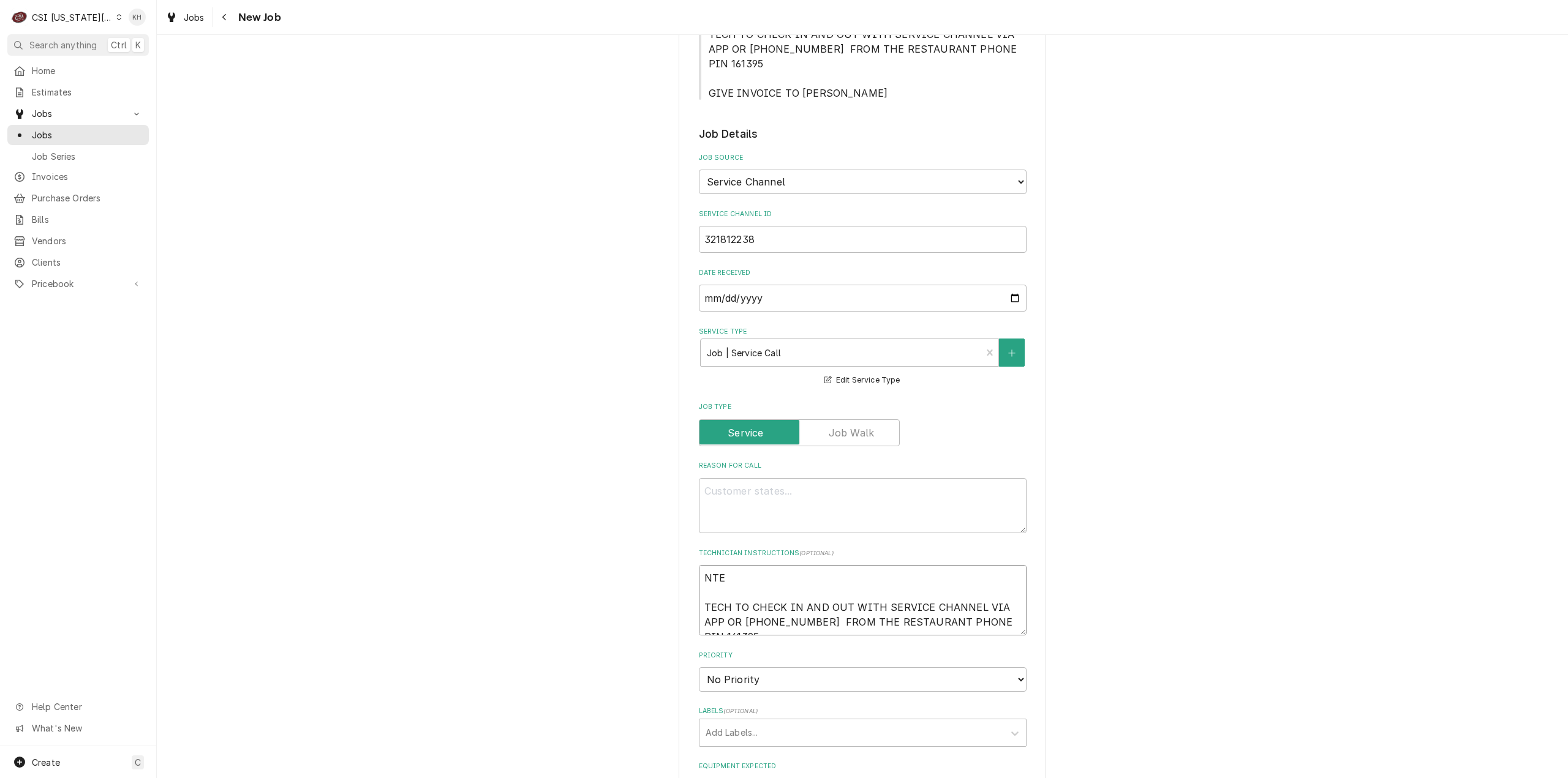
type textarea "NTE TECH TO CHECK IN AND OUT WITH SERVICE CHANNEL VIA APP OR 516- 500-7776 FROM…"
type textarea "x"
type textarea "NTE $ TECH TO CHECK IN AND OUT WITH SERVICE CHANNEL VIA APP OR 516- 500-7776 FR…"
type textarea "x"
type textarea "NTE $5 TECH TO CHECK IN AND OUT WITH SERVICE CHANNEL VIA APP OR 516- 500-7776 F…"
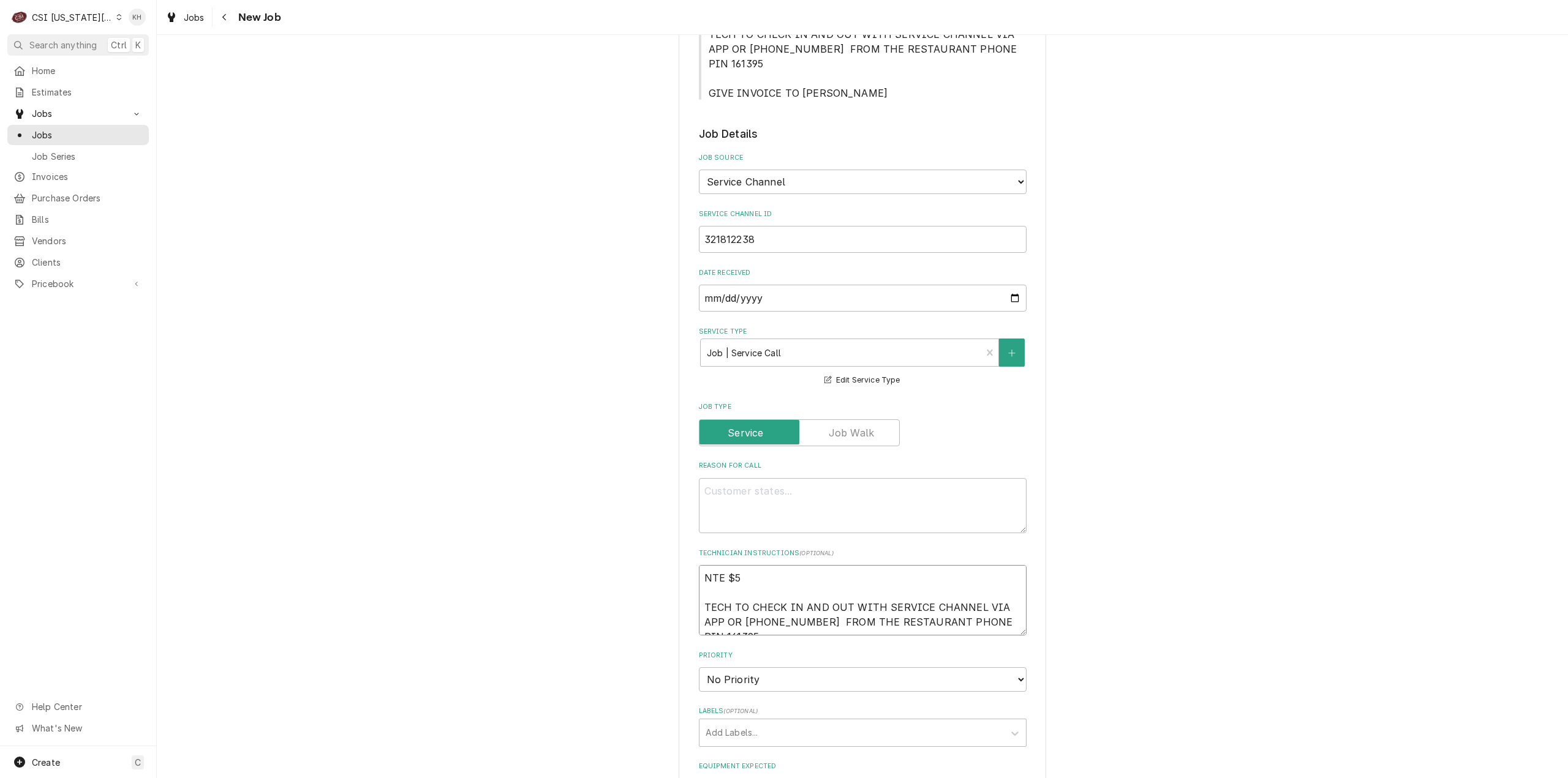
type textarea "x"
type textarea "NTE $50 TECH TO CHECK IN AND OUT WITH SERVICE CHANNEL VIA APP OR 516- 500-7776 …"
type textarea "x"
type textarea "NTE $500 TECH TO CHECK IN AND OUT WITH SERVICE CHANNEL VIA APP OR 516- 500-7776…"
type textarea "x"
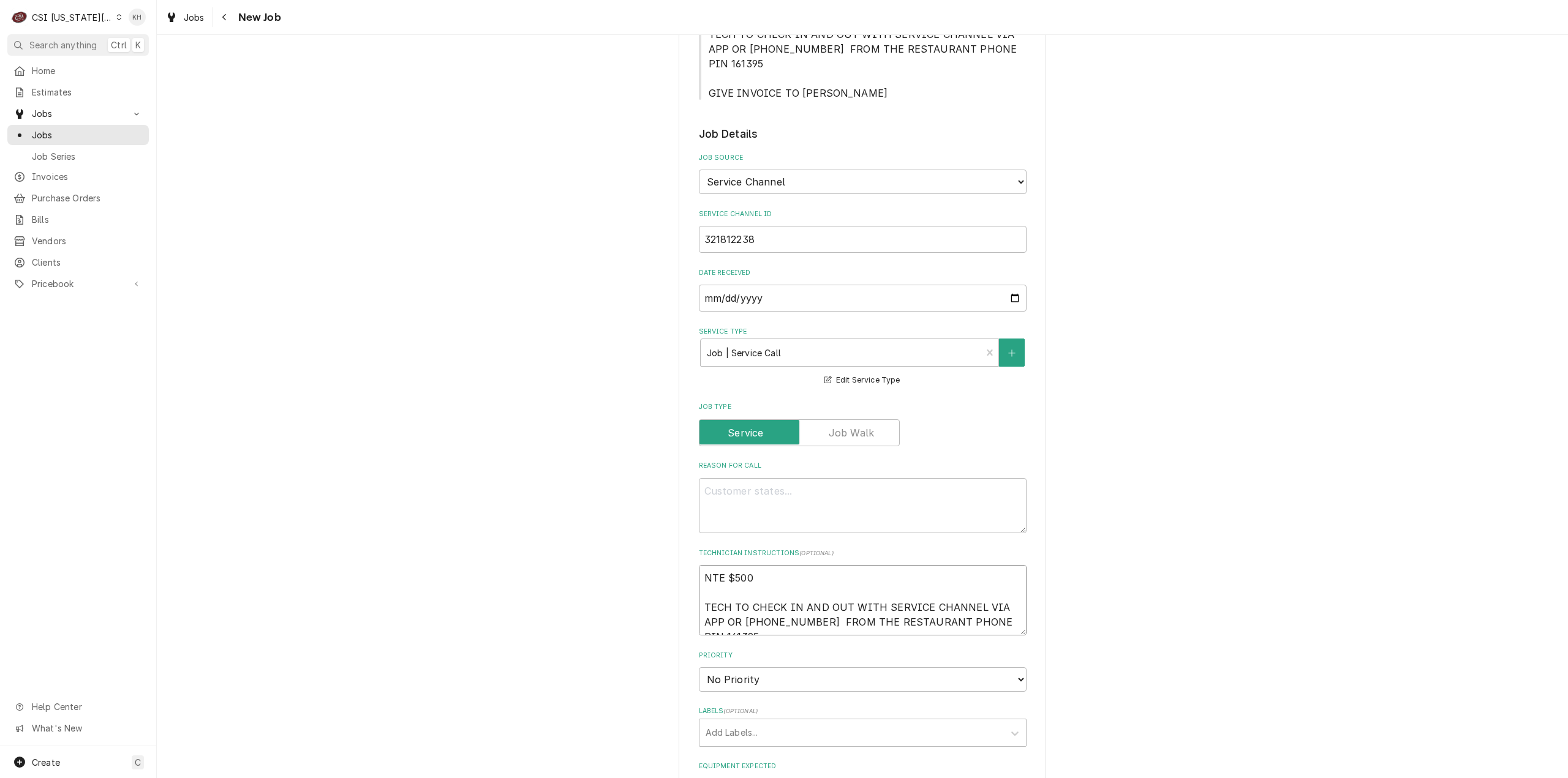
type textarea "NTE $500. TECH TO CHECK IN AND OUT WITH SERVICE CHANNEL VIA APP OR 516- 500-777…"
type textarea "x"
type textarea "NTE $500.0 TECH TO CHECK IN AND OUT WITH SERVICE CHANNEL VIA APP OR 516- 500-77…"
type textarea "x"
type textarea "NTE $500. TECH TO CHECK IN AND OUT WITH SERVICE CHANNEL VIA APP OR 516- 500-777…"
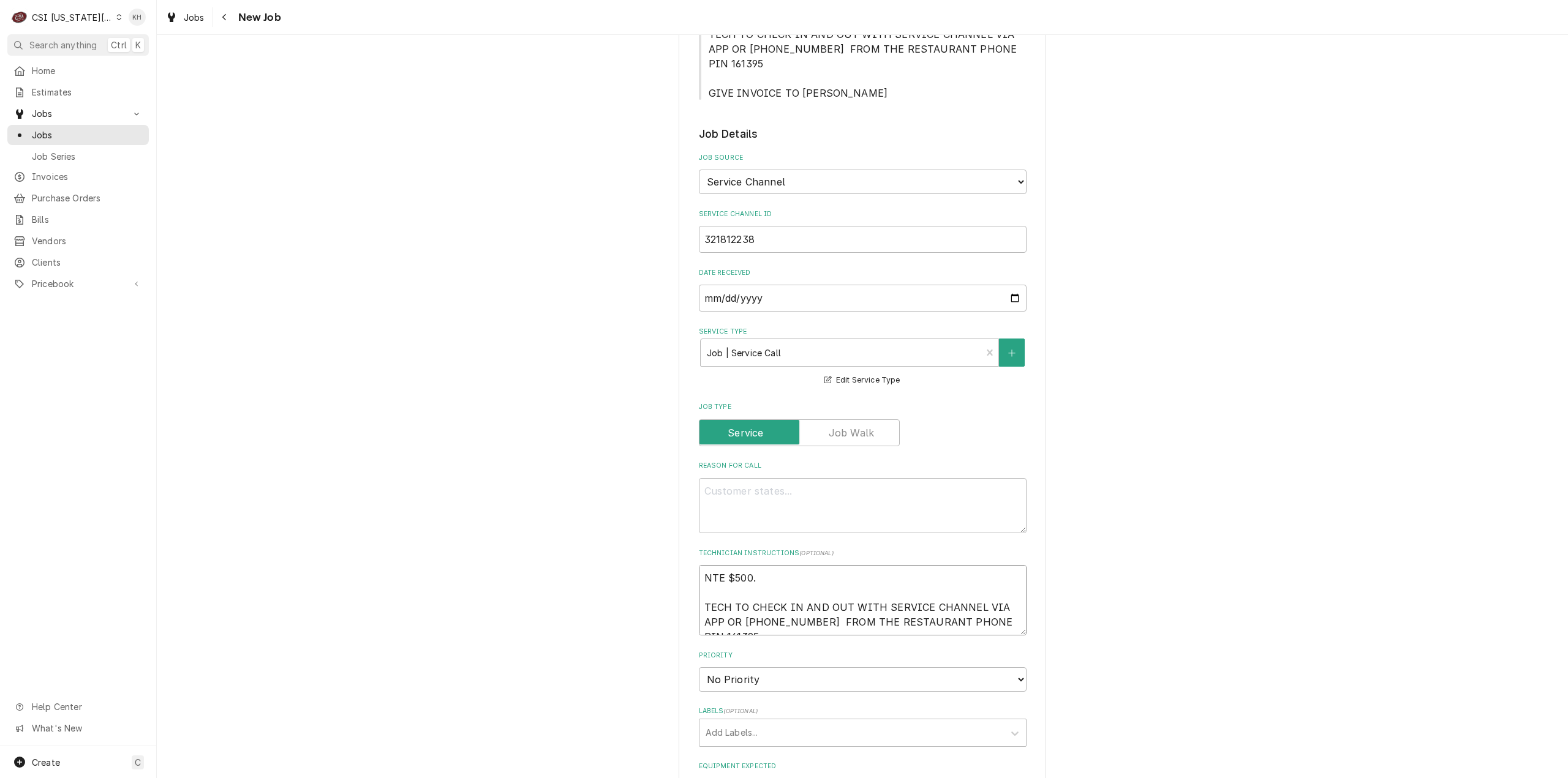
type textarea "x"
type textarea "NTE $500.0 TECH TO CHECK IN AND OUT WITH SERVICE CHANNEL VIA APP OR 516- 500-77…"
type textarea "x"
type textarea "NTE $500.00 TECH TO CHECK IN AND OUT WITH SERVICE CHANNEL VIA APP OR 516- 500-7…"
type textarea "x"
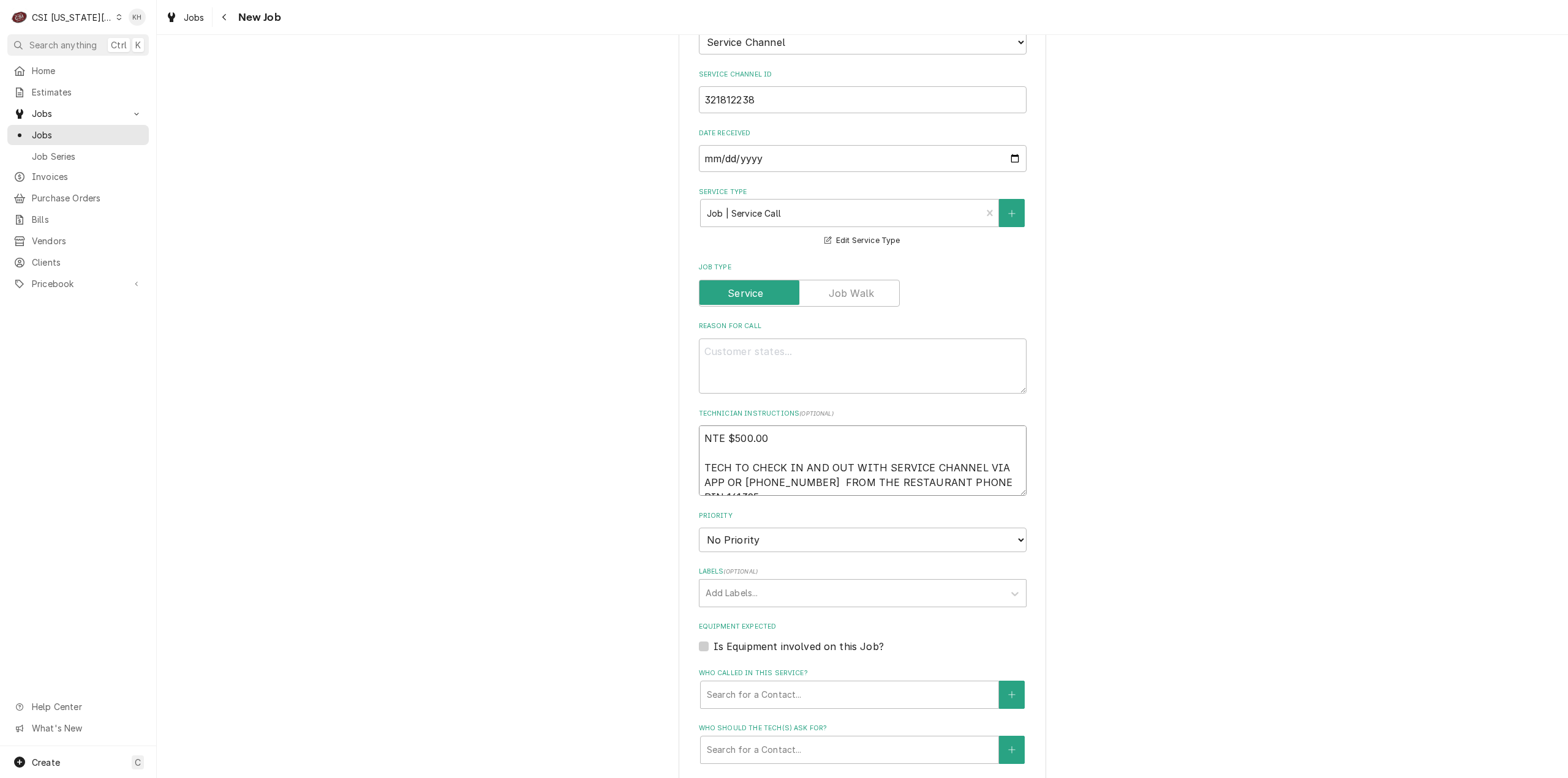
scroll to position [612, 0]
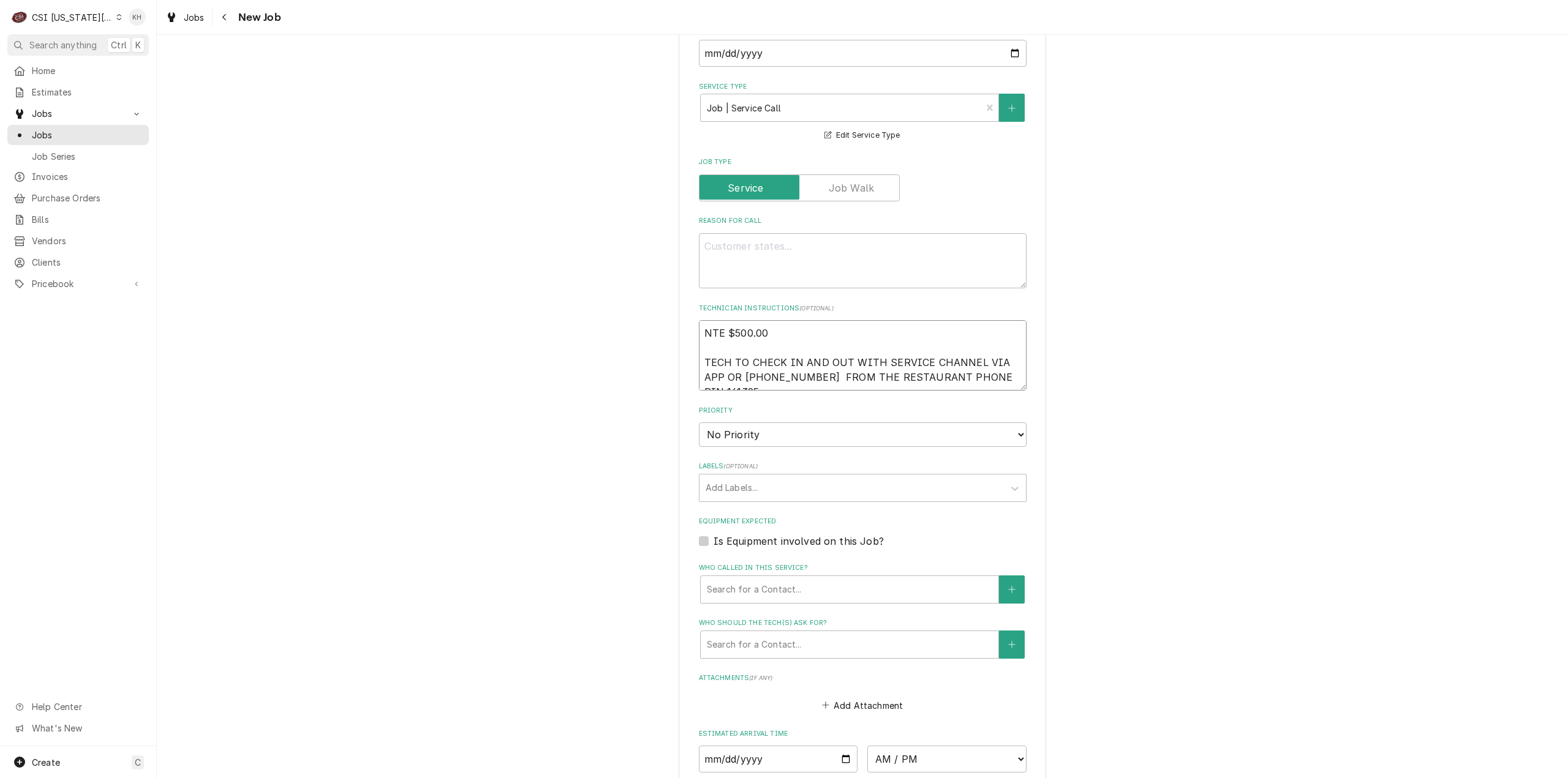
type textarea "NTE $500.00 TECH TO CHECK IN AND OUT WITH SERVICE CHANNEL VIA APP OR 516- 500-7…"
drag, startPoint x: 779, startPoint y: 405, endPoint x: 778, endPoint y: 413, distance: 8.1
click at [778, 422] on select "No Priority Urgent High Medium Low" at bounding box center [863, 435] width 328 height 25
select select "4"
click at [699, 422] on select "No Priority Urgent High Medium Low" at bounding box center [863, 435] width 328 height 25
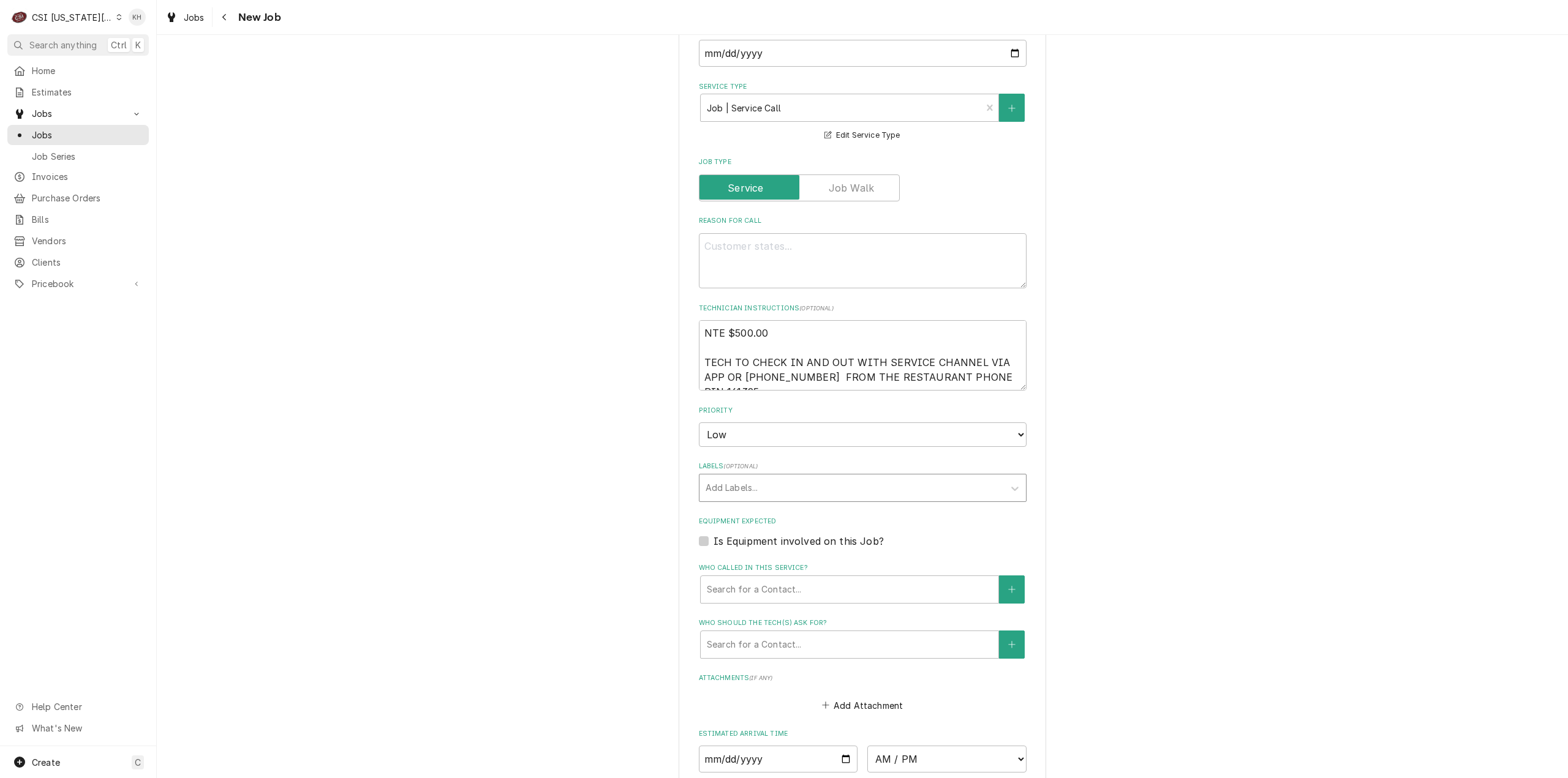
click at [758, 477] on div "Labels" at bounding box center [851, 488] width 292 height 22
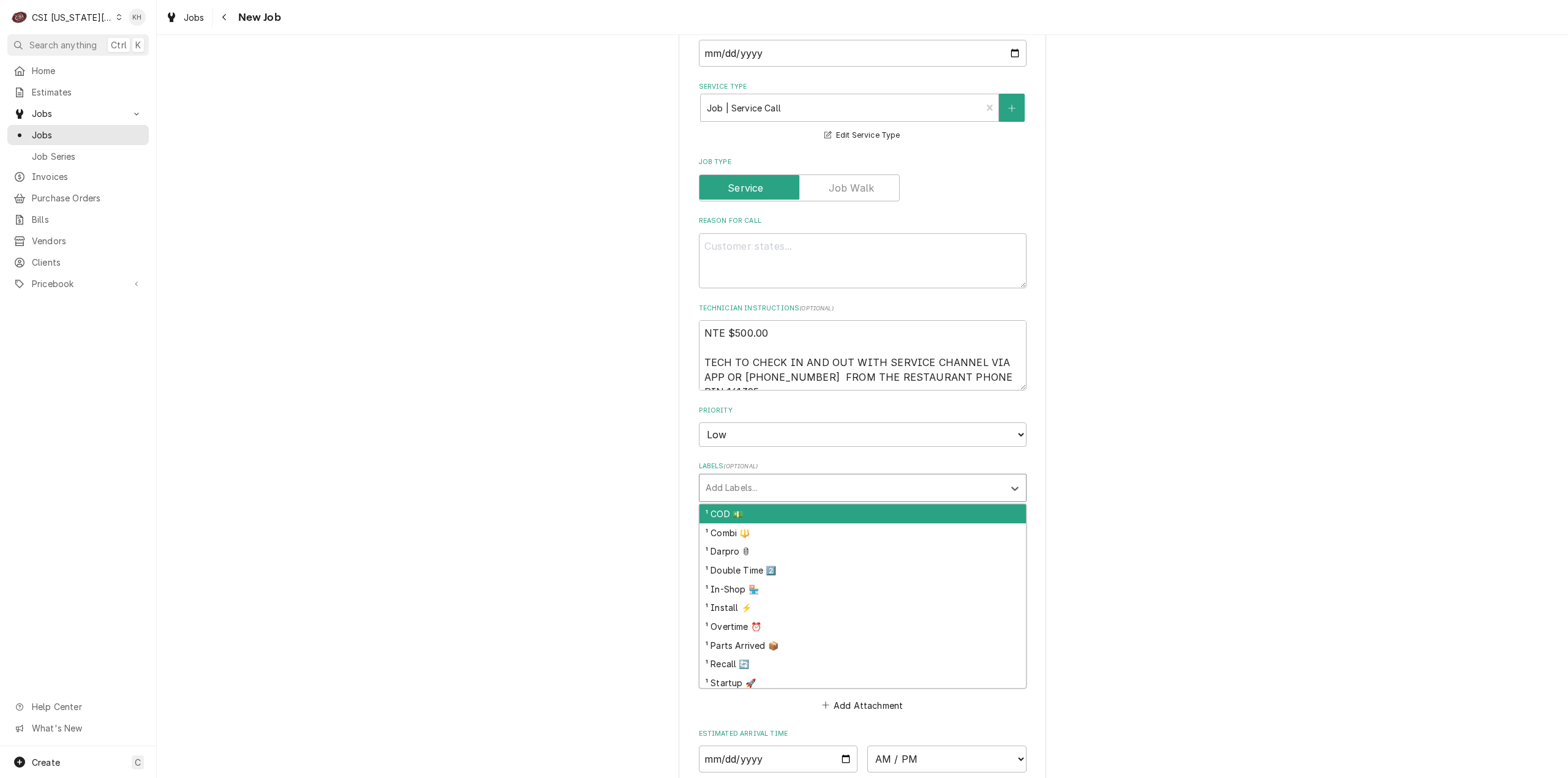
type textarea "x"
type input "coo"
type textarea "x"
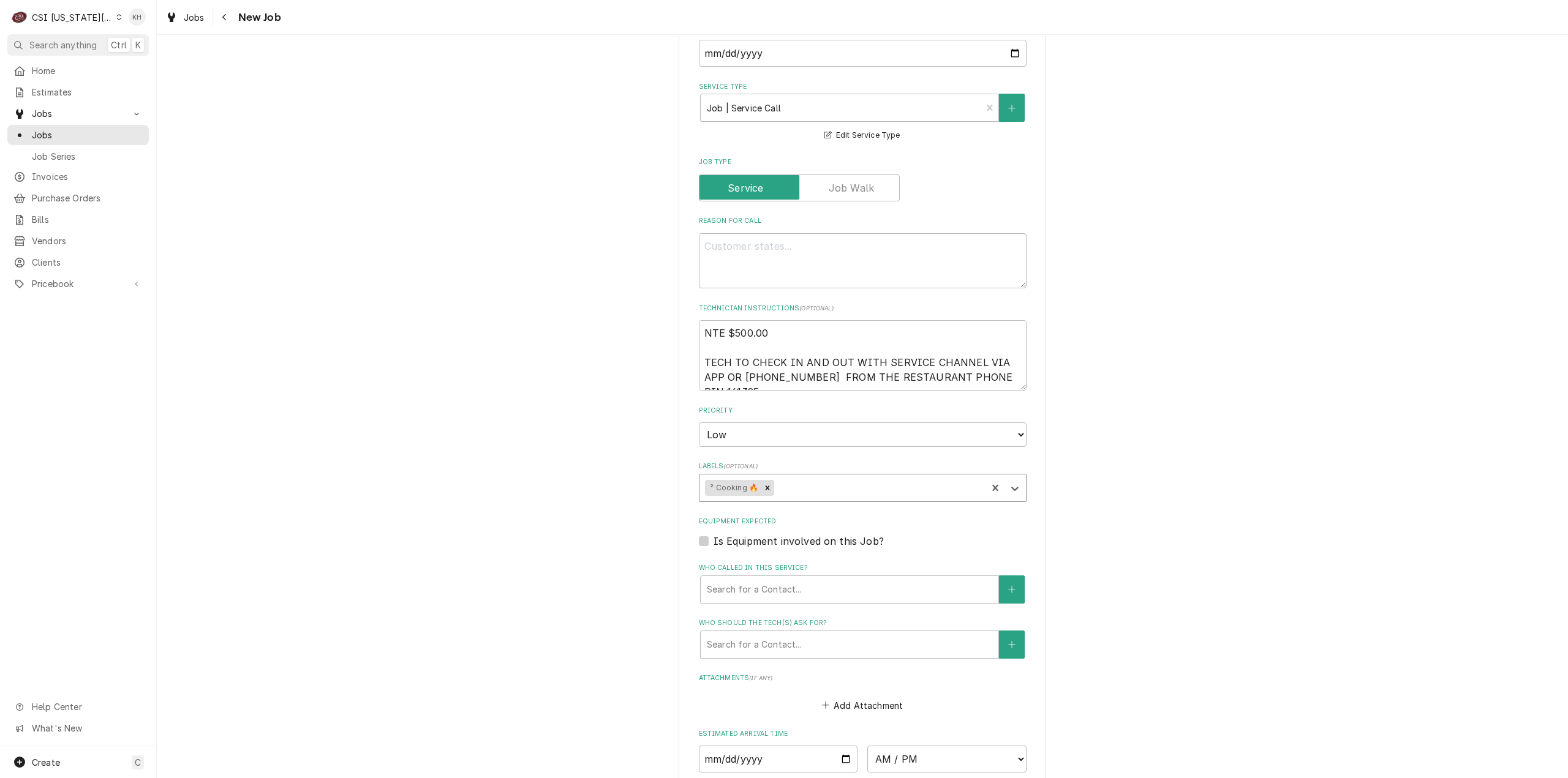
type textarea "x"
click at [714, 534] on label "Is Equipment involved on this Job?" at bounding box center [799, 541] width 170 height 15
click at [714, 534] on input "Equipment Expected" at bounding box center [878, 547] width 328 height 27
checkbox input "true"
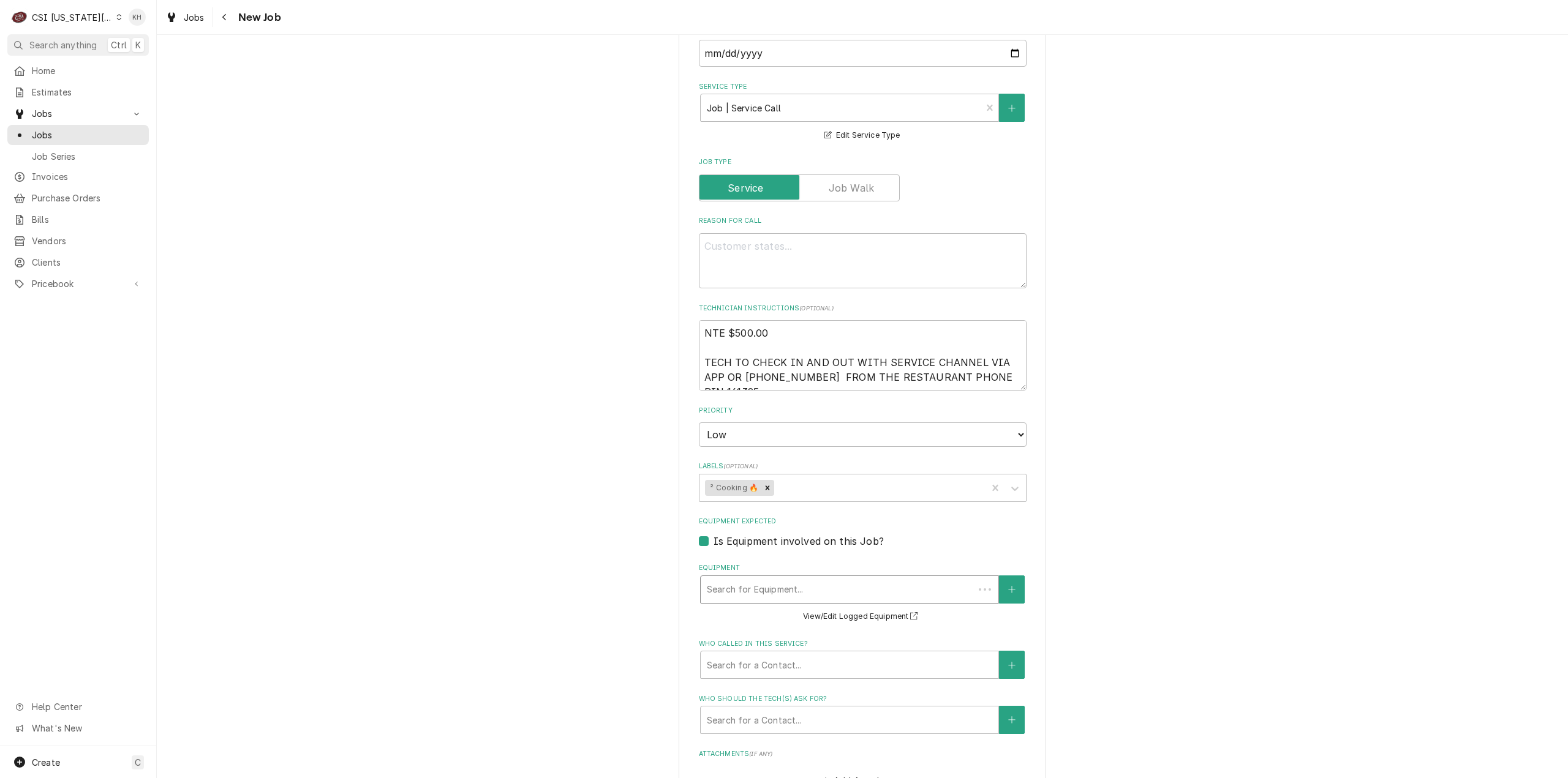
click at [752, 578] on div "Equipment" at bounding box center [837, 590] width 261 height 22
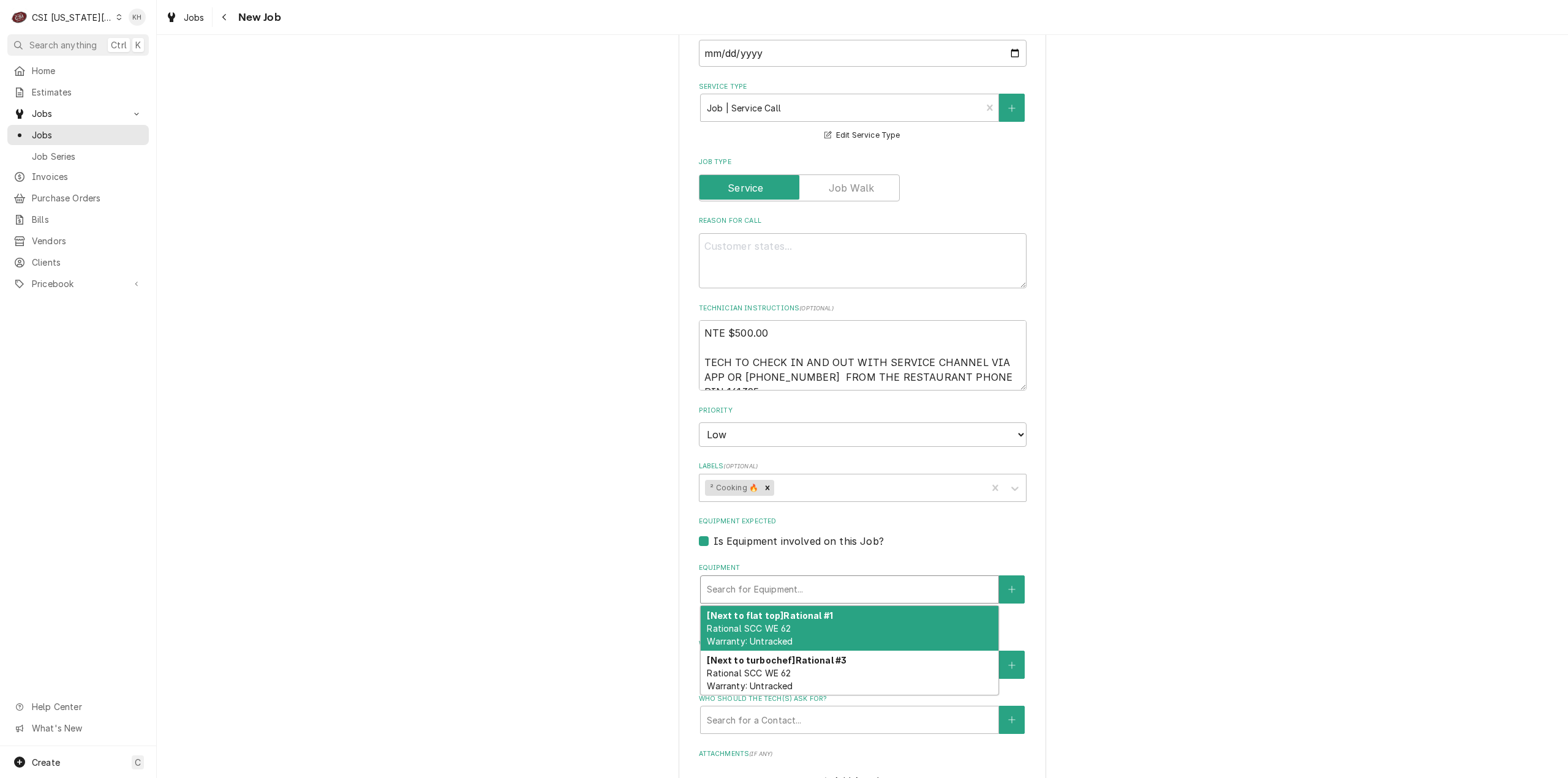
type textarea "x"
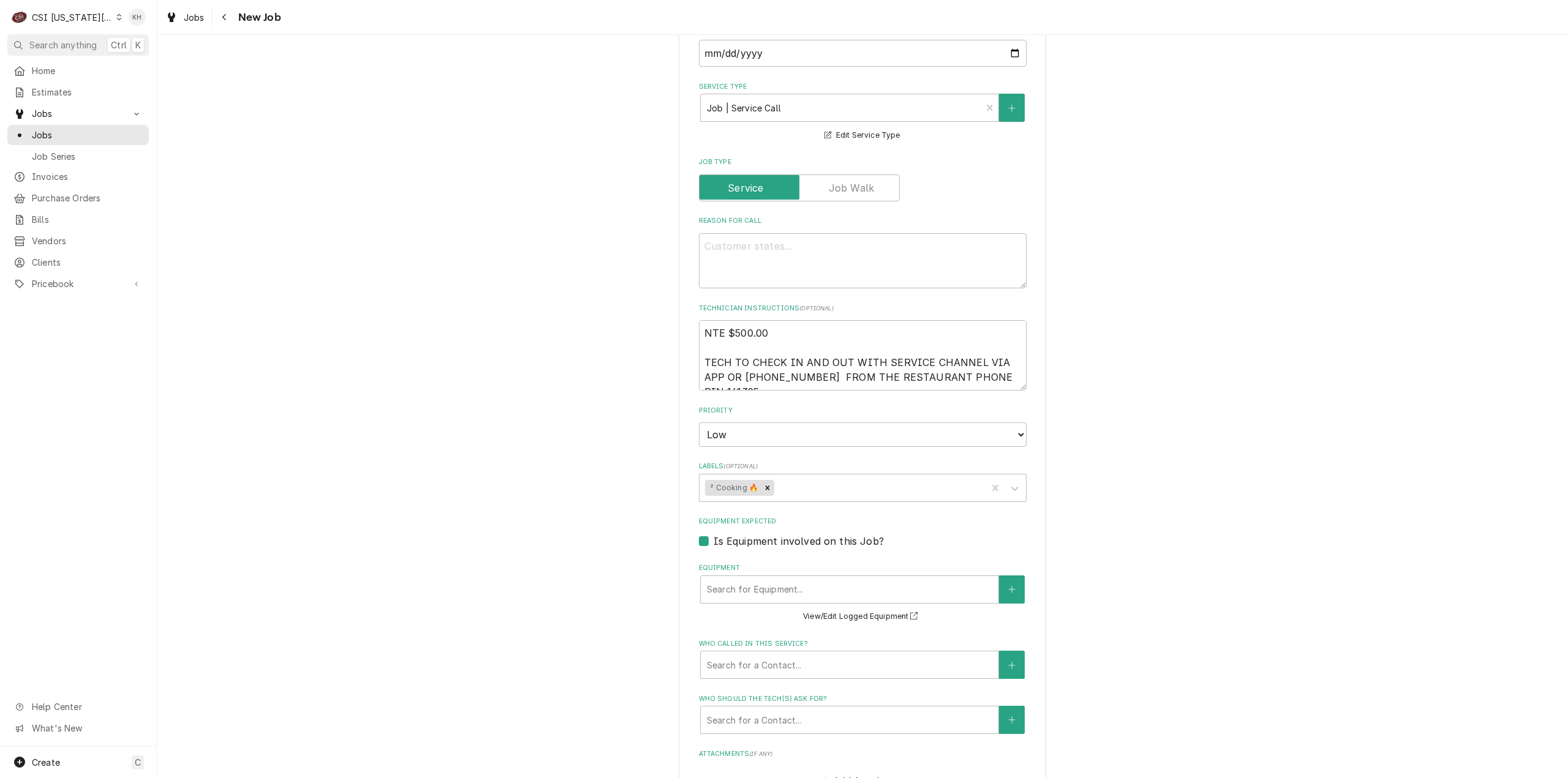
click at [714, 534] on label "Is Equipment involved on this Job?" at bounding box center [799, 541] width 170 height 15
click at [714, 534] on input "Equipment Expected" at bounding box center [878, 547] width 328 height 27
checkbox input "false"
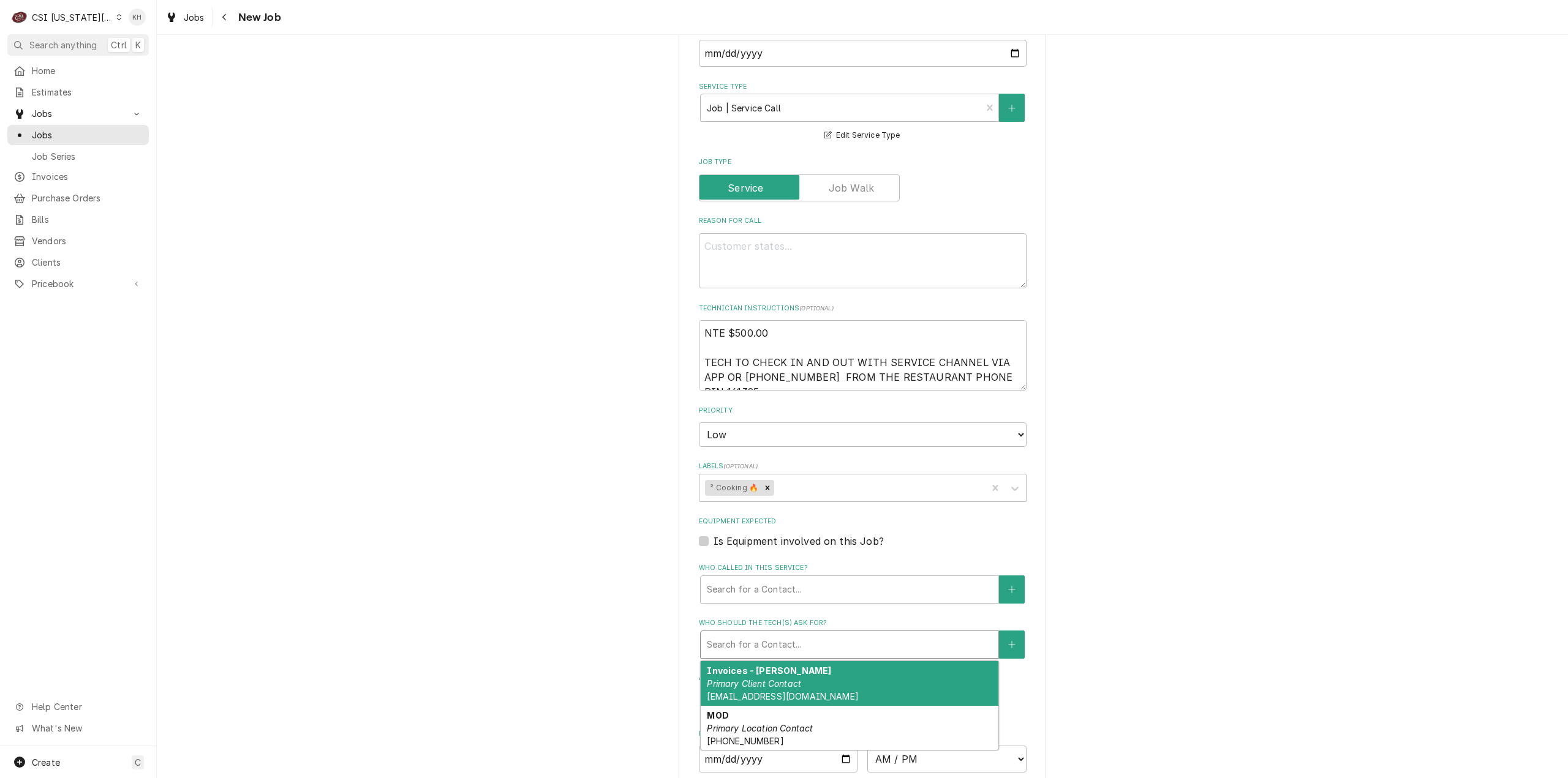
click at [812, 634] on div "Who should the tech(s) ask for?" at bounding box center [849, 645] width 285 height 22
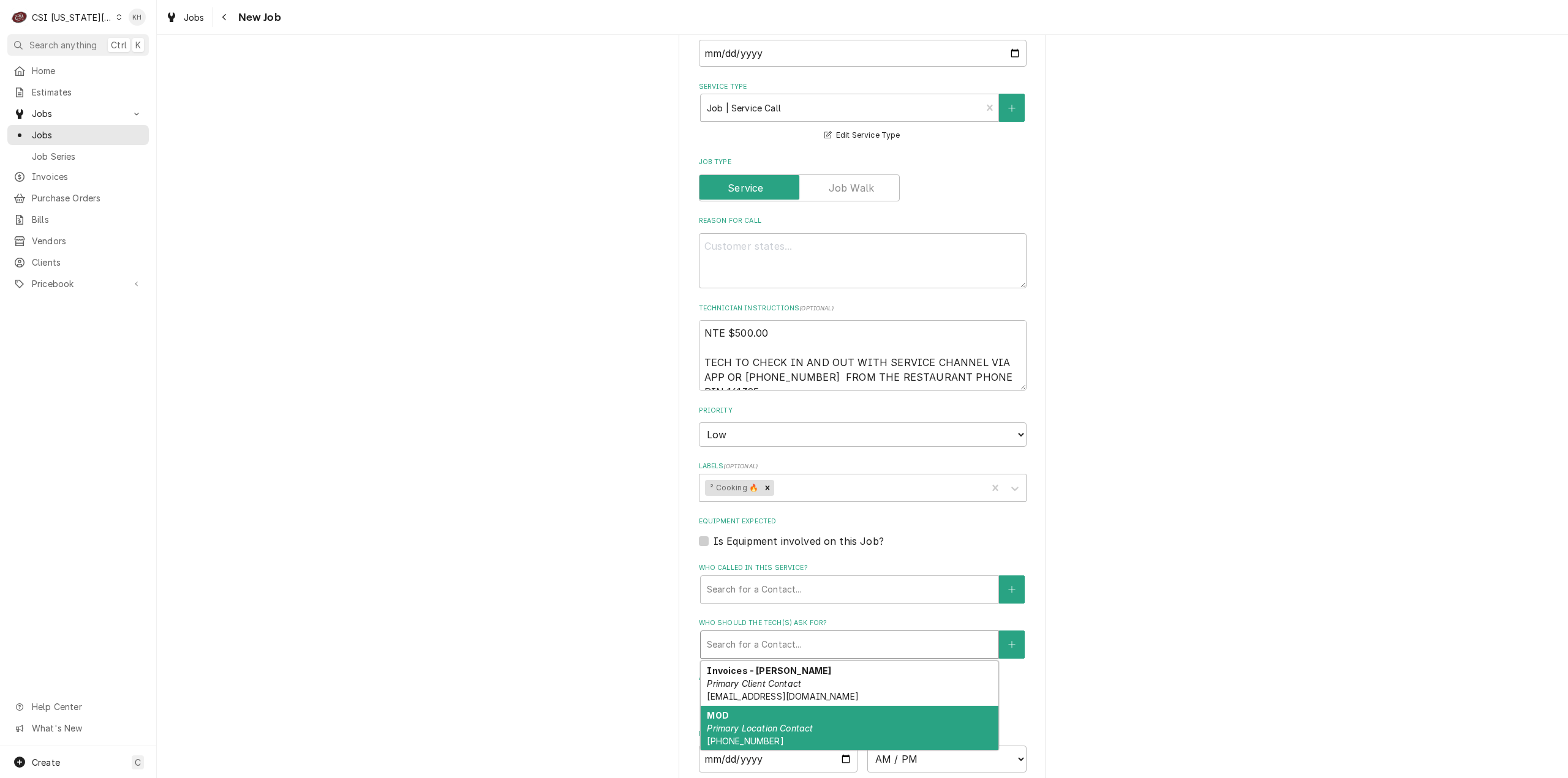
click at [809, 706] on div "MOD Primary Location Contact (913) 780-9339" at bounding box center [850, 728] width 298 height 45
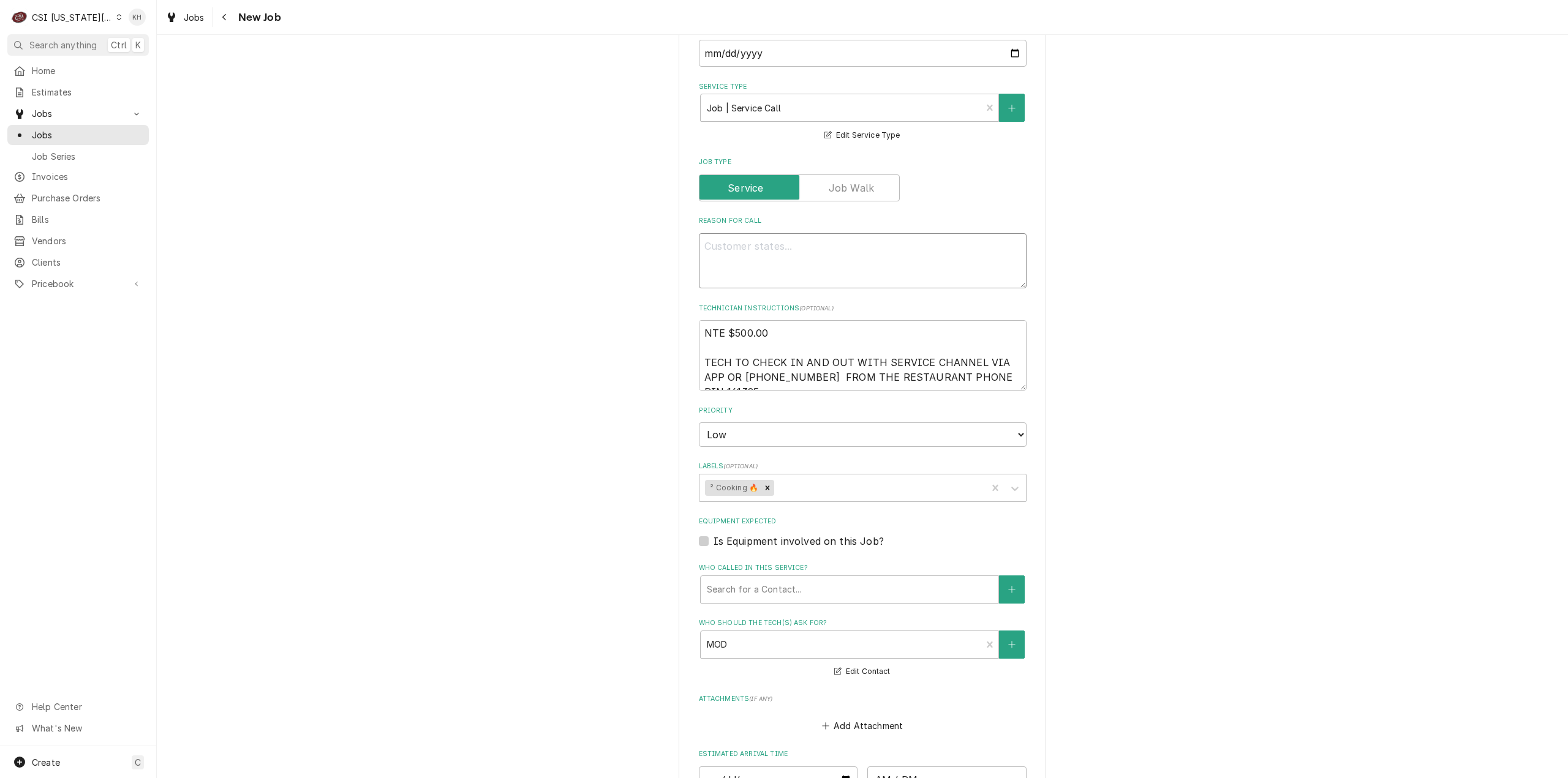
click at [767, 237] on textarea "Reason For Call" at bounding box center [863, 261] width 328 height 56
paste textarea "Service Request has been dispatched to Commercial Services, Inc. via servicestl…"
type textarea "x"
type textarea "Service Request has been dispatched to Commercial Services, Inc. via servicestl…"
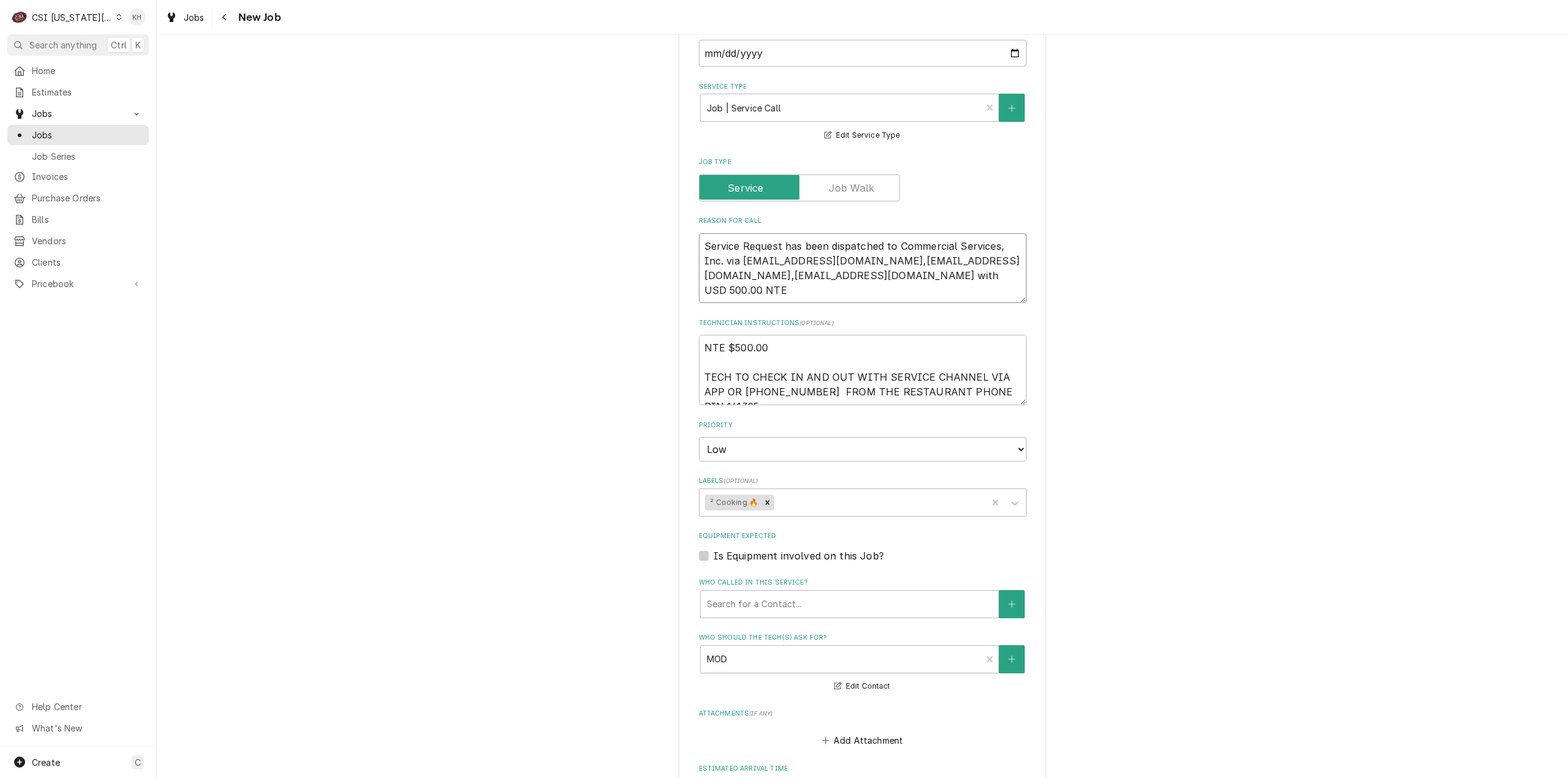
drag, startPoint x: 822, startPoint y: 270, endPoint x: 594, endPoint y: 186, distance: 243.0
click at [594, 186] on div "Please provide the following information to create a job: Client Details Client…" at bounding box center [862, 305] width 1411 height 1741
type textarea "x"
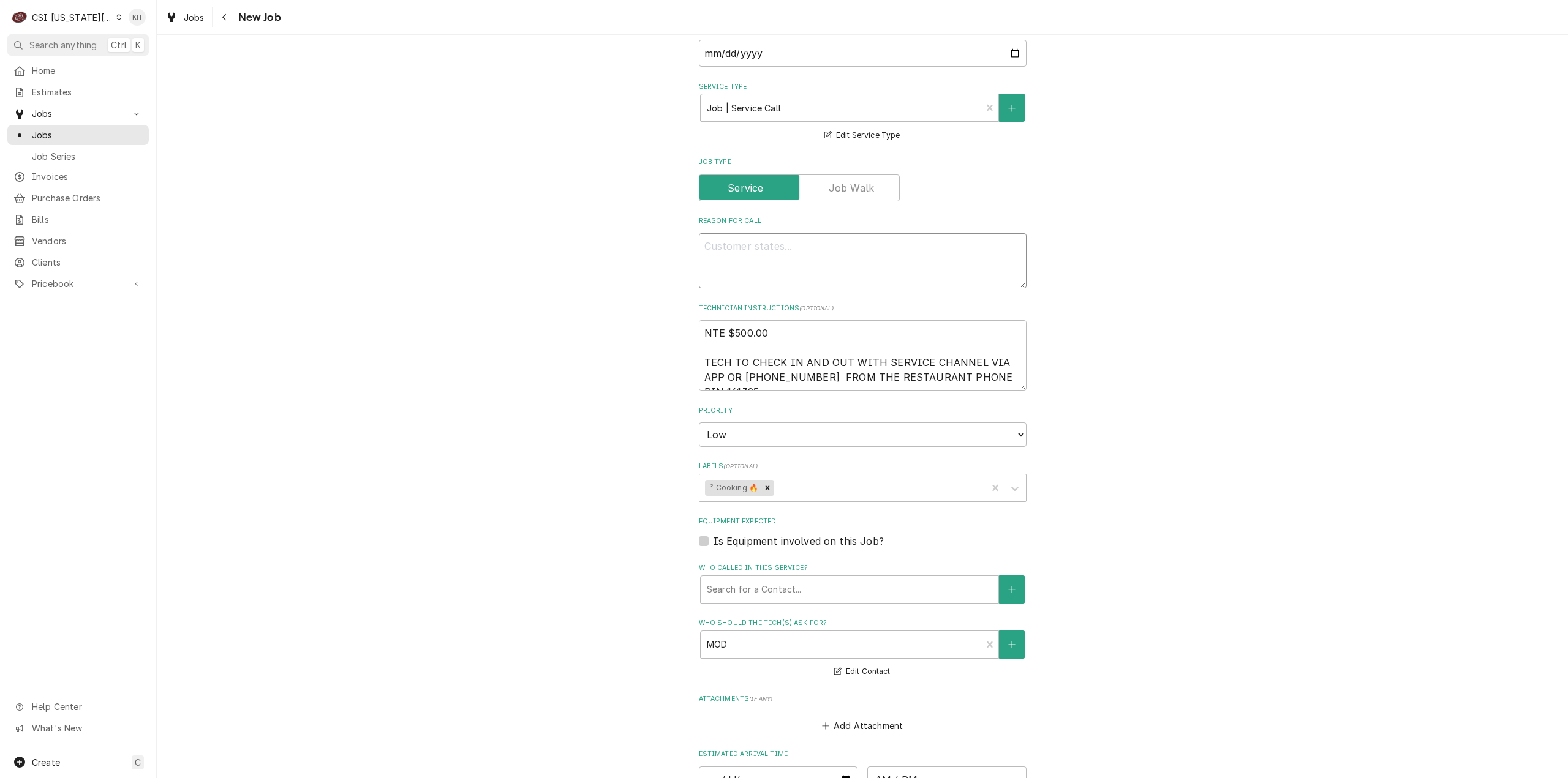
click at [783, 236] on textarea "Reason For Call" at bounding box center [863, 261] width 328 height 56
paste textarea "FOOD SERVICE / Cooking Equipment / Fryer / Not Working / Please enter your name…"
type textarea "x"
type textarea "FOOD SERVICE / Cooking Equipment / Fryer / Not Working / Please enter your name…"
type textarea "x"
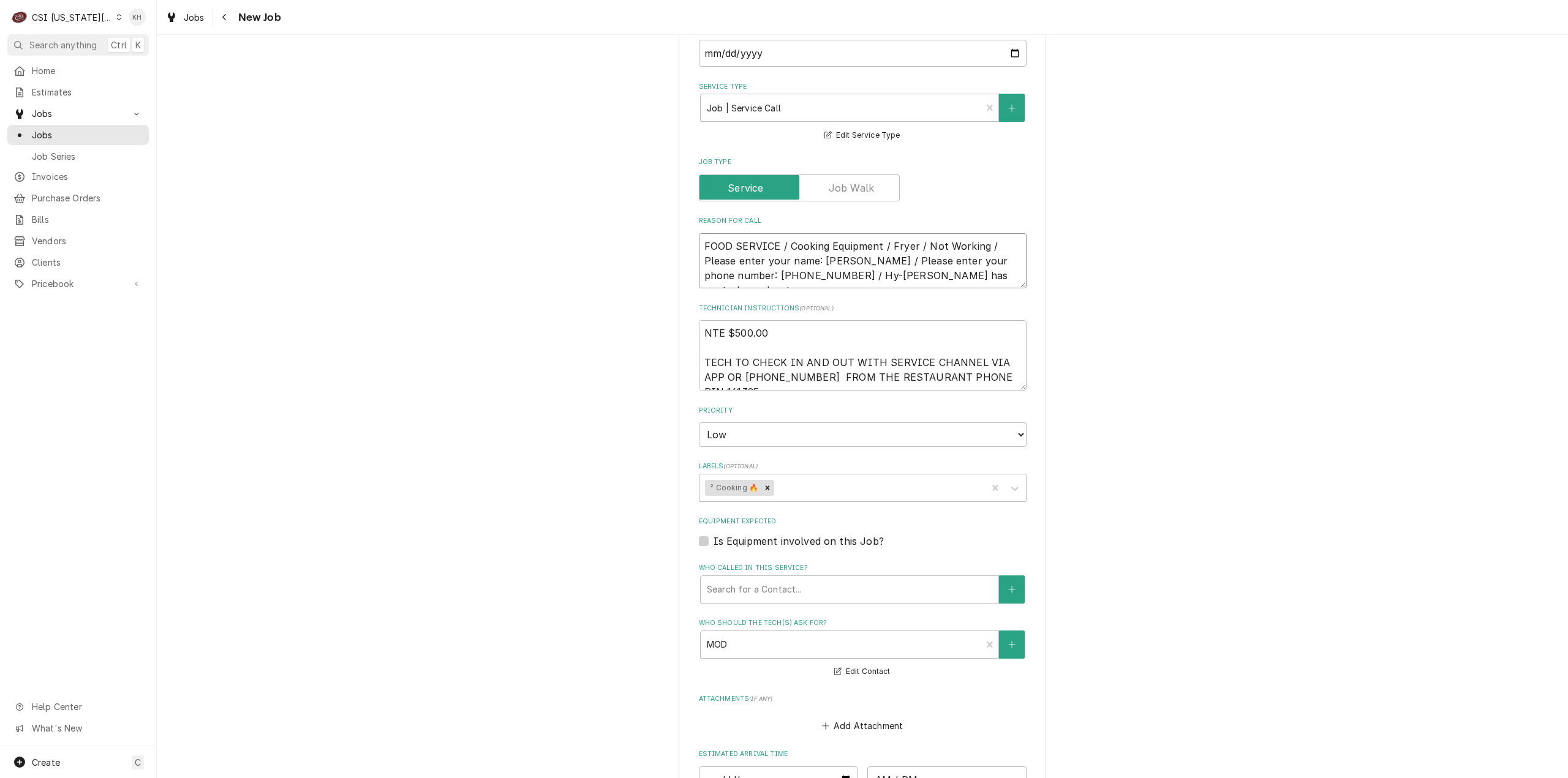
drag, startPoint x: 818, startPoint y: 232, endPoint x: 884, endPoint y: 226, distance: 66.3
click at [884, 233] on textarea "FOOD SERVICE / Cooking Equipment / Fryer / Not Working / Please enter your name…" at bounding box center [863, 261] width 328 height 56
type textarea "FOOD SERVICE / Cooking Equipment / Fryer / Not Working / Please enter your name…"
click at [1017, 348] on textarea "NTE $500.00 TECH TO CHECK IN AND OUT WITH SERVICE CHANNEL VIA APP OR 516- 500-7…" at bounding box center [863, 356] width 328 height 70
type textarea "x"
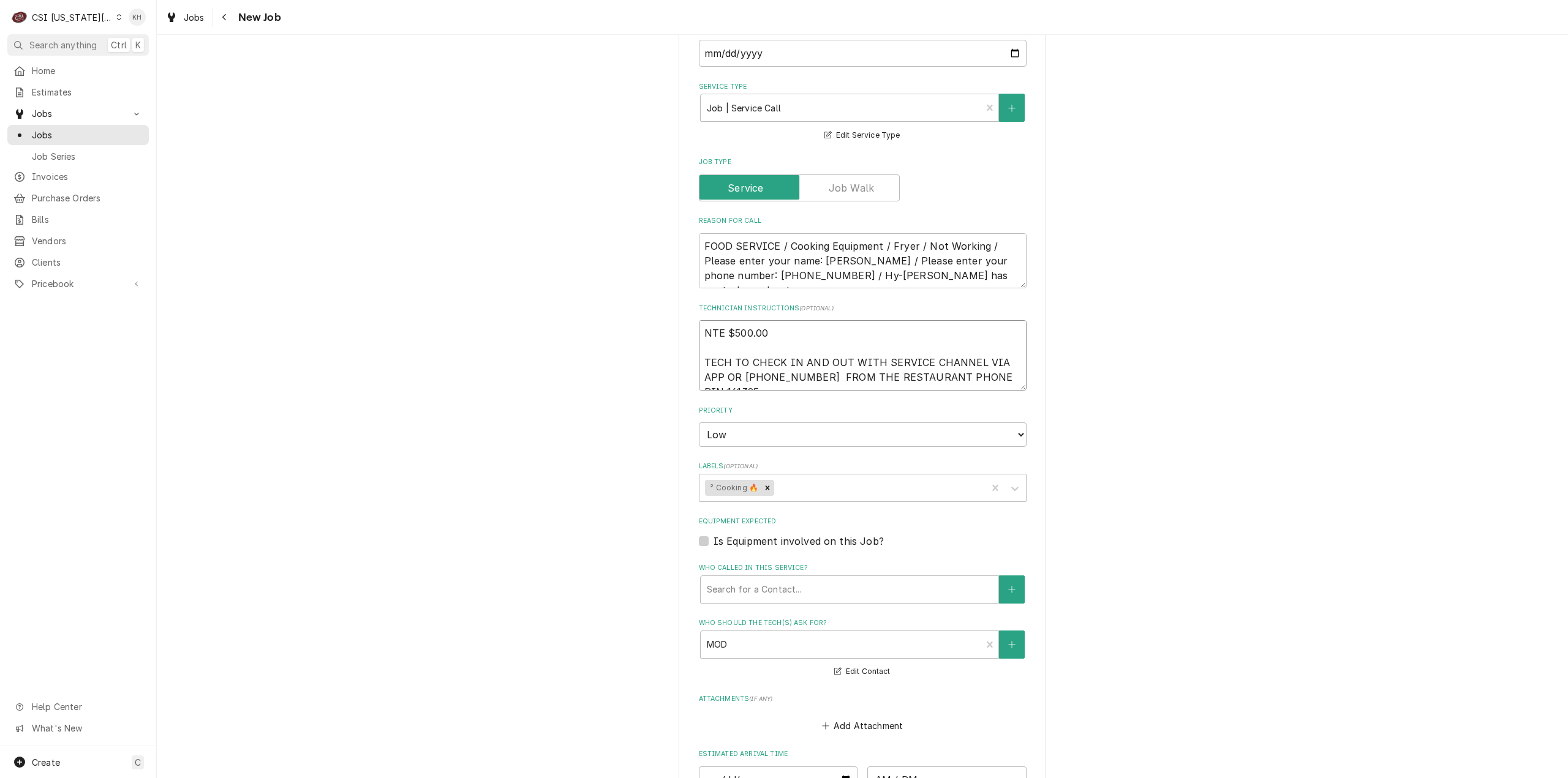
type textarea "NTE $500.00 TECH TO CHECK IN AND OUT WITH SERVICE CHANNEL VIA APP OR 516- 500-7…"
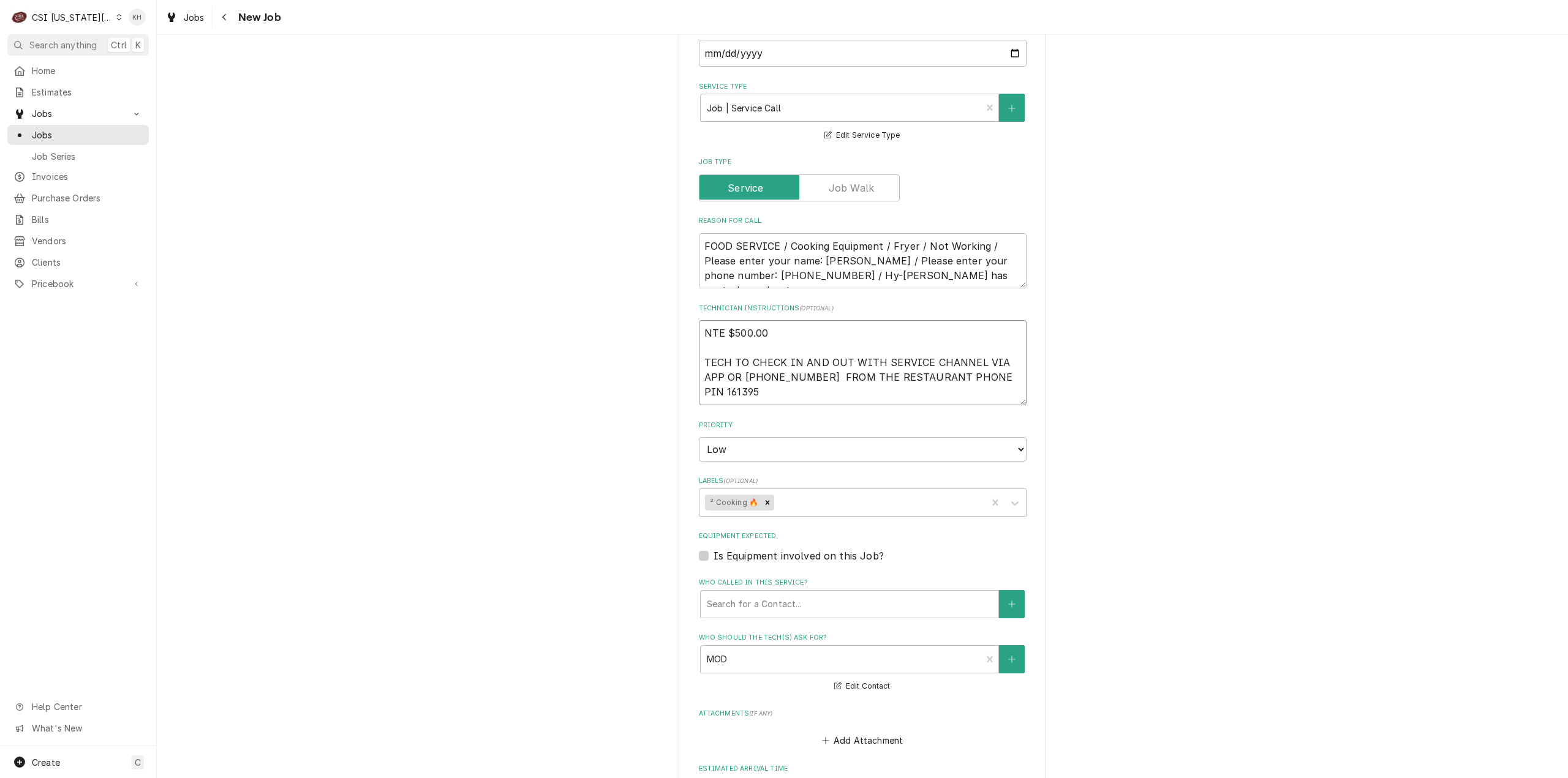
type textarea "x"
type textarea "NTE $500.00 TECH TO CHECK IN AND OUT WITH SERVICE CHANNEL VIA APP OR 516- 500-7…"
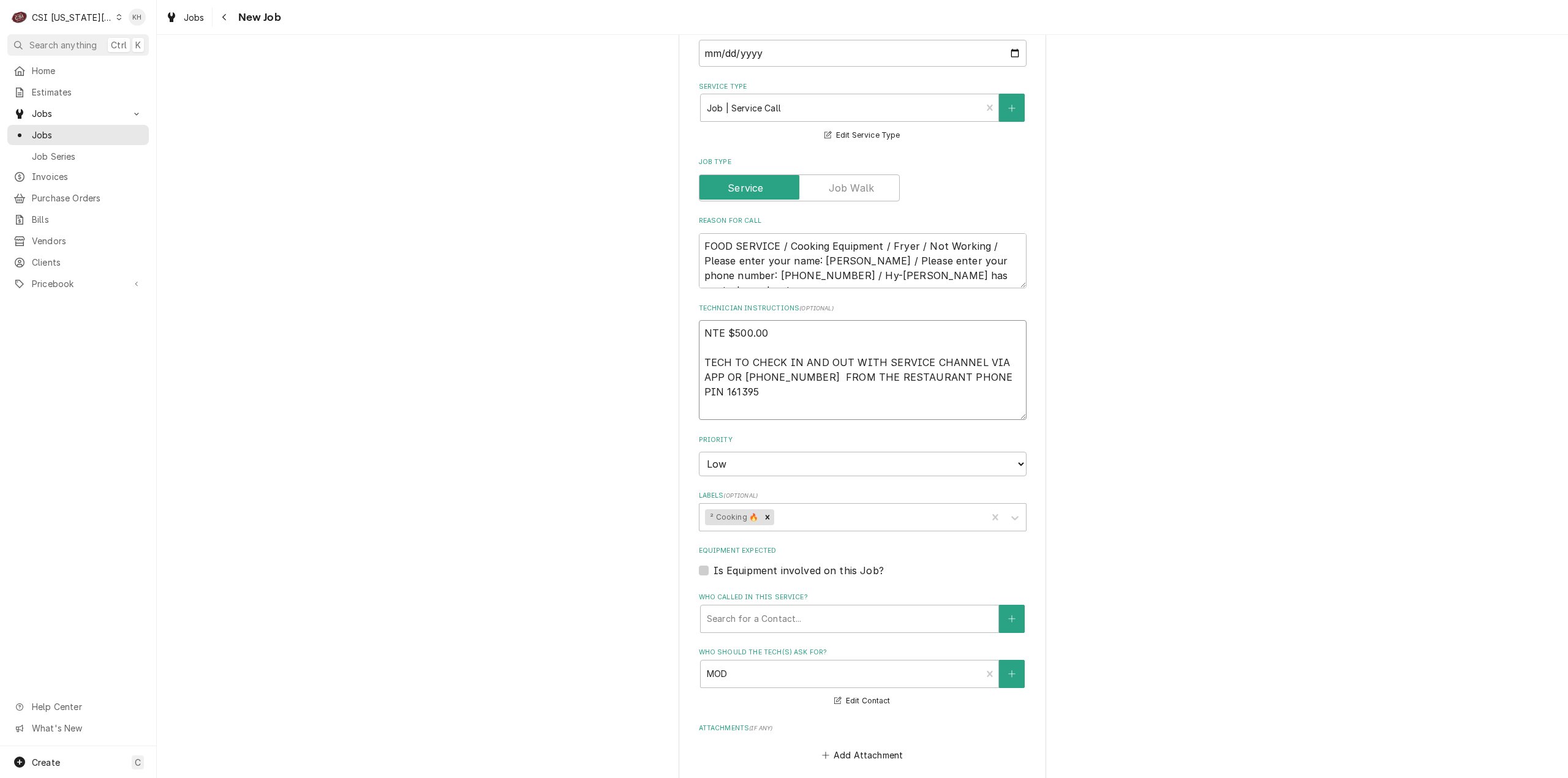
paste textarea "Kaleb Rawlins"
type textarea "x"
type textarea "NTE $500.00 TECH TO CHECK IN AND OUT WITH SERVICE CHANNEL VIA APP OR 516- 500-7…"
type textarea "x"
type textarea "NTE $500.00 TECH TO CHECK IN AND OUT WITH SERVICE CHANNEL VIA APP OR 516- 500-7…"
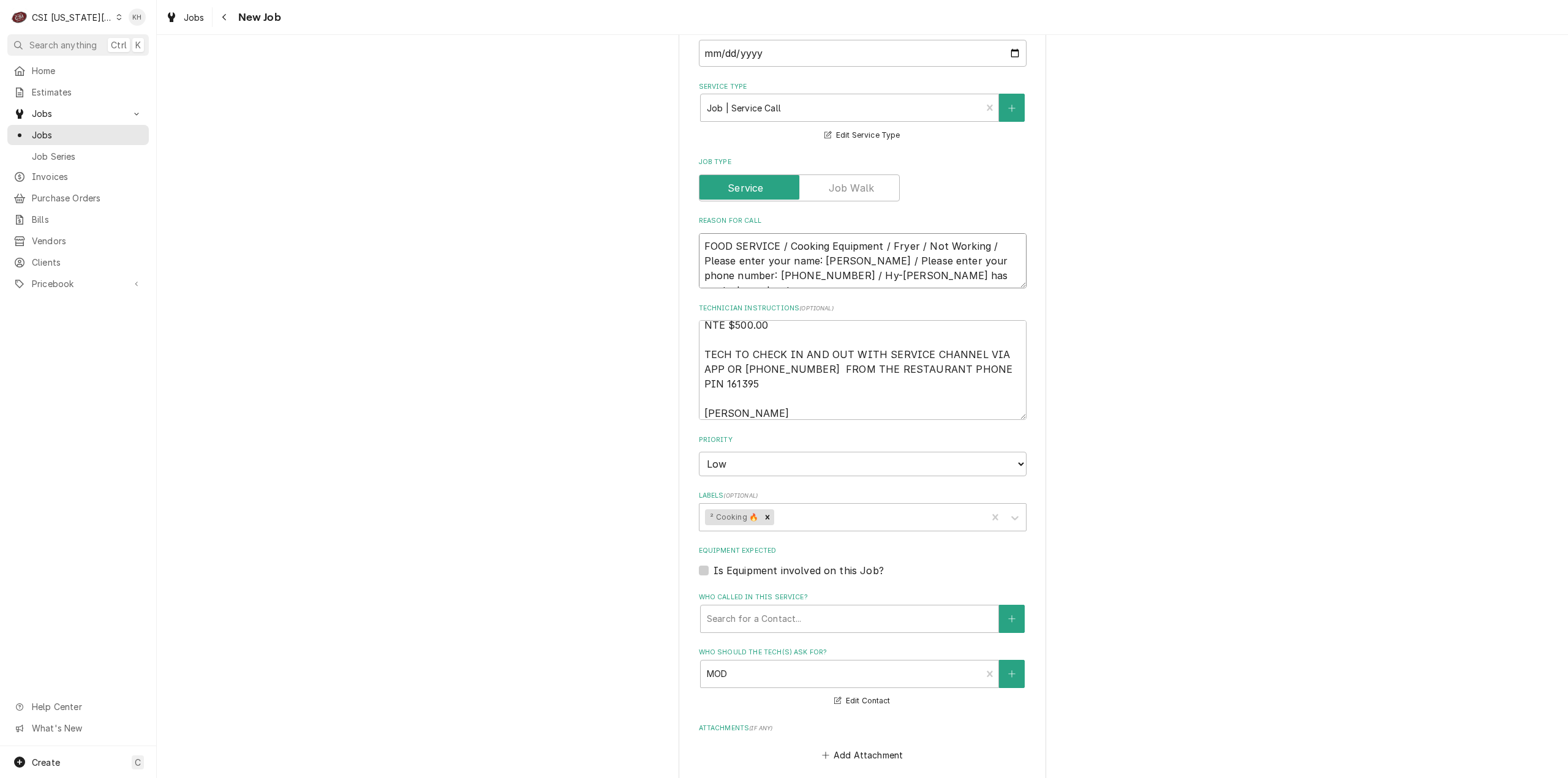
drag, startPoint x: 742, startPoint y: 246, endPoint x: 805, endPoint y: 253, distance: 63.4
click at [805, 253] on textarea "FOOD SERVICE / Cooking Equipment / Fryer / Not Working / Please enter your name…" at bounding box center [863, 261] width 328 height 56
click at [811, 383] on textarea "NTE $500.00 TECH TO CHECK IN AND OUT WITH SERVICE CHANNEL VIA APP OR 516- 500-7…" at bounding box center [863, 370] width 328 height 100
paste textarea "913-780-9339"
type textarea "x"
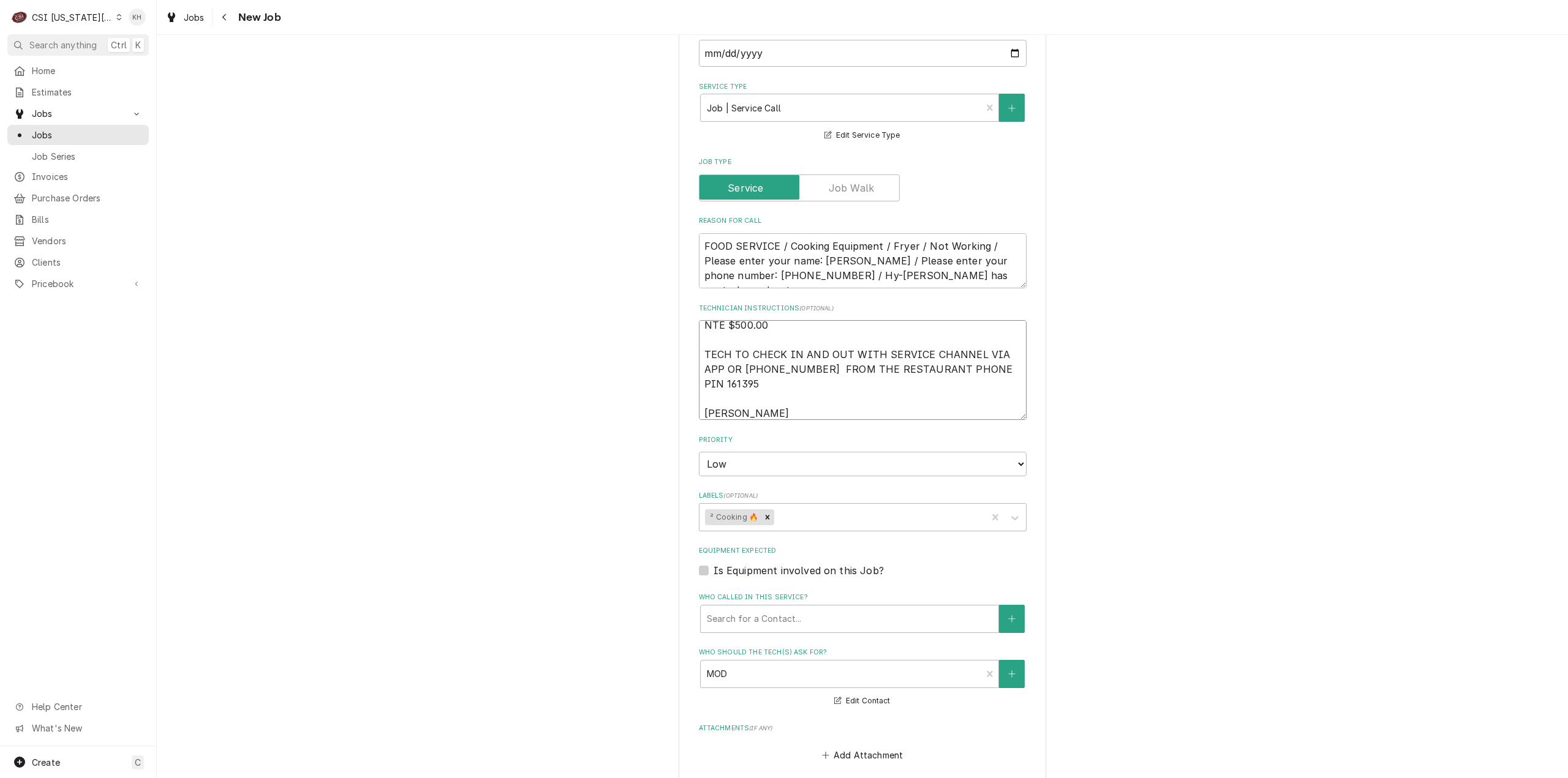
type textarea "NTE $500.00 TECH TO CHECK IN AND OUT WITH SERVICE CHANNEL VIA APP OR 516- 500-7…"
type textarea "x"
type textarea "NTE $500.00 TECH TO CHECK IN AND OUT WITH SERVICE CHANNEL VIA APP OR 516- 500-7…"
drag, startPoint x: 808, startPoint y: 244, endPoint x: 699, endPoint y: 234, distance: 109.5
click at [699, 234] on textarea "FOOD SERVICE / Cooking Equipment / Fryer / Not Working / Please enter your name…" at bounding box center [863, 261] width 328 height 56
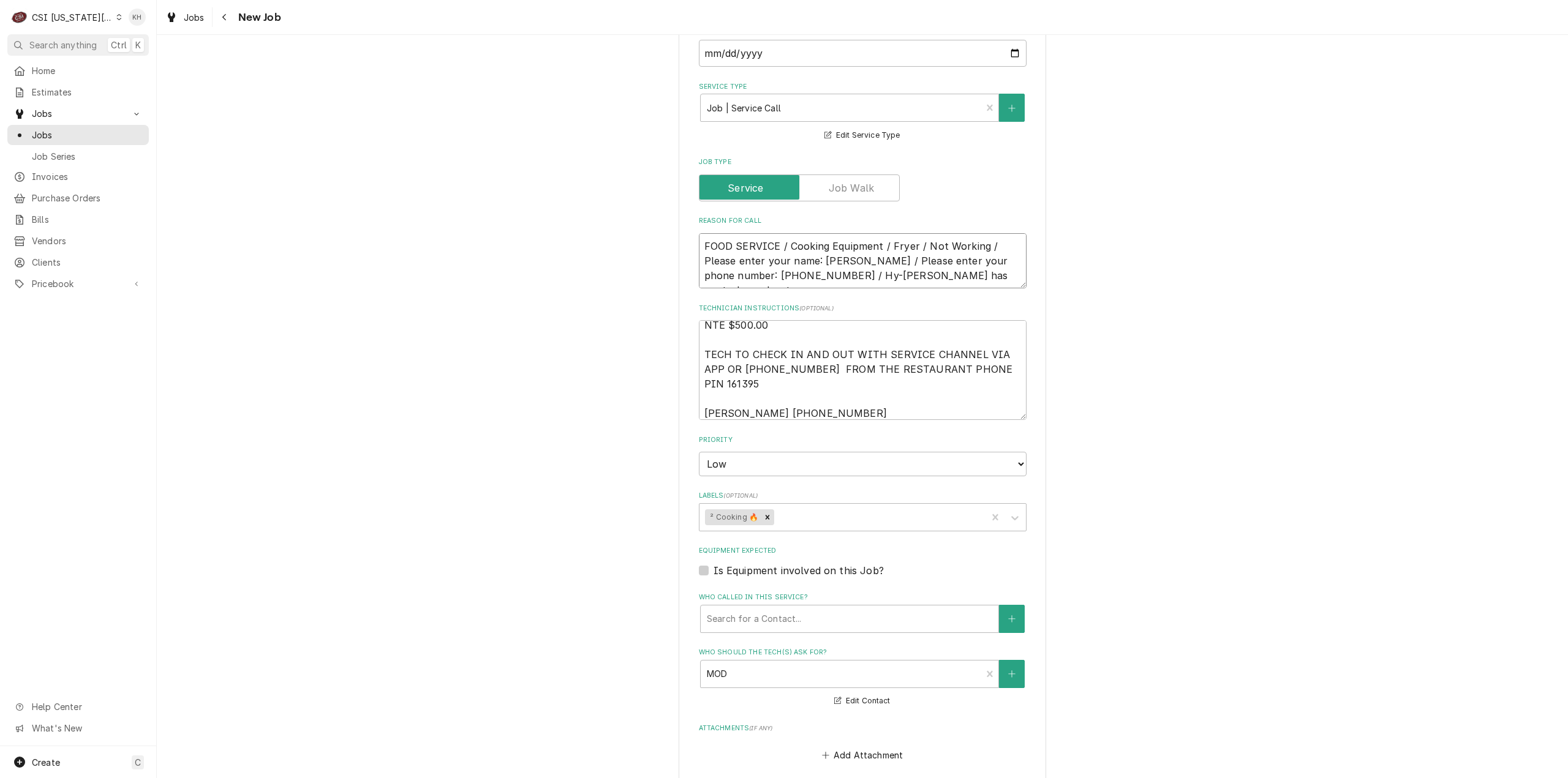
type textarea "x"
type textarea "FOOD SERVICE / Cooking Equipment / Fryer / Not Working / / Hy-Chi fryer has con…"
type textarea "x"
type textarea "FOOD SERVICE / Cooking Equipment / Fryer / Not Working / / Hy-Chi fryer has con…"
type textarea "x"
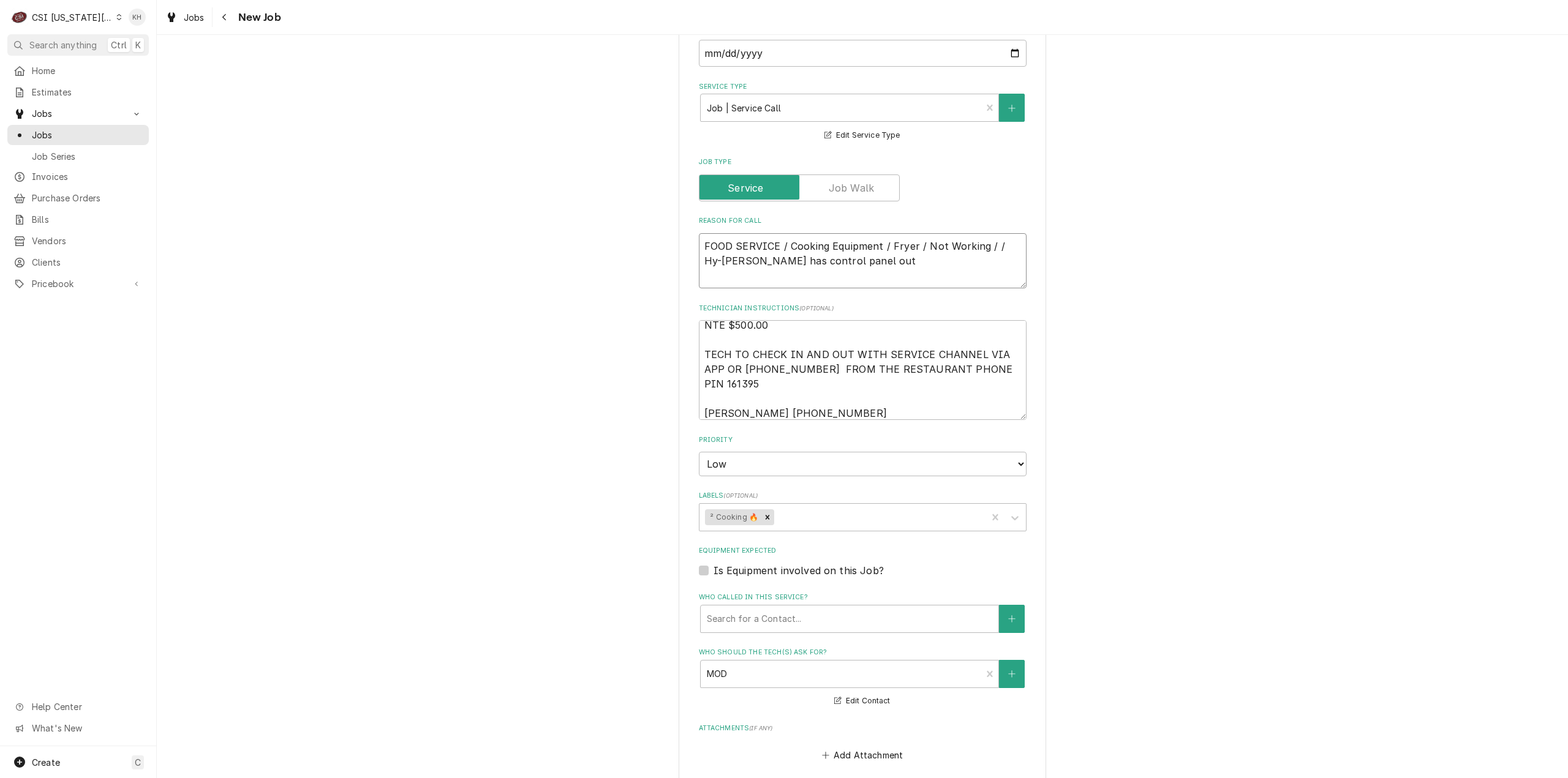
type textarea "FOOD SERVICE / Cooking Equipment / Fryer / Not Working / Hy-Chi fryer has contr…"
type textarea "x"
type textarea "FOOD SERVICE / Cooking Equipment / Fryer / Not Working / Hy-Chi fryer has contr…"
type textarea "x"
click at [887, 240] on textarea "FOOD SERVICE / Cooking Equipment / Fryer / Not Working / Hy-Chi fryer has contr…" at bounding box center [863, 261] width 328 height 56
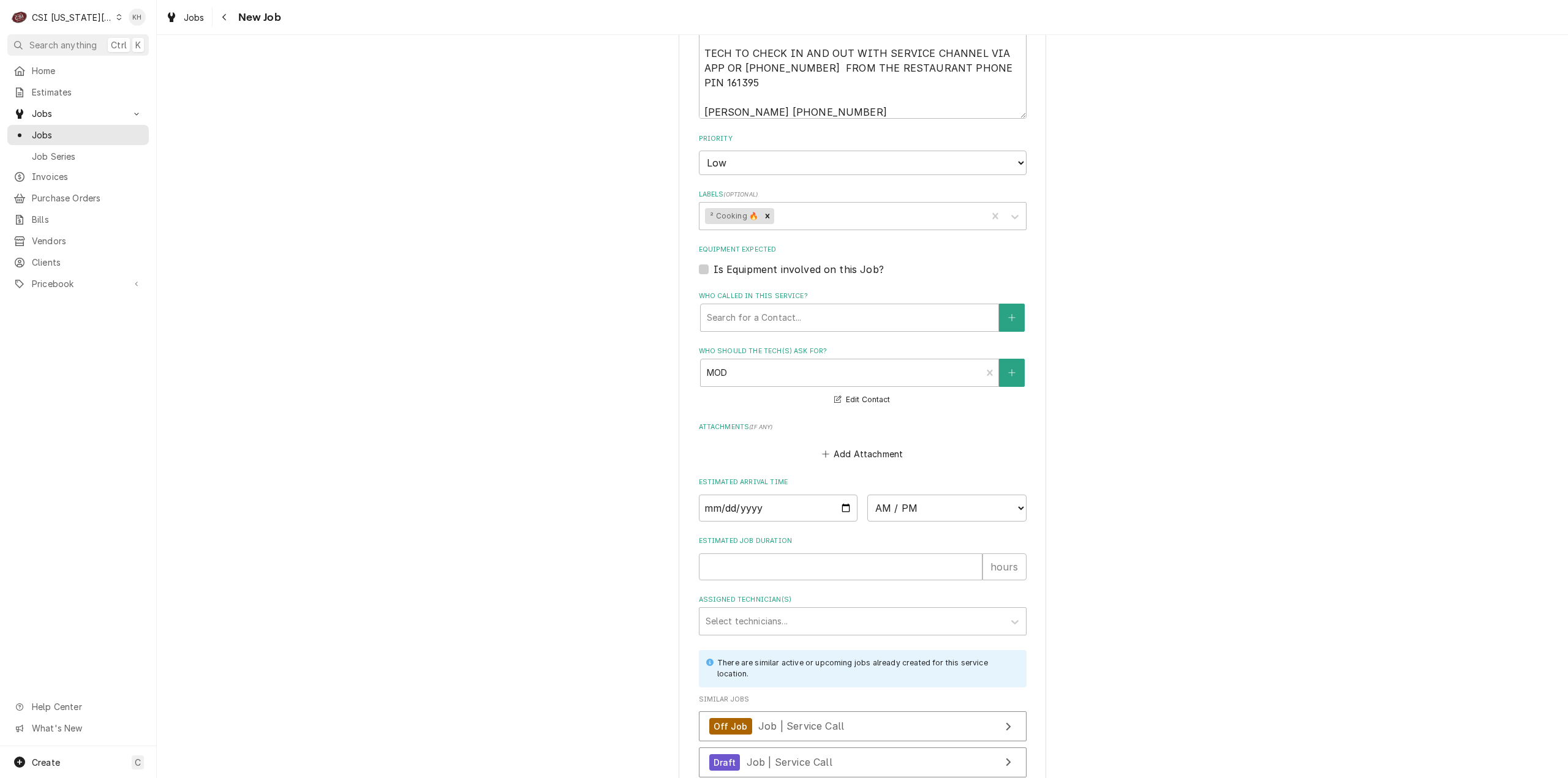
scroll to position [918, 0]
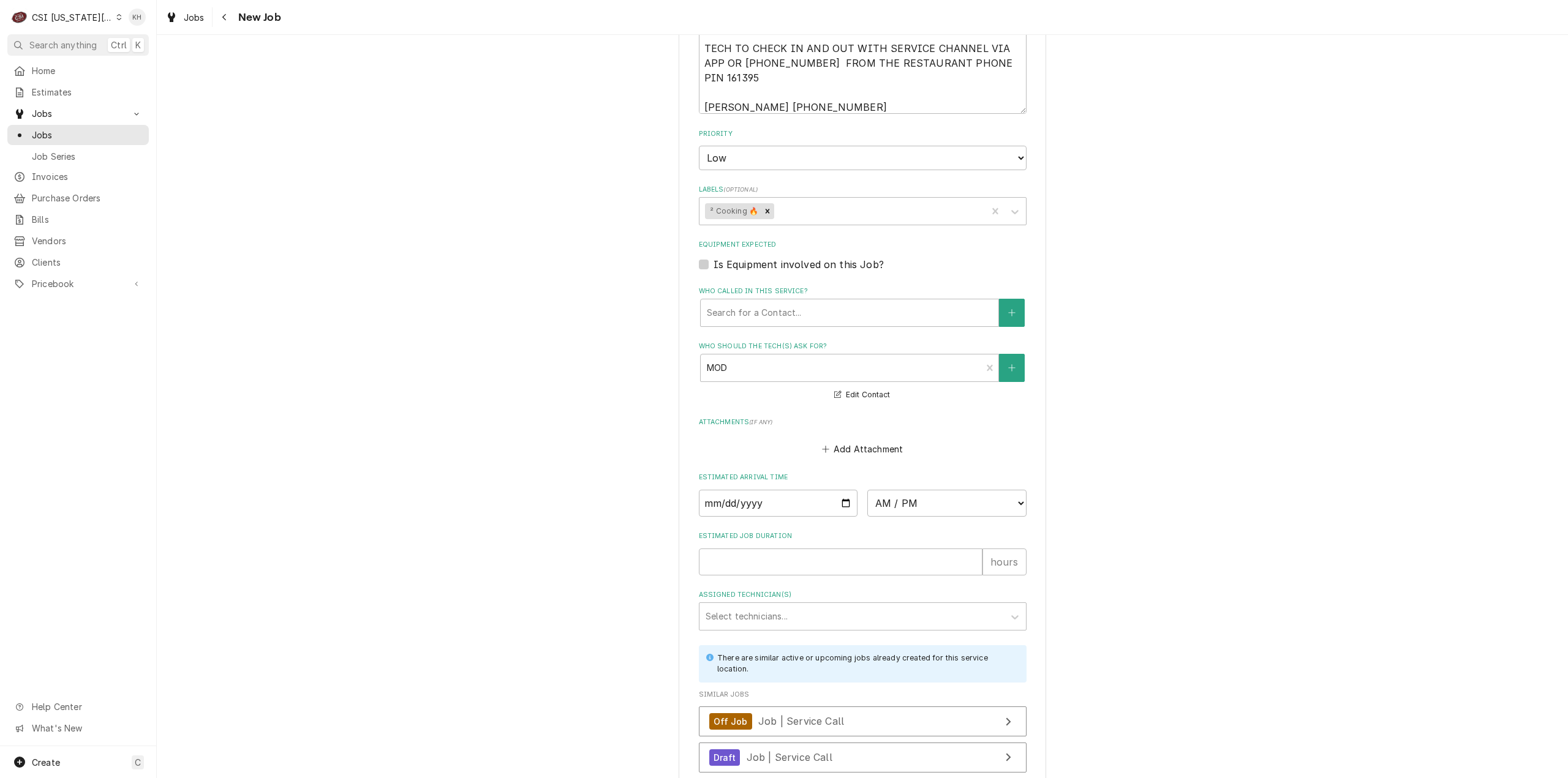
type textarea "FOOD SERVICE / Cooking Equipment / Fryer / Not Working / Hy-Chi fryer has contr…"
click at [801, 549] on input "Estimated Job Duration" at bounding box center [841, 562] width 283 height 27
type textarea "x"
type input "2"
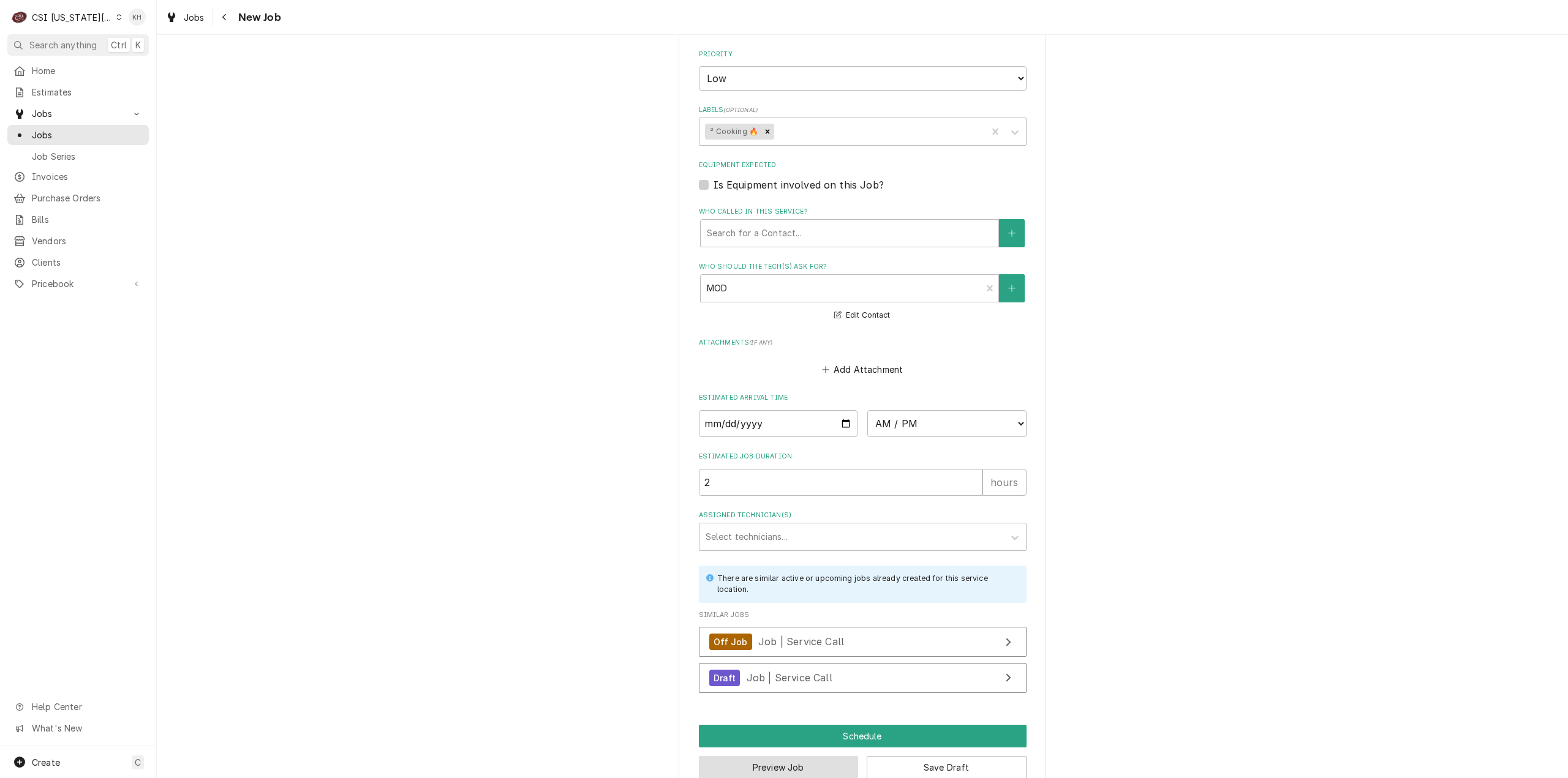
click at [815, 757] on button "Preview Job" at bounding box center [779, 768] width 160 height 23
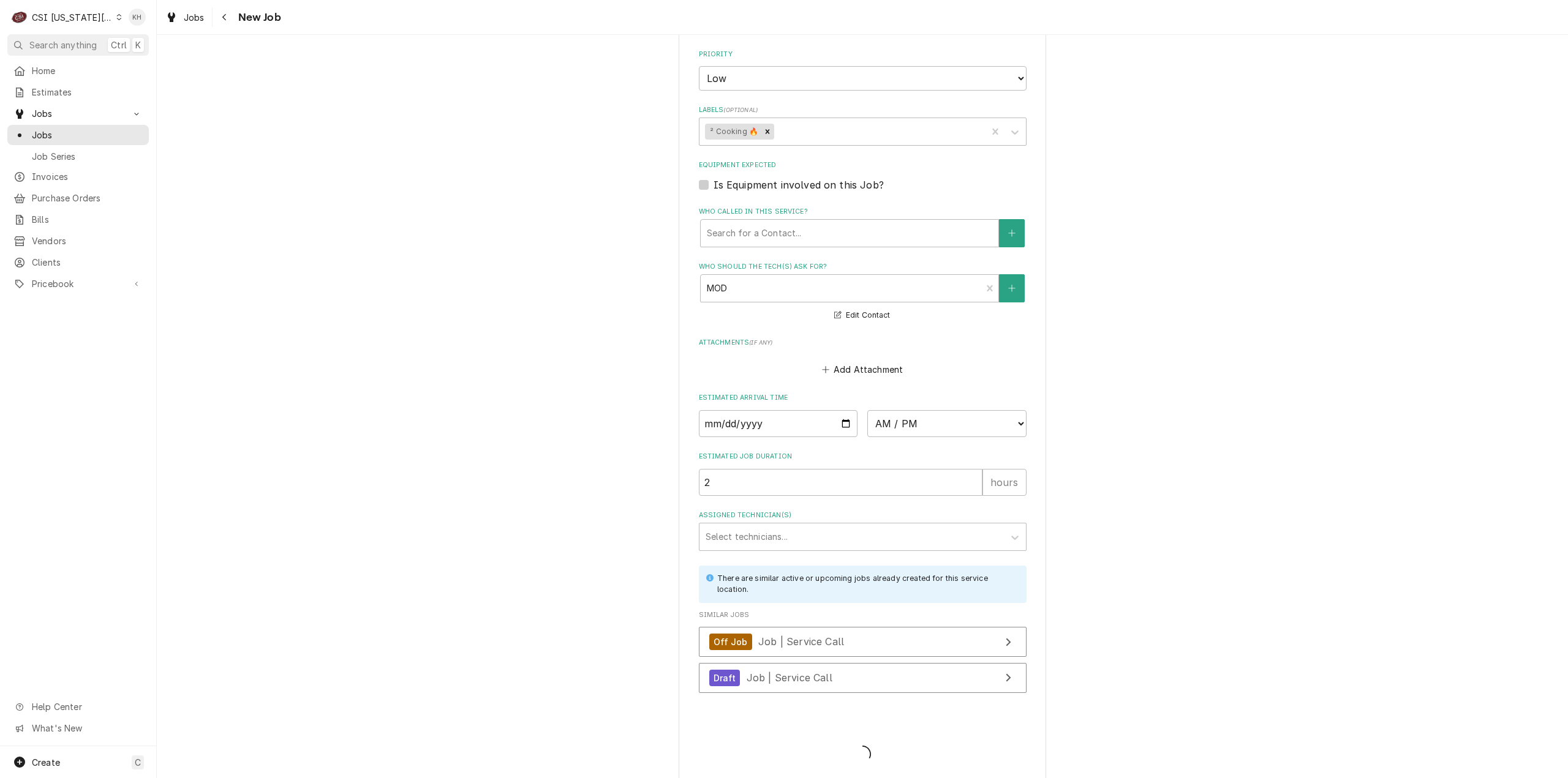
scroll to position [986, 0]
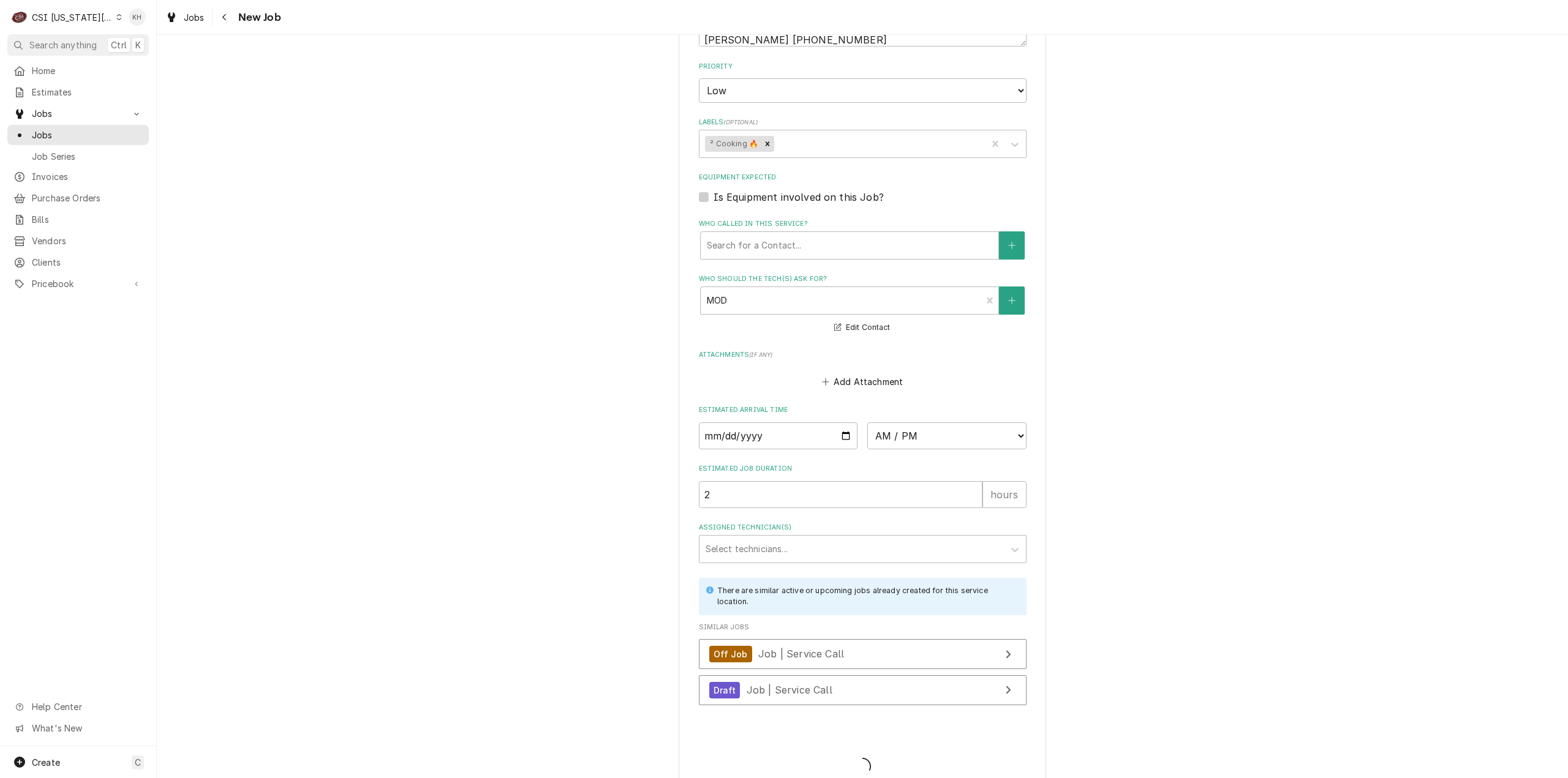
type textarea "x"
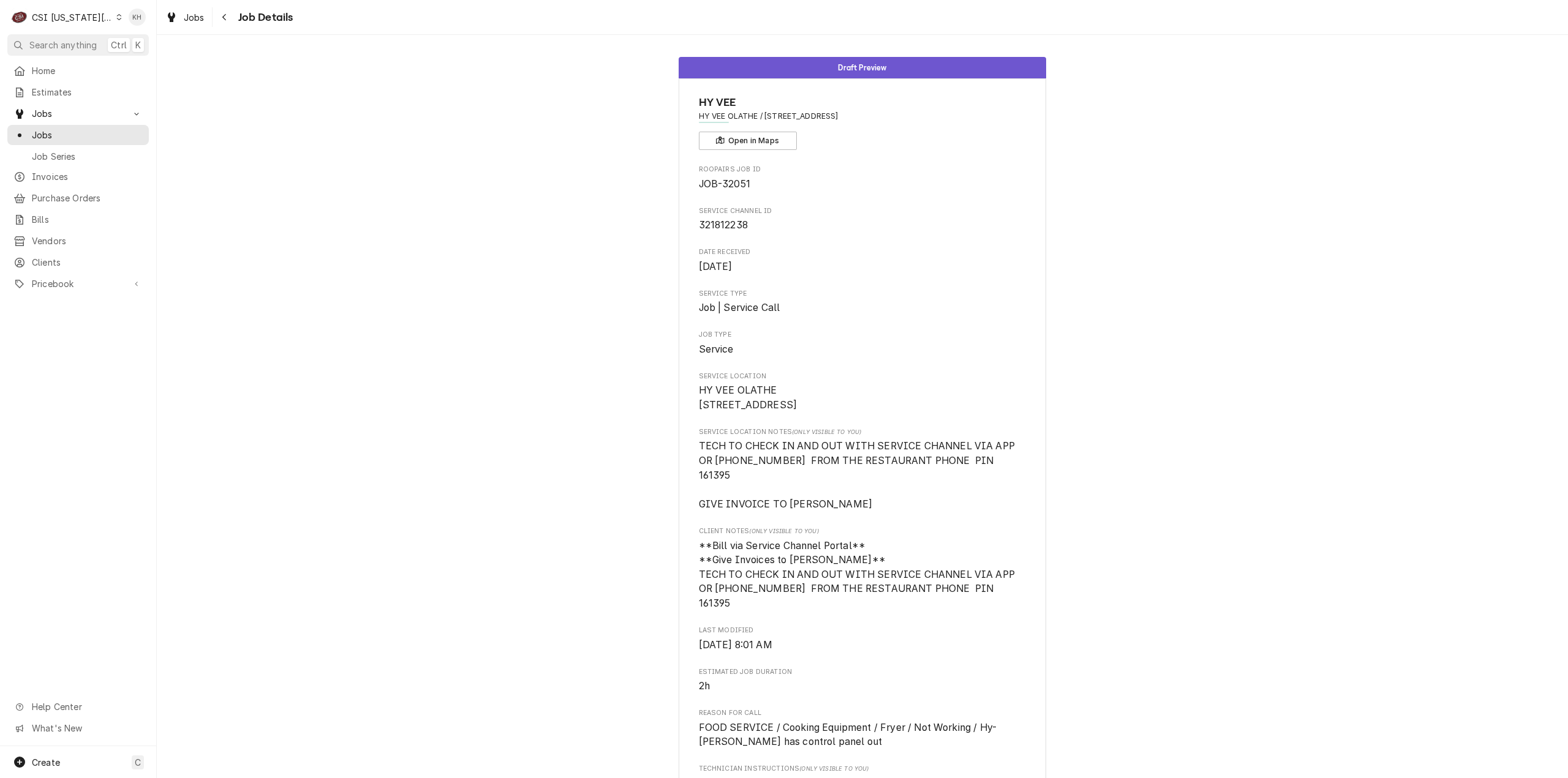
click at [84, 19] on div "CSI [US_STATE][GEOGRAPHIC_DATA]" at bounding box center [72, 18] width 81 height 13
click at [155, 57] on div "CSI St. [PERSON_NAME]" at bounding box center [210, 67] width 191 height 20
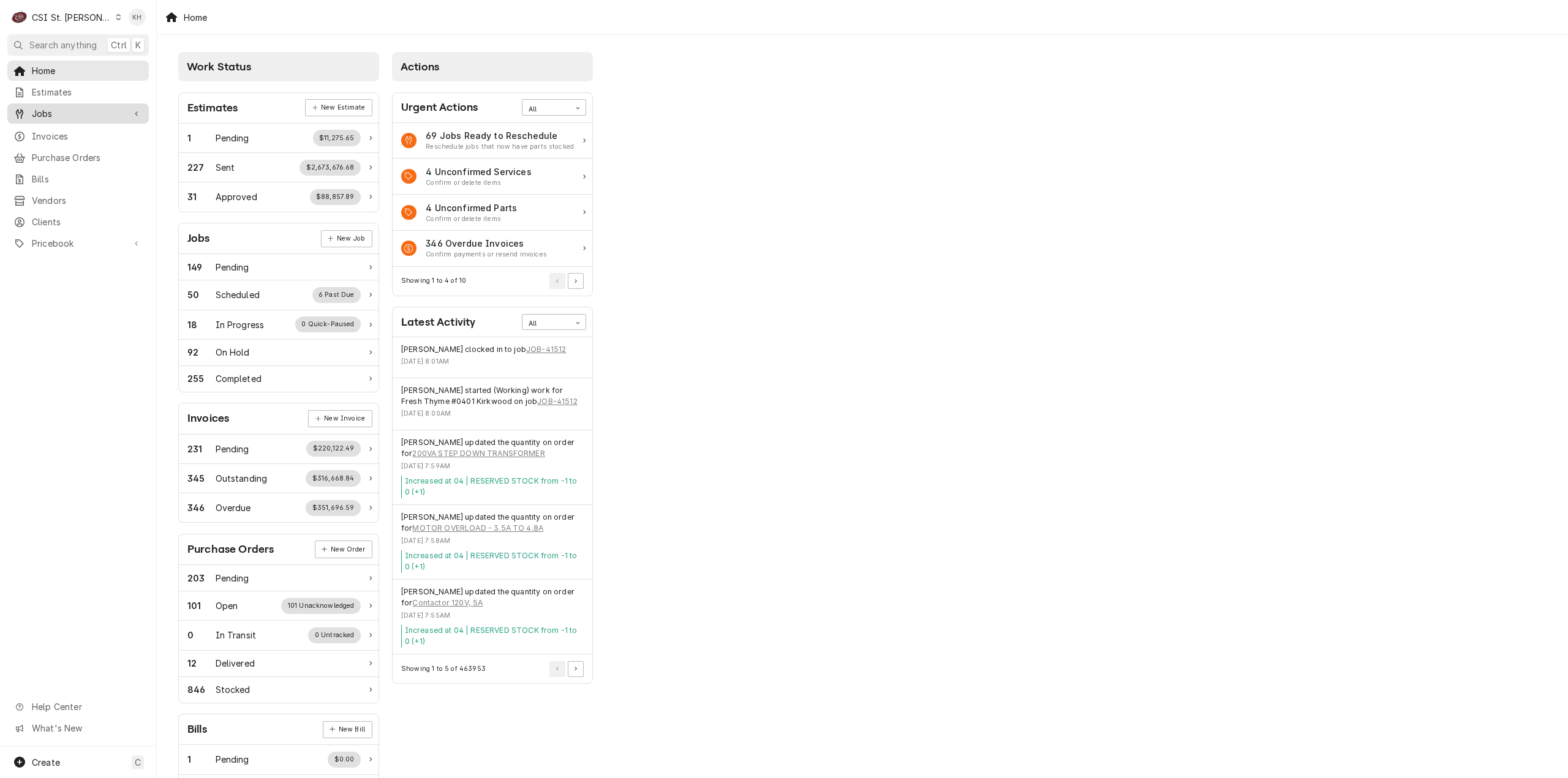
click at [70, 111] on span "Jobs" at bounding box center [78, 114] width 92 height 13
click at [69, 130] on span "Jobs" at bounding box center [87, 135] width 111 height 13
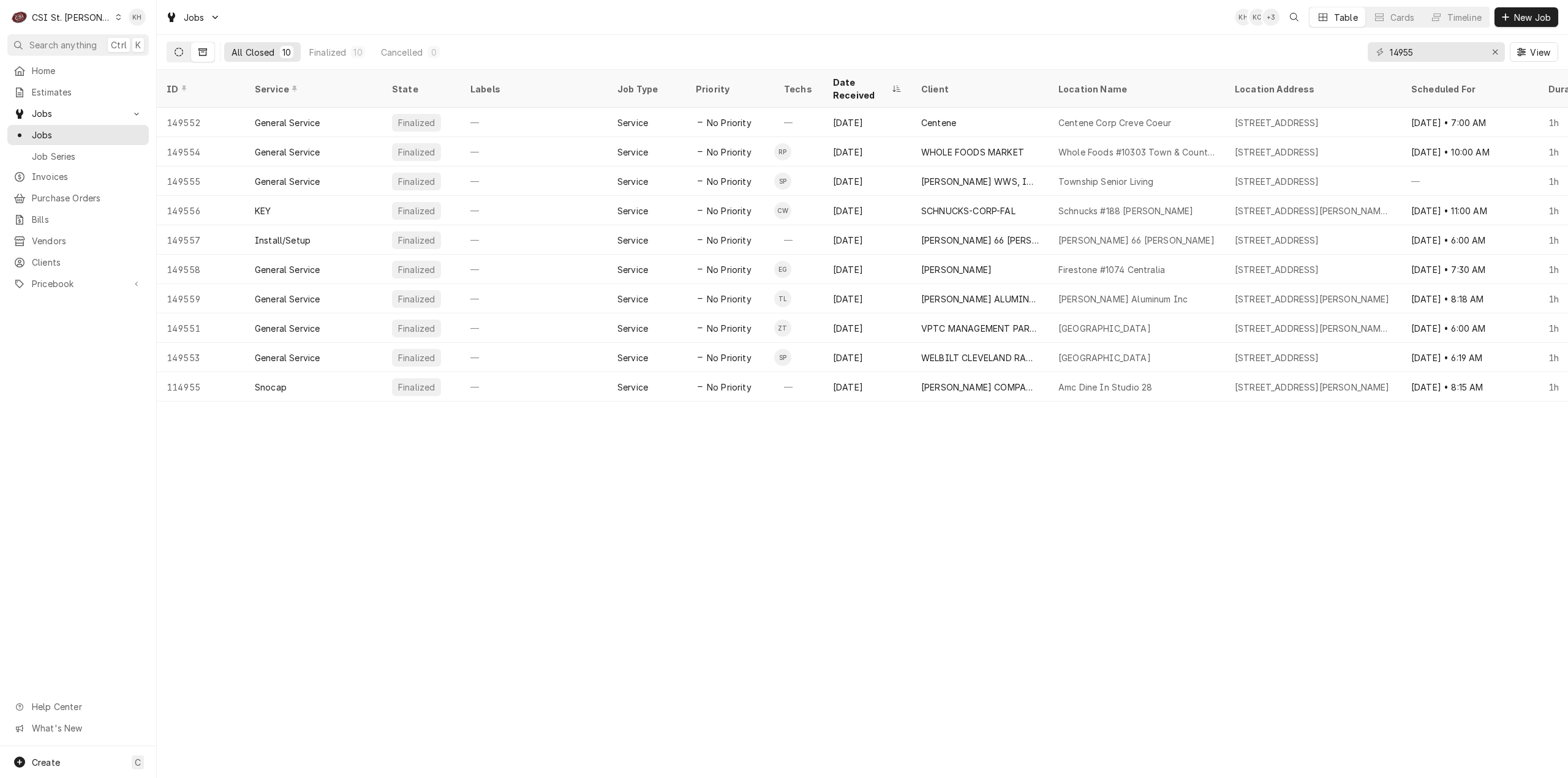
click at [185, 49] on button "Dynamic Content Wrapper" at bounding box center [179, 52] width 23 height 19
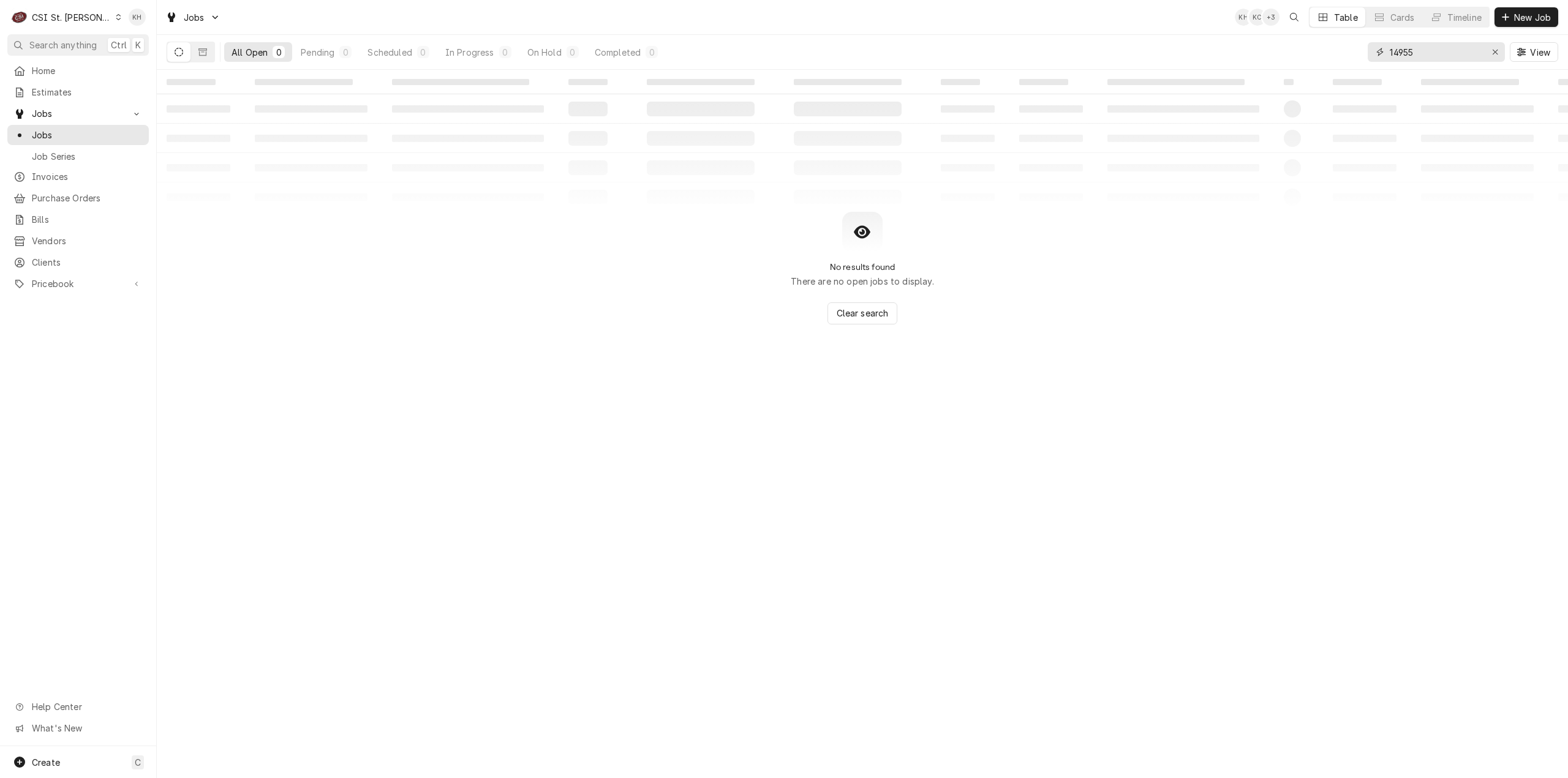
drag, startPoint x: 1462, startPoint y: 56, endPoint x: 1200, endPoint y: 63, distance: 262.1
click at [1200, 62] on div "All Open 0 Pending 0 Scheduled 0 In Progress 0 On Hold 0 Completed 0 14955 View" at bounding box center [862, 52] width 1392 height 34
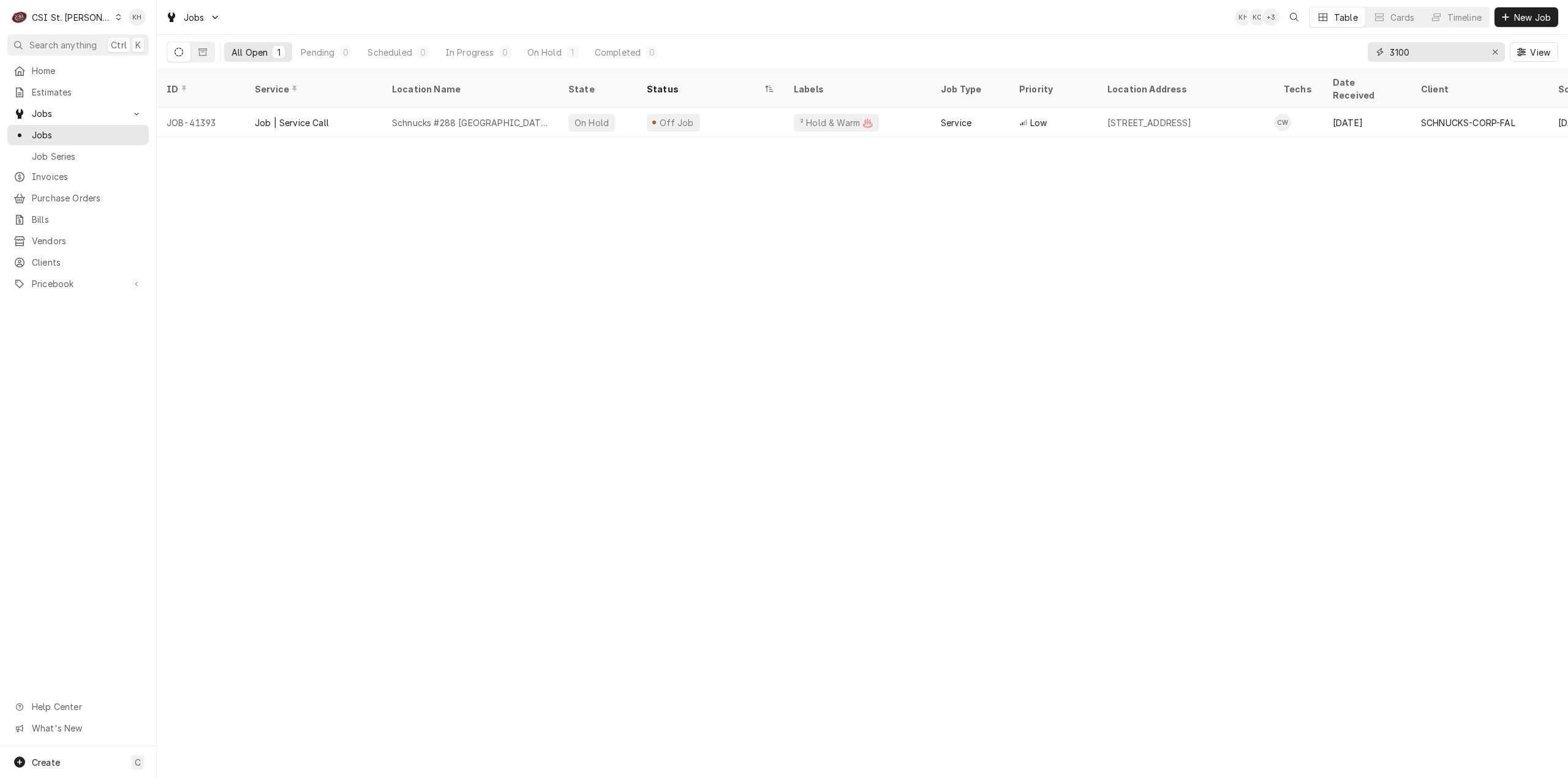
type input "3100"
drag, startPoint x: 68, startPoint y: 757, endPoint x: 127, endPoint y: 739, distance: 61.7
click at [68, 757] on div "Create C" at bounding box center [78, 762] width 156 height 32
drag, startPoint x: 217, startPoint y: 644, endPoint x: 457, endPoint y: 569, distance: 251.4
click at [217, 644] on link "Job" at bounding box center [220, 636] width 111 height 20
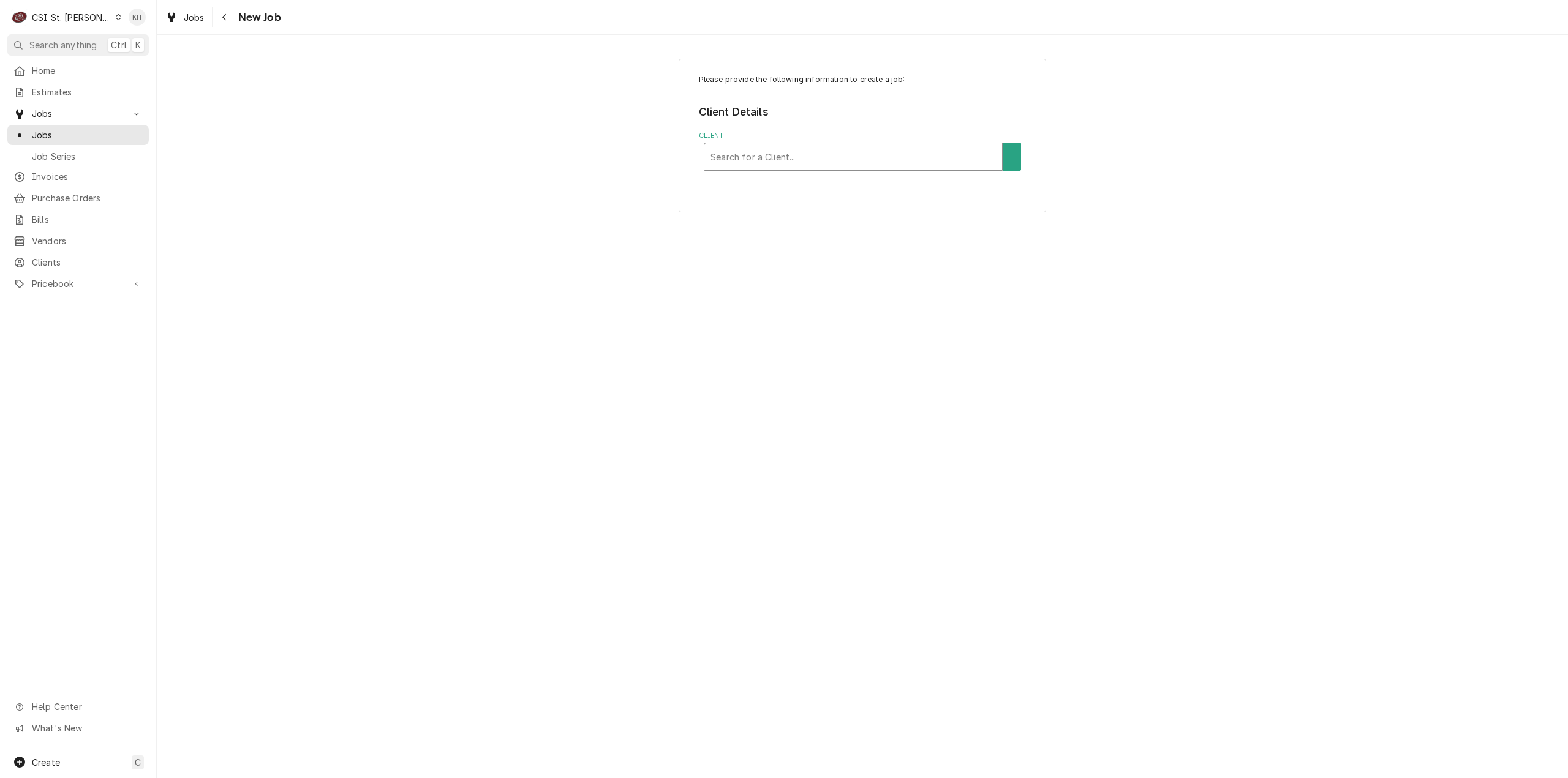
click at [810, 145] on div "Search for a Client..." at bounding box center [853, 156] width 298 height 27
type input "3100"
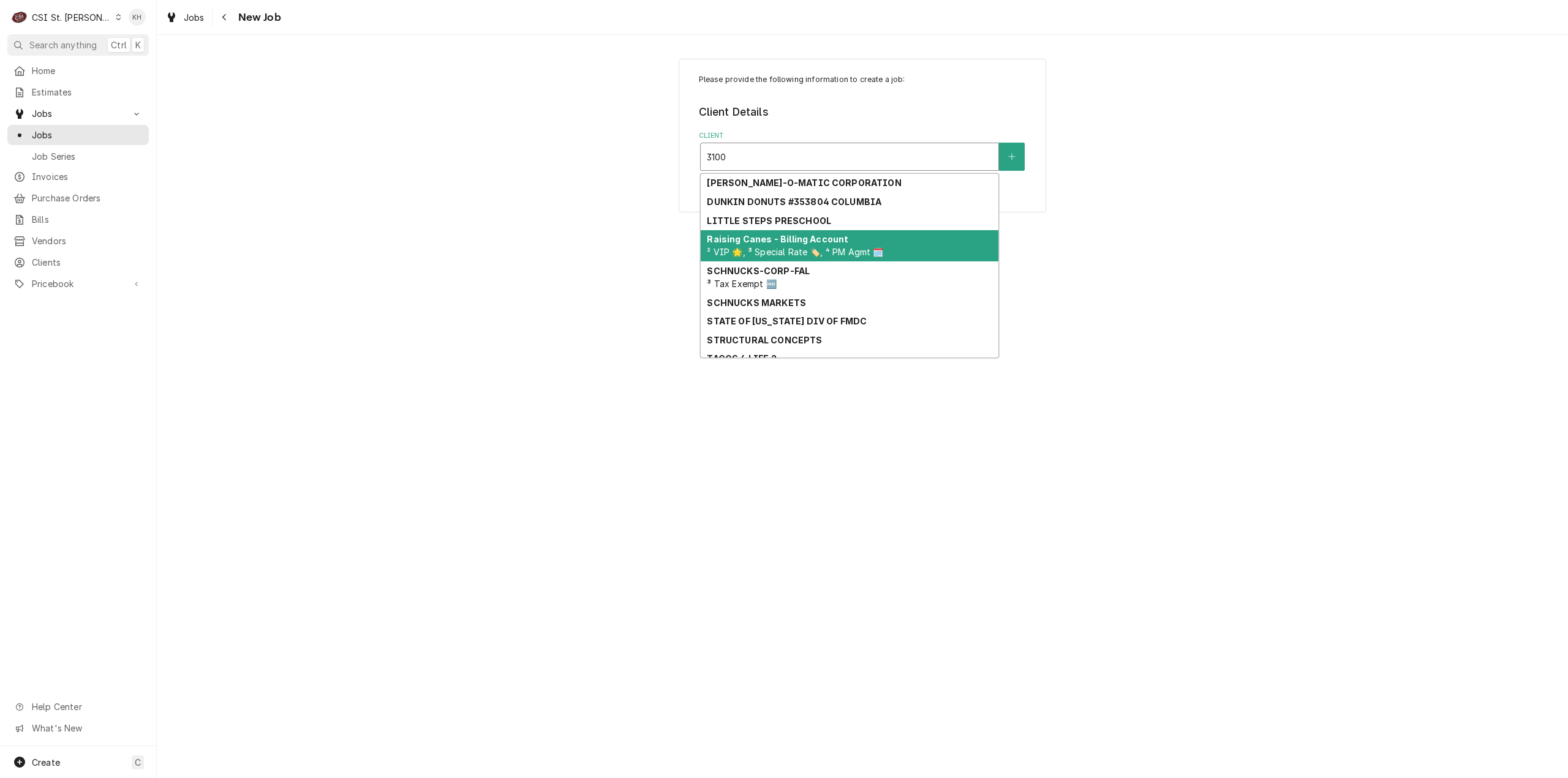
click at [795, 260] on div "Raising Canes - Billing Account ² VIP 🌟, ³ Special Rate 🏷️, ⁴ PM Agmt 🗓️" at bounding box center [850, 246] width 298 height 32
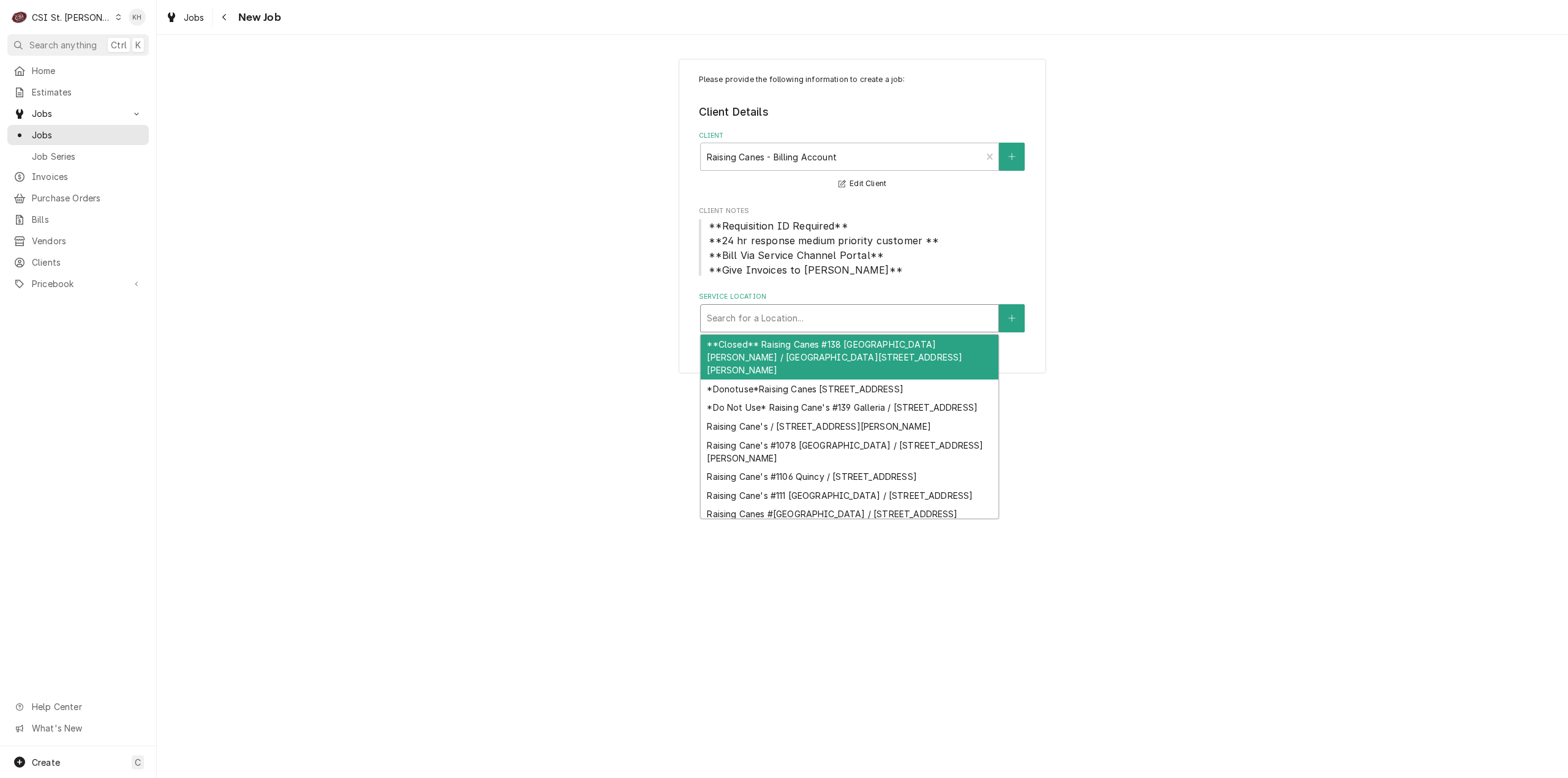
click at [903, 313] on div "Service Location" at bounding box center [849, 318] width 285 height 22
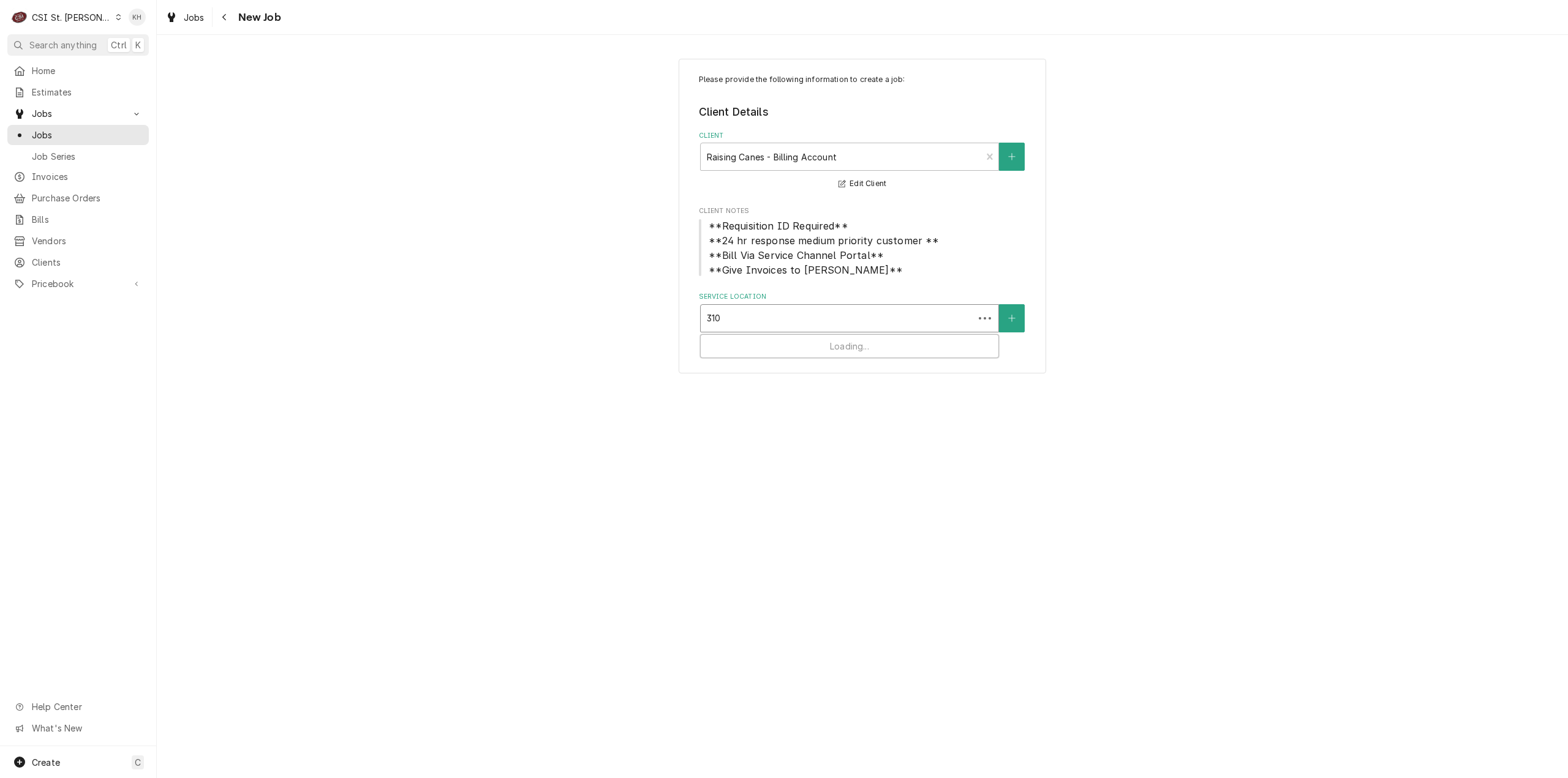
type input "3100"
click at [846, 354] on div "Raising Canes #876 [GEOGRAPHIC_DATA] Il / [STREET_ADDRESS]" at bounding box center [850, 344] width 298 height 19
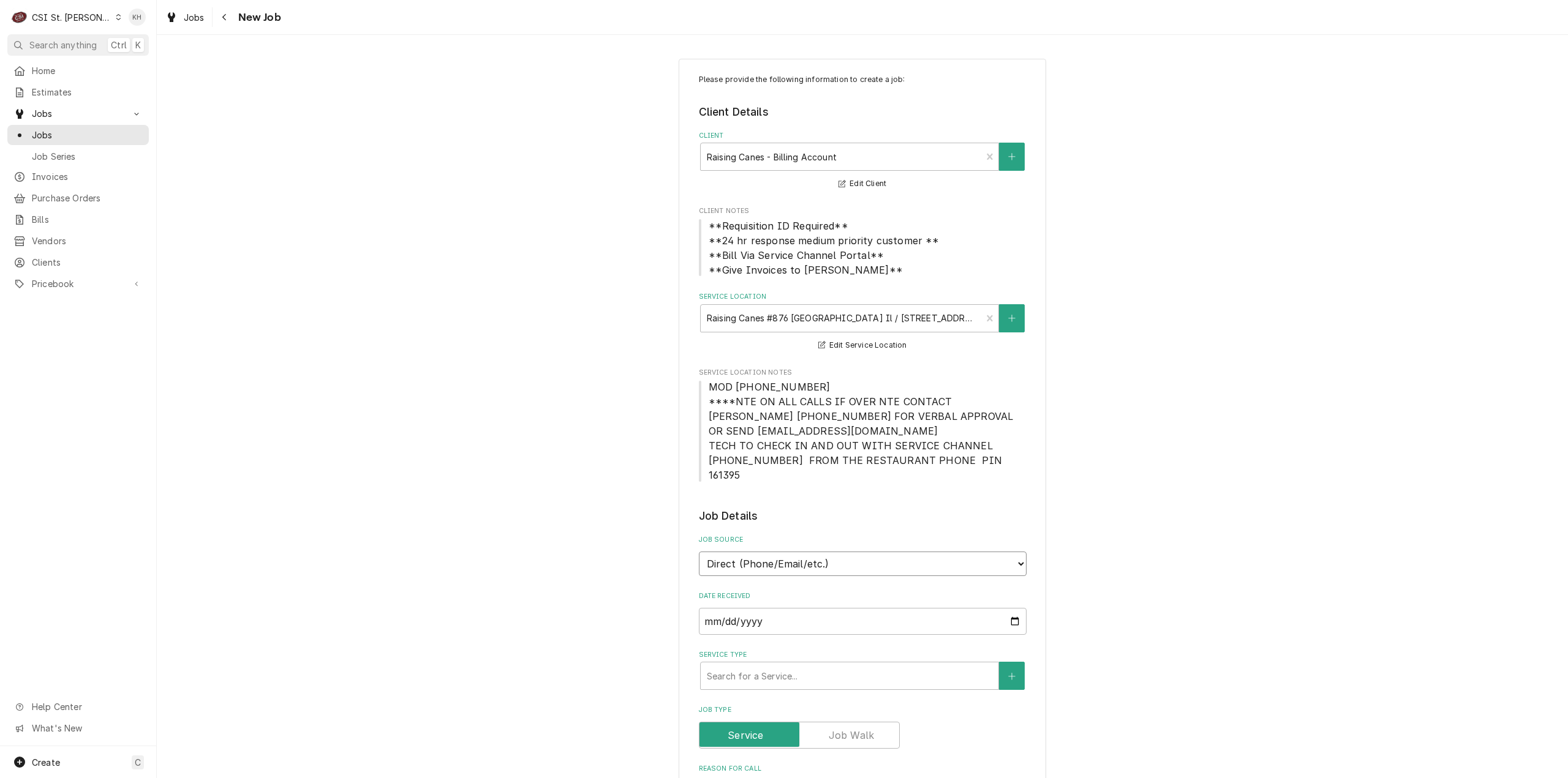
click at [844, 553] on select "Direct (Phone/Email/etc.) Service Channel Corrigo Ecotrak Other" at bounding box center [863, 564] width 328 height 25
select select "1"
click at [906, 608] on input "Service Channel ID" at bounding box center [863, 621] width 328 height 27
paste input "32051"
type textarea "x"
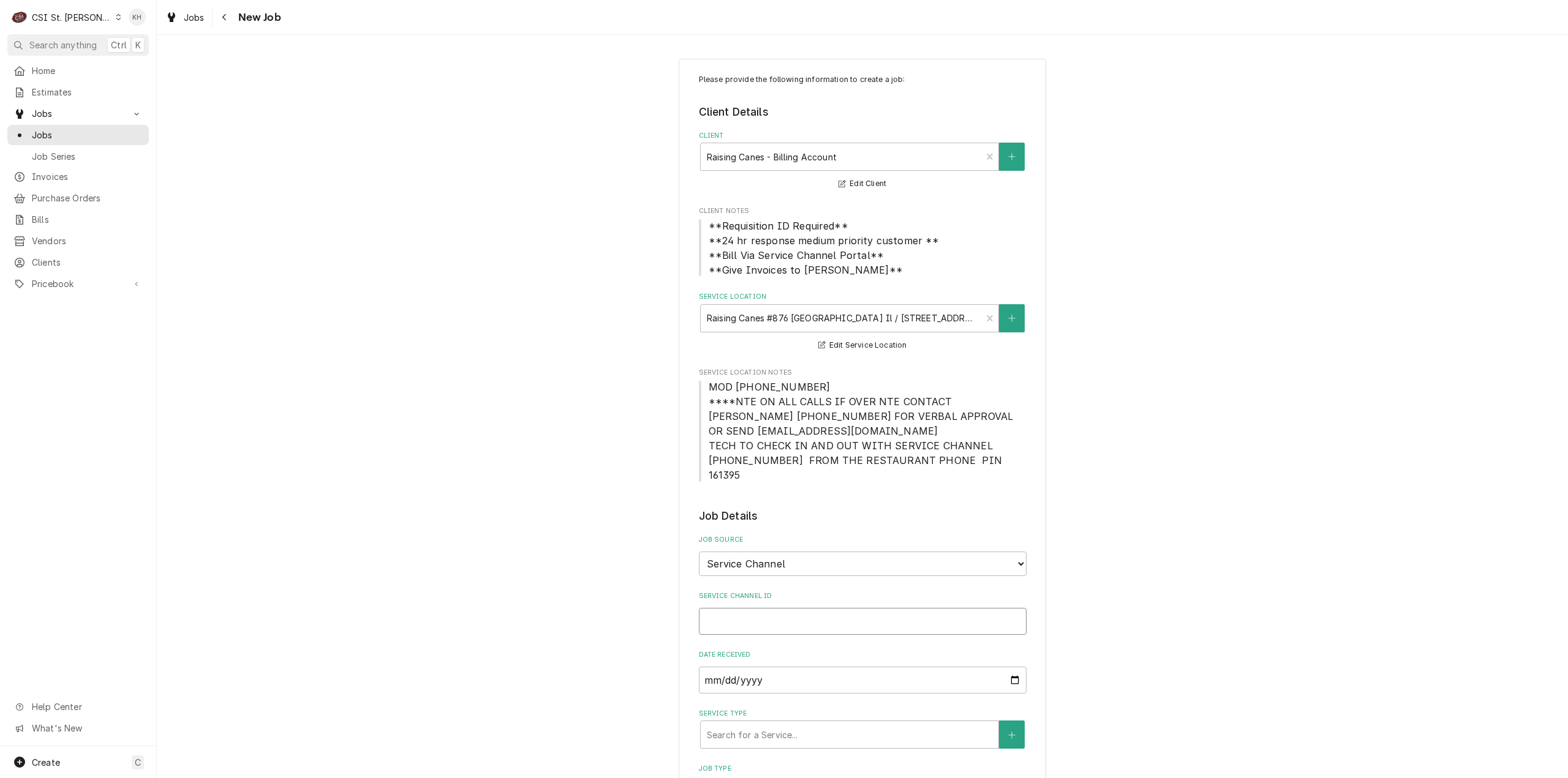
type input "32051"
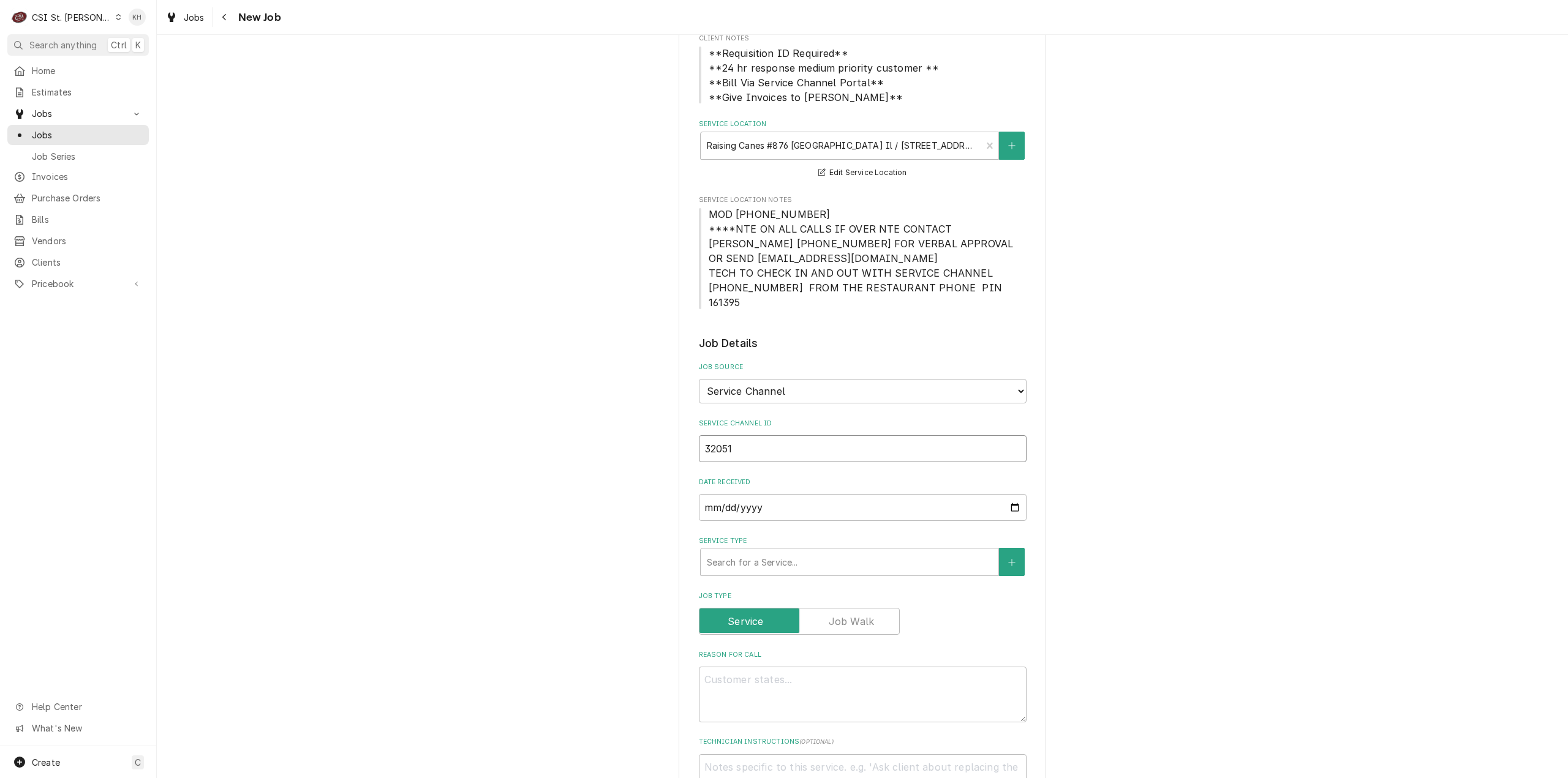
scroll to position [306, 0]
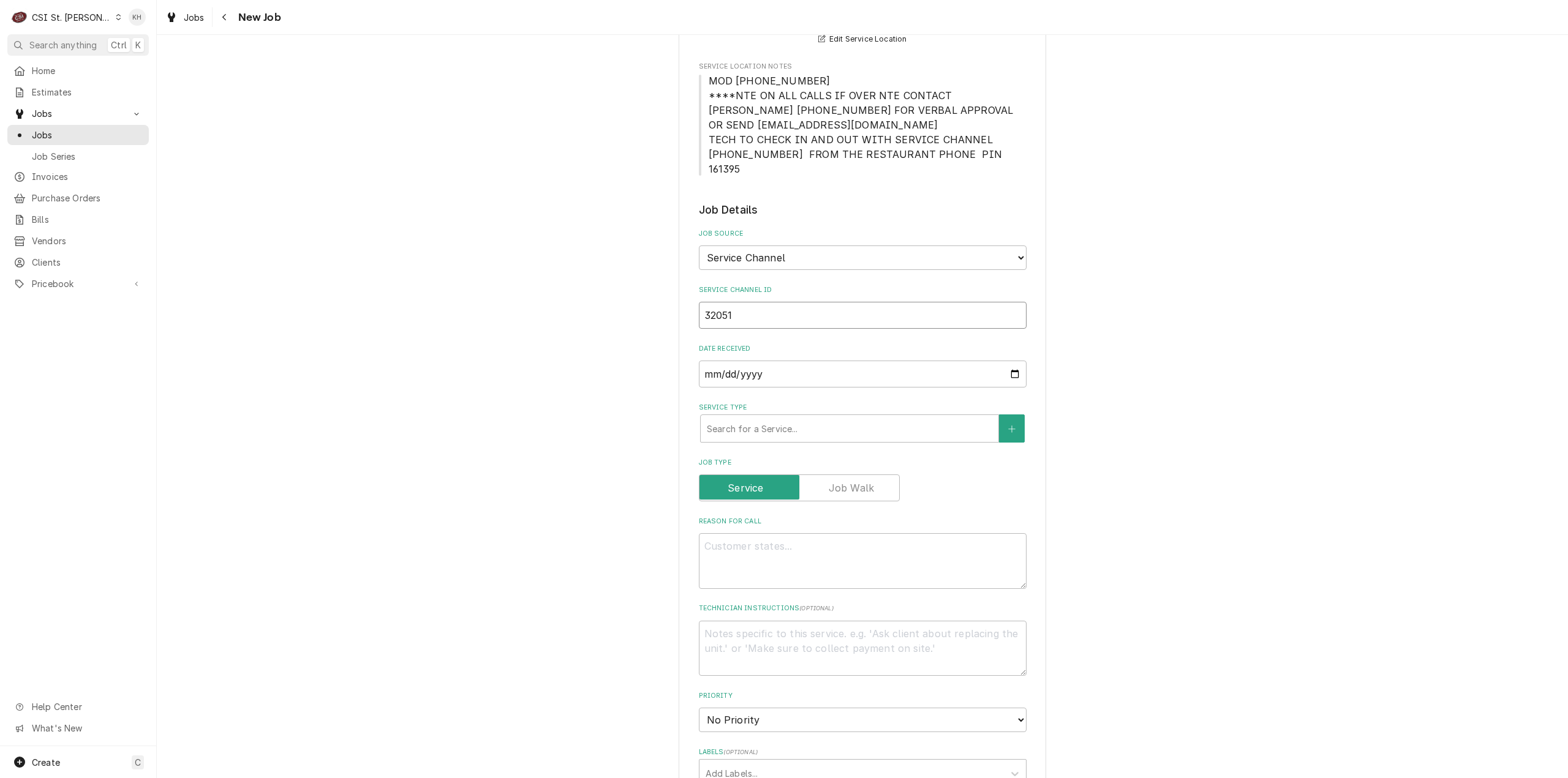
type textarea "x"
type input "3205"
type textarea "x"
type input "320"
type textarea "x"
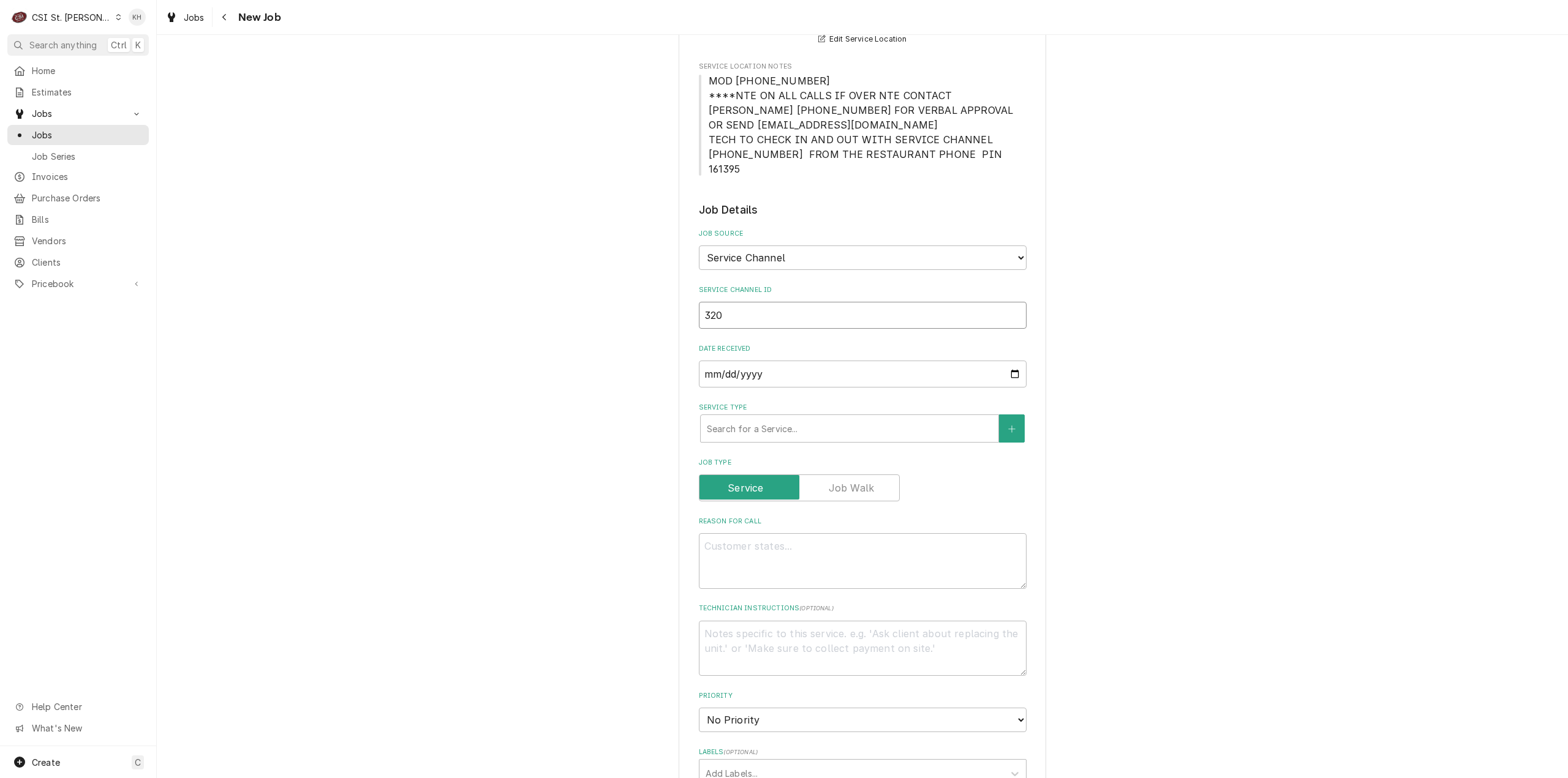
type input "32"
type textarea "x"
type input "3"
type textarea "x"
click at [742, 302] on input "Service Channel ID" at bounding box center [863, 315] width 328 height 27
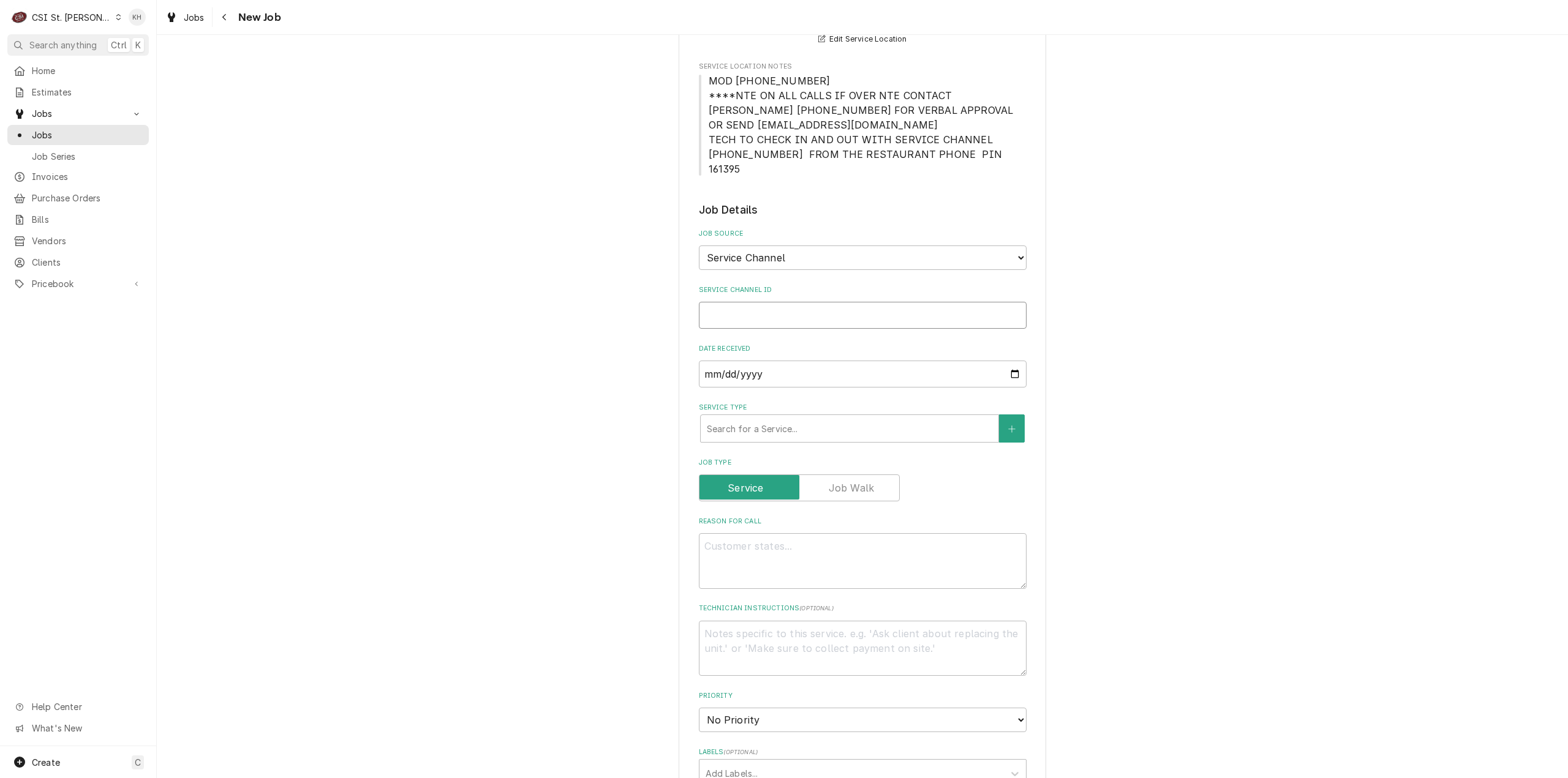
paste input "321682650"
type textarea "x"
type input "321682650"
type textarea "x"
type input "321682650"
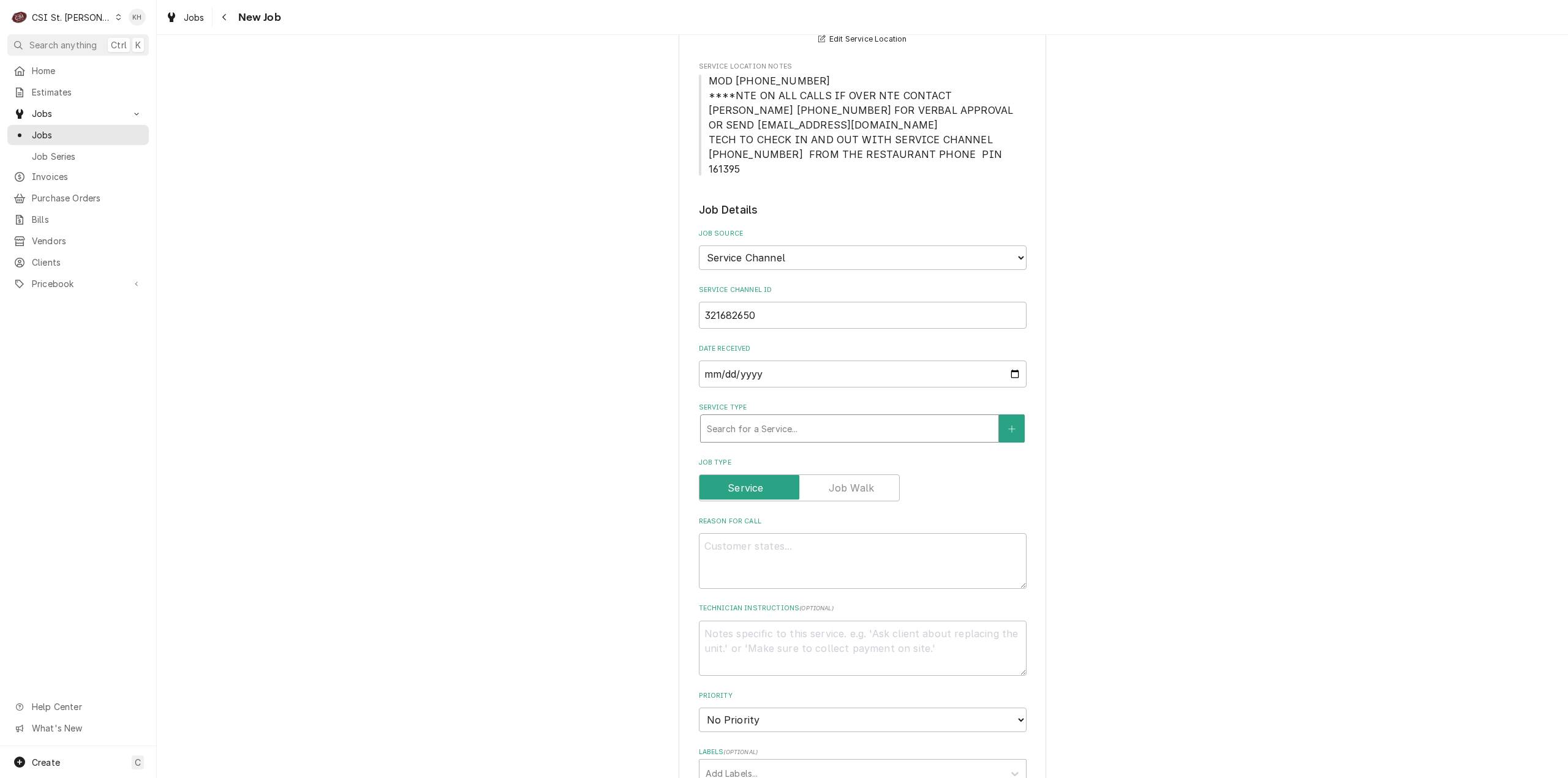
click at [798, 421] on div "Service Type" at bounding box center [849, 429] width 285 height 22
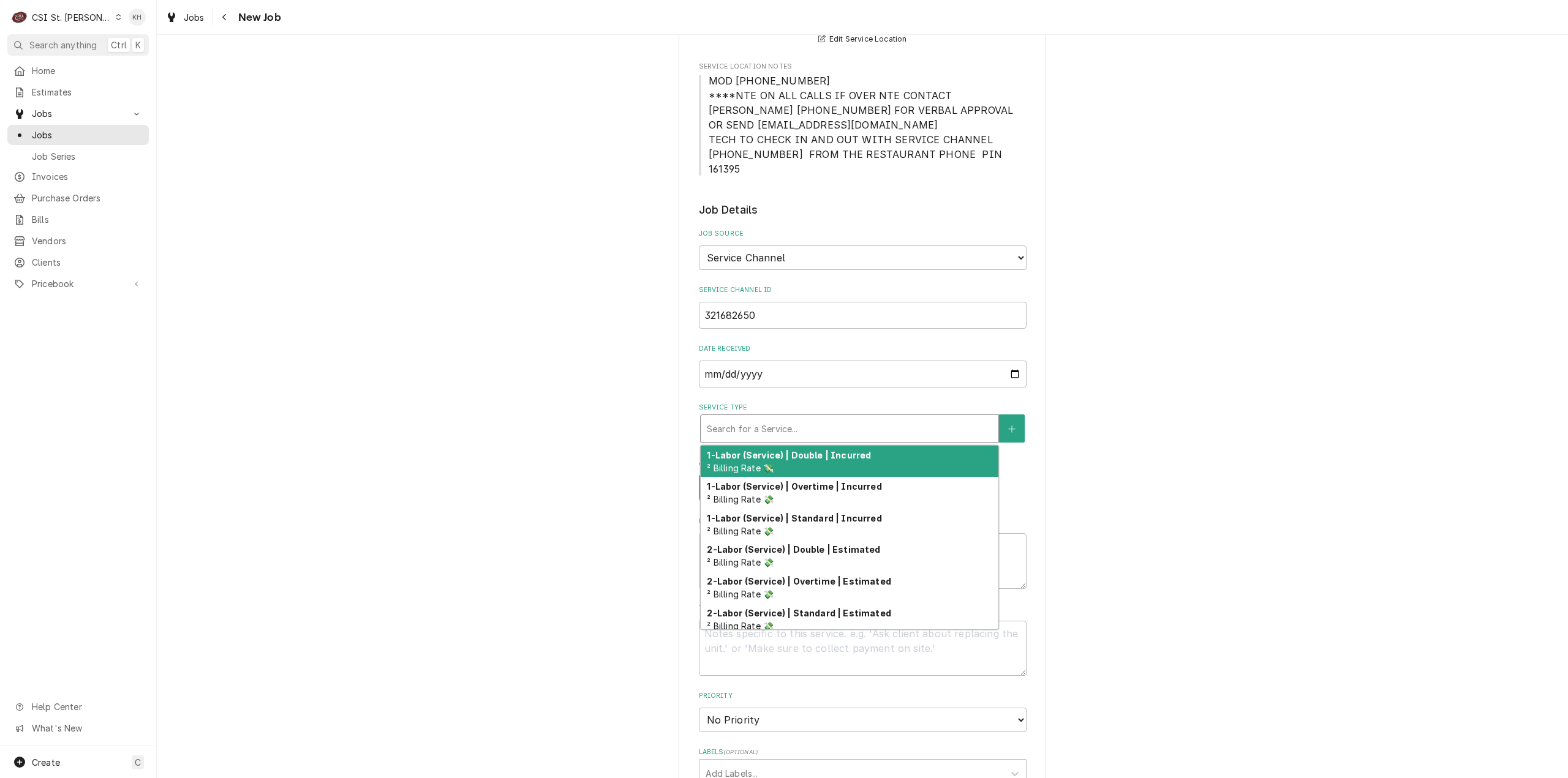
type textarea "x"
type input "s"
type textarea "x"
type input "se"
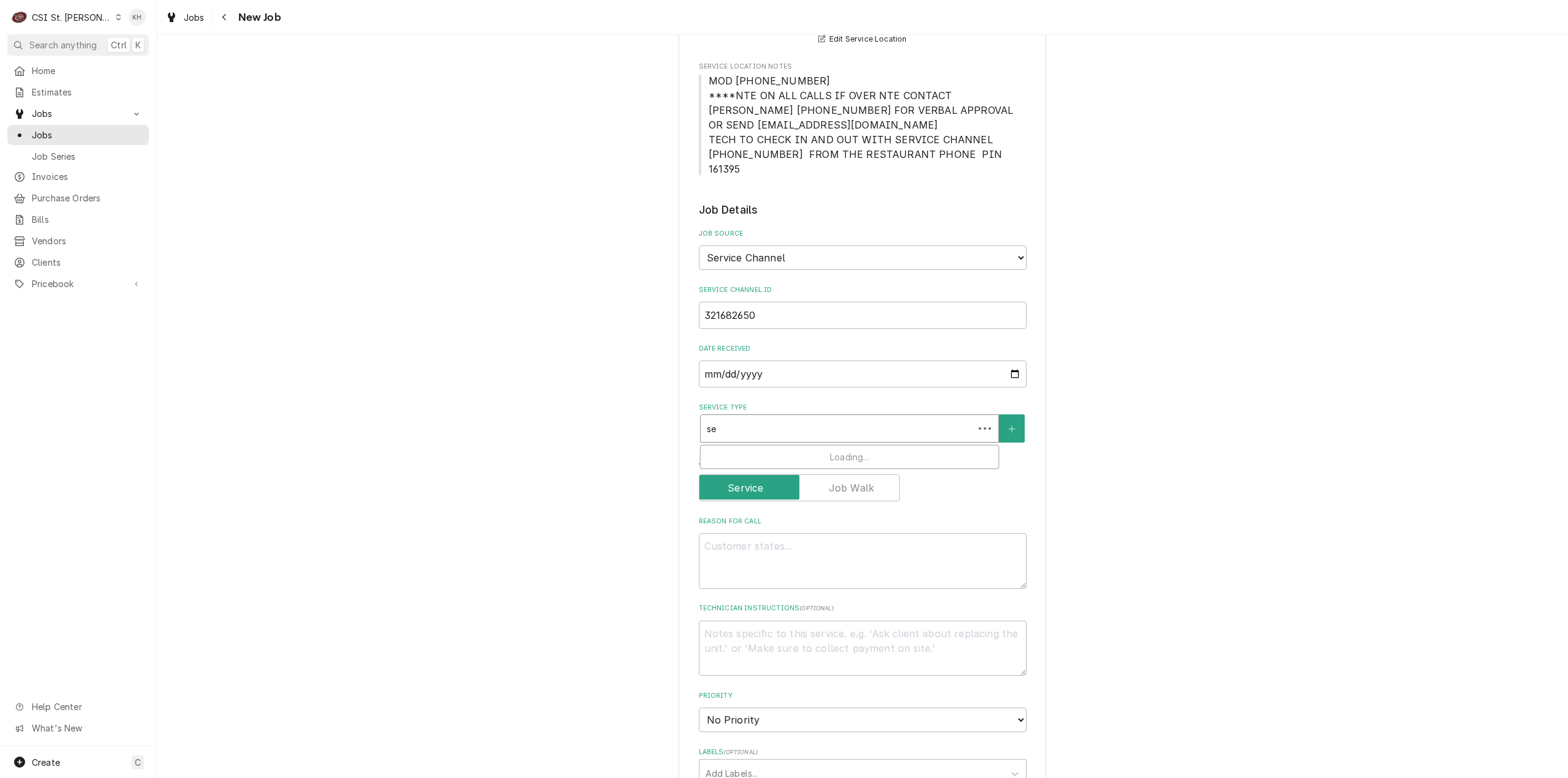
type textarea "x"
type input "ser"
type textarea "x"
type input "serv"
type textarea "x"
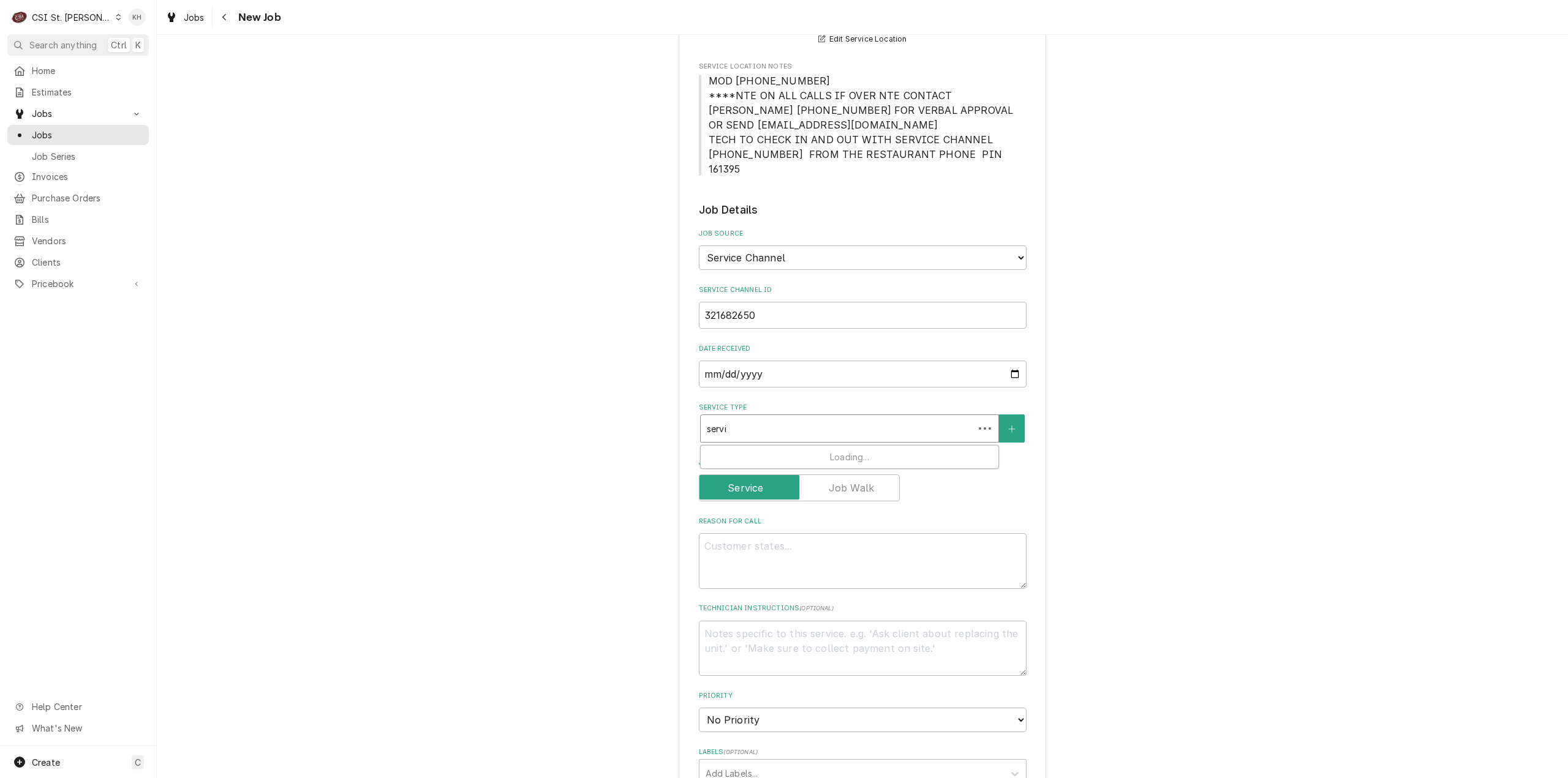
type input "servic"
type textarea "x"
type input "servicx"
type textarea "x"
type input "servicxe"
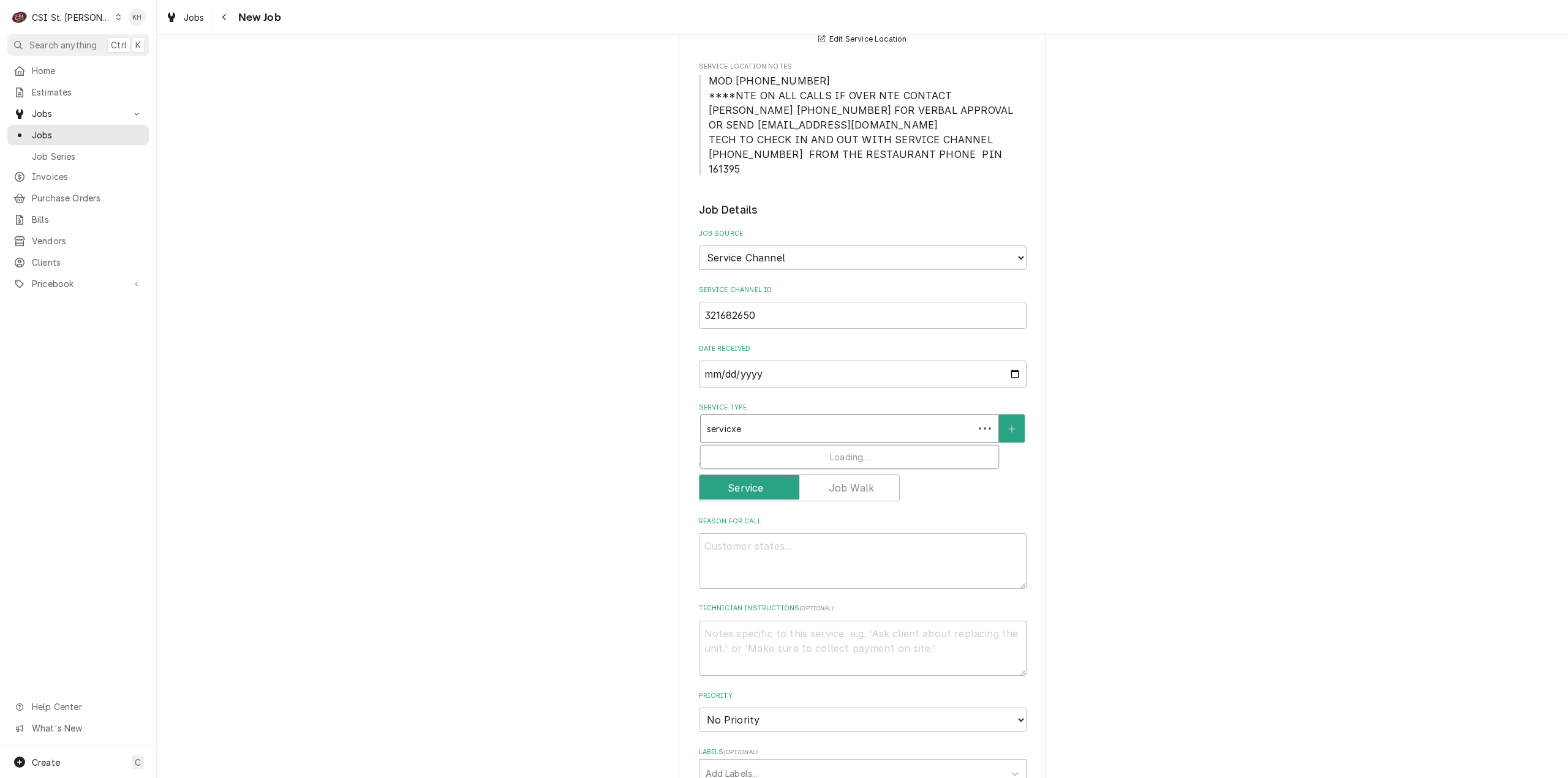
type textarea "x"
type input "servicxe"
type textarea "x"
type input "servicxe c"
type textarea "x"
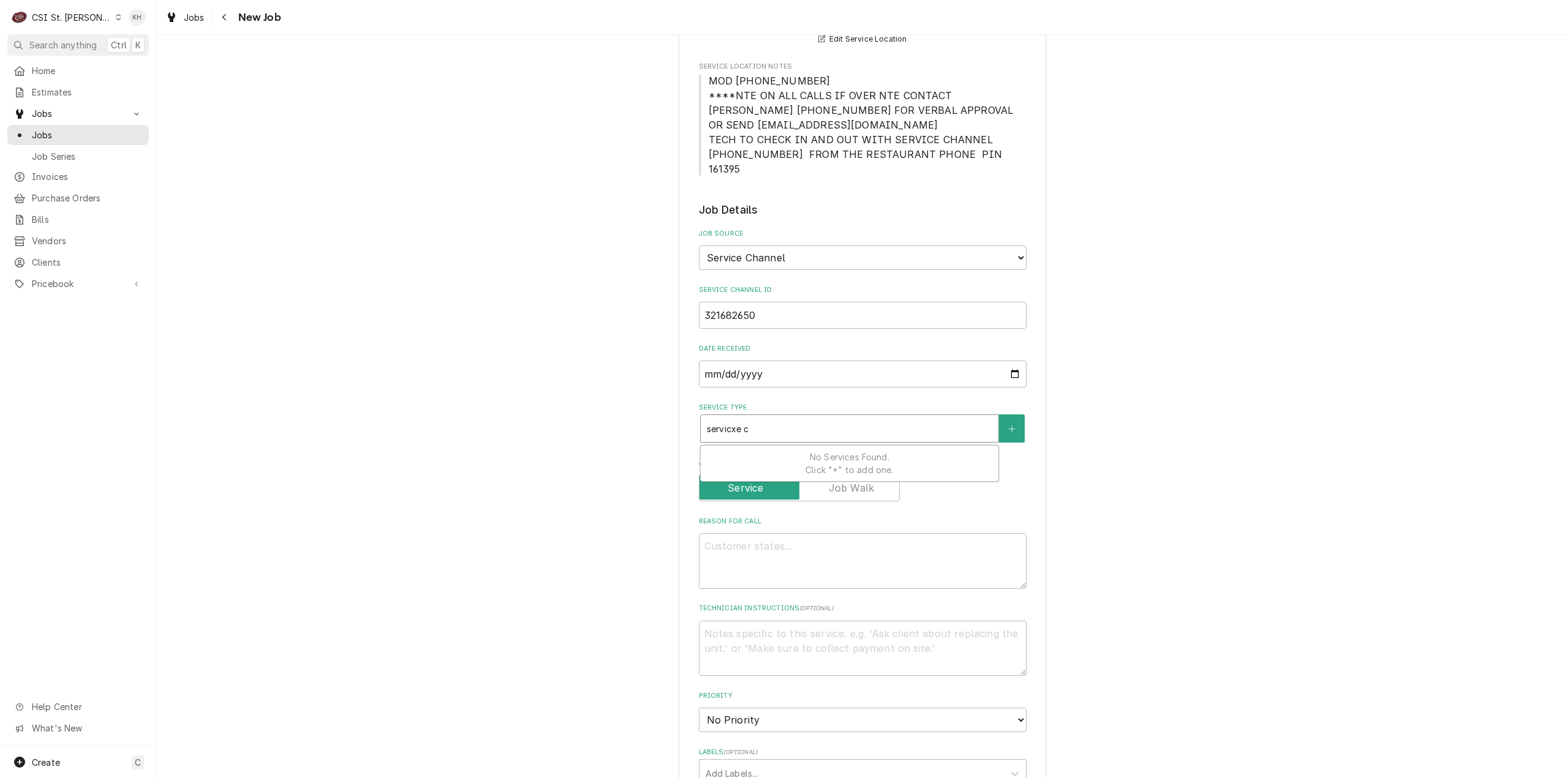
type input "servicxe ca"
type textarea "x"
type input "servicxe c"
type textarea "x"
type input "servicxe"
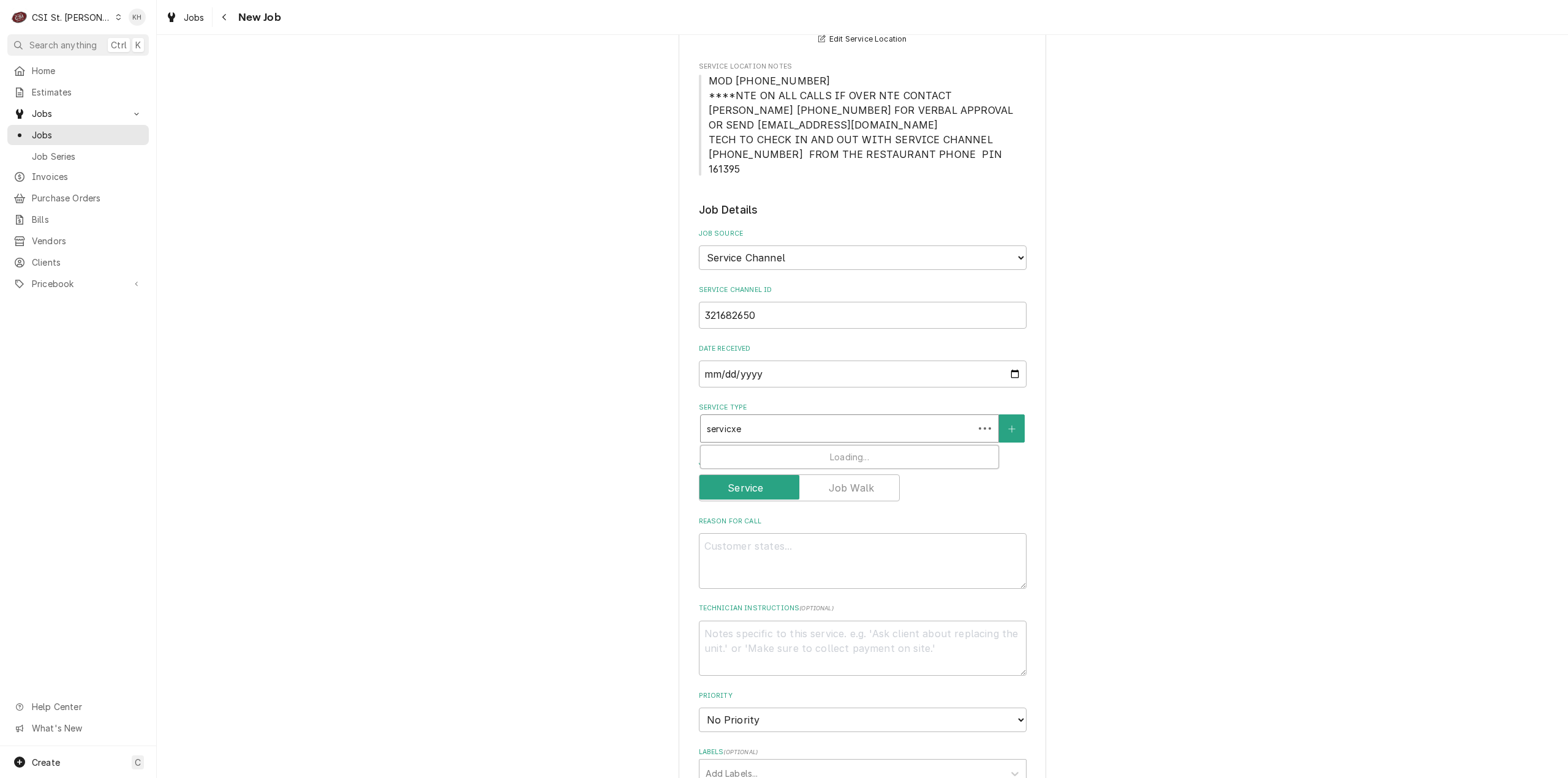
type textarea "x"
type input "servicxe"
type textarea "x"
type input "servicx"
type textarea "x"
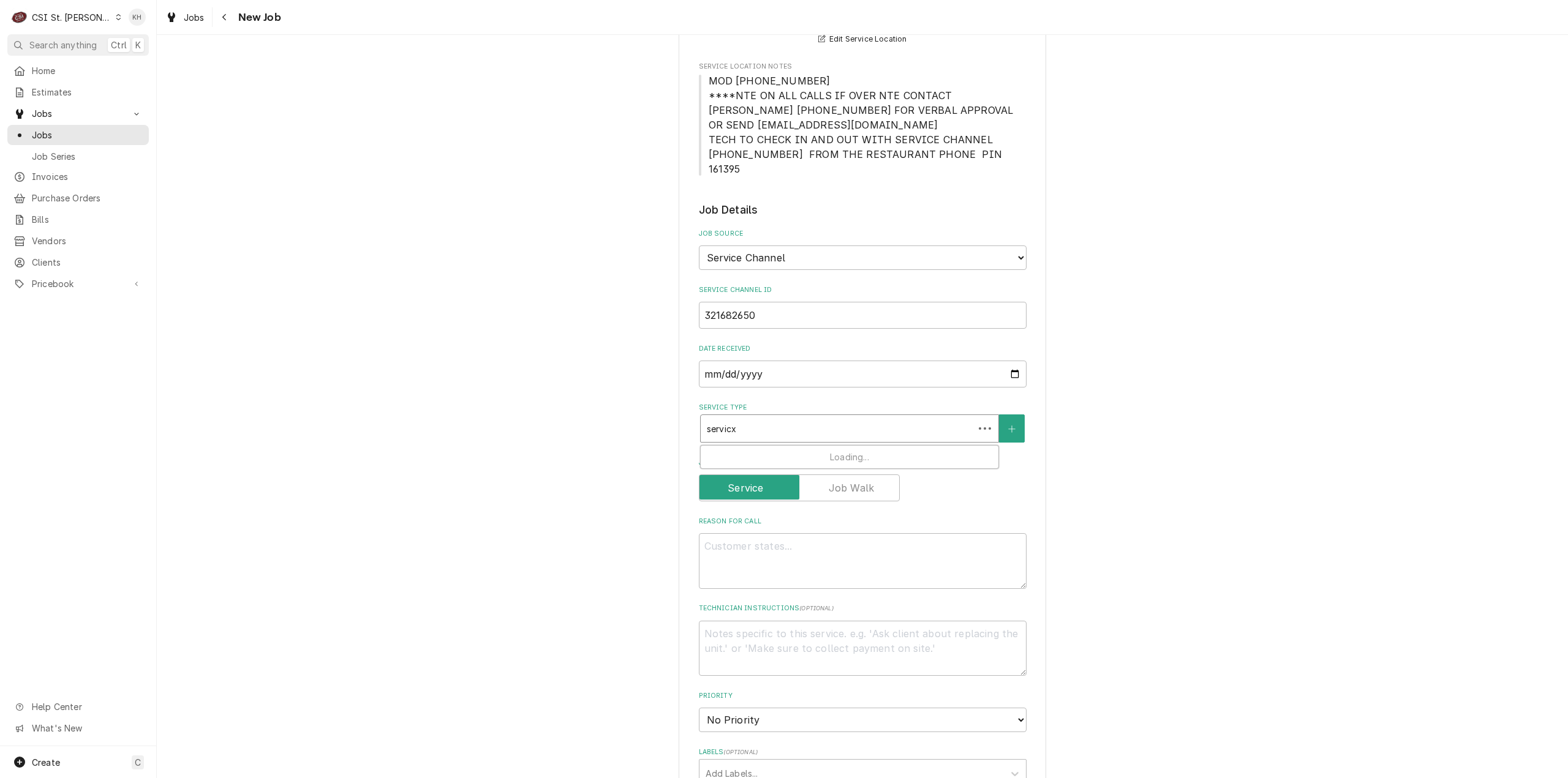
type input "servic"
type textarea "x"
type input "service"
type textarea "x"
type input "service"
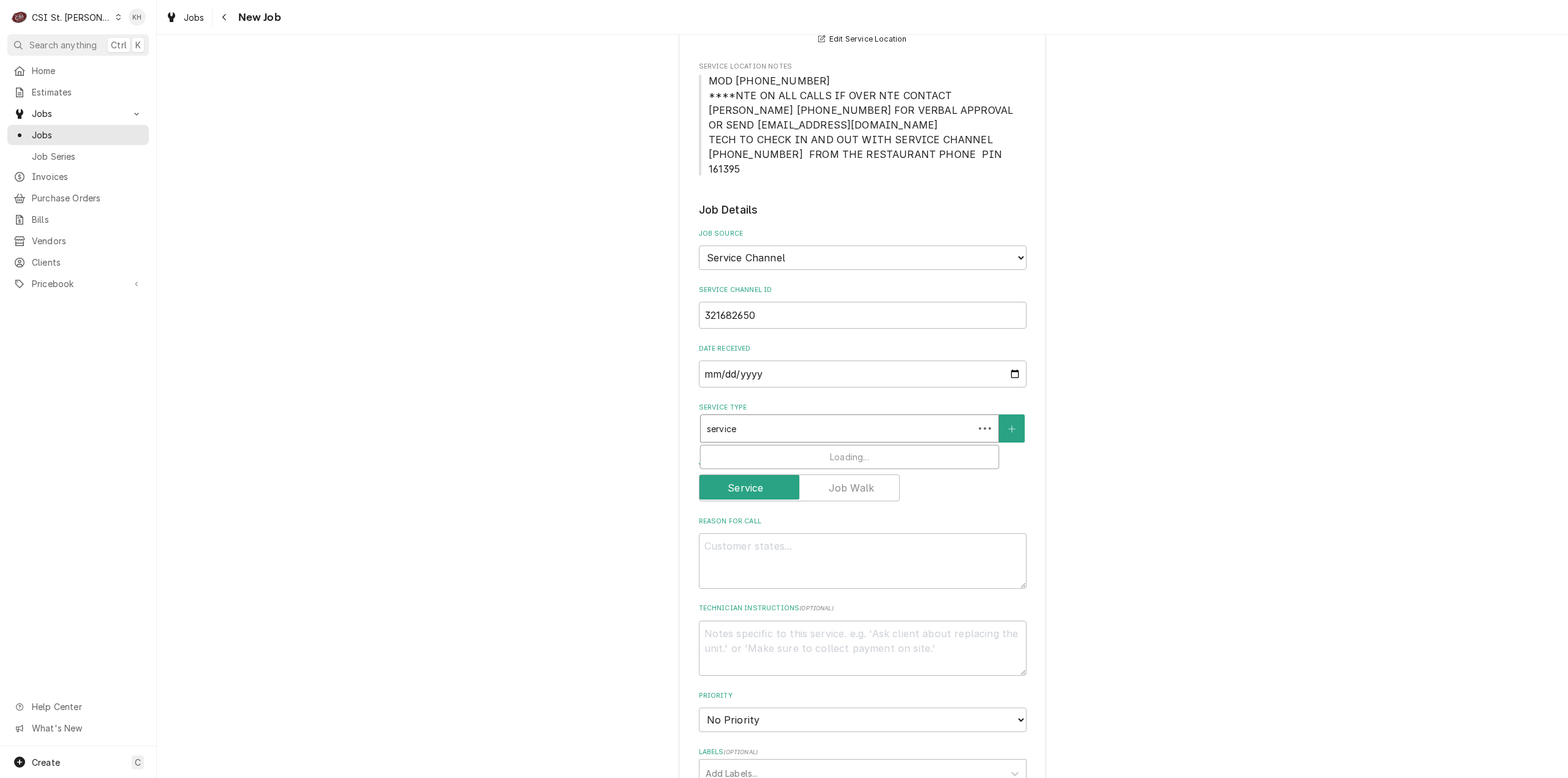
type textarea "x"
type input "service c"
type textarea "x"
type input "service ca"
type textarea "x"
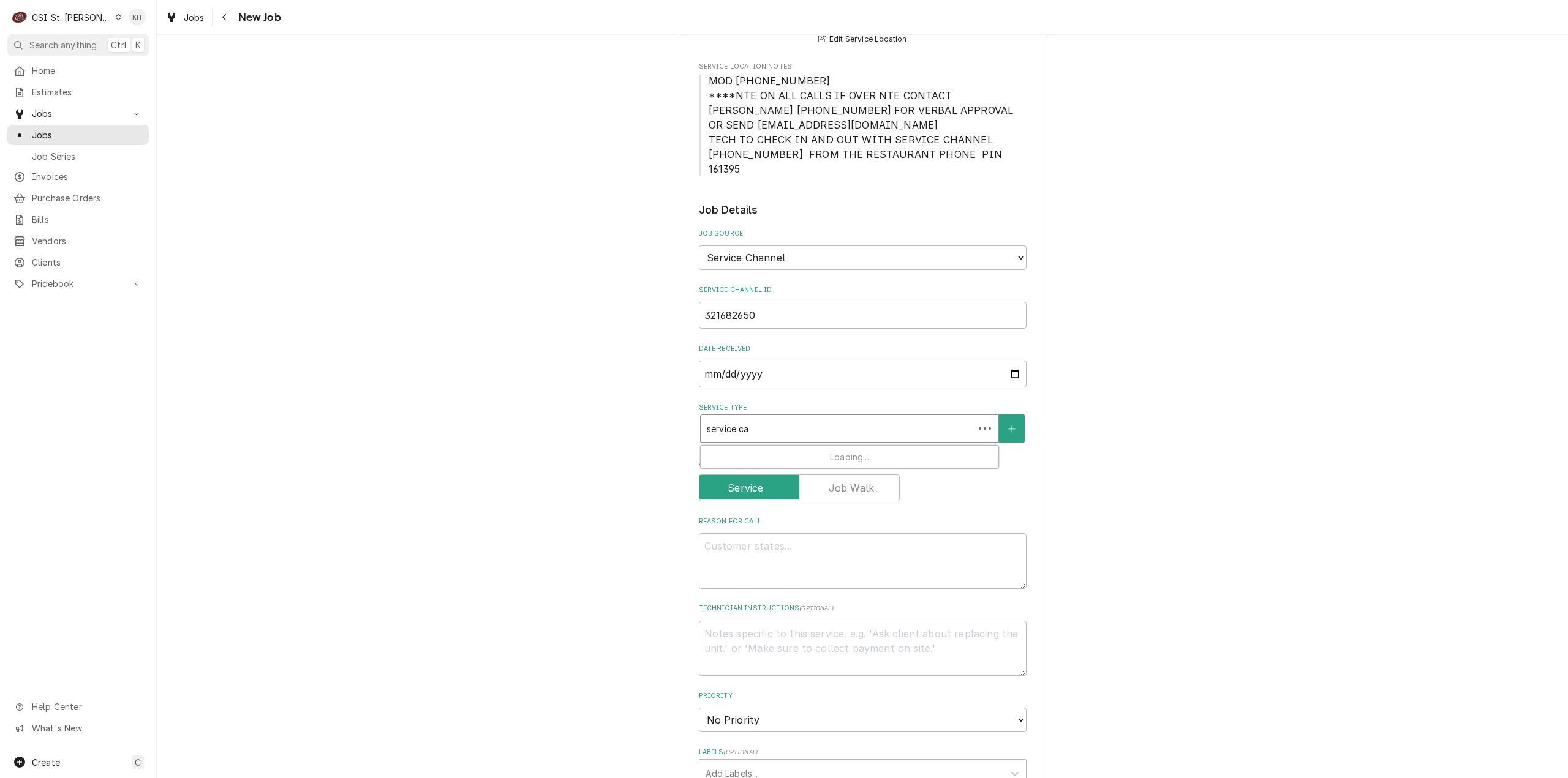
type input "service cal"
type textarea "x"
type input "service call"
click at [806, 446] on div "Job | Service Call ¹ Service Type 🛠️" at bounding box center [850, 461] width 298 height 32
click at [800, 590] on textarea "Reason For Call" at bounding box center [863, 582] width 328 height 56
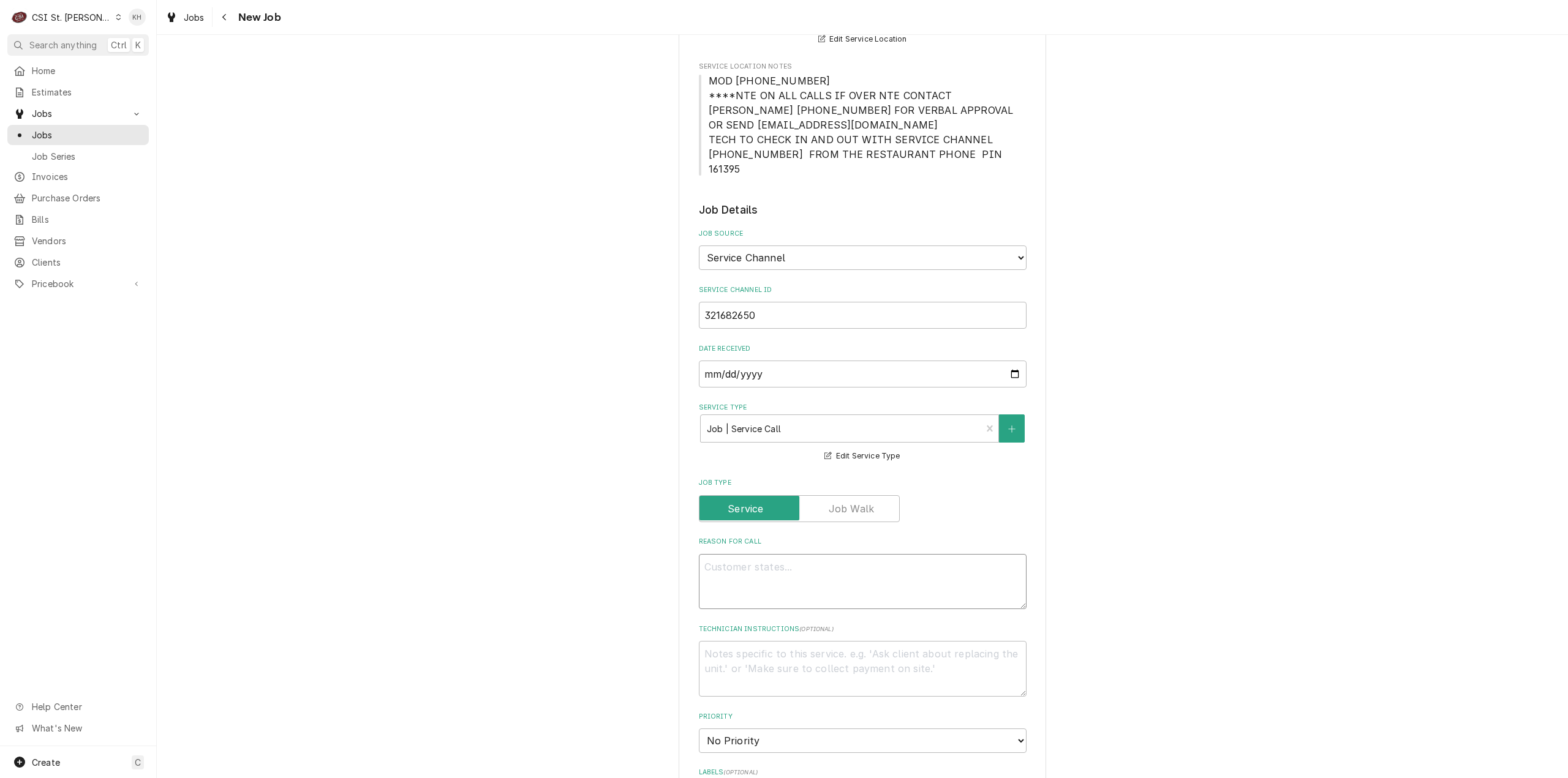
paste textarea "Kitchen / Refrigeration / Bird Cart "Equip:" Raising Cane's 876 "Tag ID"119263,…"
type textarea "x"
type textarea "Kitchen / Refrigeration / Bird Cart "Equip:" Raising Cane's 876 "Tag ID"119263,…"
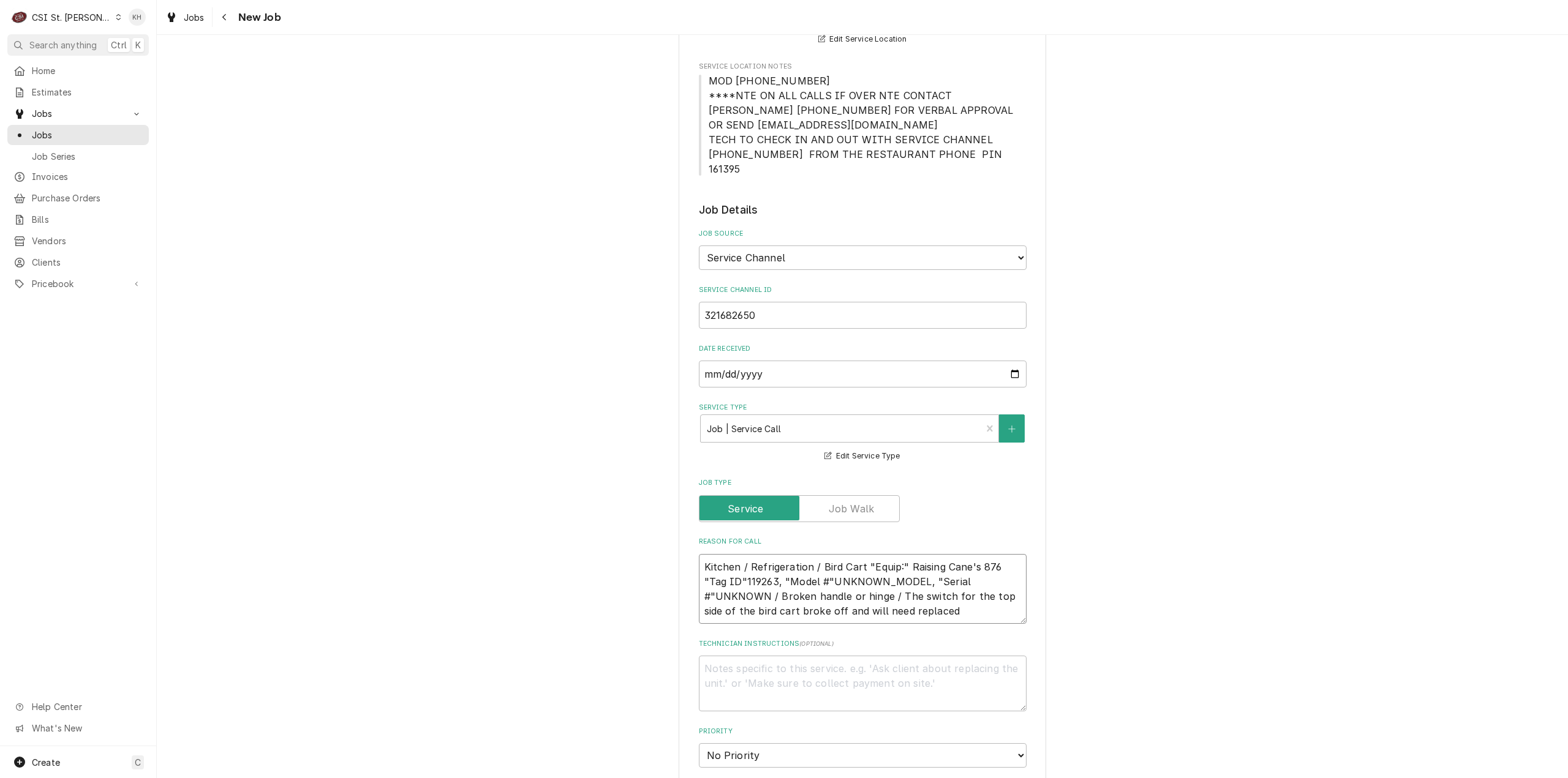
scroll to position [367, 0]
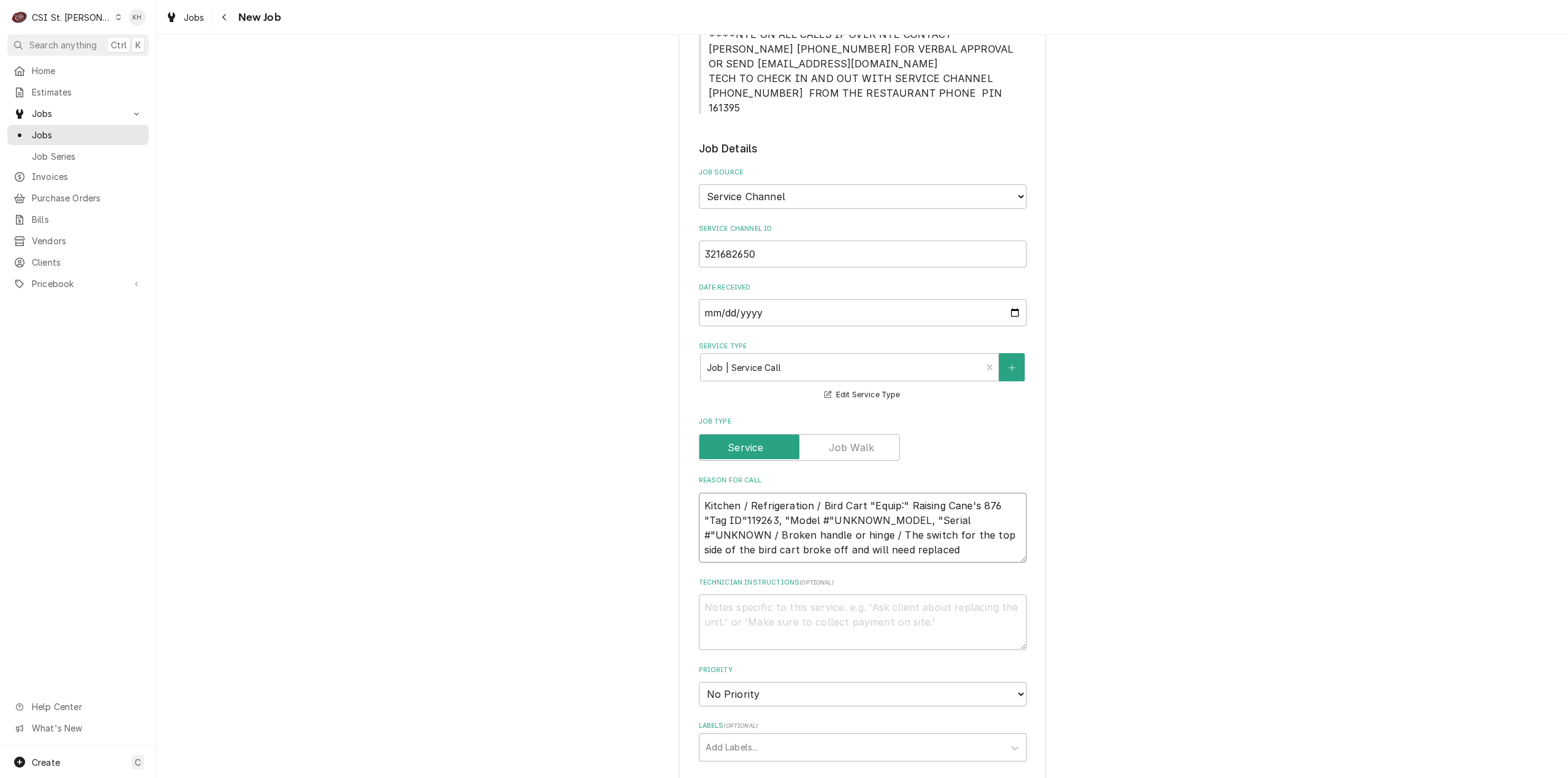
type textarea "x"
type textarea "Kitchen / Refrigeration / Bird Cart "Equip:" Raising Cane's 876 "Tag ID"119263,…"
type textarea "x"
type textarea "Kitchen / Refrigeration / Bird Cart "Equip:" Raising Cane's 876 "Tag ID"119263,…"
type textarea "x"
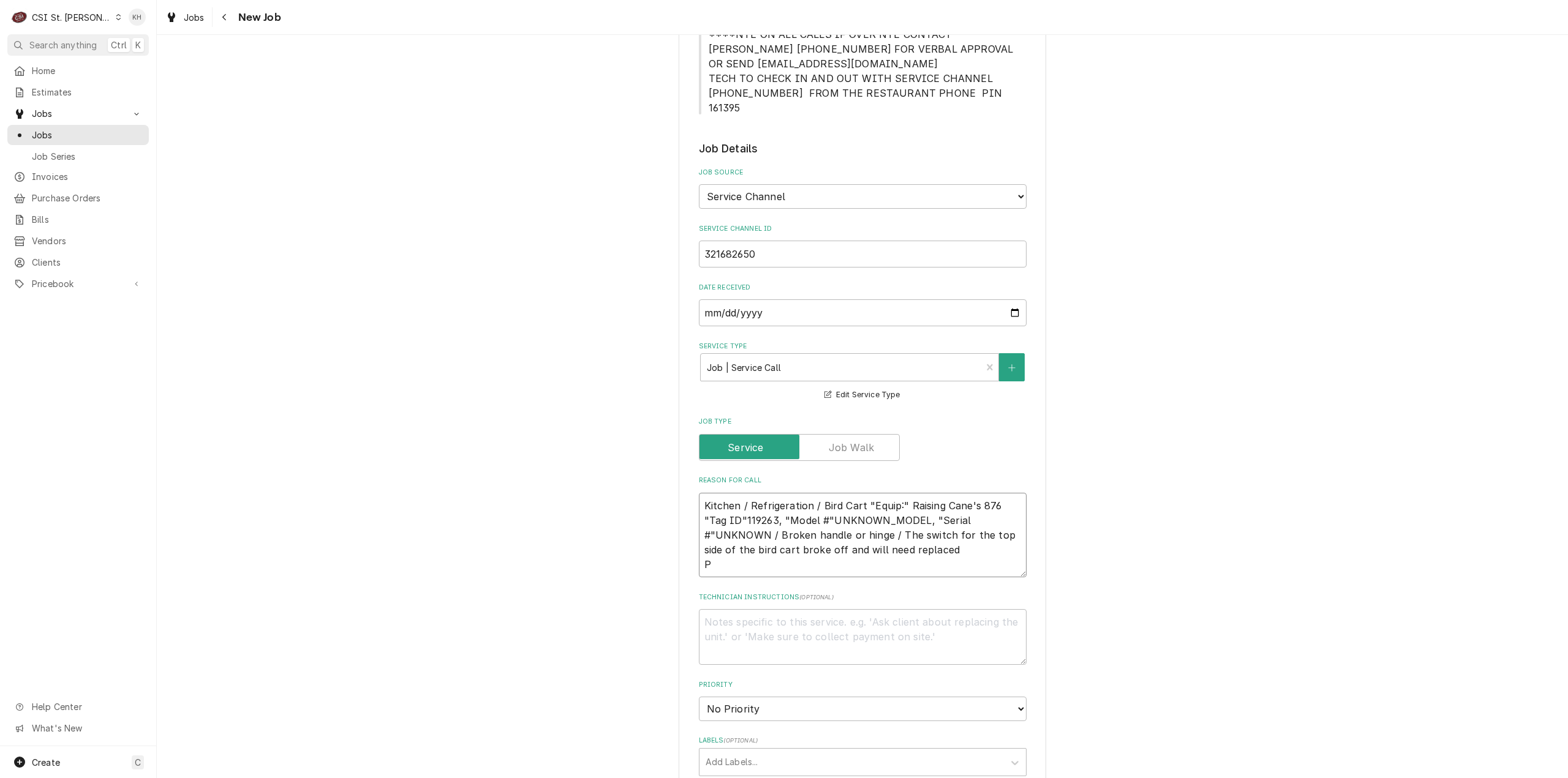
type textarea "Kitchen / Refrigeration / Bird Cart "Equip:" Raising Cane's 876 "Tag ID"119263,…"
type textarea "x"
type textarea "Kitchen / Refrigeration / Bird Cart "Equip:" Raising Cane's 876 "Tag ID"119263,…"
type textarea "x"
type textarea "Kitchen / Refrigeration / Bird Cart "Equip:" Raising Cane's 876 "Tag ID"119263,…"
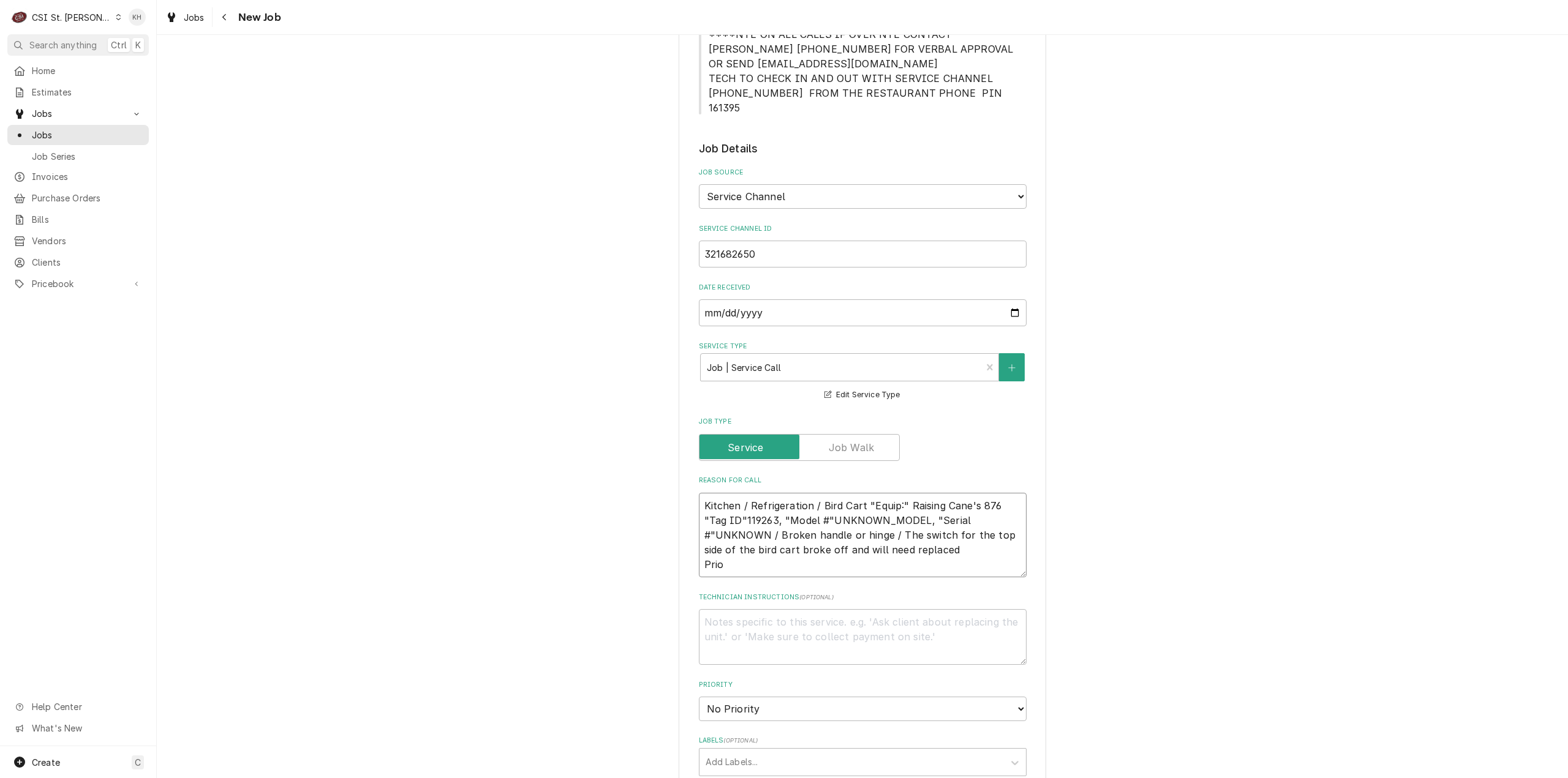
type textarea "x"
type textarea "Kitchen / Refrigeration / Bird Cart "Equip:" Raising Cane's 876 "Tag ID"119263,…"
type textarea "x"
type textarea "Kitchen / Refrigeration / Bird Cart "Equip:" Raising Cane's 876 "Tag ID"119263,…"
type textarea "x"
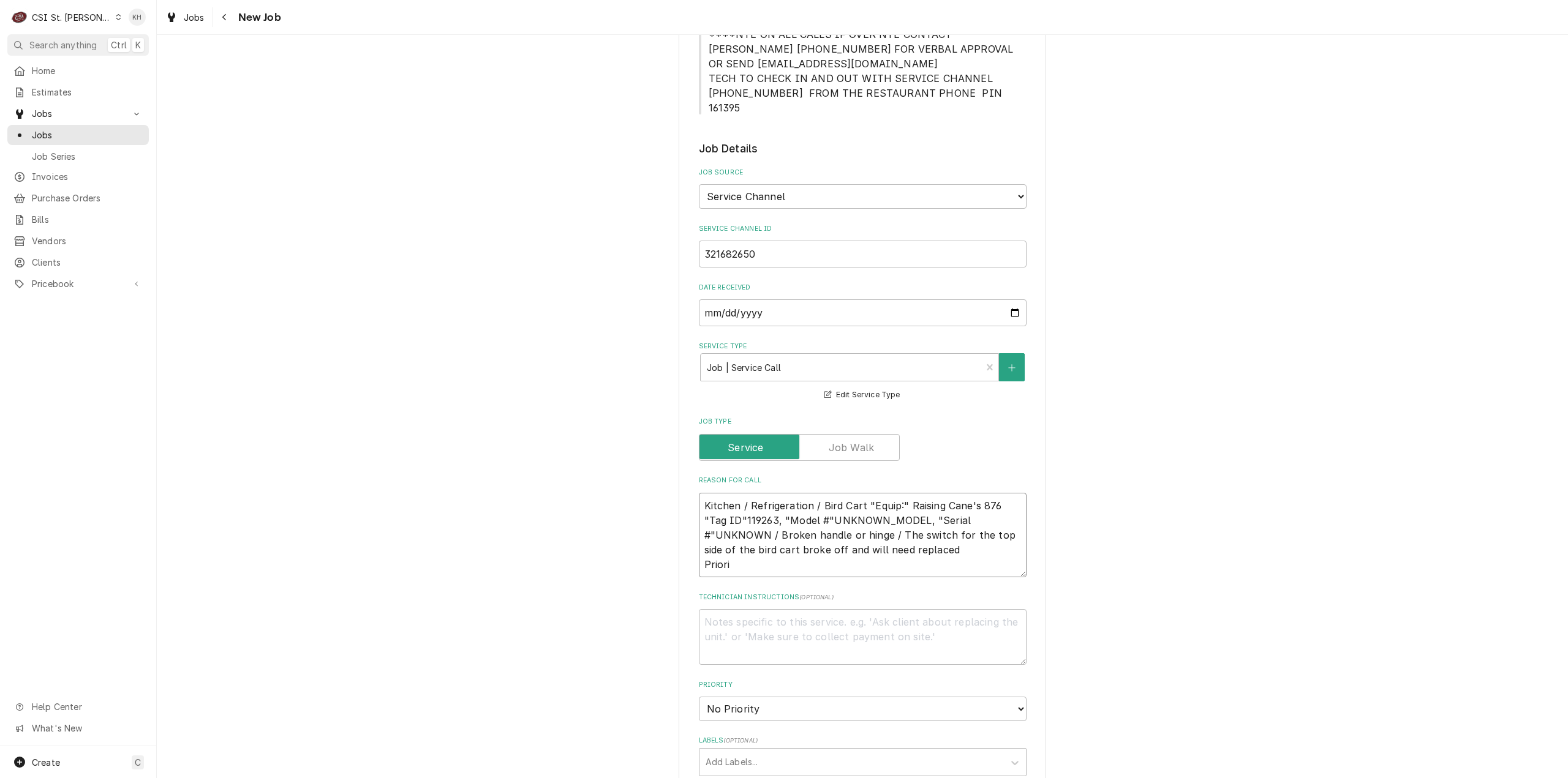
type textarea "Kitchen / Refrigeration / Bird Cart "Equip:" Raising Cane's 876 "Tag ID"119263,…"
type textarea "x"
type textarea "Kitchen / Refrigeration / Bird Cart "Equip:" Raising Cane's 876 "Tag ID"119263,…"
type textarea "x"
type textarea "Kitchen / Refrigeration / Bird Cart "Equip:" Raising Cane's 876 "Tag ID"119263,…"
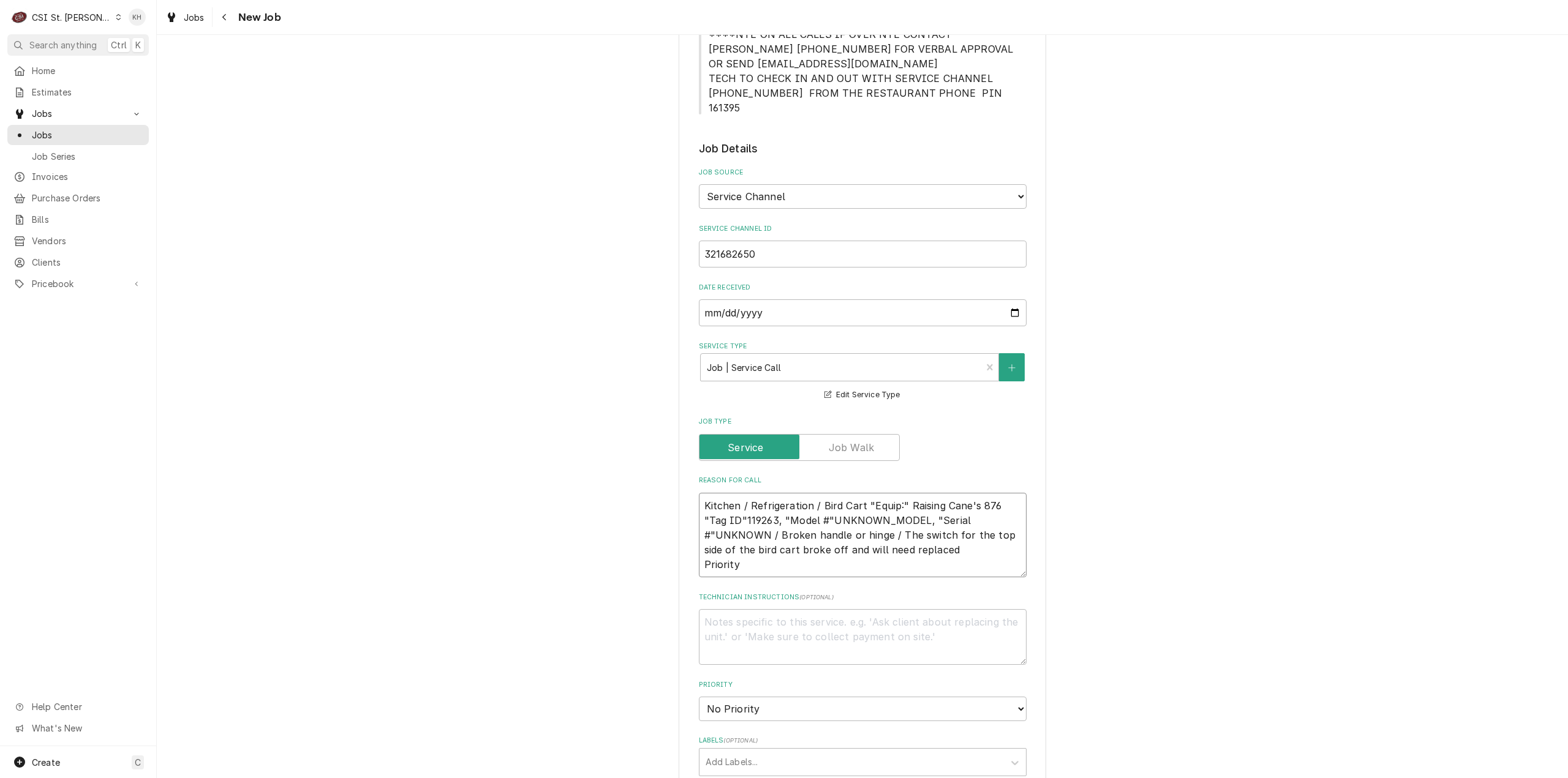
type textarea "x"
type textarea "Kitchen / Refrigeration / Bird Cart "Equip:" Raising Cane's 876 "Tag ID"119263,…"
click at [772, 552] on textarea "Kitchen / Refrigeration / Bird Cart "Equip:" Raising Cane's 876 "Tag ID"119263,…" at bounding box center [863, 535] width 328 height 85
paste textarea "Non-Emergency - 7 Days"
type textarea "x"
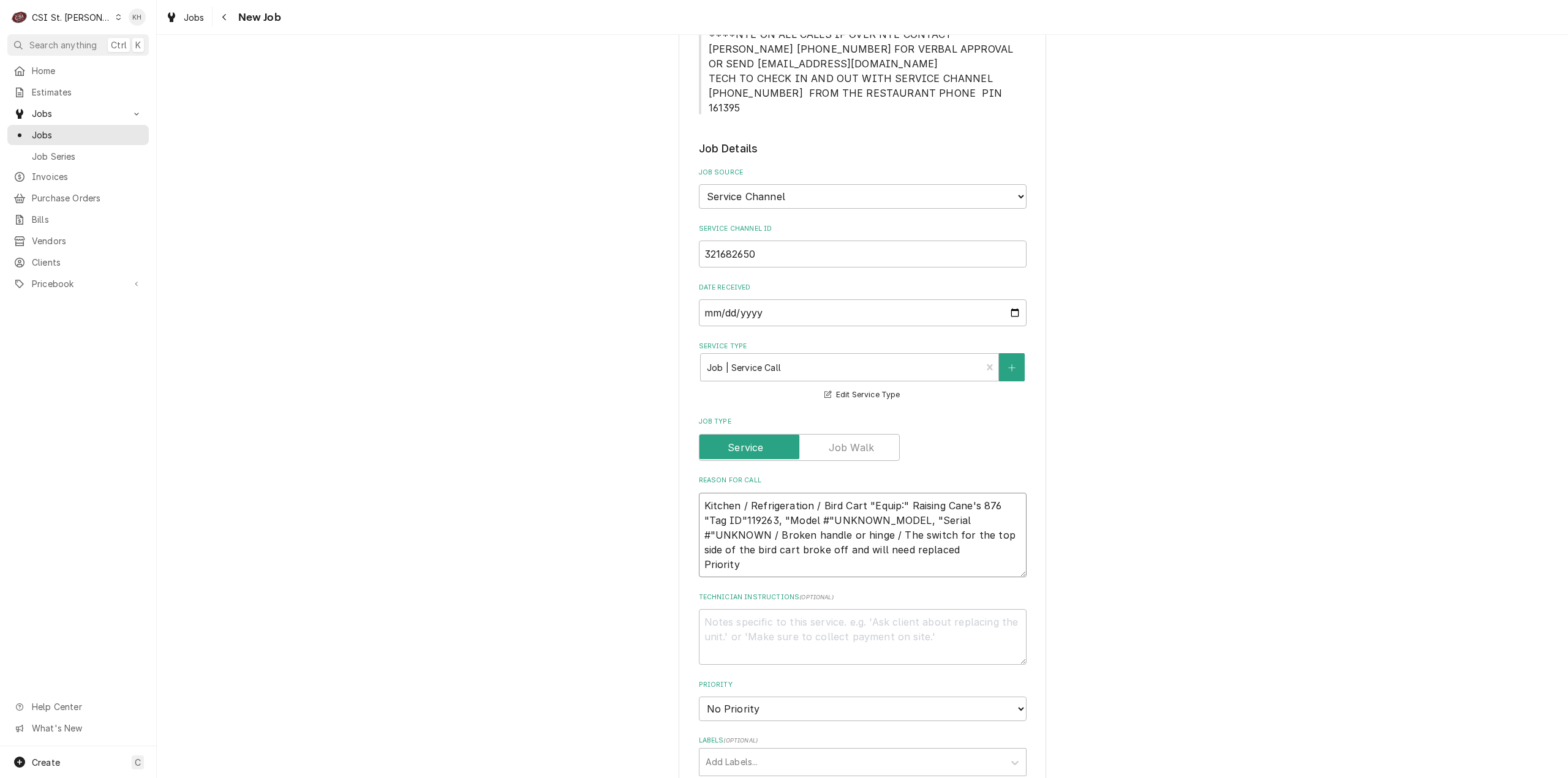
type textarea "Kitchen / Refrigeration / Bird Cart "Equip:" Raising Cane's 876 "Tag ID"119263,…"
type textarea "x"
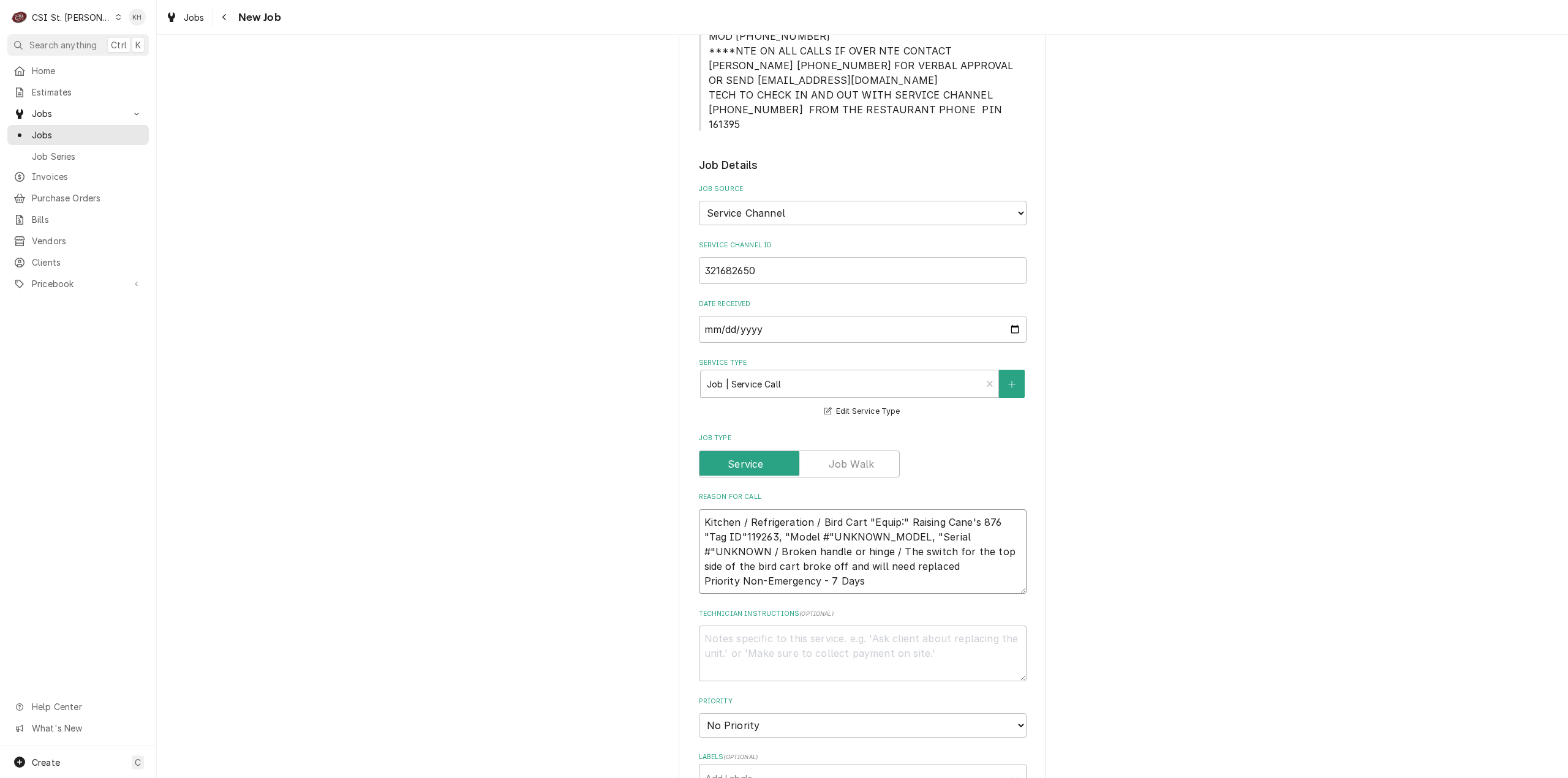
scroll to position [551, 0]
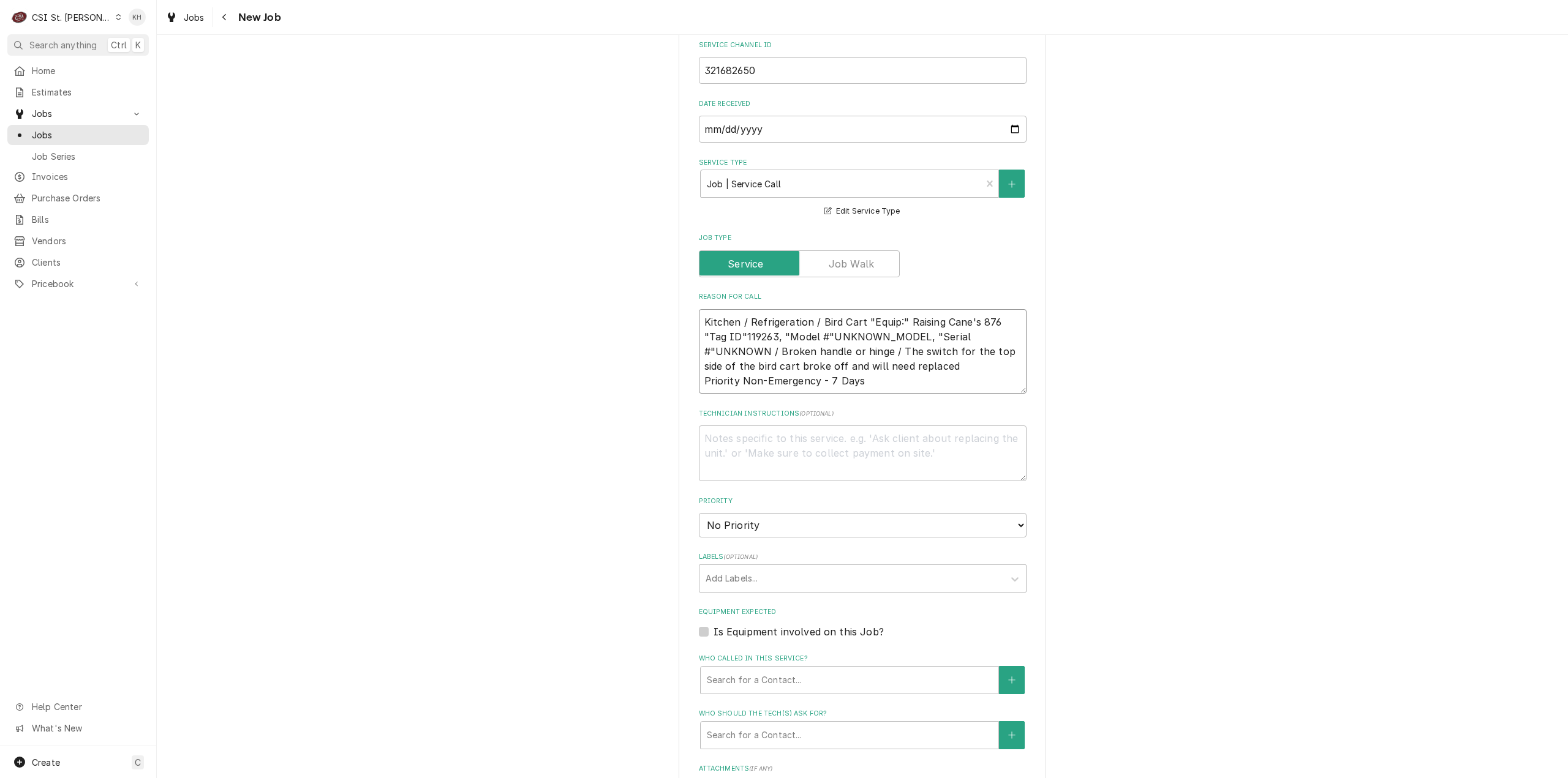
type textarea "Kitchen / Refrigeration / Bird Cart "Equip:" Raising Cane's 876 "Tag ID"119263,…"
click at [834, 443] on textarea "Technician Instructions ( optional )" at bounding box center [863, 454] width 328 height 56
type textarea "x"
type textarea "N"
type textarea "x"
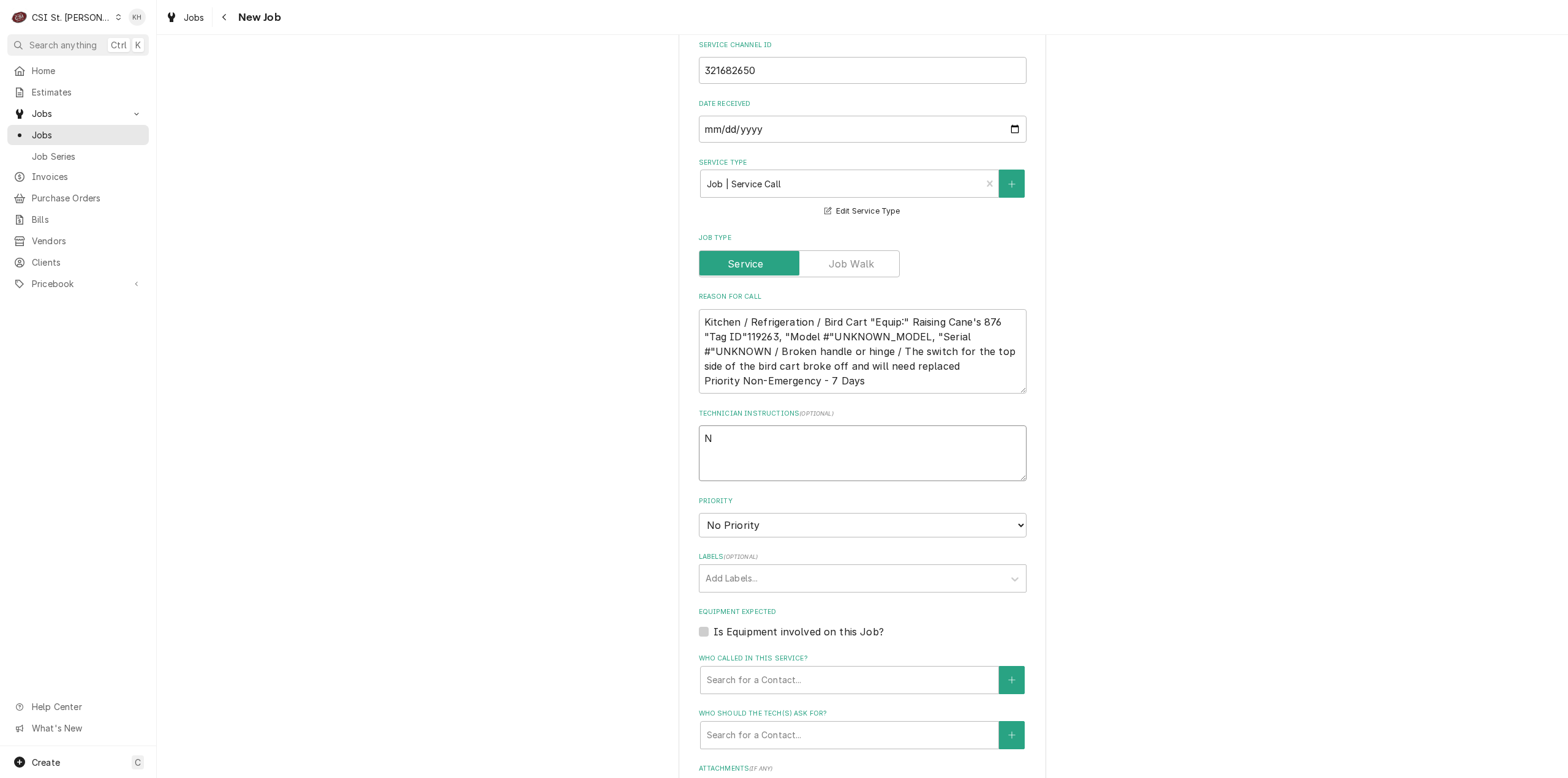
type textarea "NT"
type textarea "x"
type textarea "NTE"
type textarea "x"
type textarea "NTE"
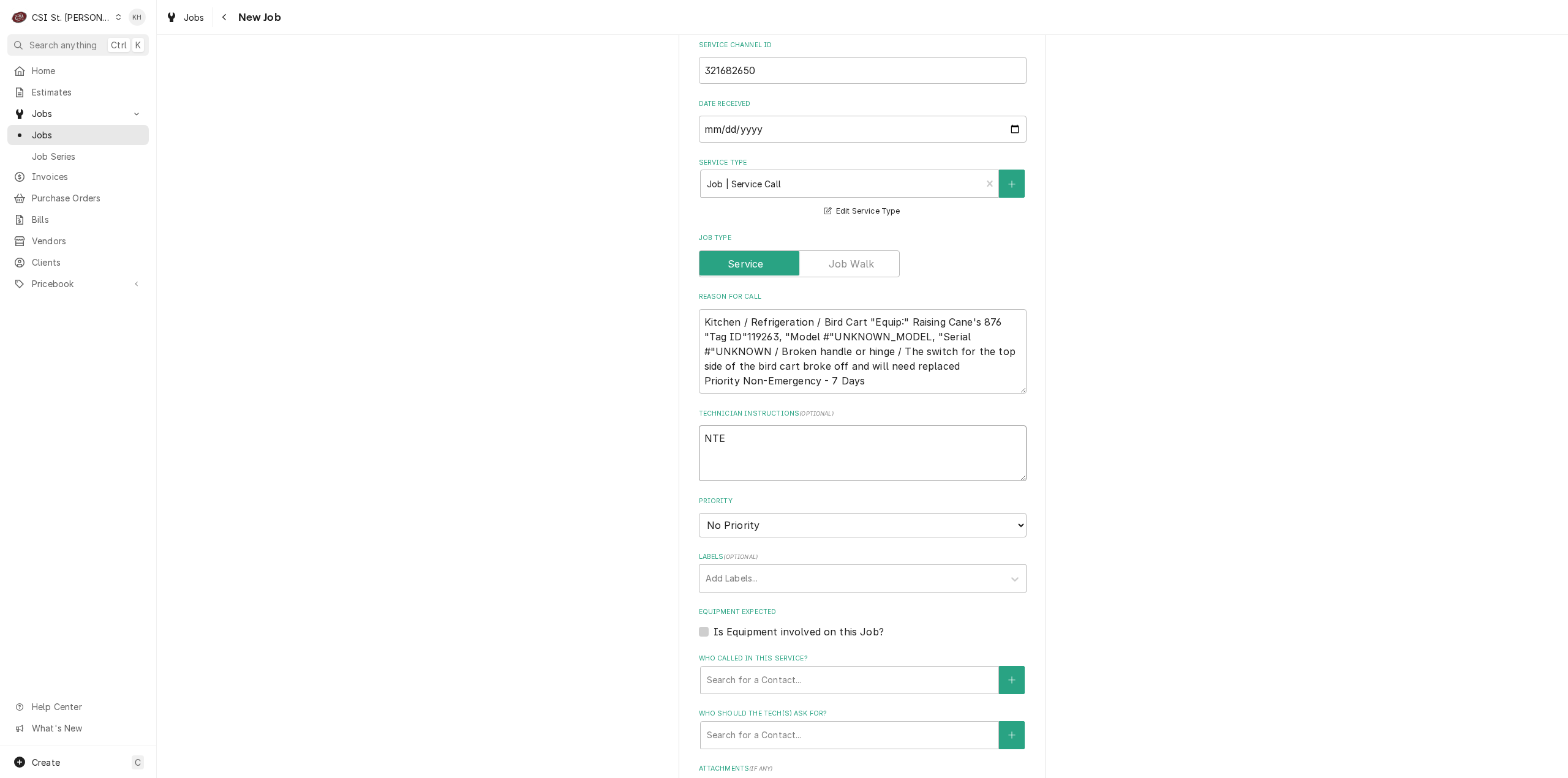
type textarea "x"
type textarea "NTE $"
type textarea "x"
type textarea "NTE $4"
type textarea "x"
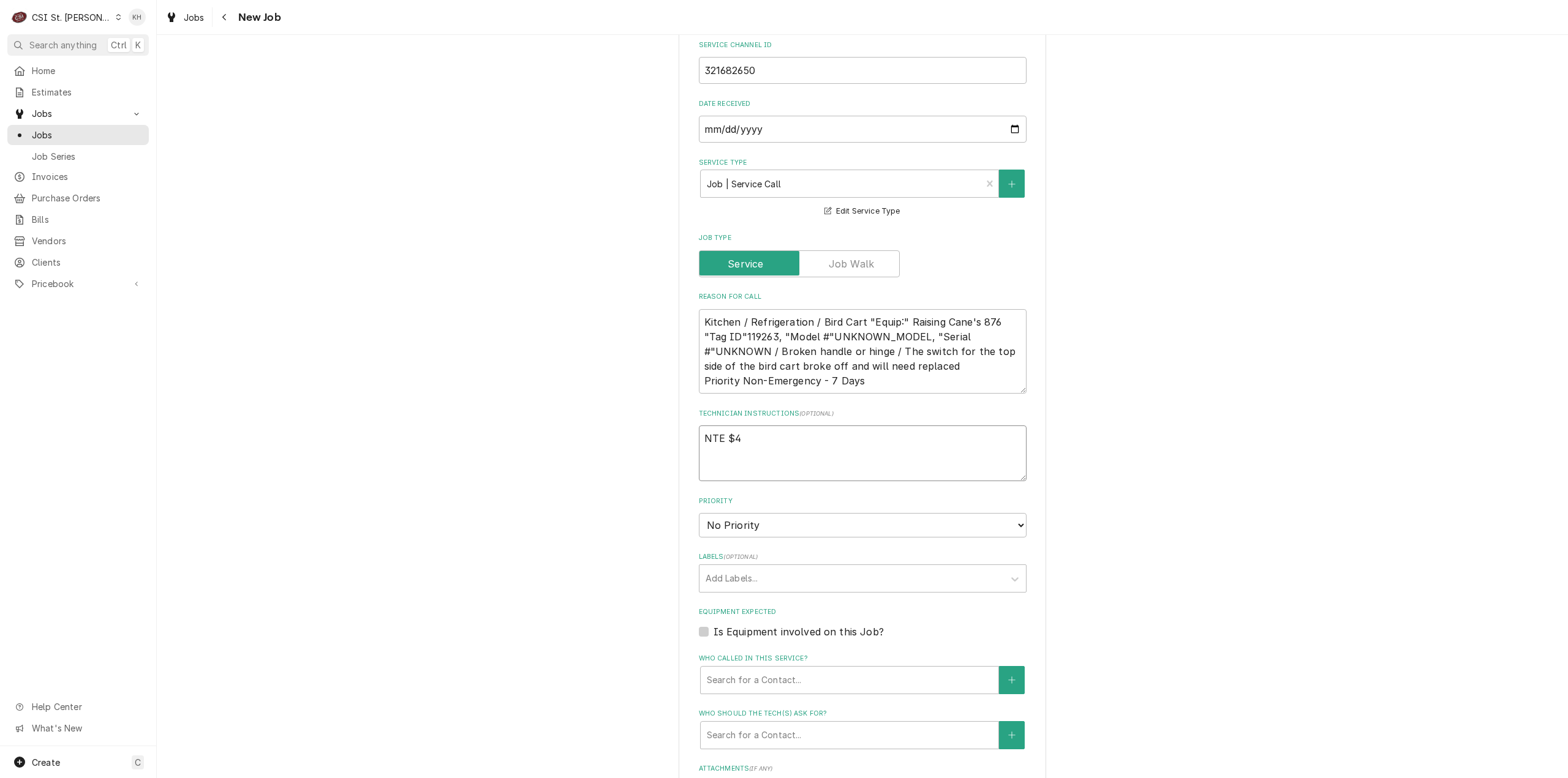
type textarea "NTE $40"
type textarea "x"
type textarea "NTE $400"
type textarea "x"
type textarea "NTE $400."
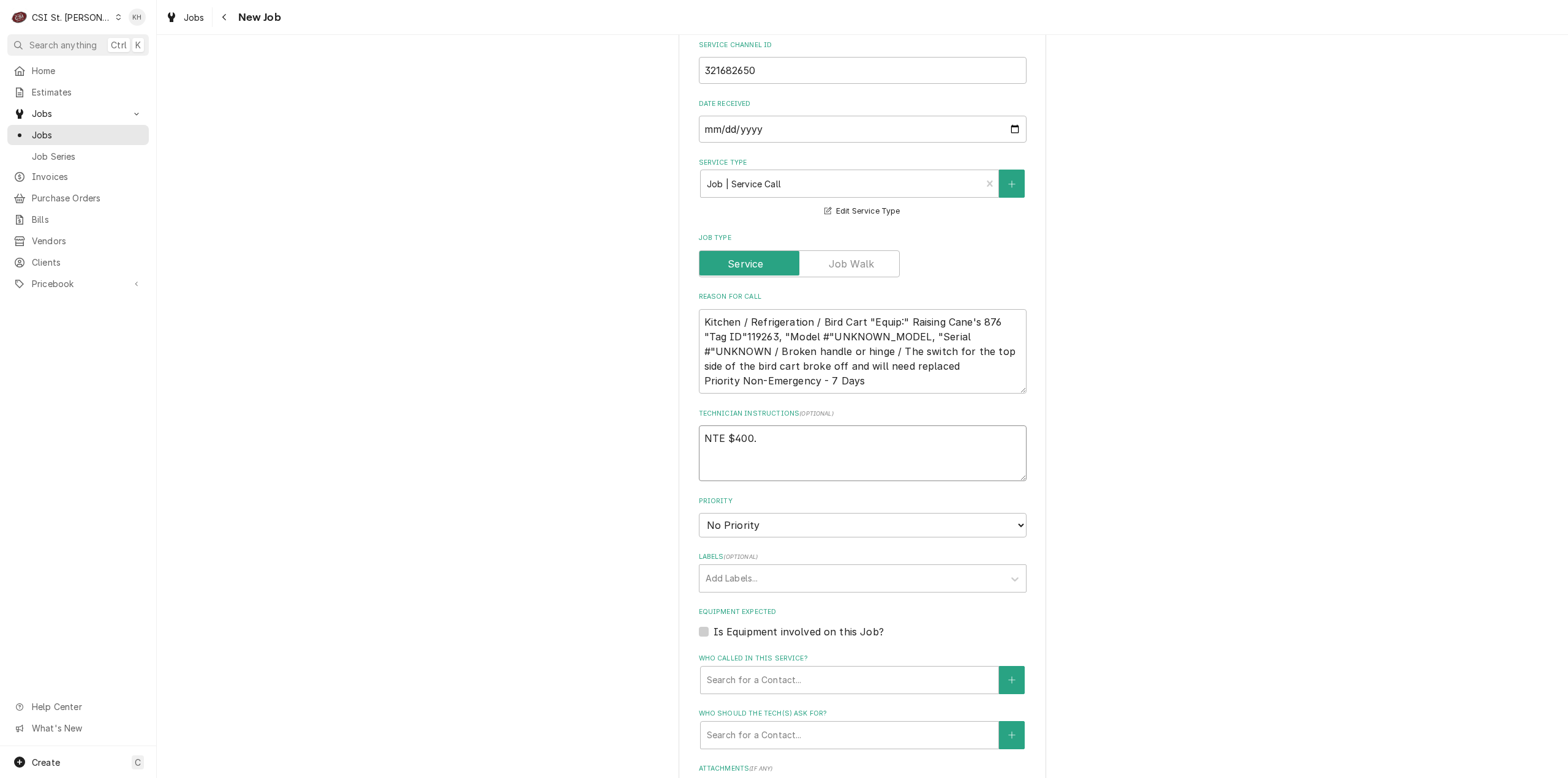
type textarea "x"
type textarea "NTE $400.0"
type textarea "x"
type textarea "NTE $400.00"
type textarea "x"
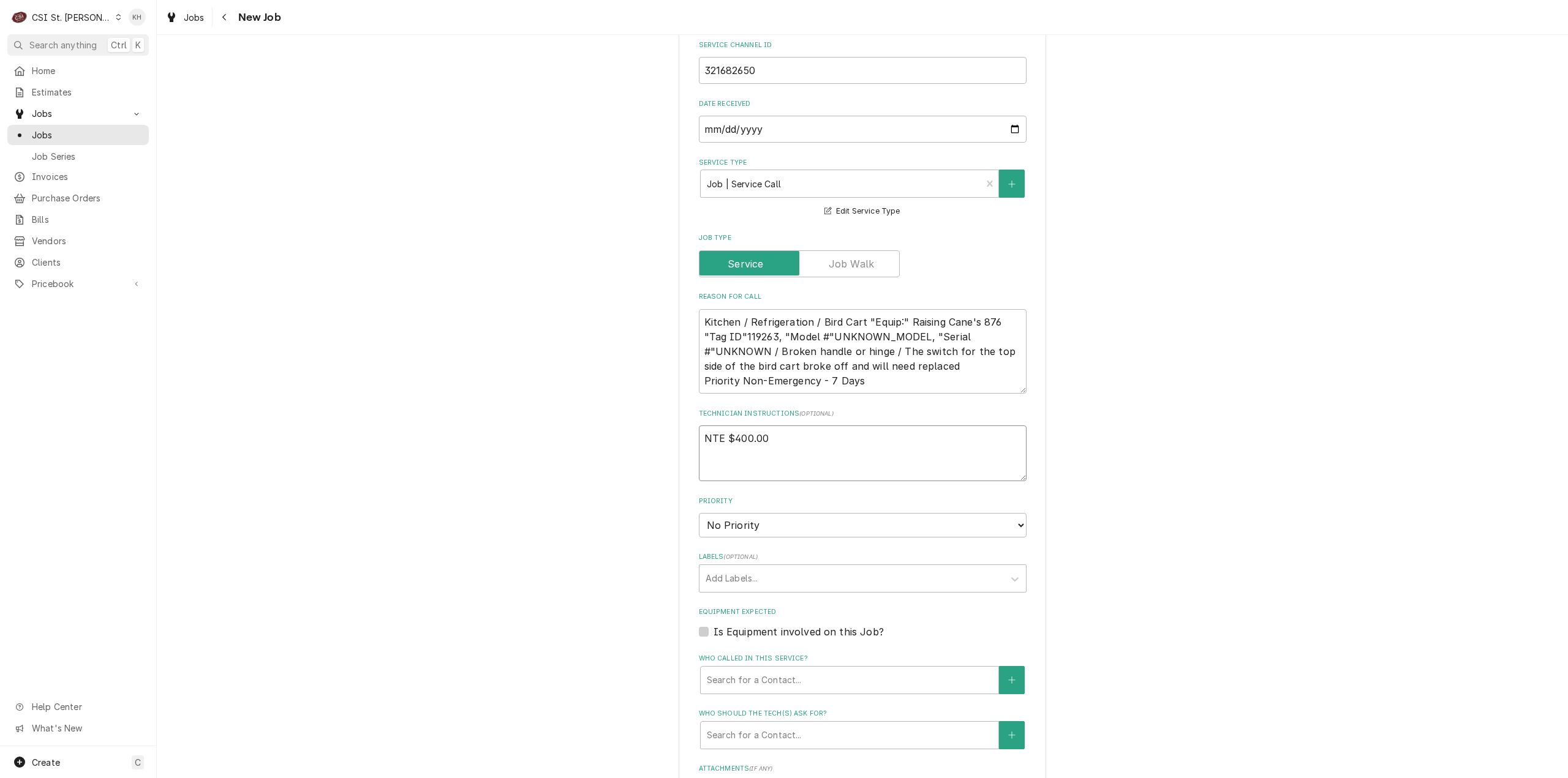
type textarea "NTE $400.00"
type textarea "x"
type textarea "NTE $400.00"
type textarea "x"
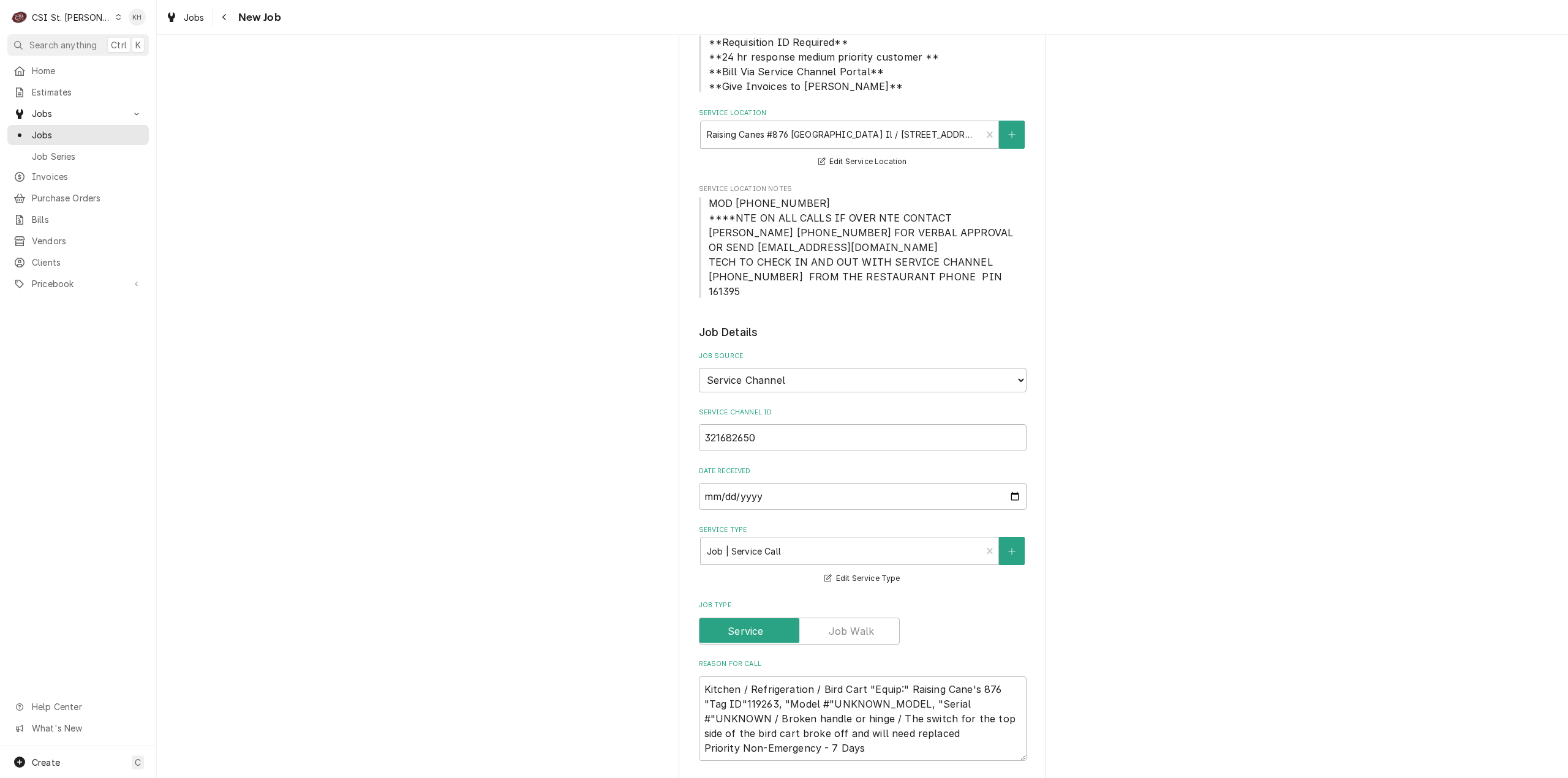
scroll to position [122, 0]
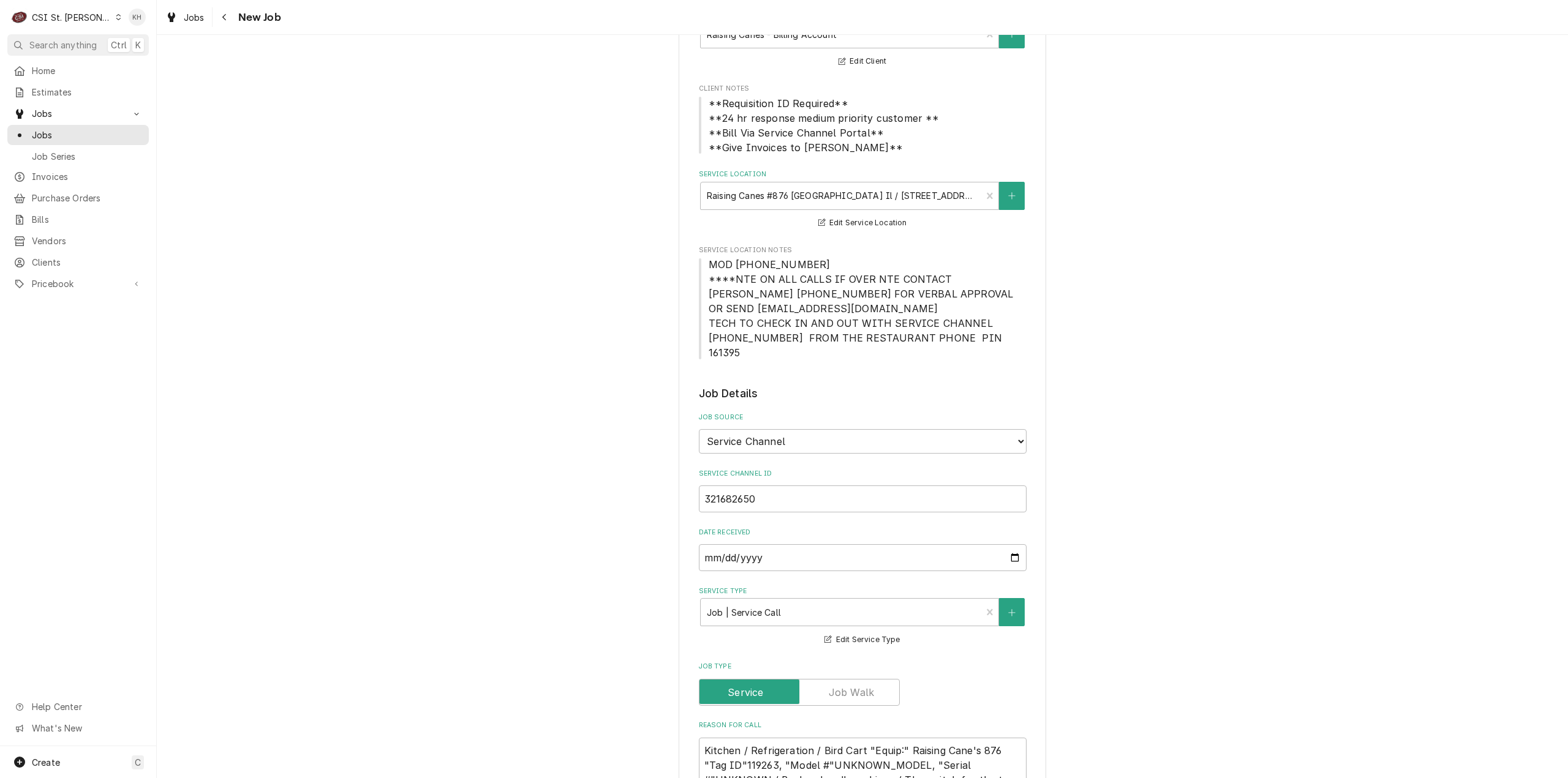
type textarea "NTE $400.00"
drag, startPoint x: 705, startPoint y: 281, endPoint x: 987, endPoint y: 336, distance: 287.3
click at [987, 336] on span "MOD [PHONE_NUMBER] ****NTE ON ALL CALLS IF OVER NTE CONTACT [PERSON_NAME] [PHON…" at bounding box center [863, 309] width 328 height 103
copy span "****NTE ON ALL CALLS IF OVER NTE CONTACT [PERSON_NAME] [PHONE_NUMBER] FOR VERBA…"
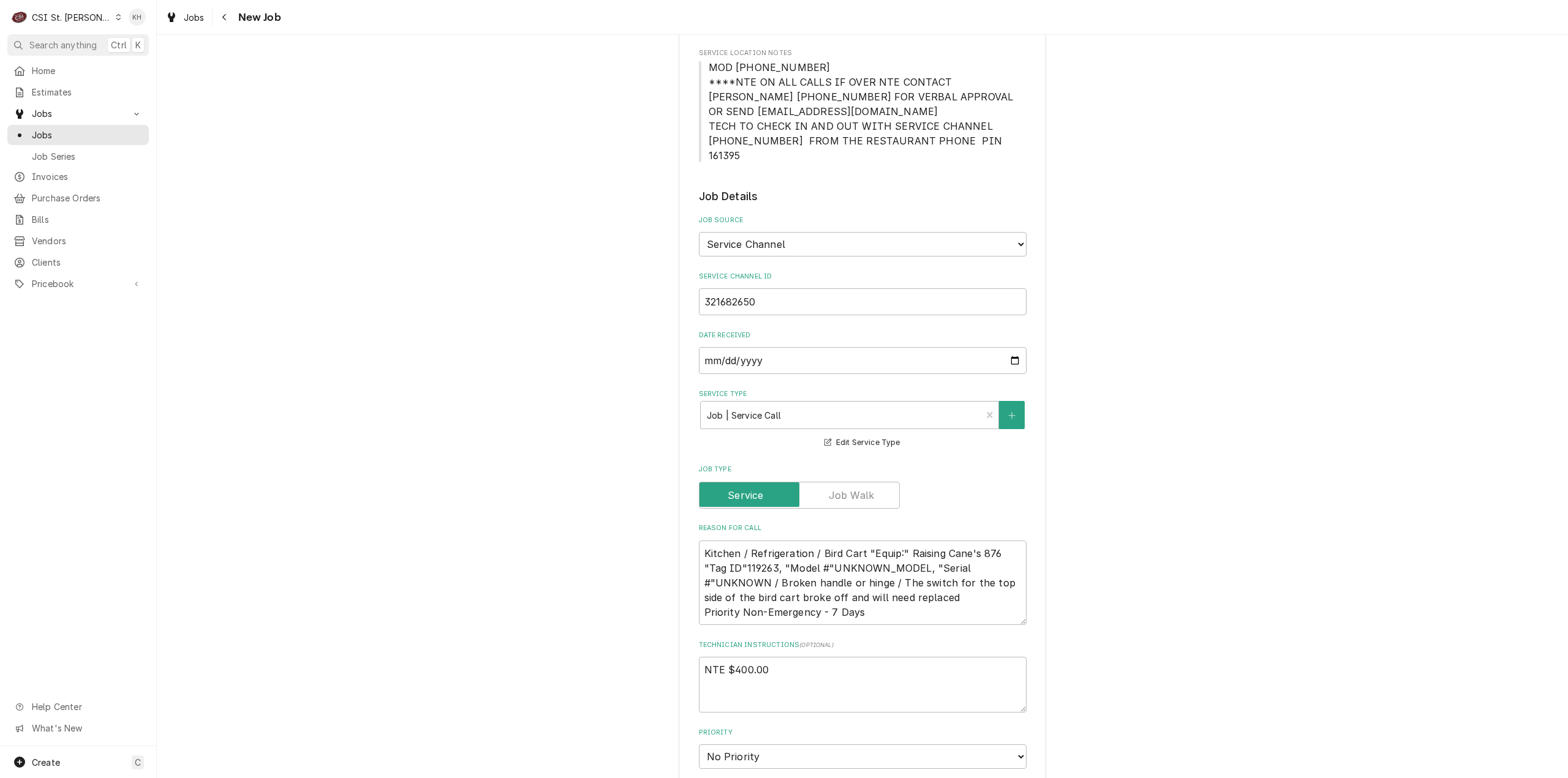
scroll to position [429, 0]
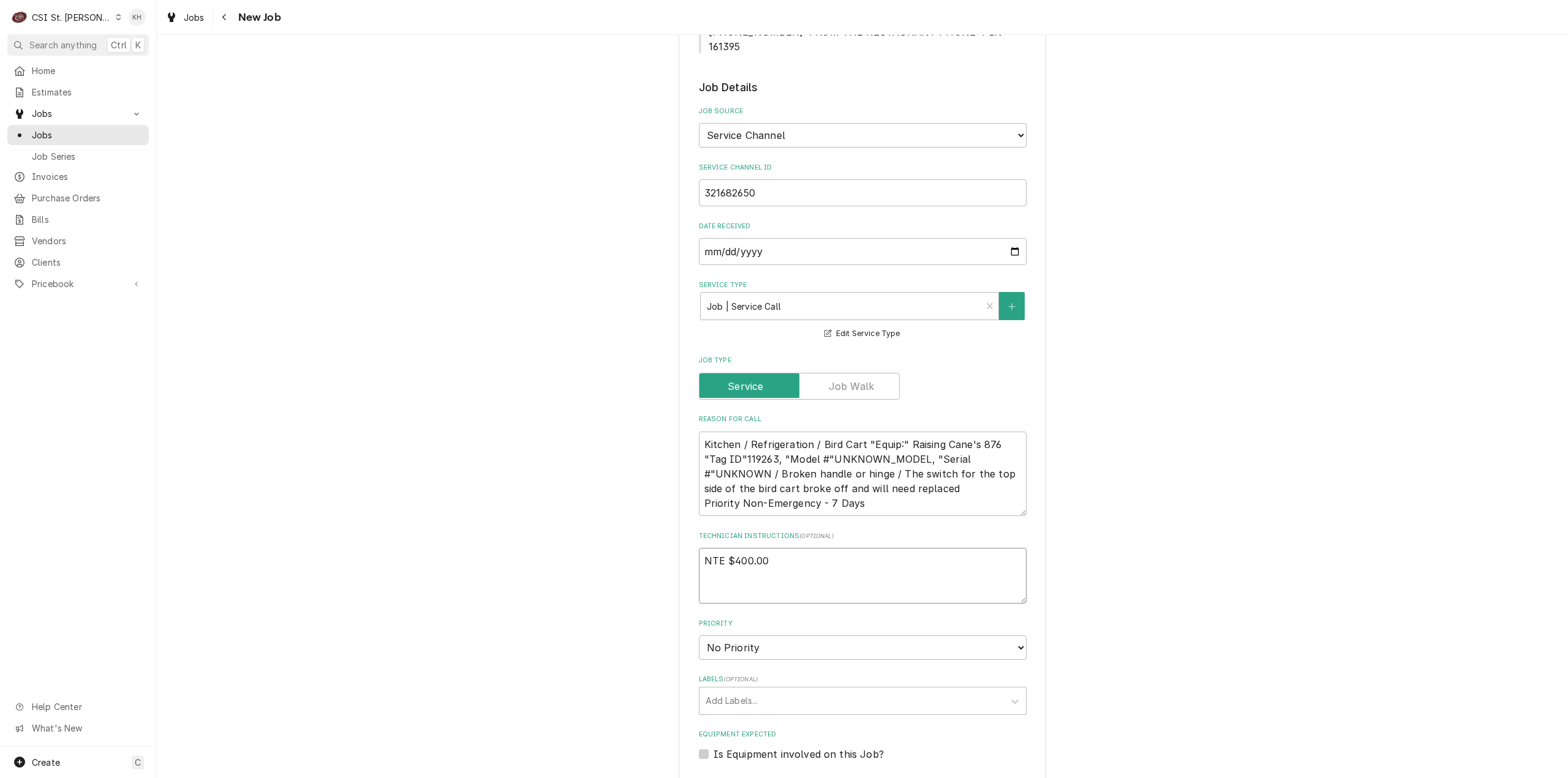
click at [754, 577] on textarea "NTE $400.00" at bounding box center [863, 576] width 328 height 56
paste textarea "****NTE ON ALL CALLS IF OVER NTE CONTACT [PERSON_NAME] [PHONE_NUMBER] FOR VERBA…"
type textarea "x"
type textarea "NTE $400.00 ****NTE ON ALL CALLS IF OVER NTE CONTACT [PERSON_NAME] [PHONE_NUMBE…"
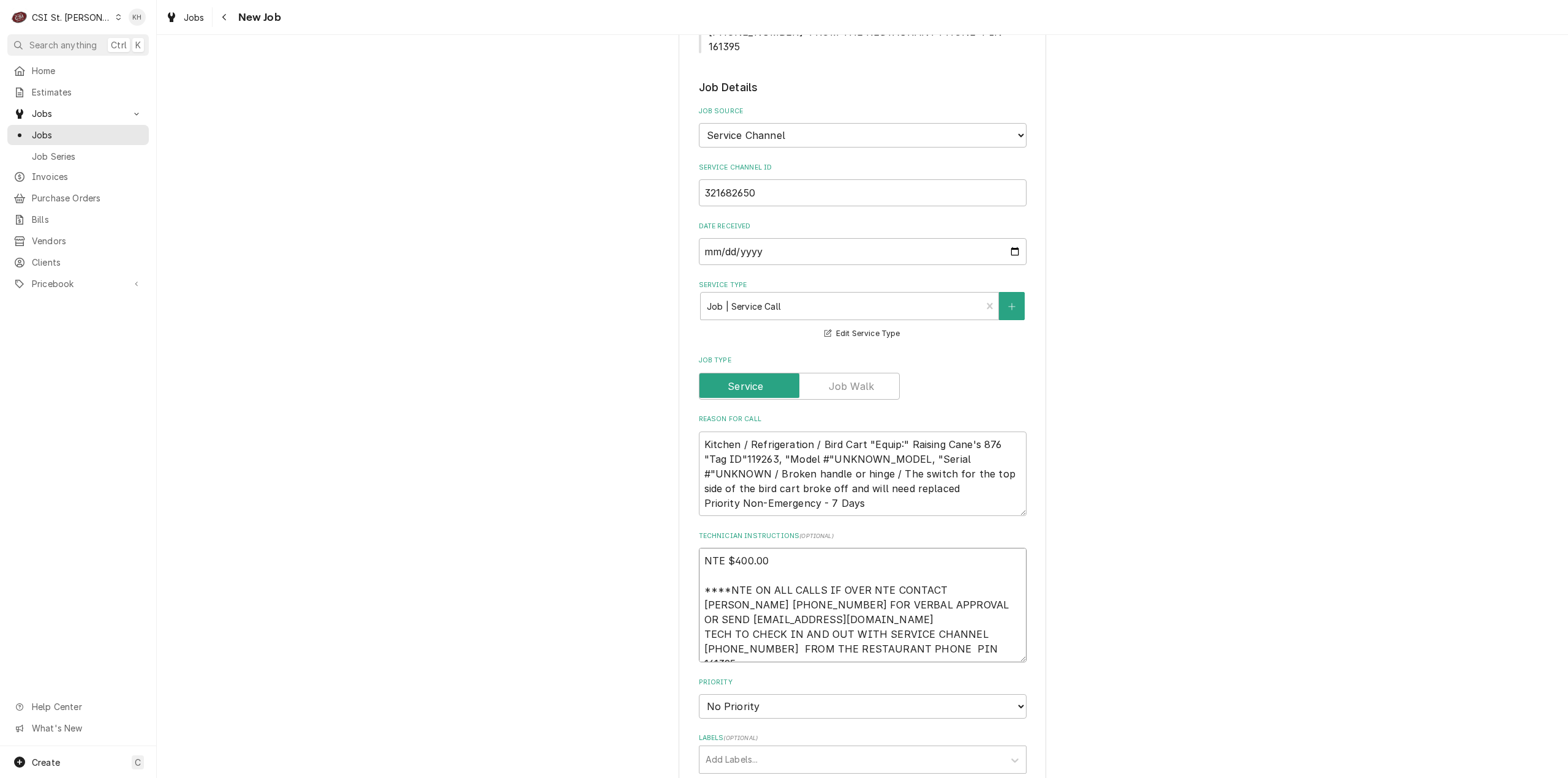
type textarea "x"
type textarea "NTE $400.00 ****NTE ON ALL CALLS IF OVER NTE CONTACT [PERSON_NAME] [PHONE_NUMBE…"
type textarea "x"
type textarea "NTE $400.00 ****NTE ON ALL CALLS IF OVER NTE CONTACT [PERSON_NAME] [PHONE_NUMBE…"
type textarea "x"
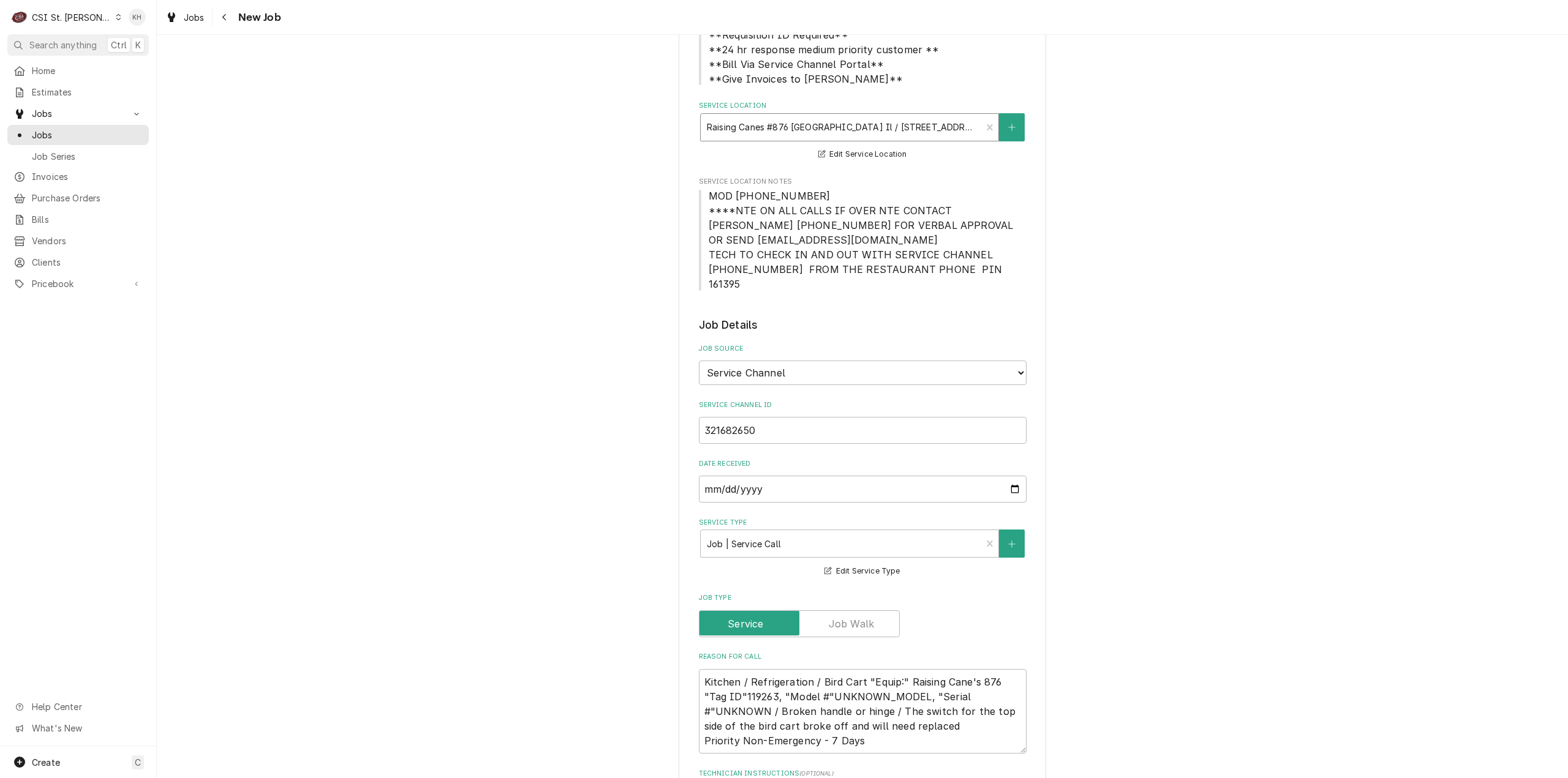
scroll to position [61, 0]
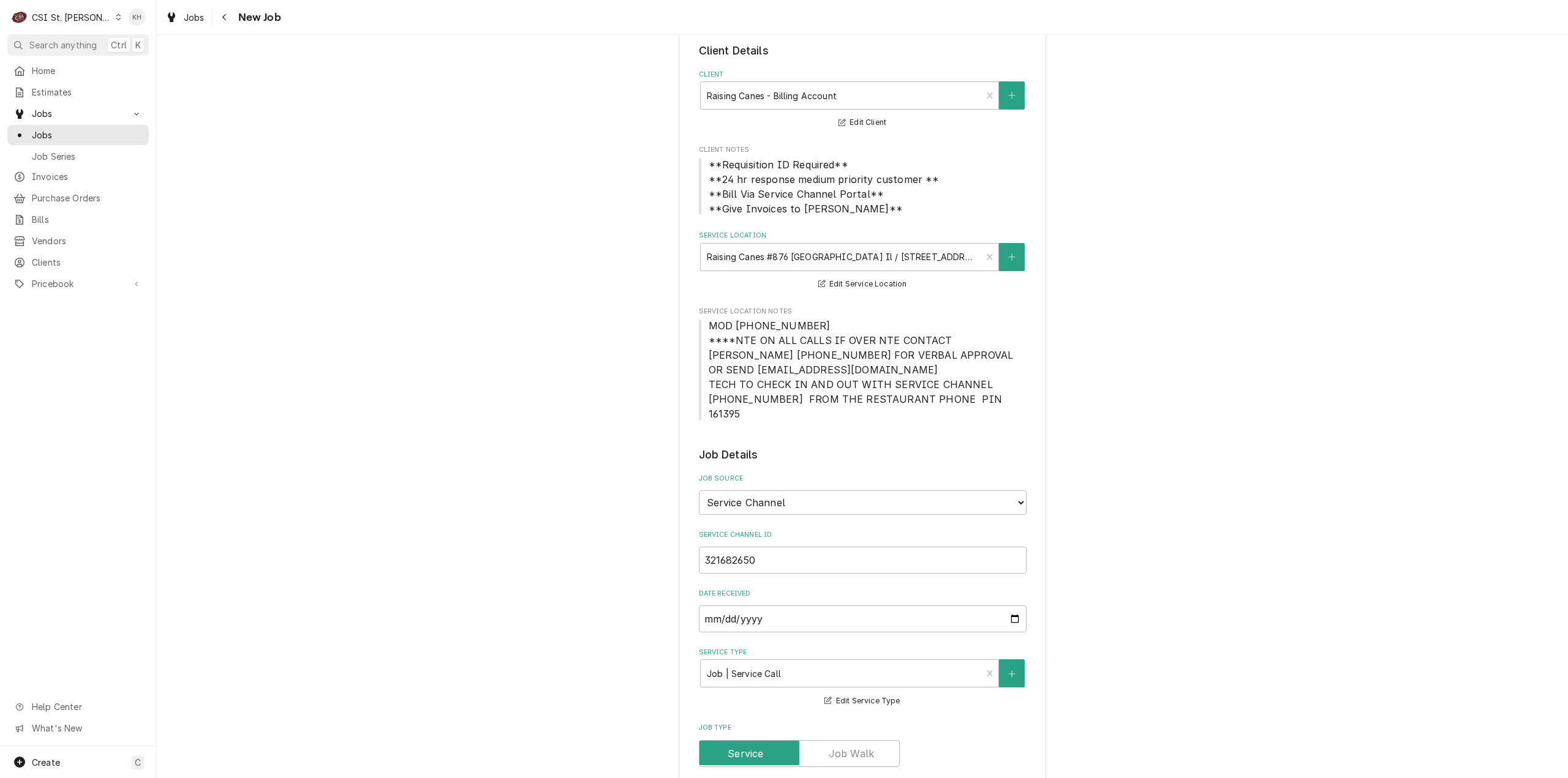
type textarea "NTE $400.00 ****NTE ON ALL CALLS IF OVER NTE CONTACT [PERSON_NAME] [PHONE_NUMBE…"
drag, startPoint x: 802, startPoint y: 324, endPoint x: 707, endPoint y: 331, distance: 95.3
click at [707, 330] on span "MOD [PHONE_NUMBER] ****NTE ON ALL CALLS IF OVER NTE CONTACT [PERSON_NAME] [PHON…" at bounding box center [863, 370] width 328 height 103
copy span "MOD [PHONE_NUMBER]"
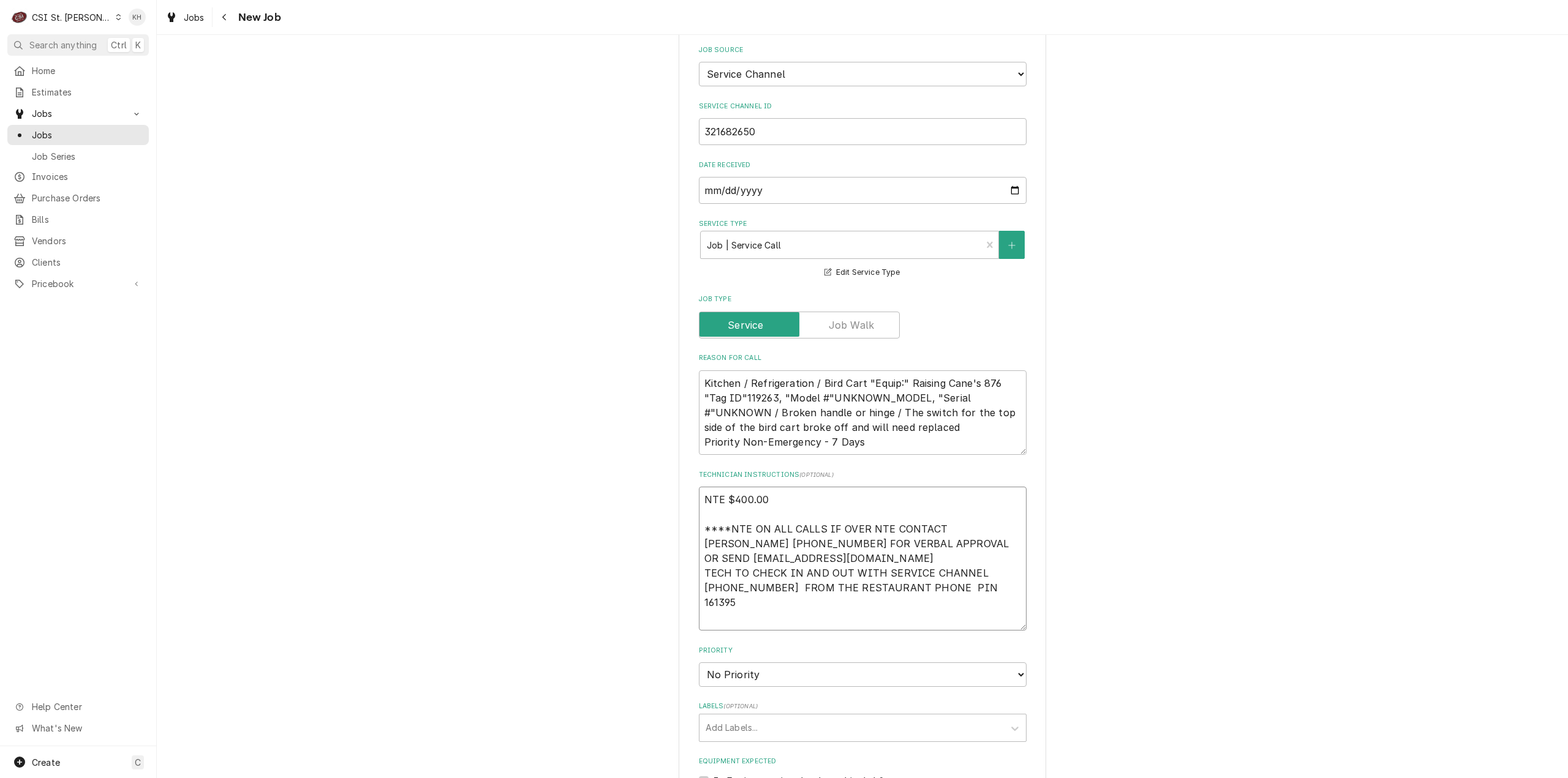
drag, startPoint x: 828, startPoint y: 588, endPoint x: 833, endPoint y: 604, distance: 16.8
click at [832, 593] on textarea "NTE $400.00 ****NTE ON ALL CALLS IF OVER NTE CONTACT [PERSON_NAME] [PHONE_NUMBE…" at bounding box center [863, 558] width 328 height 144
click at [834, 604] on textarea "NTE $400.00 ****NTE ON ALL CALLS IF OVER NTE CONTACT [PERSON_NAME] [PHONE_NUMBE…" at bounding box center [863, 558] width 328 height 144
paste textarea "MOD [PHONE_NUMBER]"
type textarea "x"
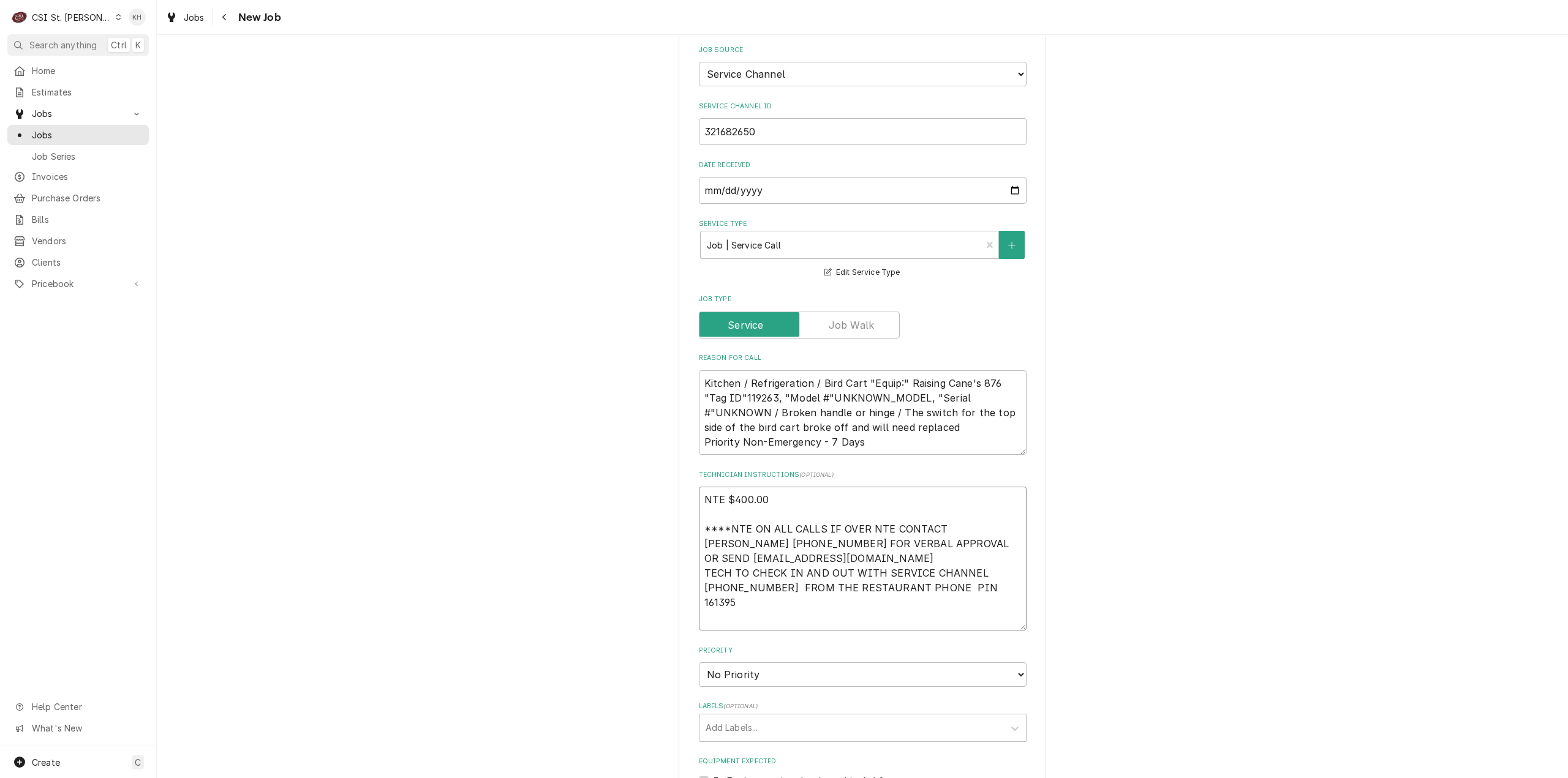
type textarea "NTE $400.00 ****NTE ON ALL CALLS IF OVER NTE CONTACT [PERSON_NAME] [PHONE_NUMBE…"
type textarea "x"
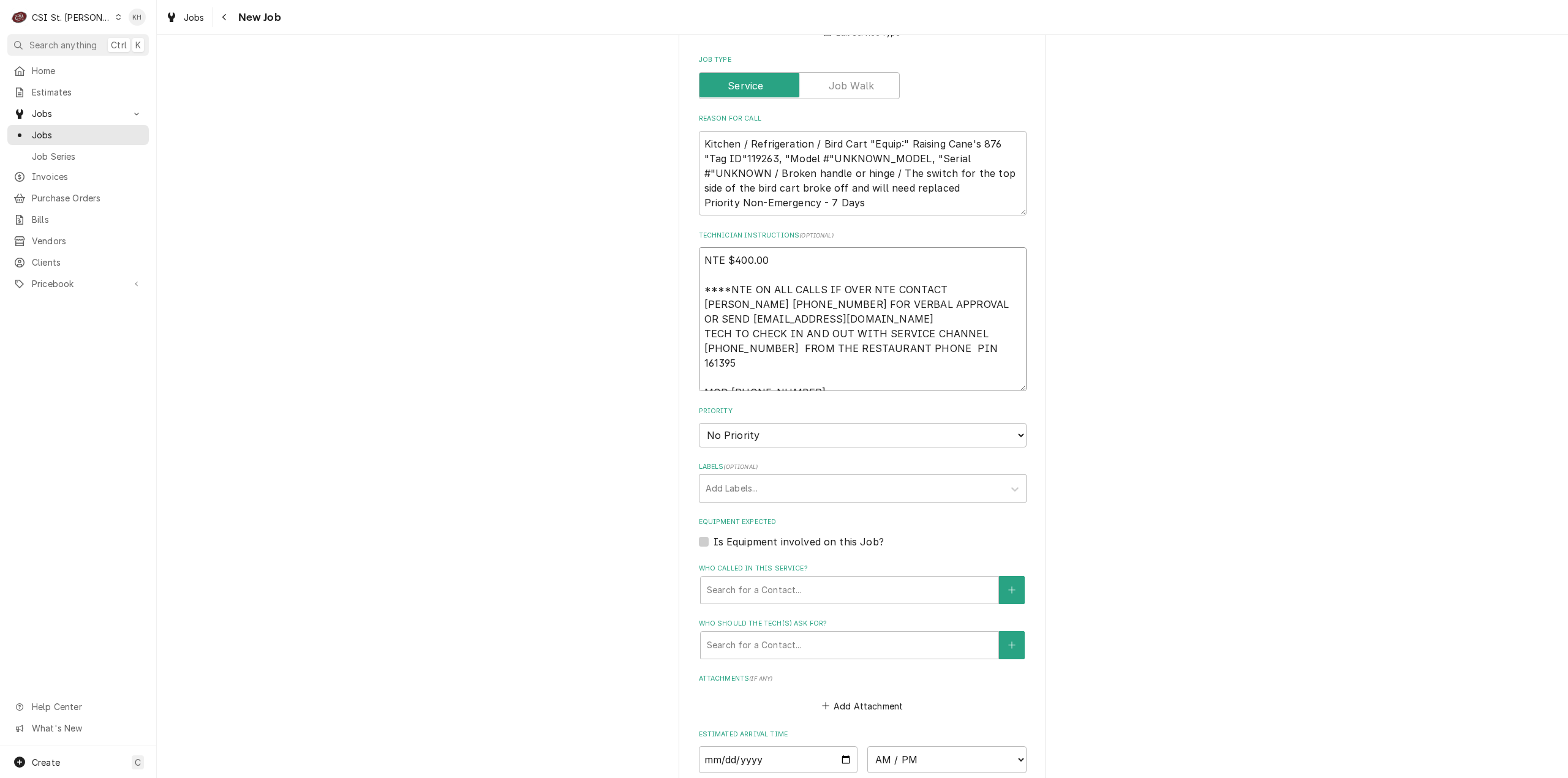
scroll to position [735, 0]
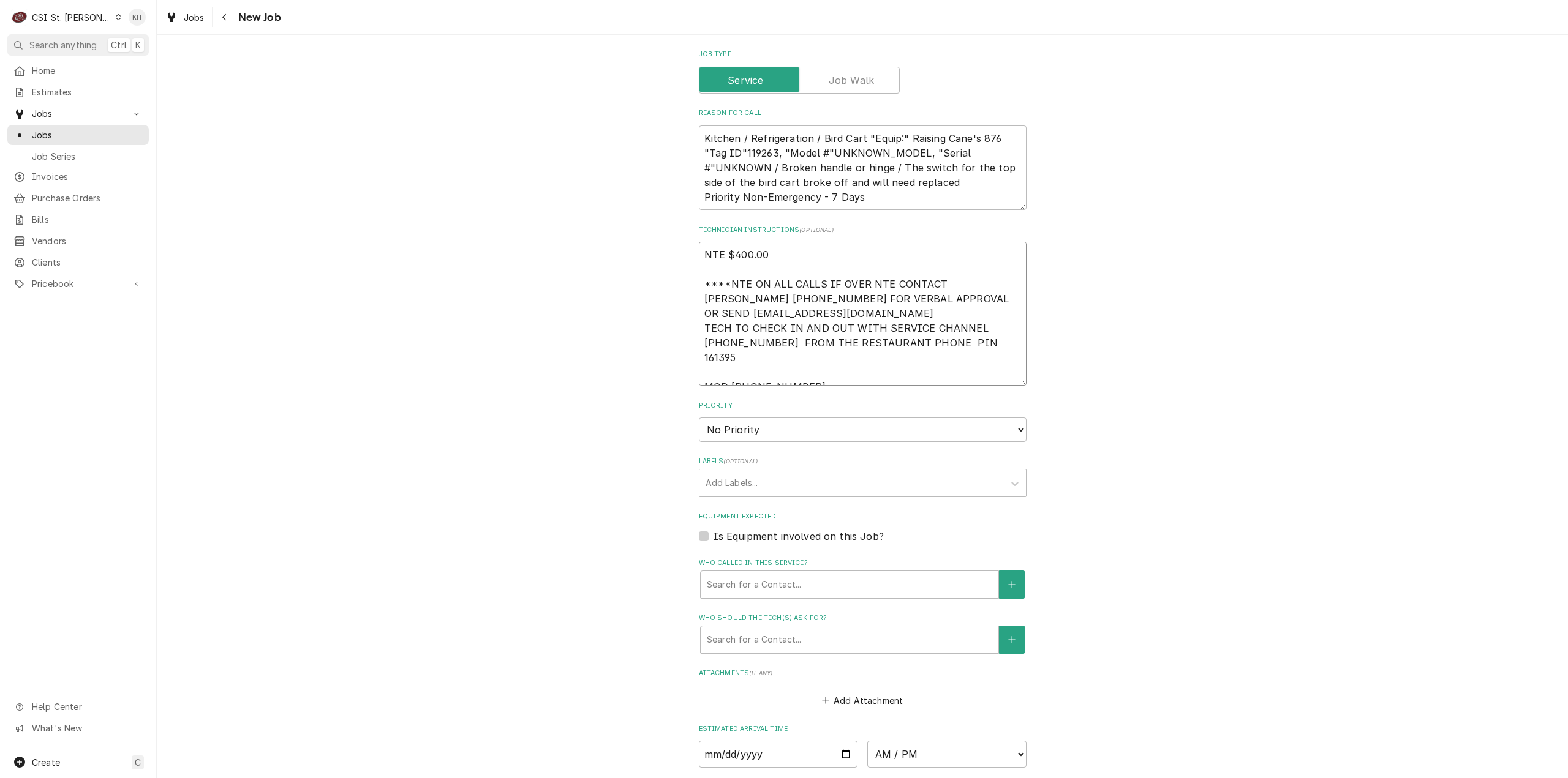
type textarea "NTE $400.00 ****NTE ON ALL CALLS IF OVER NTE CONTACT [PERSON_NAME] [PHONE_NUMBE…"
drag, startPoint x: 763, startPoint y: 408, endPoint x: 763, endPoint y: 420, distance: 12.0
click at [763, 418] on select "No Priority Urgent High Medium Low" at bounding box center [863, 430] width 328 height 25
select select "4"
click at [699, 418] on select "No Priority Urgent High Medium Low" at bounding box center [863, 430] width 328 height 25
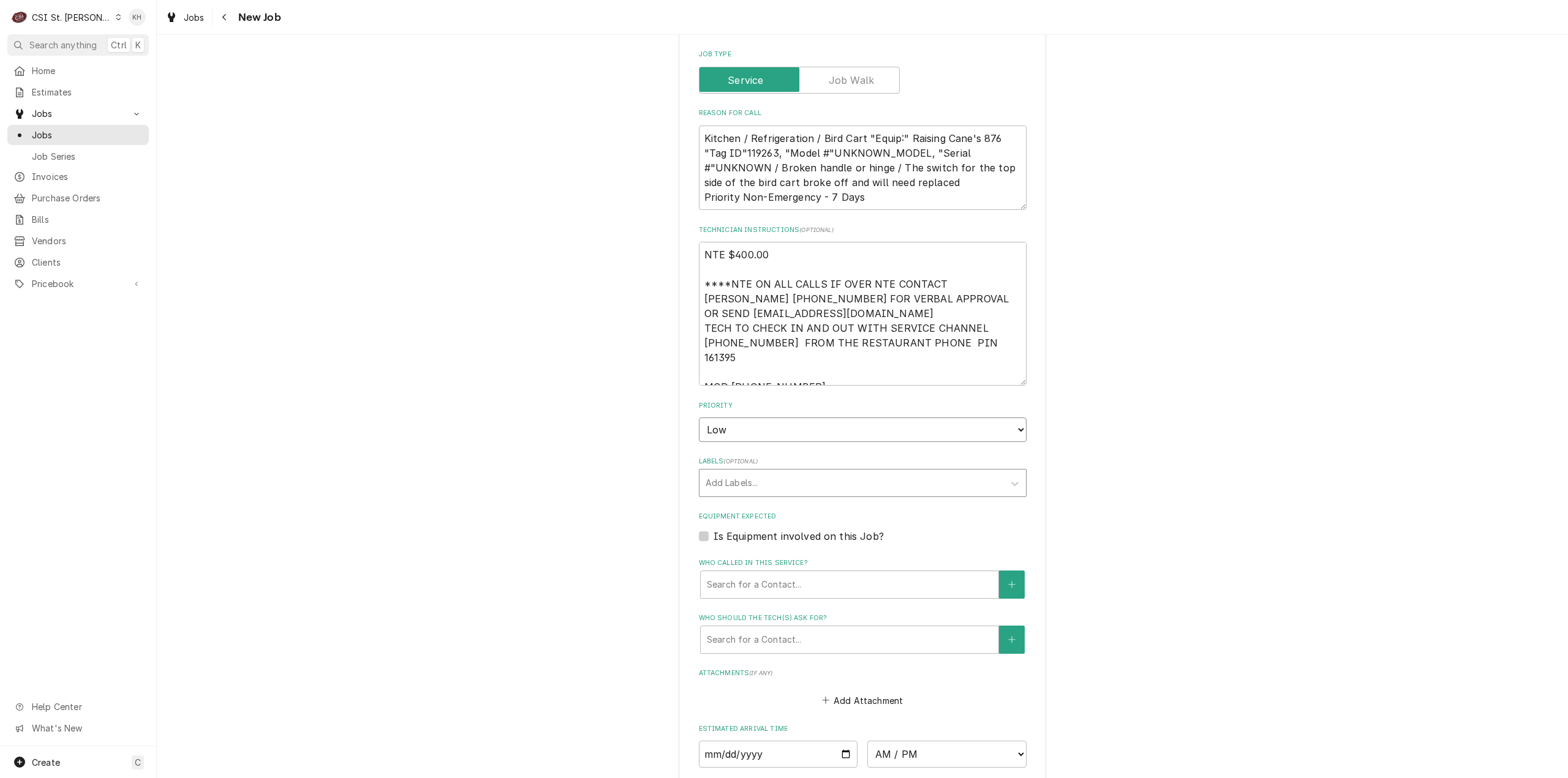
type textarea "x"
click at [733, 473] on div "Labels" at bounding box center [851, 483] width 292 height 22
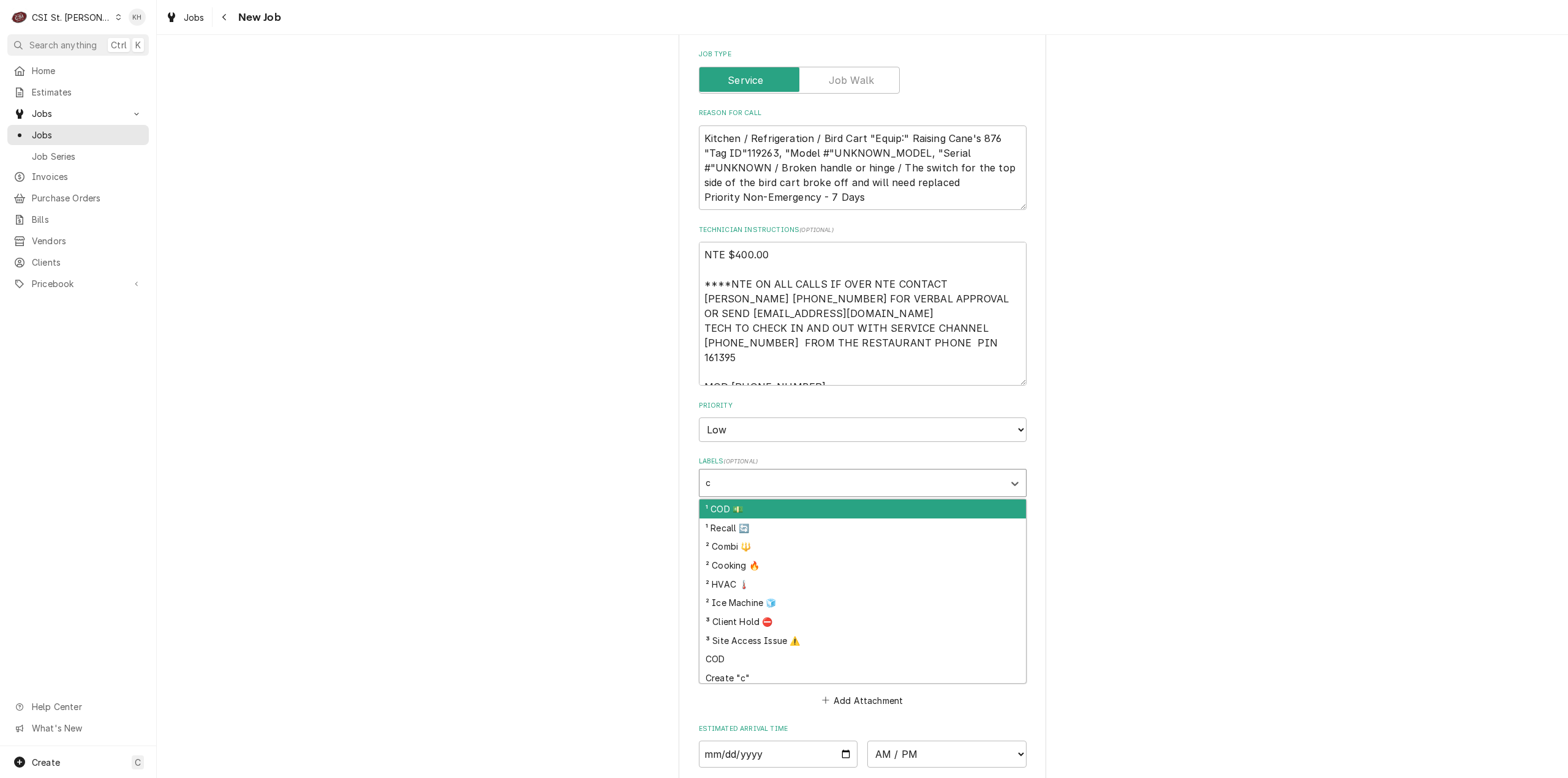
type input "c"
type input "warm"
click at [752, 500] on div "² Hold & Warm ♨️" at bounding box center [863, 509] width 326 height 19
type textarea "x"
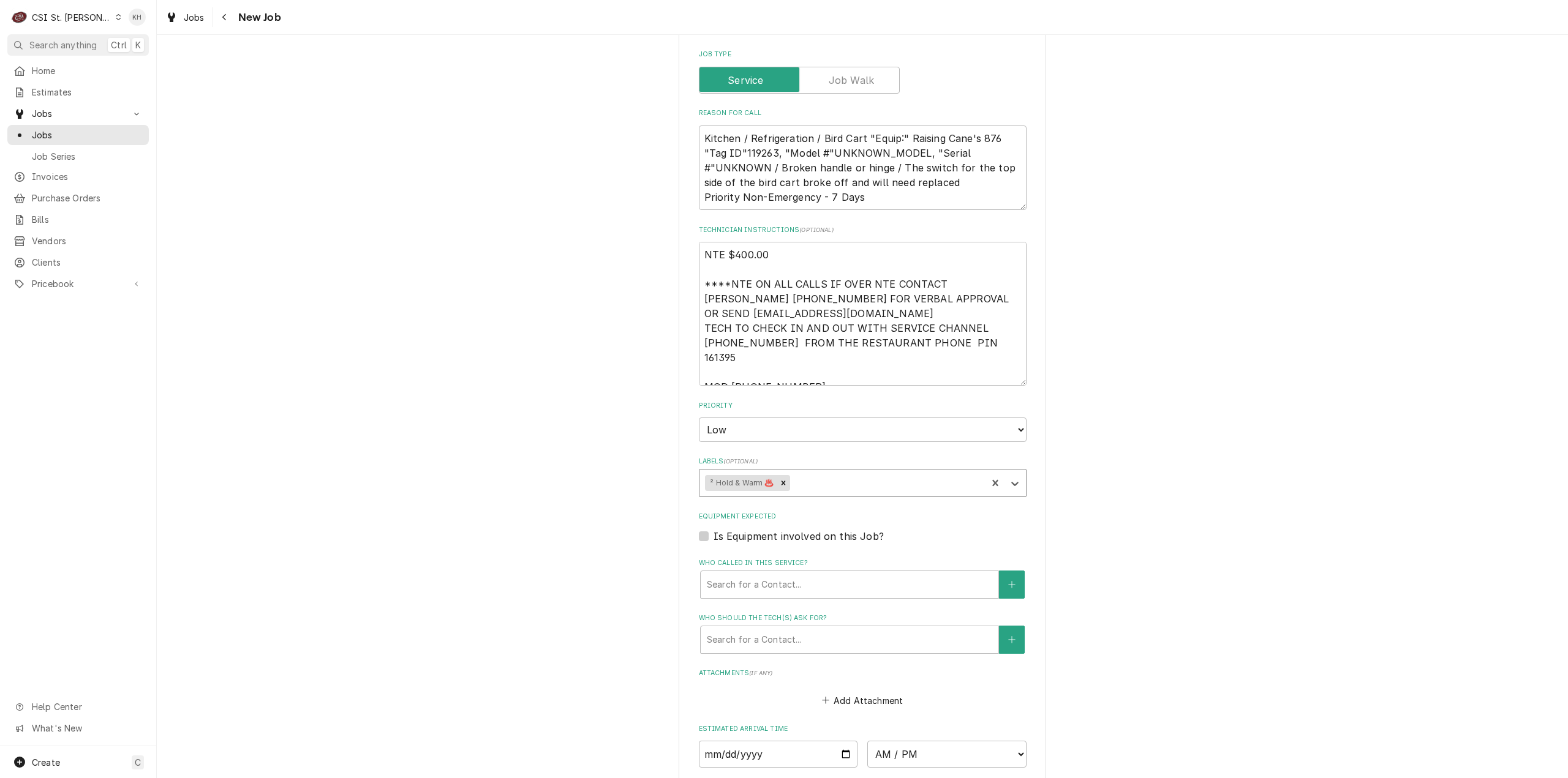
type textarea "x"
click at [699, 529] on div "Is Equipment involved on this Job?" at bounding box center [863, 536] width 328 height 15
click at [714, 529] on label "Is Equipment involved on this Job?" at bounding box center [799, 536] width 170 height 15
click at [714, 529] on input "Equipment Expected" at bounding box center [878, 542] width 328 height 27
checkbox input "true"
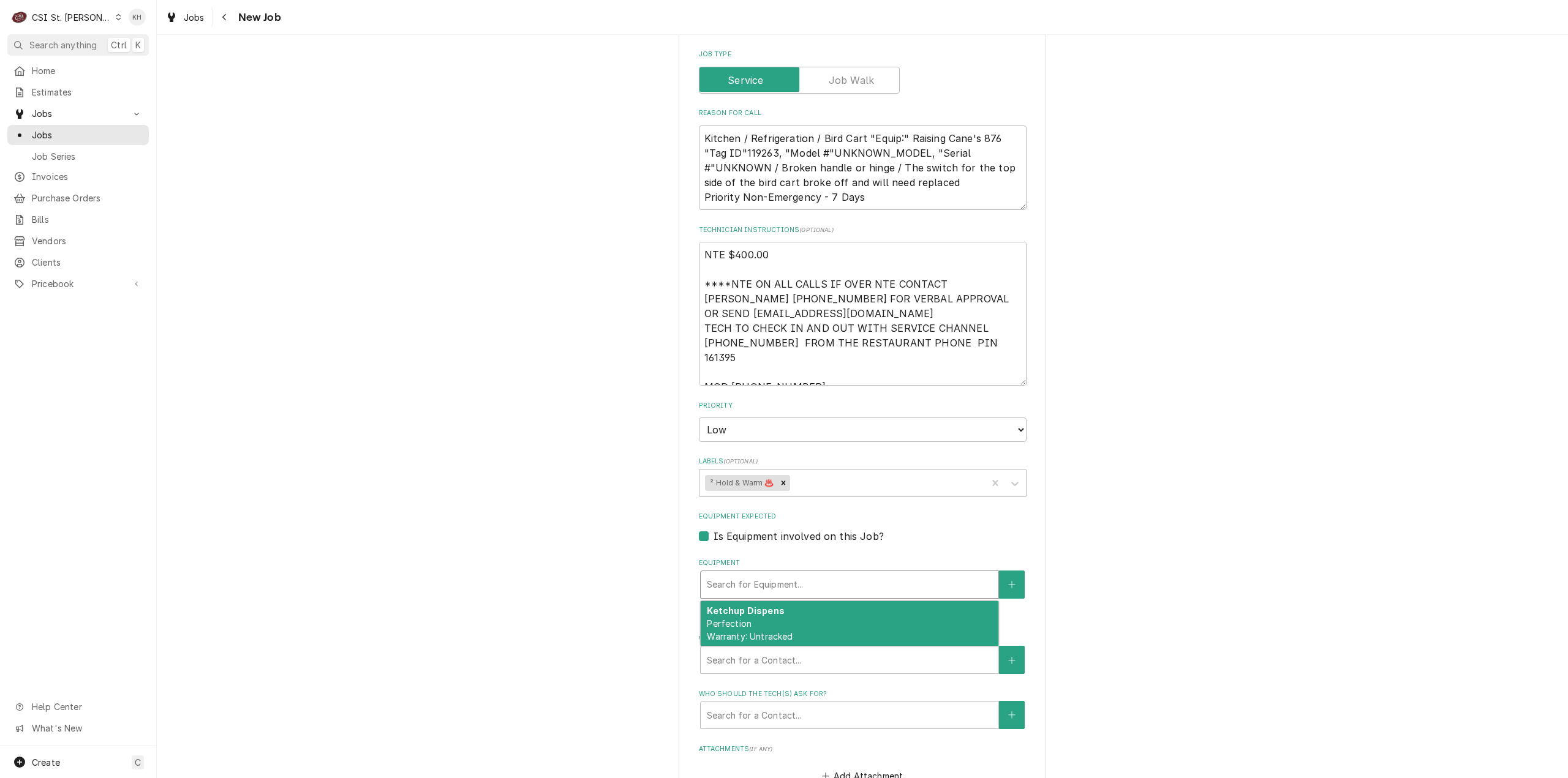
click at [759, 574] on div "Equipment" at bounding box center [849, 585] width 285 height 22
type textarea "x"
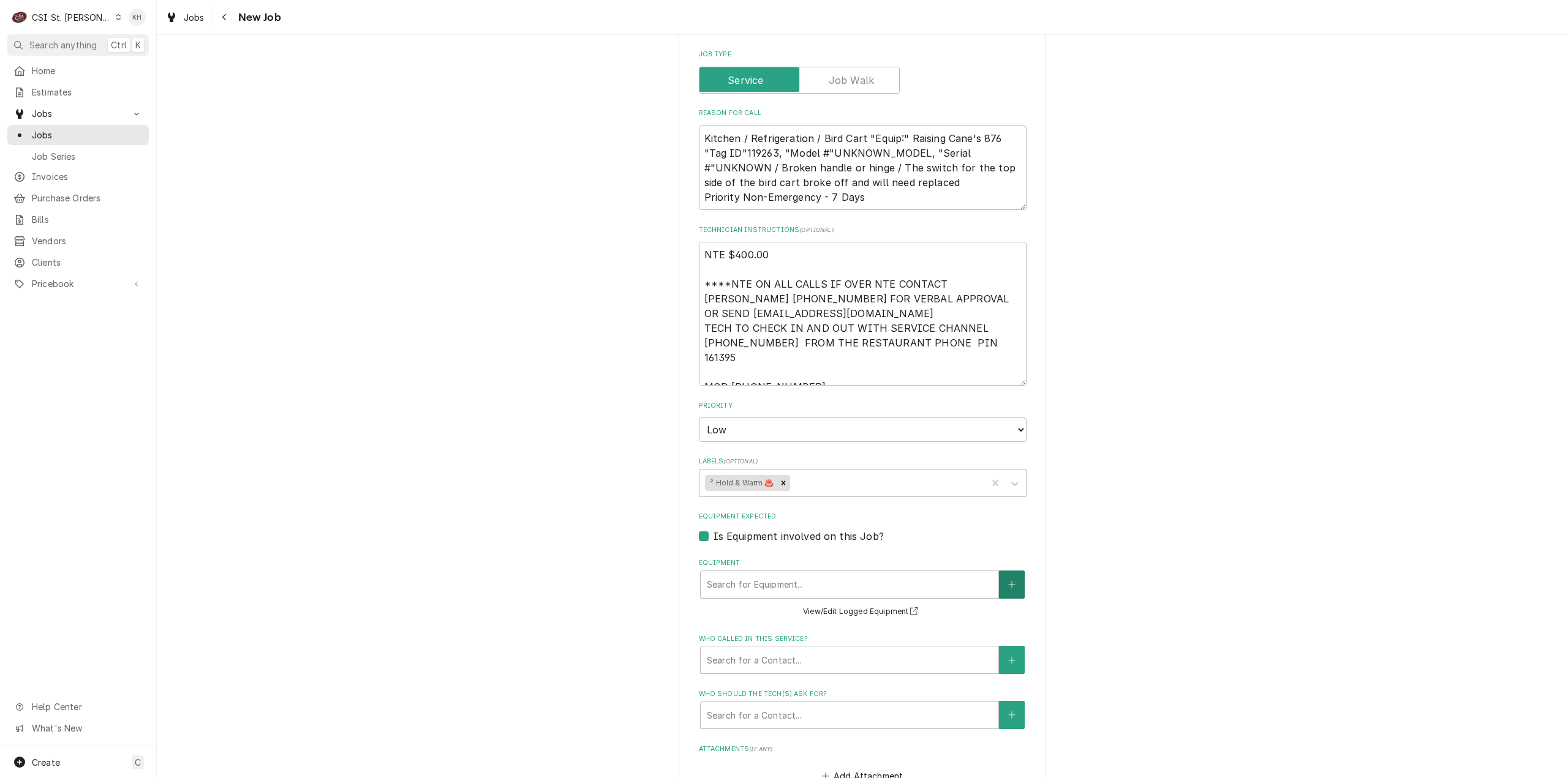
click at [1017, 575] on button "Equipment" at bounding box center [1012, 584] width 26 height 28
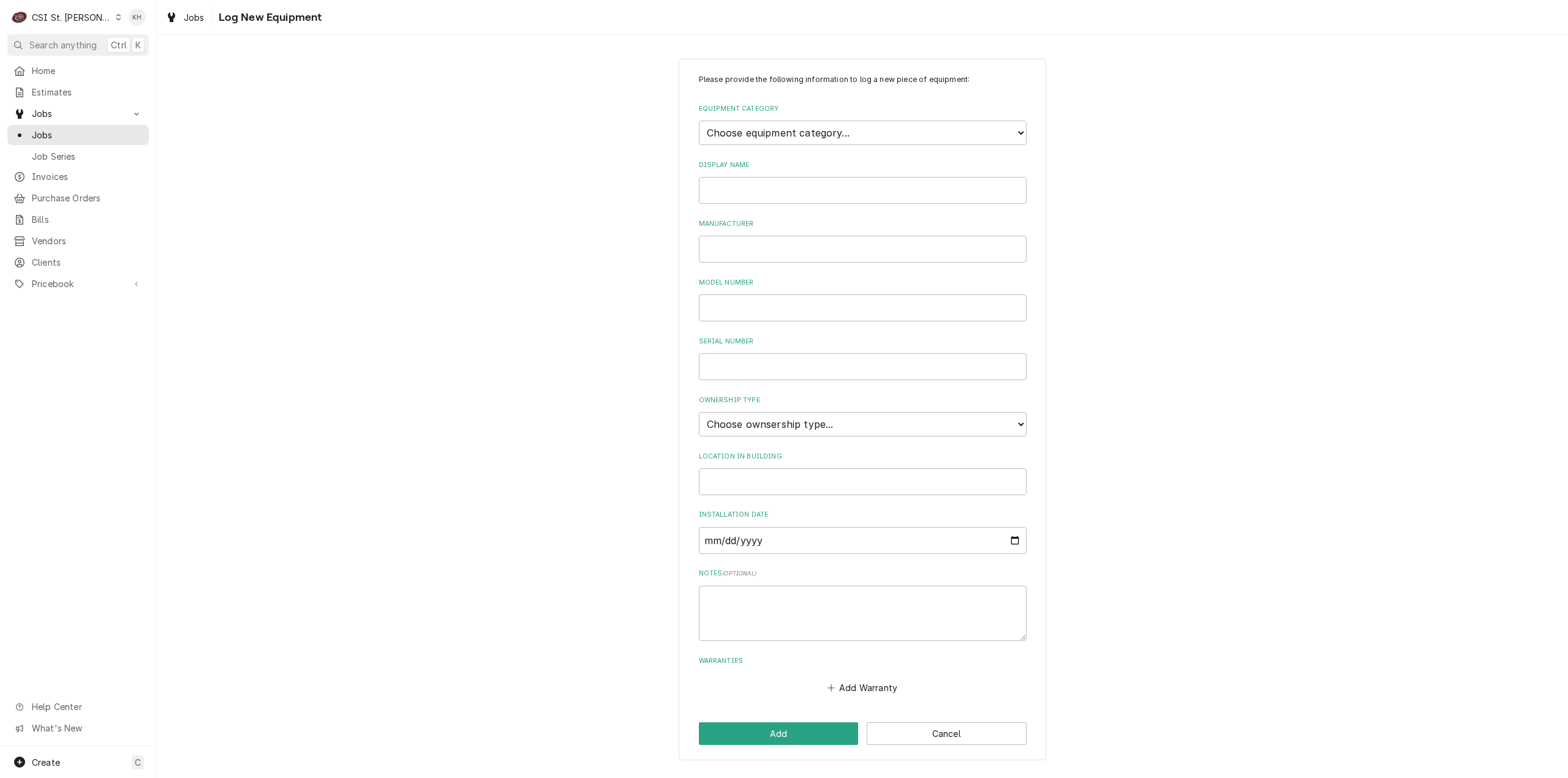
drag, startPoint x: 822, startPoint y: 145, endPoint x: 820, endPoint y: 136, distance: 9.2
click at [821, 144] on div "Please provide the following information to log a new piece of equipment: Equip…" at bounding box center [863, 385] width 328 height 623
click at [820, 133] on select "Choose equipment category... Cooking Equipment Fryers Ice Machines Ovens and Ra…" at bounding box center [863, 133] width 328 height 25
select select "7"
click at [699, 121] on select "Choose equipment category... Cooking Equipment Fryers Ice Machines Ovens and Ra…" at bounding box center [863, 133] width 328 height 25
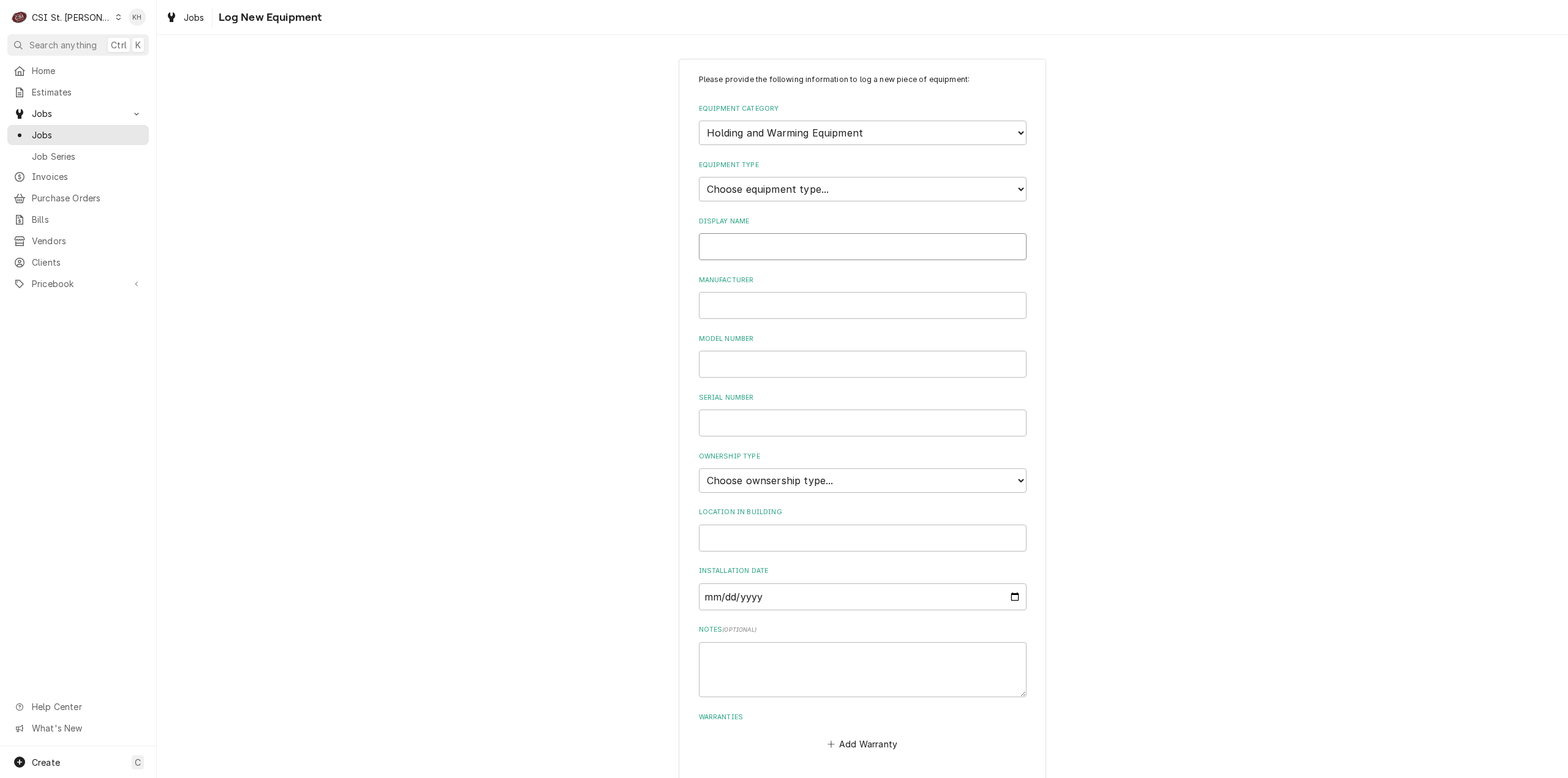
click at [780, 257] on input "Display Name" at bounding box center [863, 246] width 328 height 27
type input "Bird Cart"
click at [792, 480] on select "Choose ownsership type... Unknown Owned Leased Rented" at bounding box center [863, 481] width 328 height 25
select select "1"
click at [699, 469] on select "Choose ownsership type... Unknown Owned Leased Rented" at bounding box center [863, 481] width 328 height 25
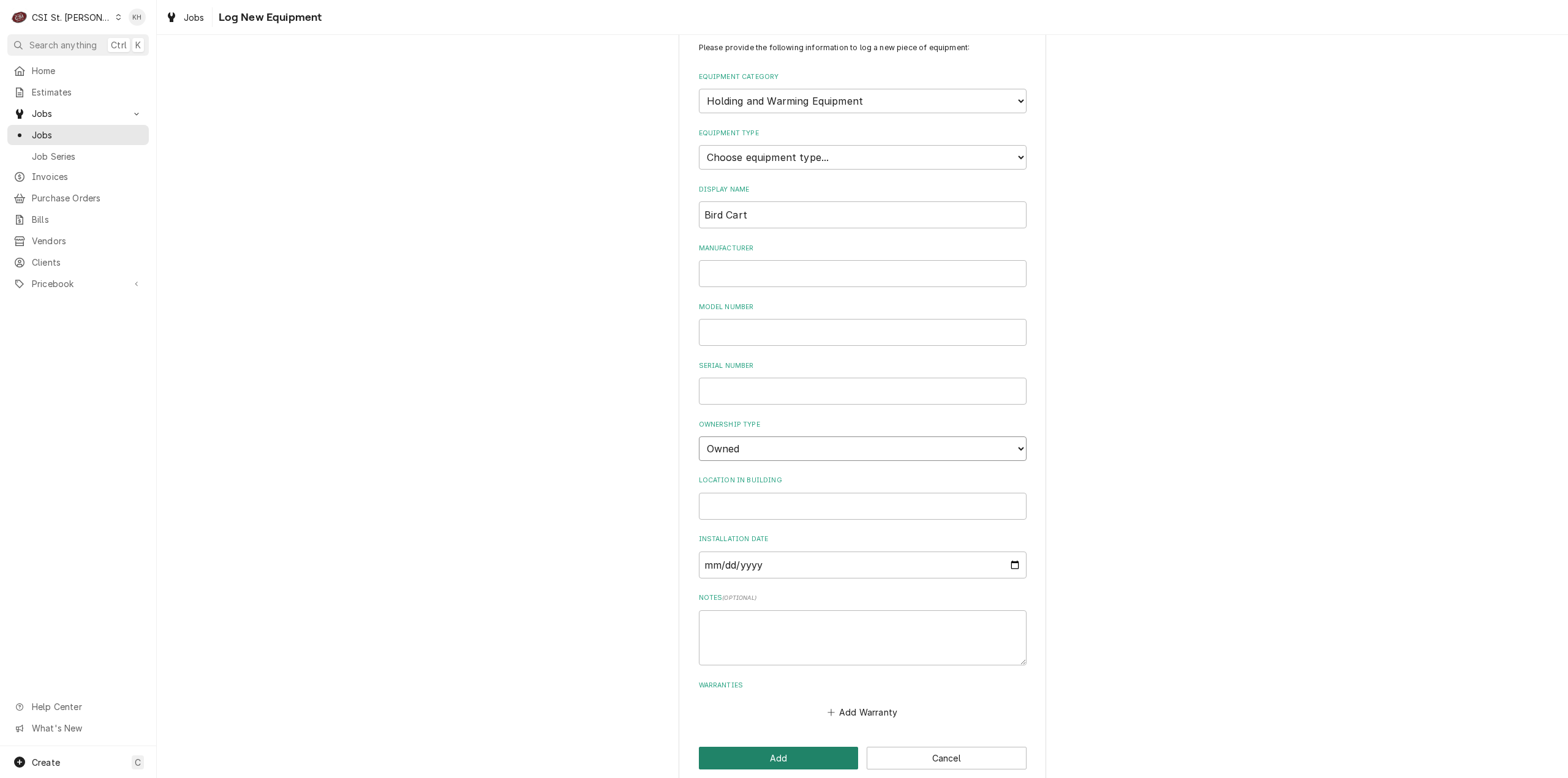
scroll to position [47, 0]
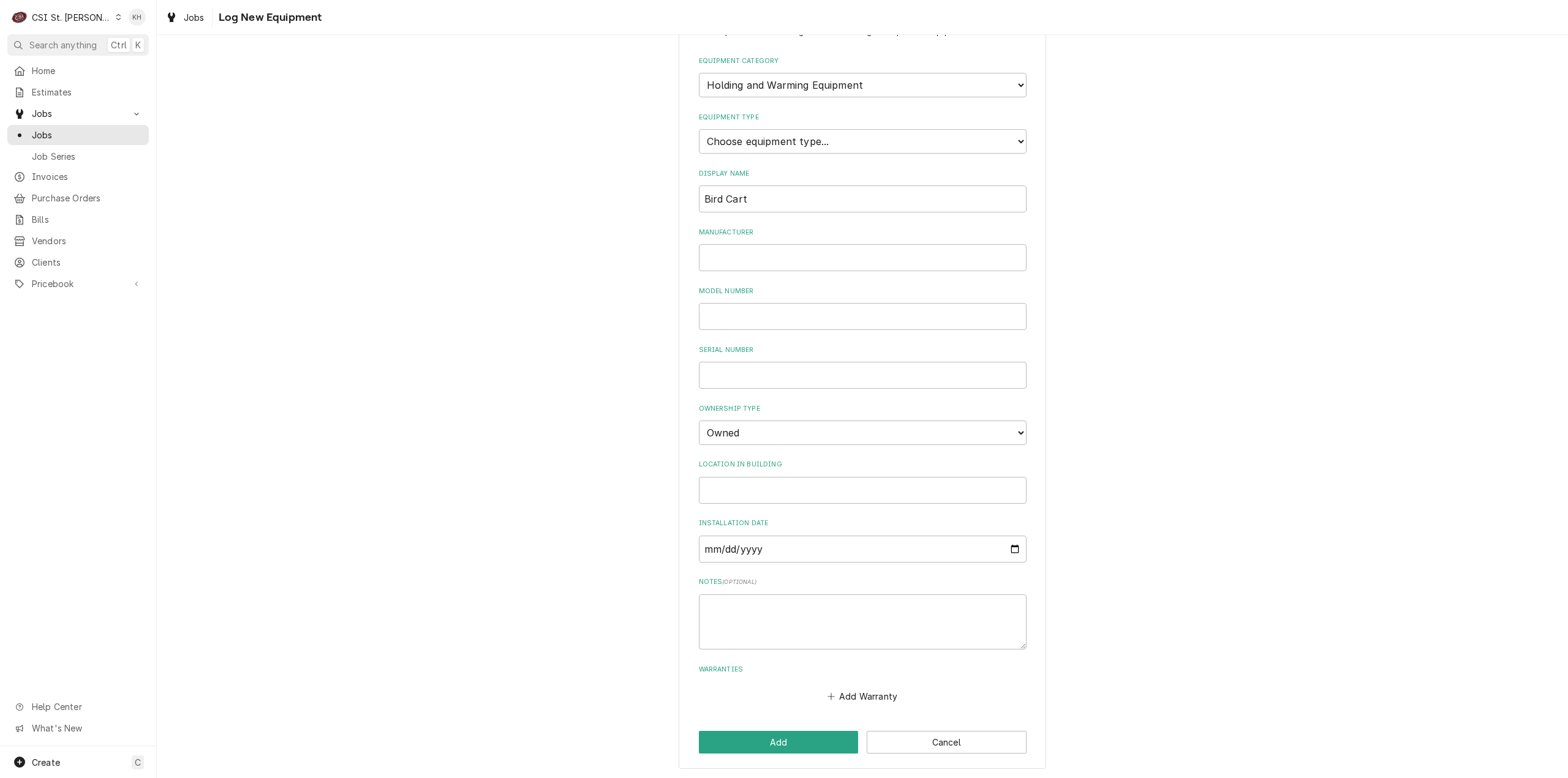
click at [817, 759] on div "Please provide the following information to log a new piece of equipment: Equip…" at bounding box center [862, 390] width 367 height 759
click at [813, 738] on button "Add" at bounding box center [779, 742] width 160 height 23
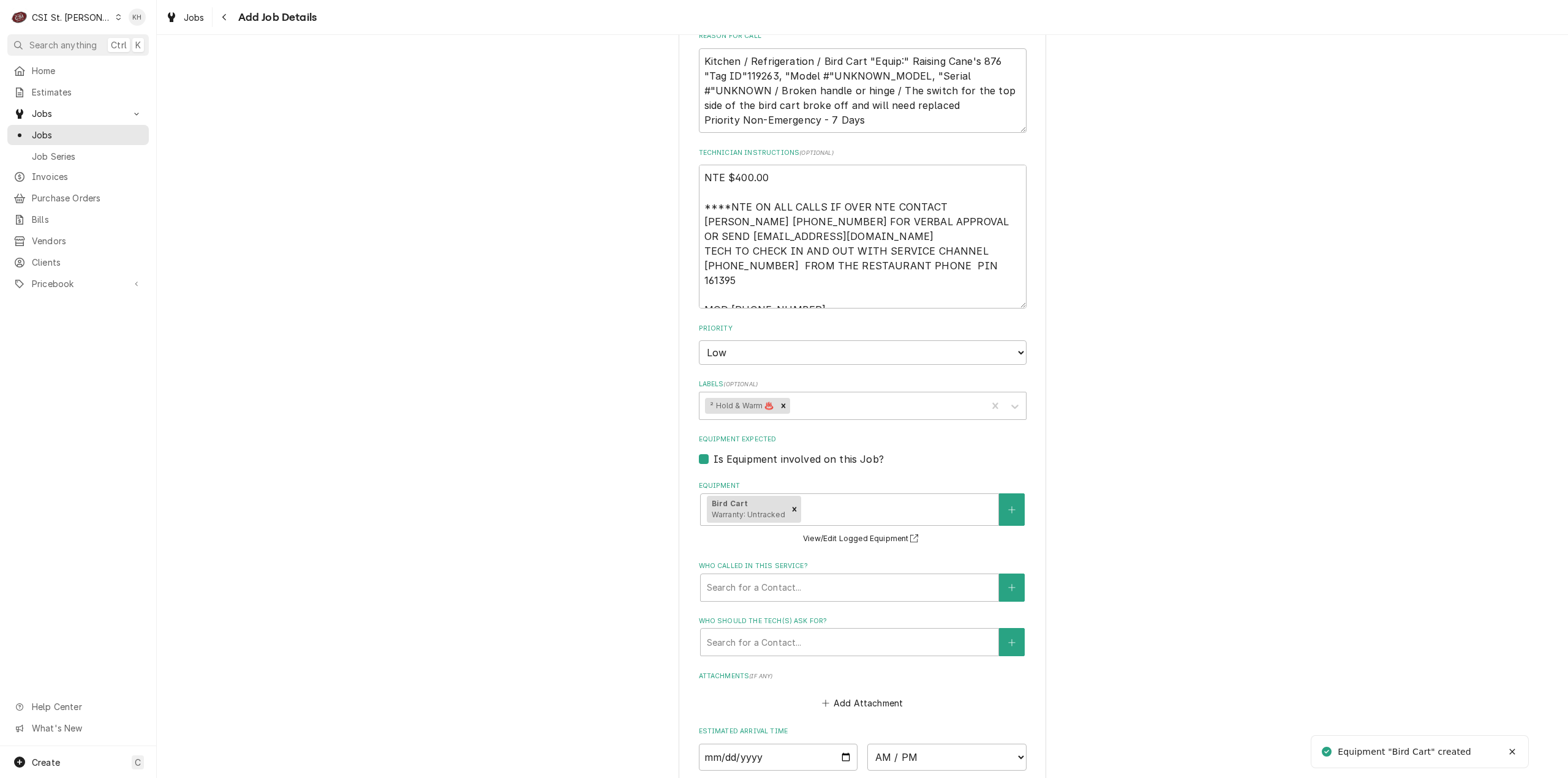
scroll to position [1011, 0]
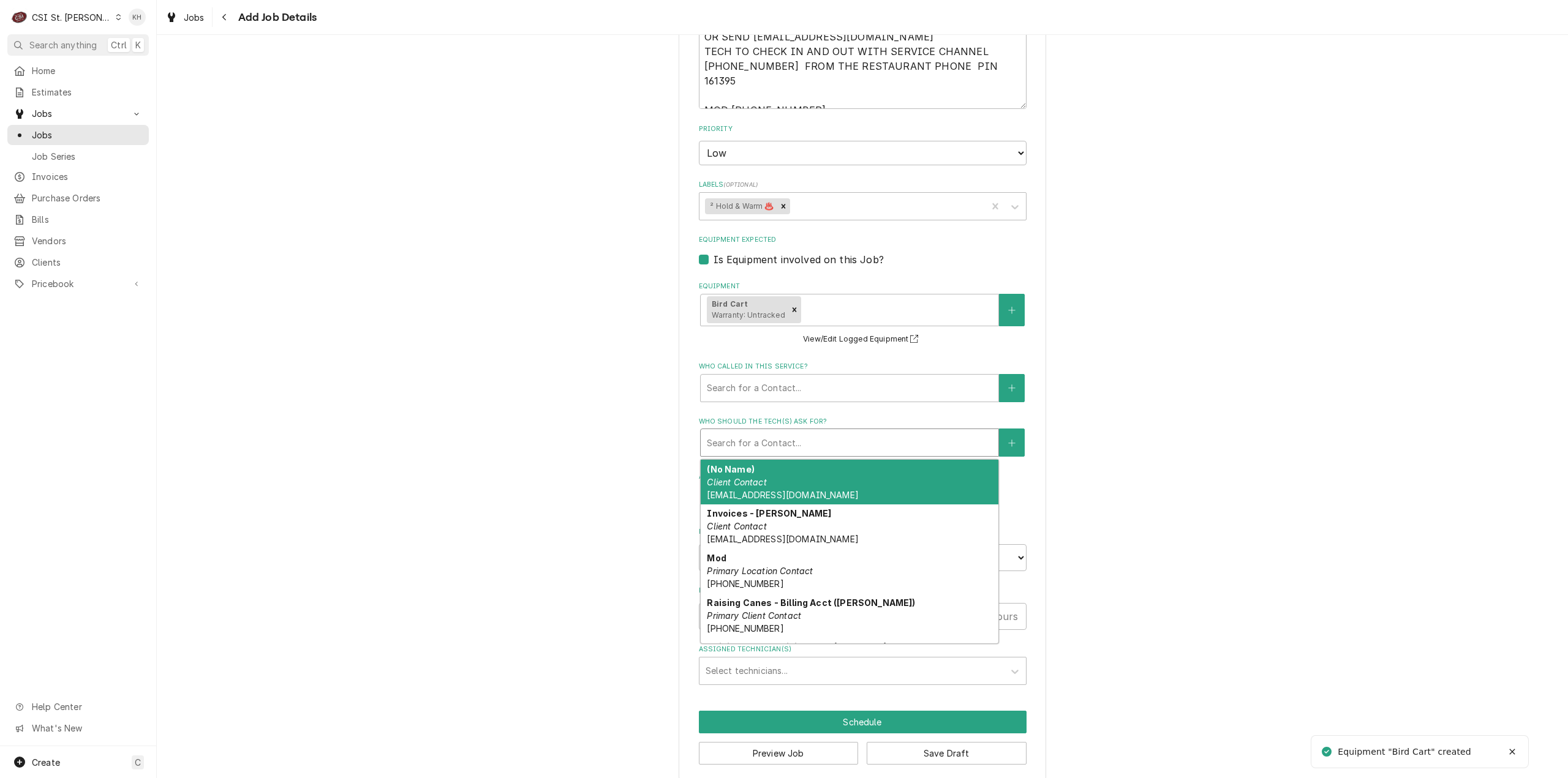
click at [770, 432] on div "Who should the tech(s) ask for?" at bounding box center [849, 443] width 285 height 22
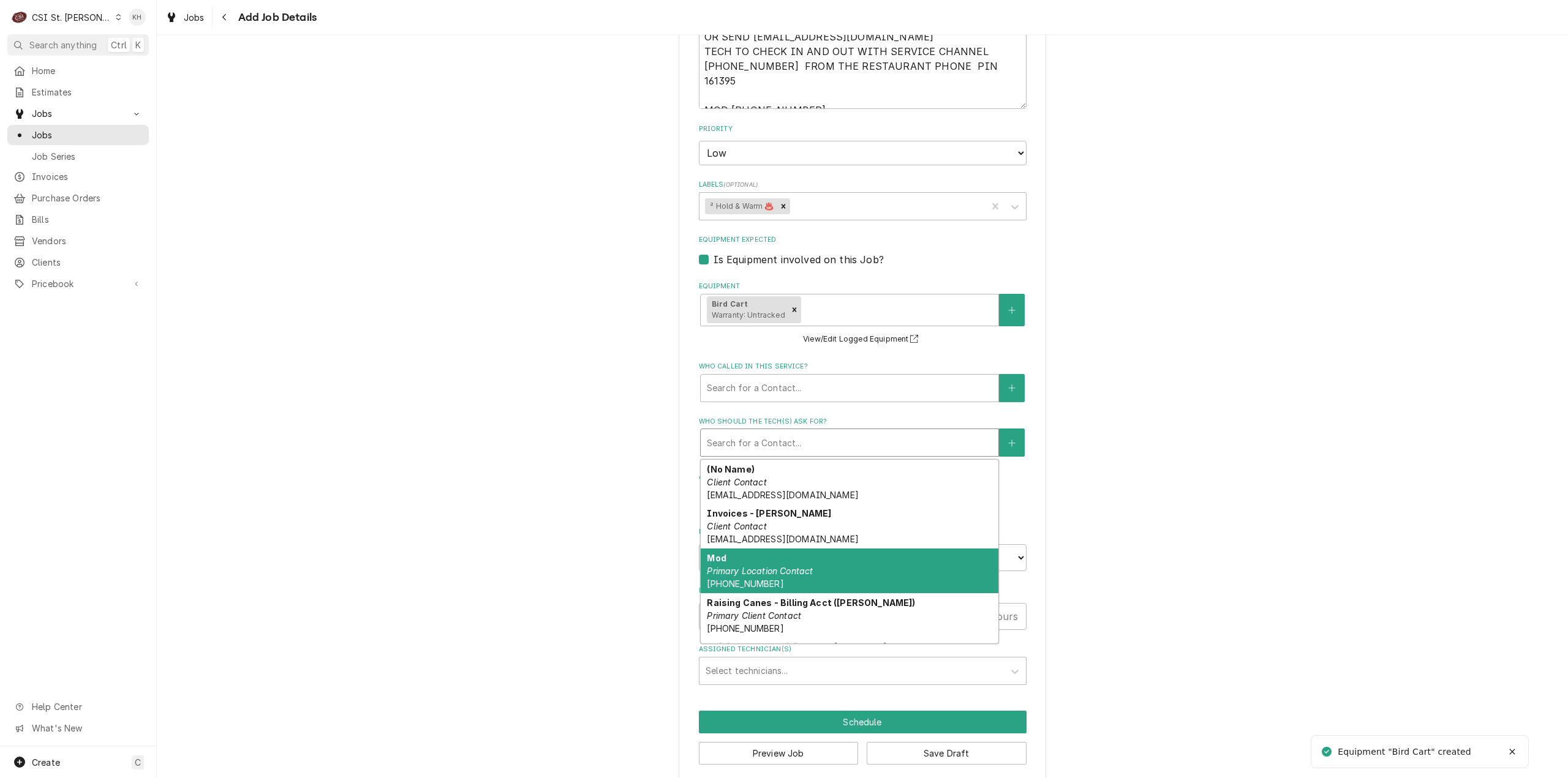
click at [872, 556] on div "Mod Primary Location Contact [PHONE_NUMBER]" at bounding box center [850, 571] width 298 height 45
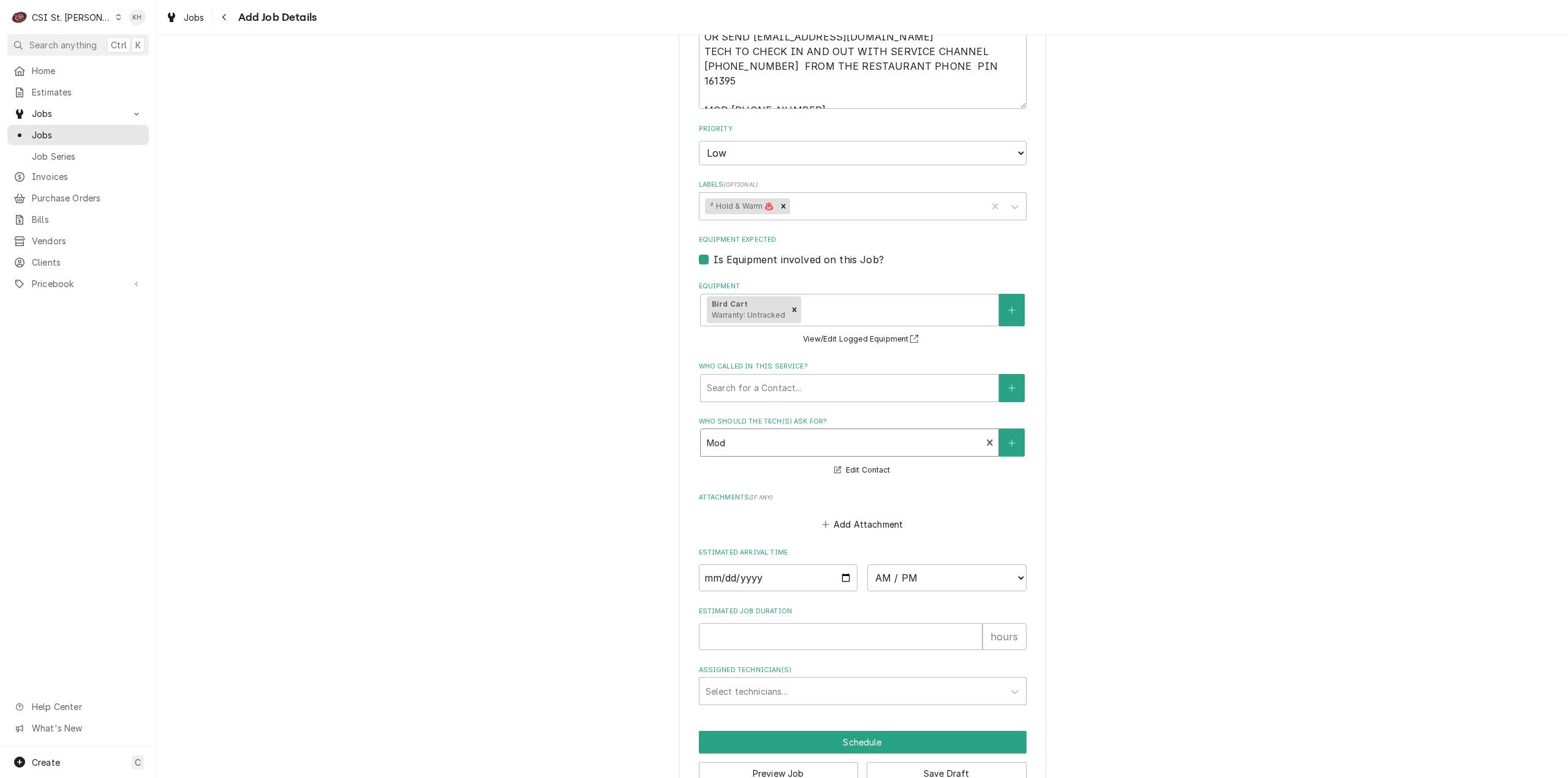
scroll to position [1032, 0]
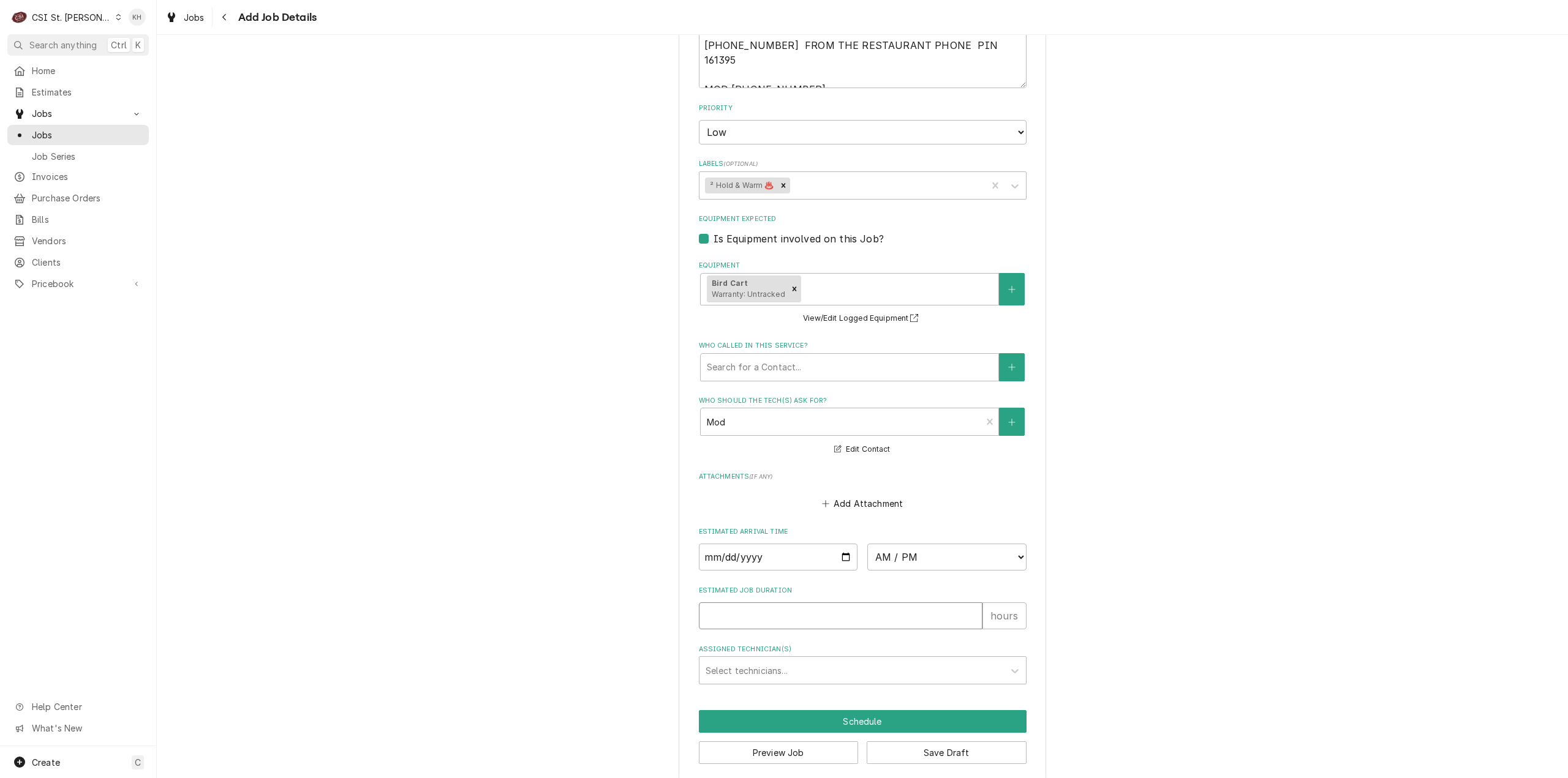
click at [812, 606] on input "Estimated Job Duration" at bounding box center [841, 616] width 283 height 27
type textarea "x"
type input "2"
type textarea "x"
type input "2"
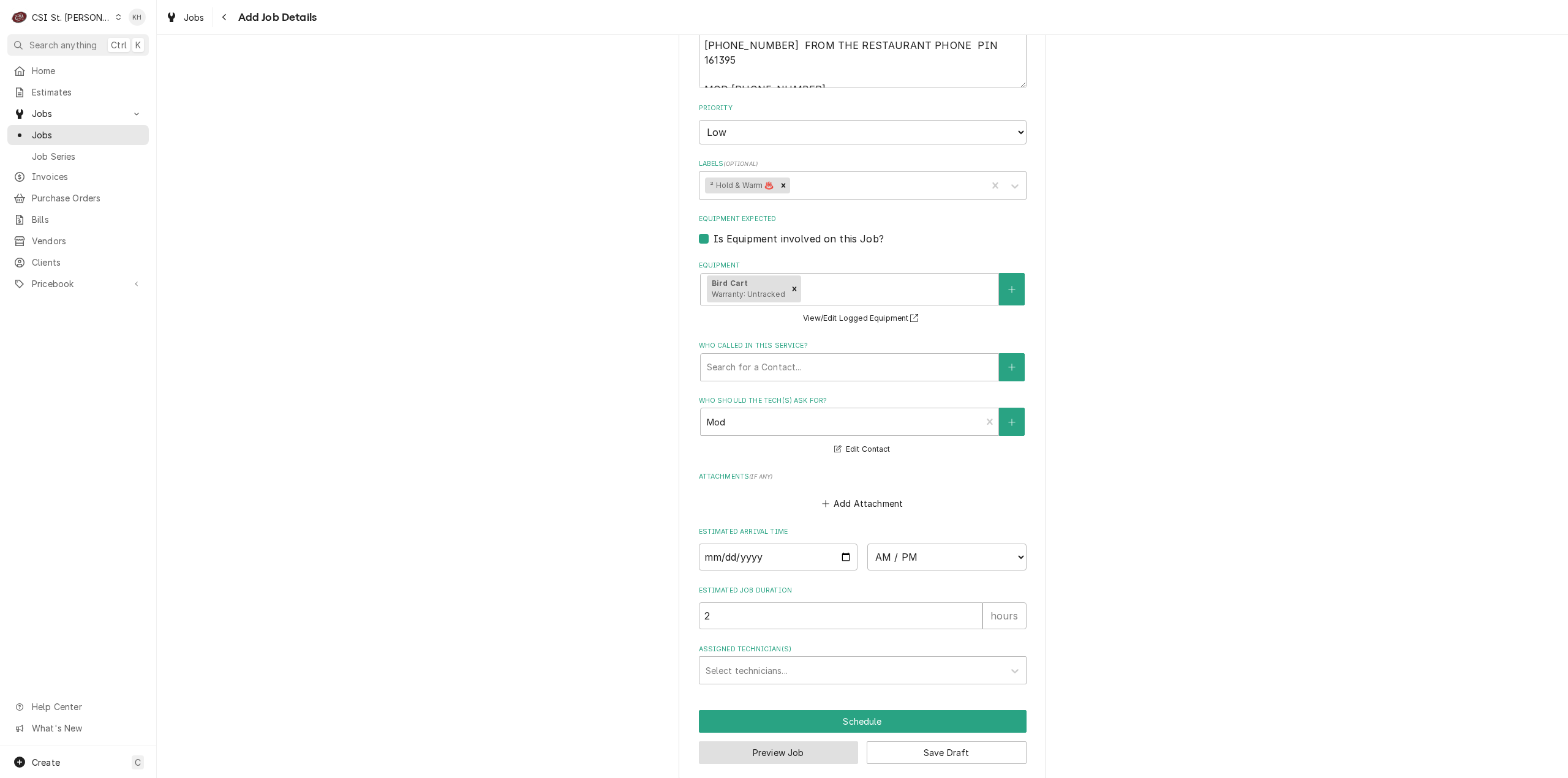
click at [796, 743] on button "Preview Job" at bounding box center [779, 753] width 160 height 23
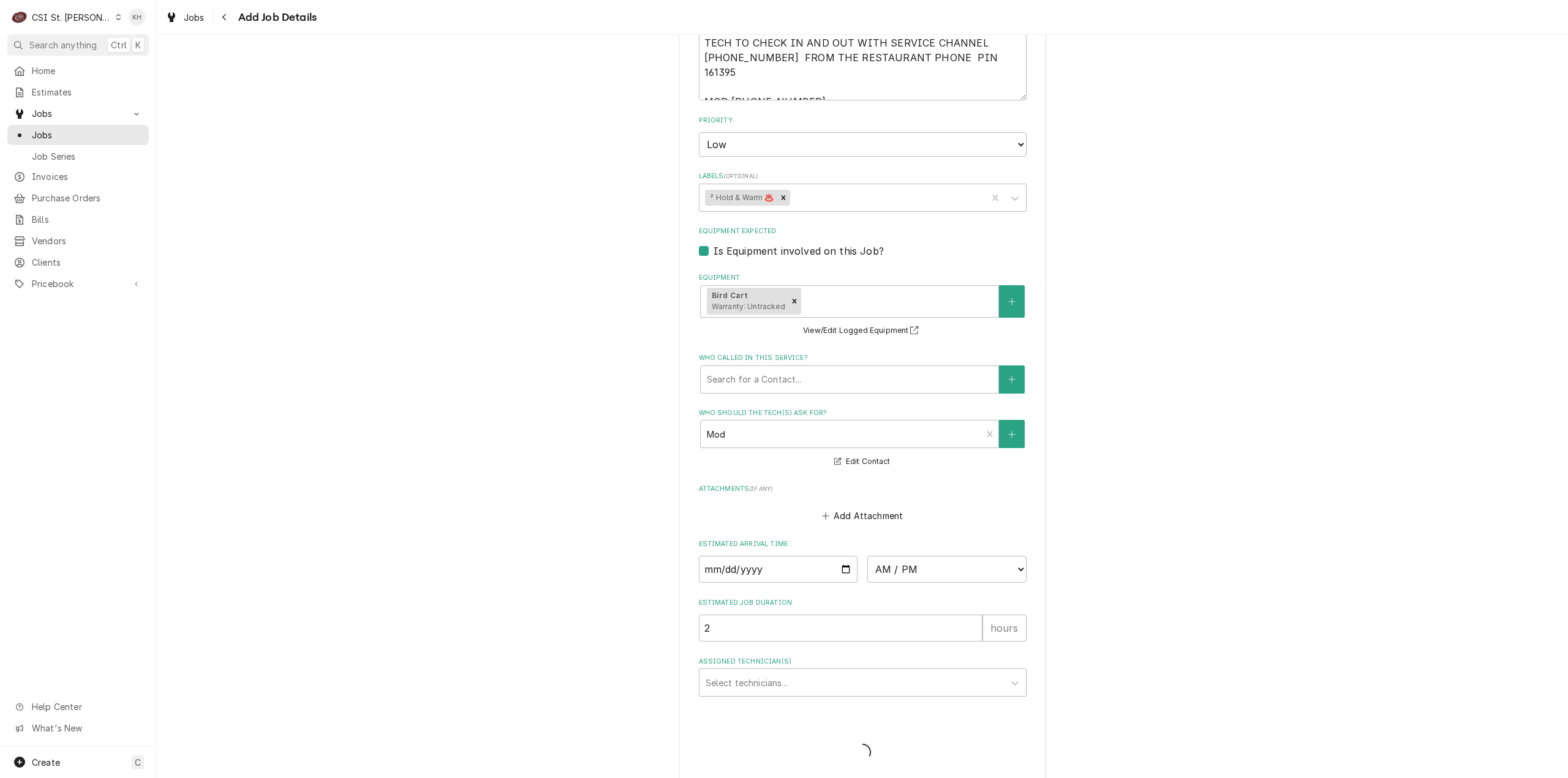
type textarea "x"
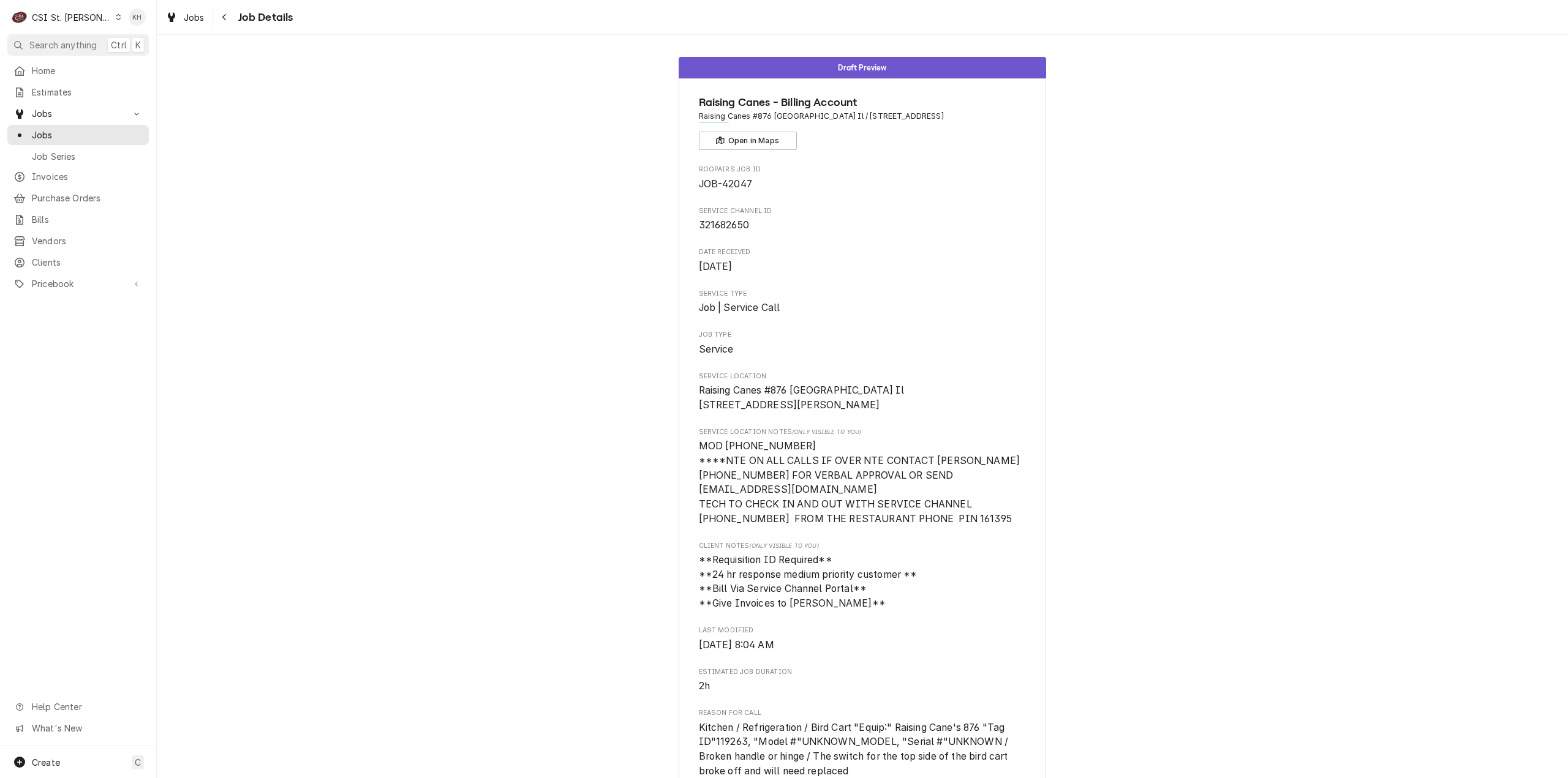
click at [70, 16] on div "CSI St. [PERSON_NAME]" at bounding box center [72, 18] width 79 height 13
click at [128, 27] on div "CSI [US_STATE][GEOGRAPHIC_DATA]" at bounding box center [188, 24] width 162 height 13
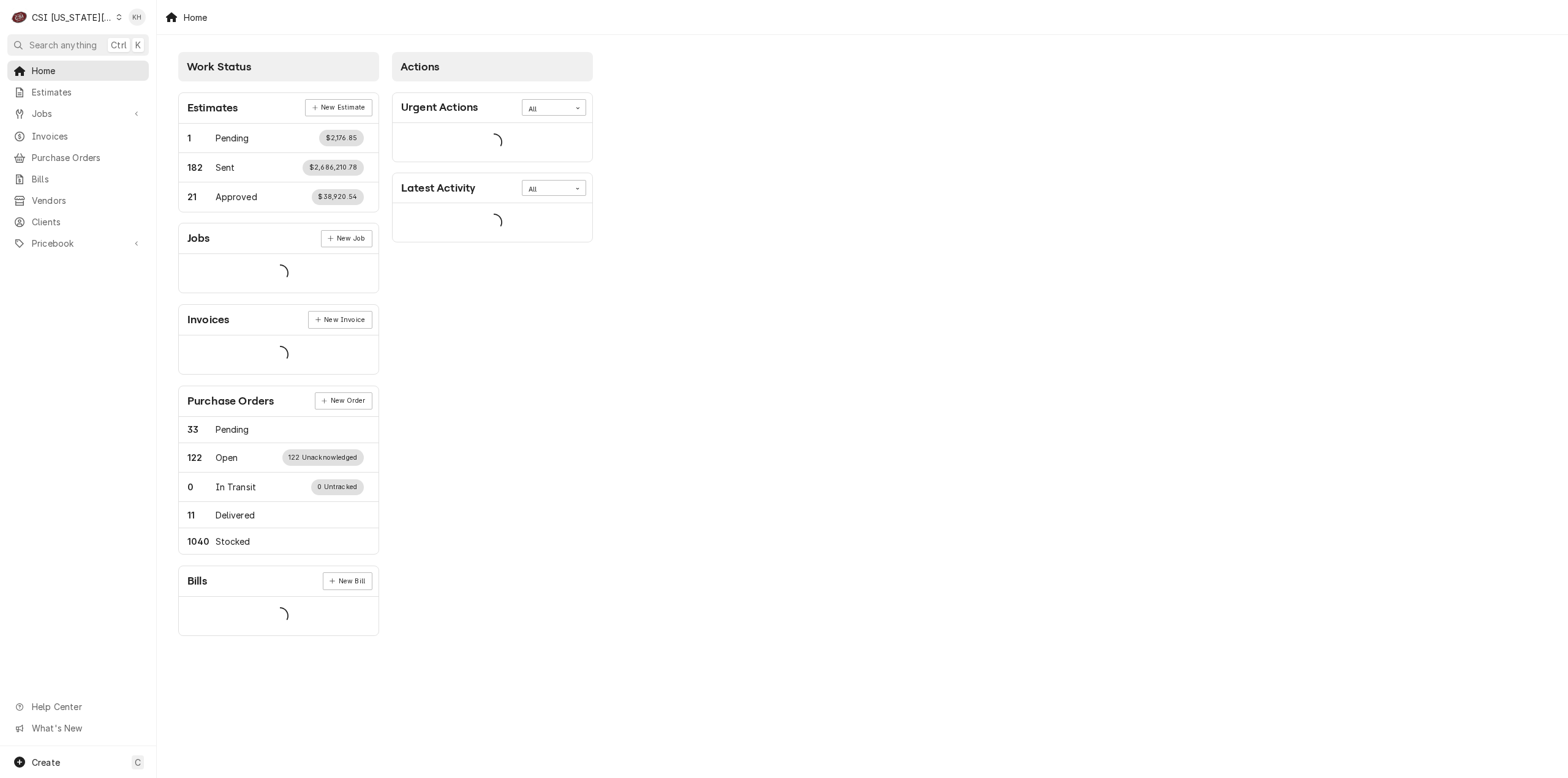
click at [73, 43] on span "Search anything" at bounding box center [63, 45] width 68 height 13
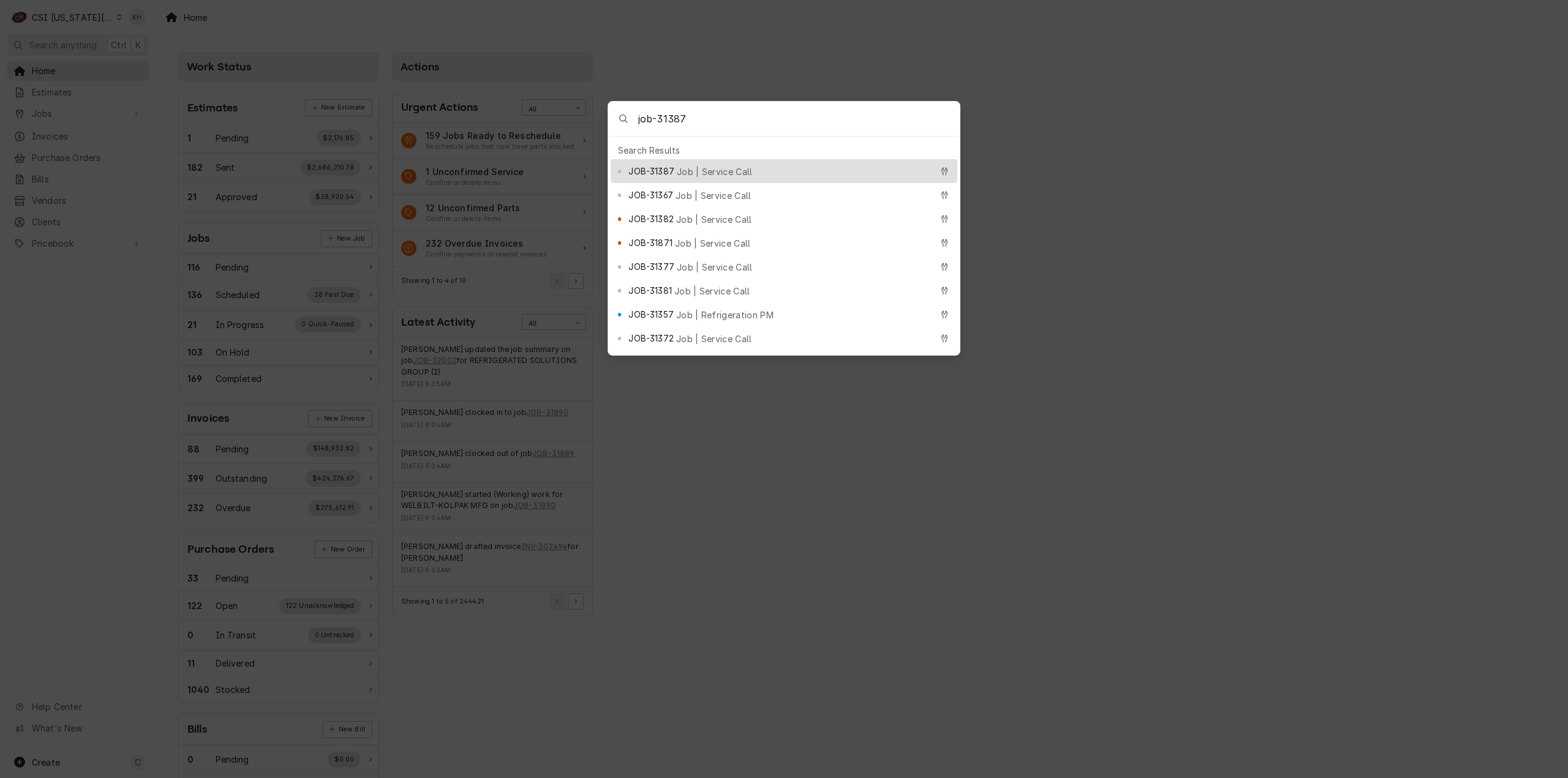
type input "job-31387"
click at [725, 172] on div "JOB-31387 Job | Service Call" at bounding box center [779, 171] width 302 height 14
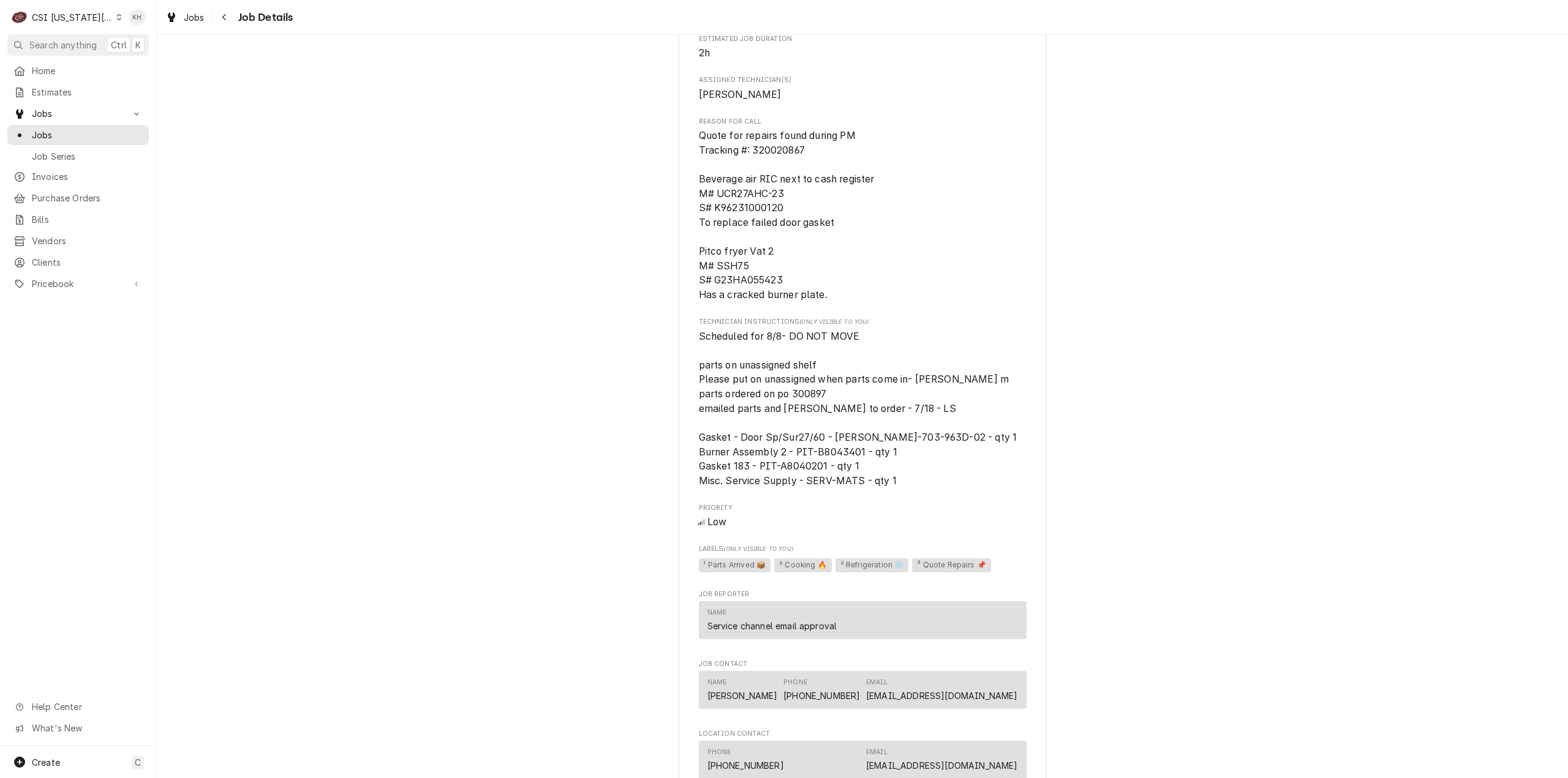
scroll to position [1163, 0]
click at [774, 159] on span "Quote for repairs found during PM Tracking #: 320020867 Beverage air RIC next t…" at bounding box center [788, 211] width 178 height 171
copy span "320020867"
